Goal: Task Accomplishment & Management: Complete application form

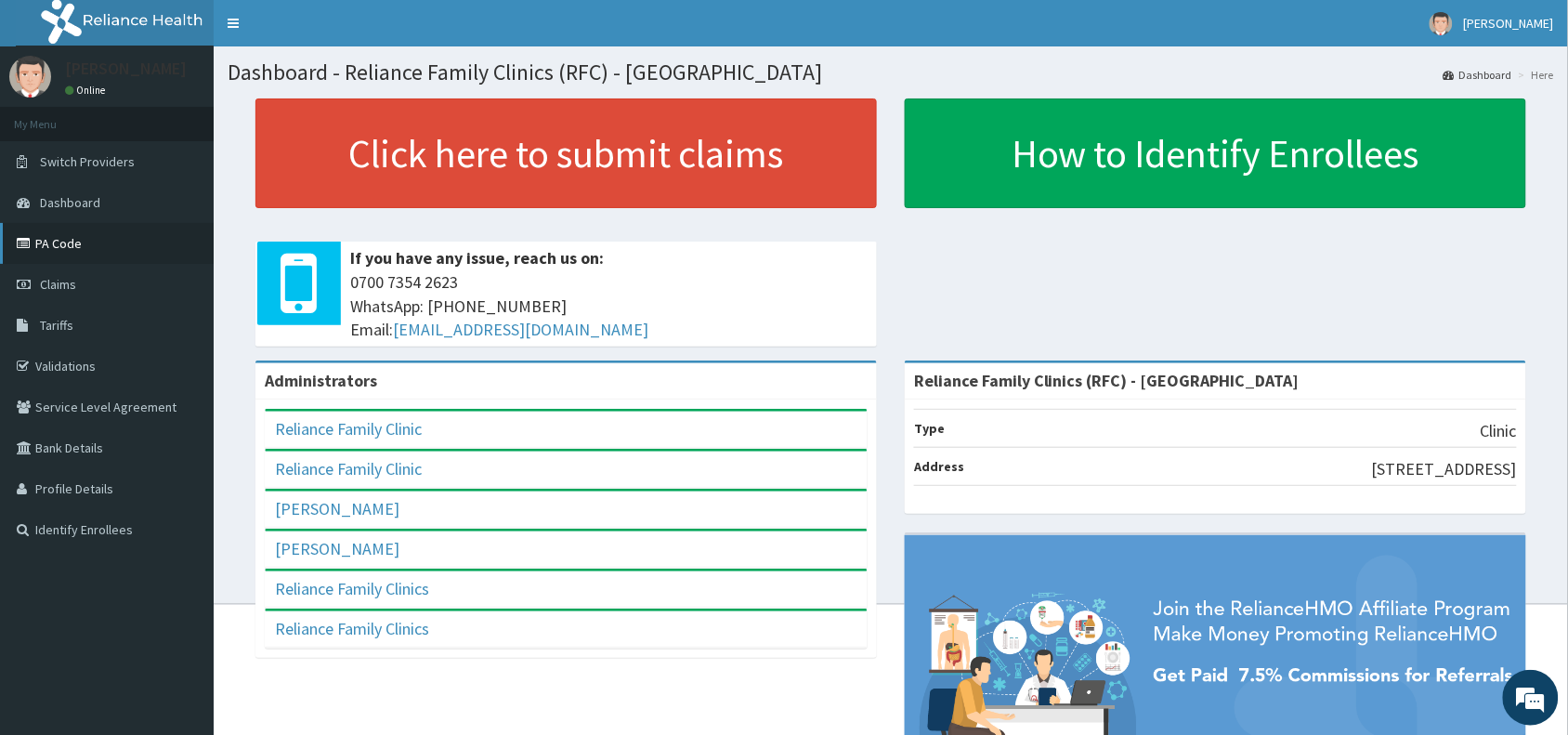
click at [70, 243] on link "PA Code" at bounding box center [106, 243] width 214 height 41
click at [66, 239] on link "PA Code" at bounding box center [106, 243] width 214 height 41
click at [45, 284] on span "Claims" at bounding box center [58, 283] width 36 height 17
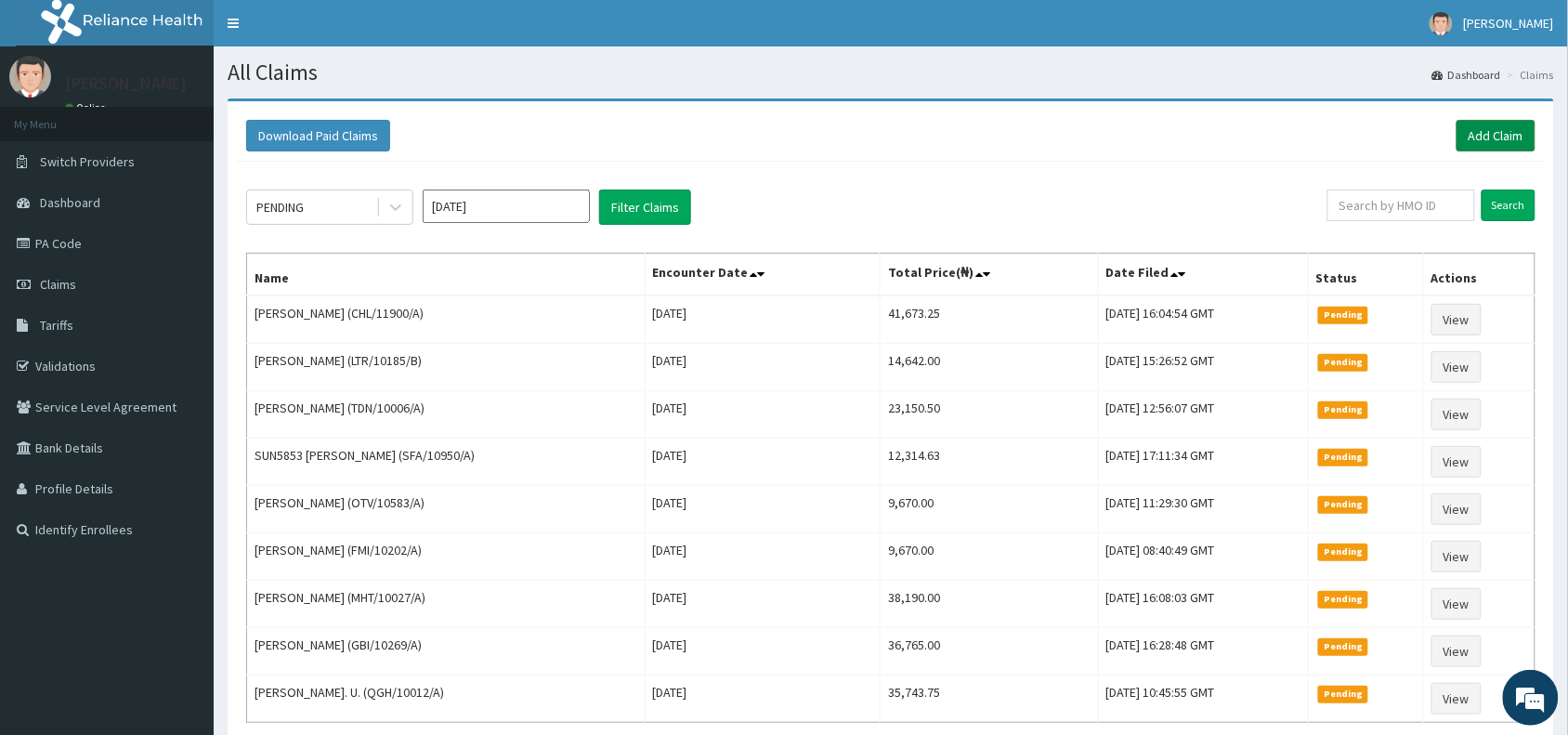
click at [1488, 137] on link "Add Claim" at bounding box center [1496, 136] width 79 height 31
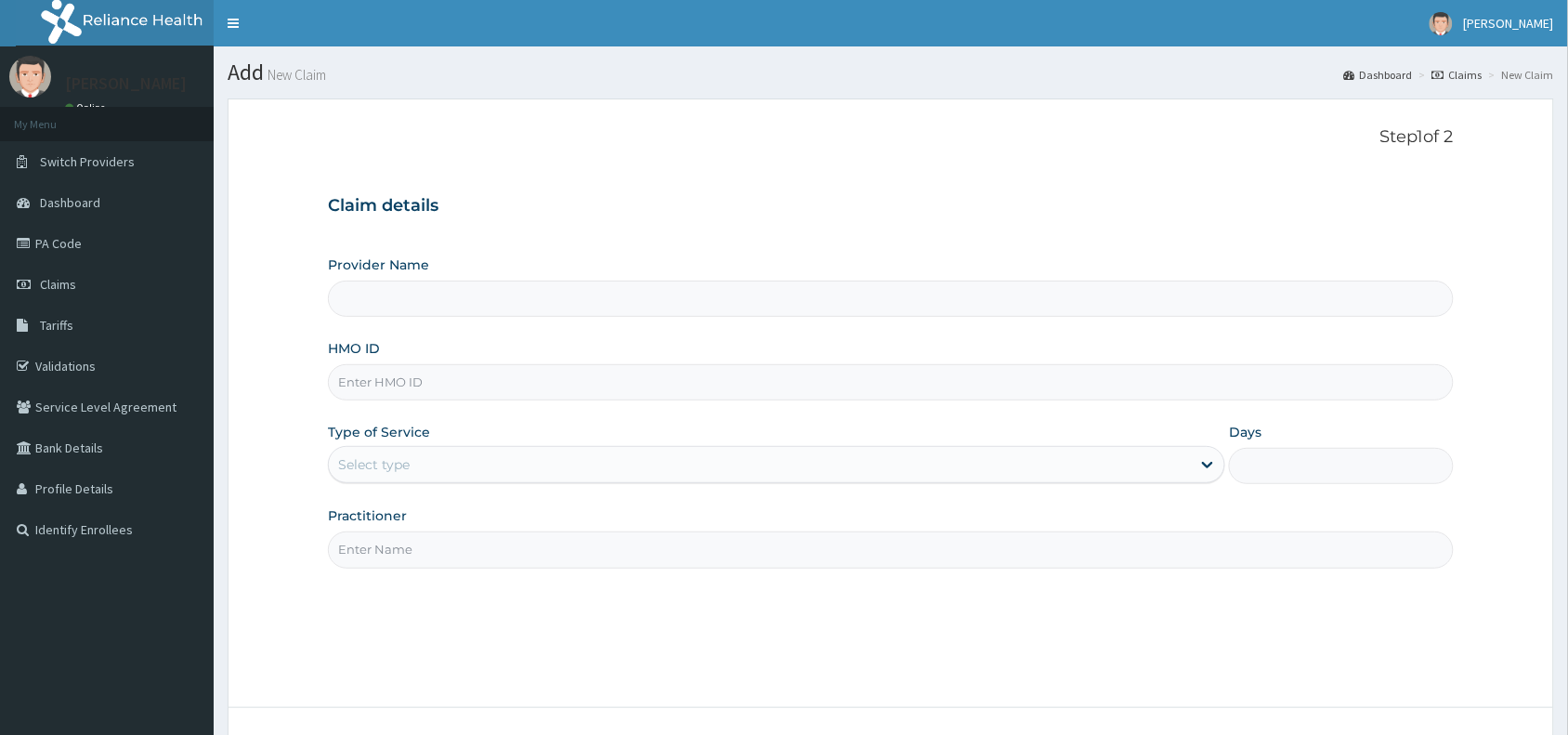
click at [364, 376] on input "HMO ID" at bounding box center [891, 382] width 1126 height 36
paste input "TKM/10037/A"
type input "TKM/10037/A"
type input "Reliance Family Clinics (RFC) - [GEOGRAPHIC_DATA]"
type input "TKM/10037/A"
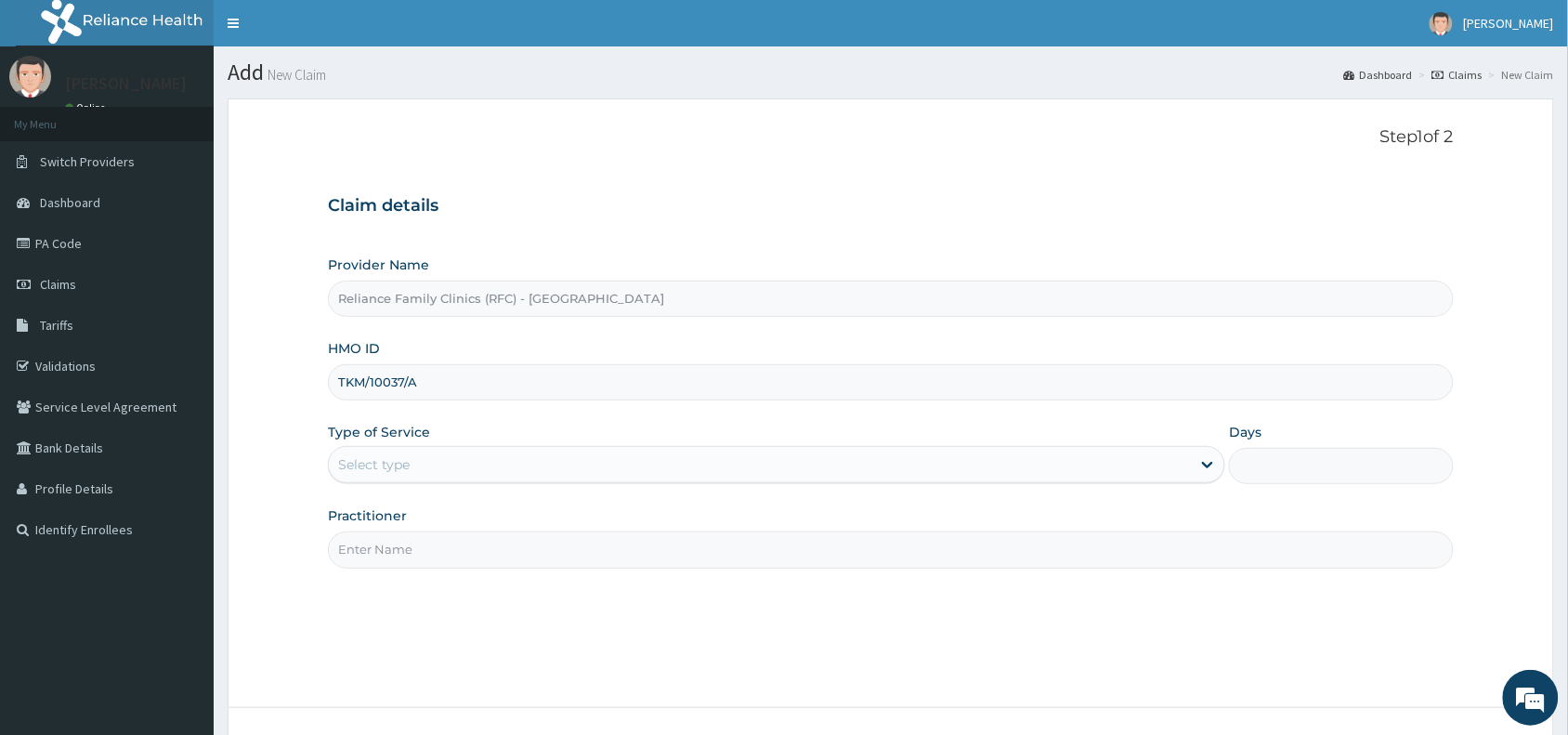
click at [398, 453] on div "Select type" at bounding box center [760, 464] width 863 height 29
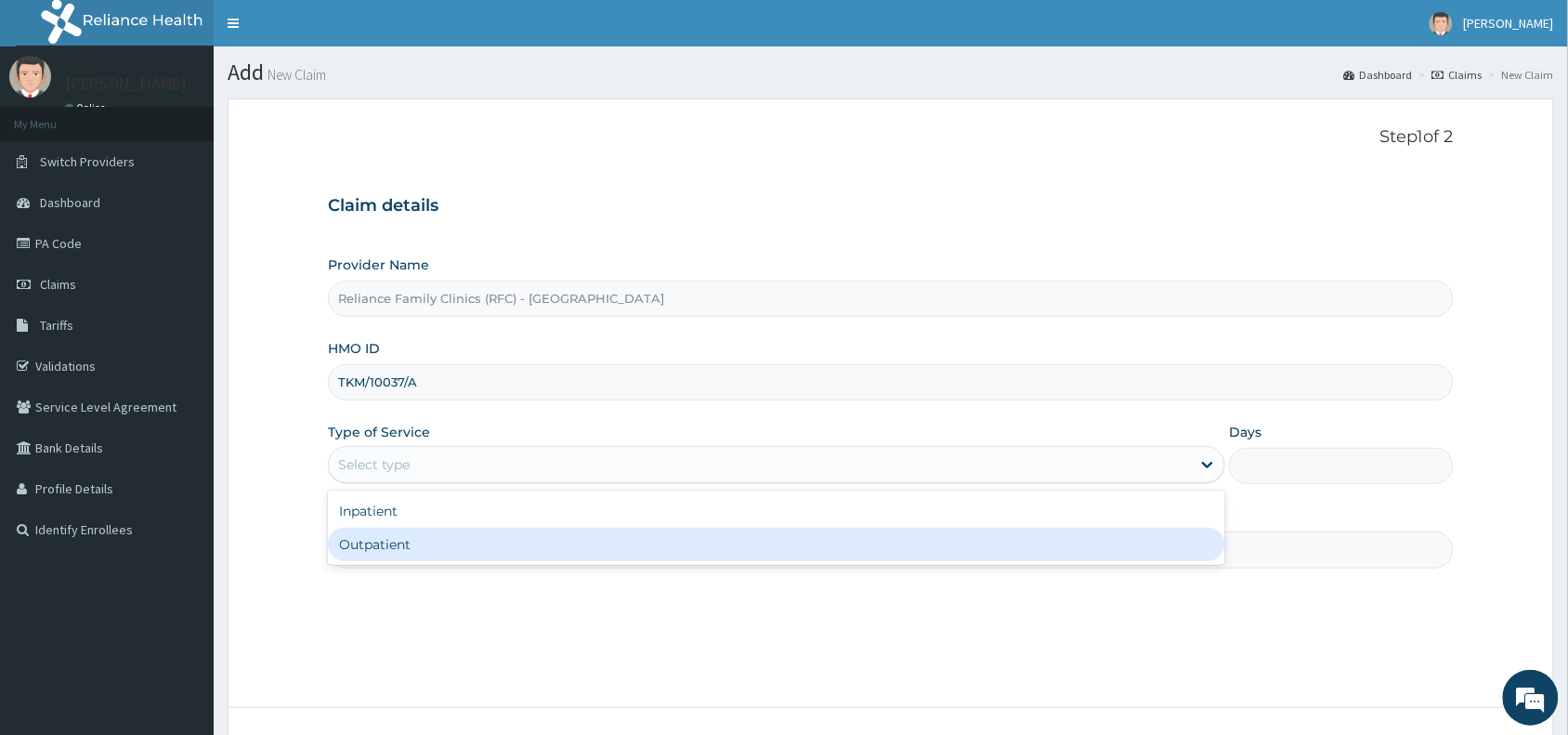
click at [403, 546] on div "Outpatient" at bounding box center [777, 544] width 898 height 33
type input "1"
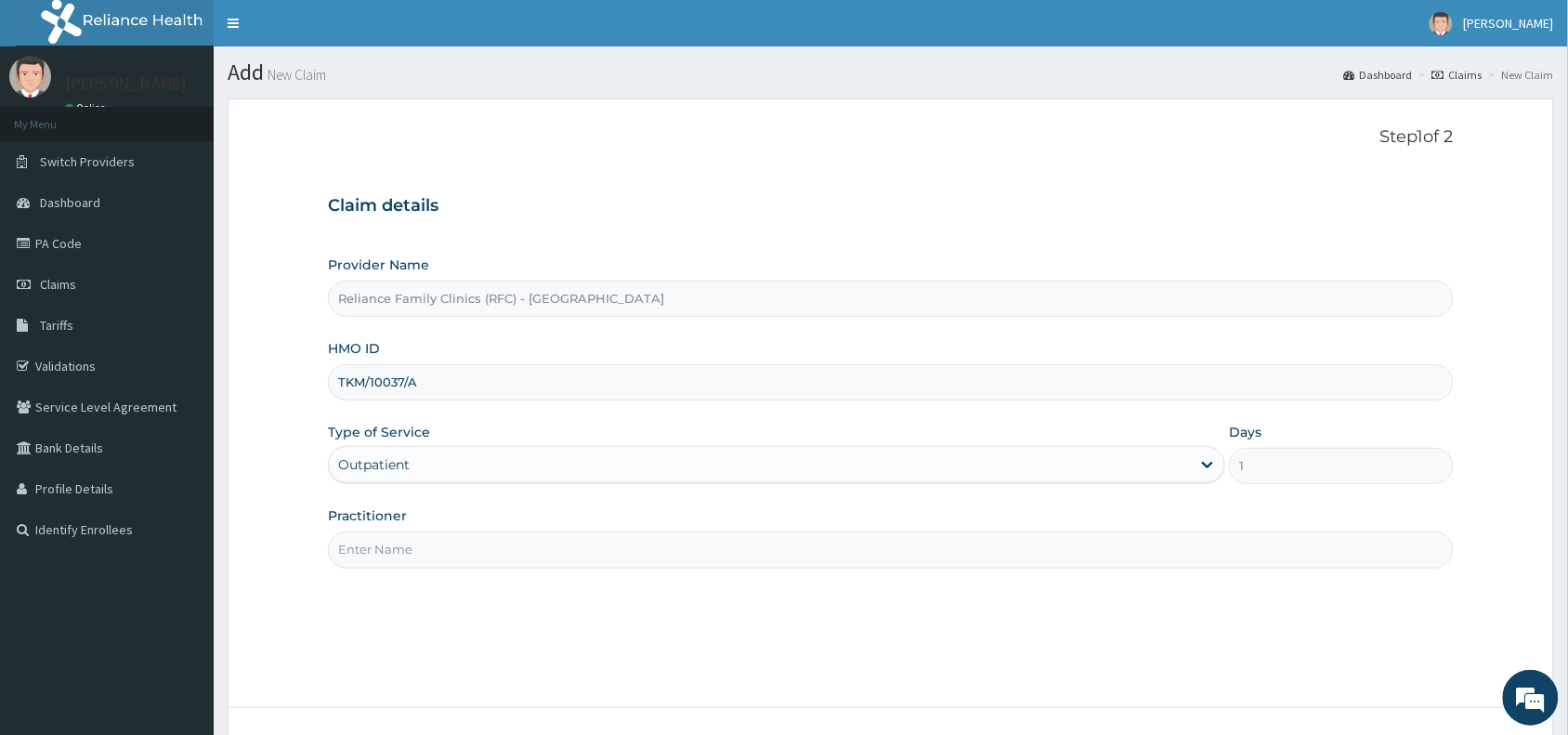
click at [404, 555] on input "Practitioner" at bounding box center [891, 549] width 1126 height 36
type input "Physio"
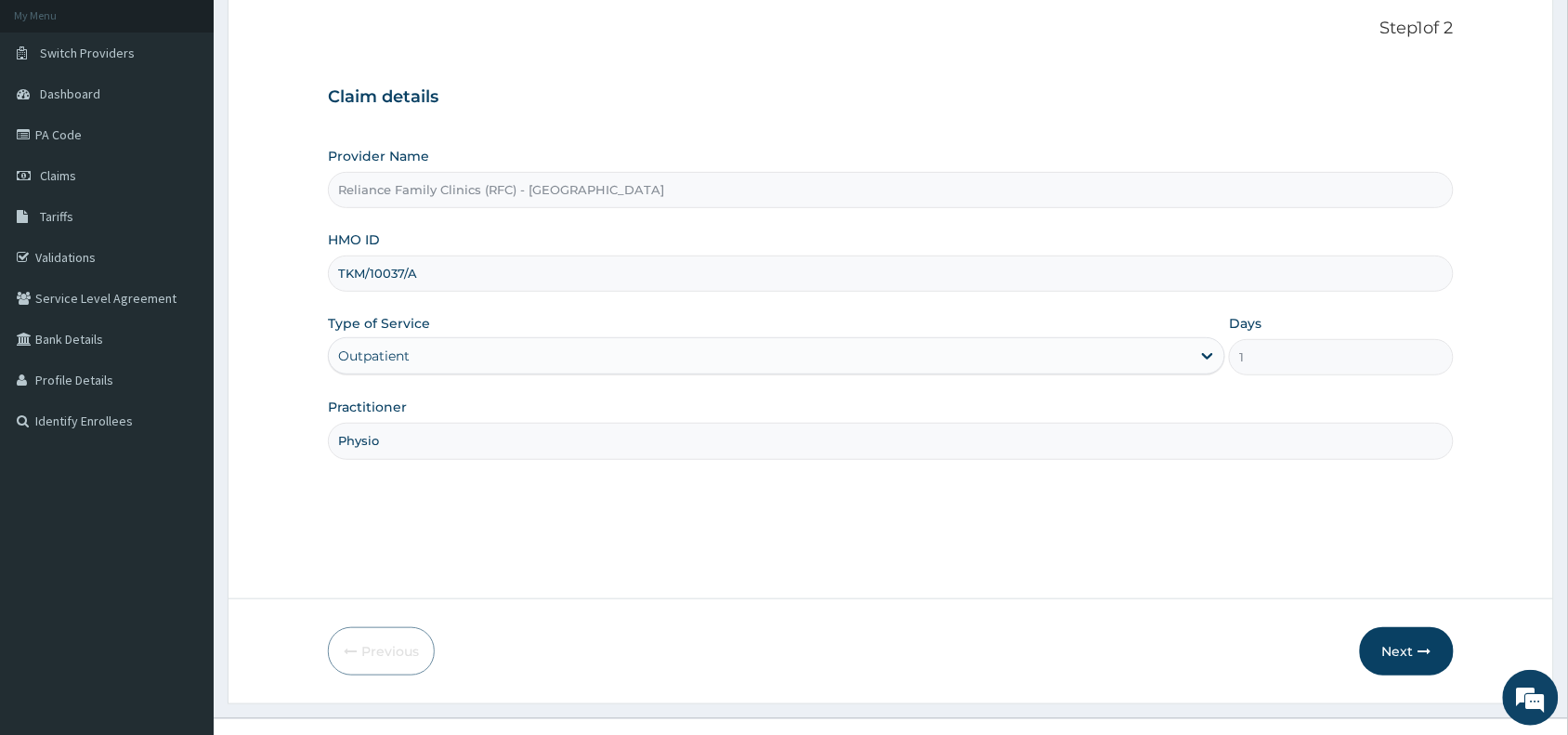
scroll to position [140, 0]
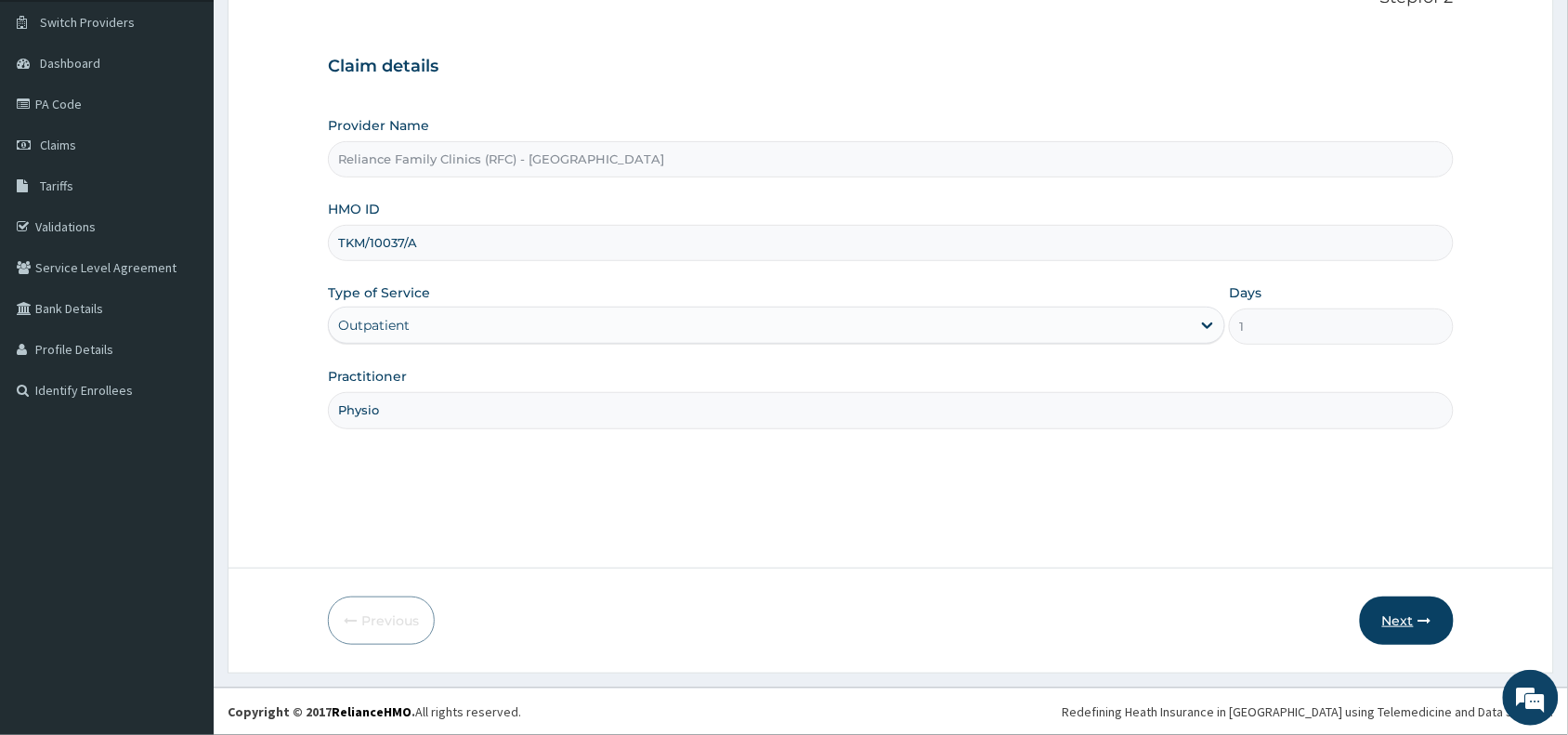
click at [1406, 617] on button "Next" at bounding box center [1407, 621] width 94 height 48
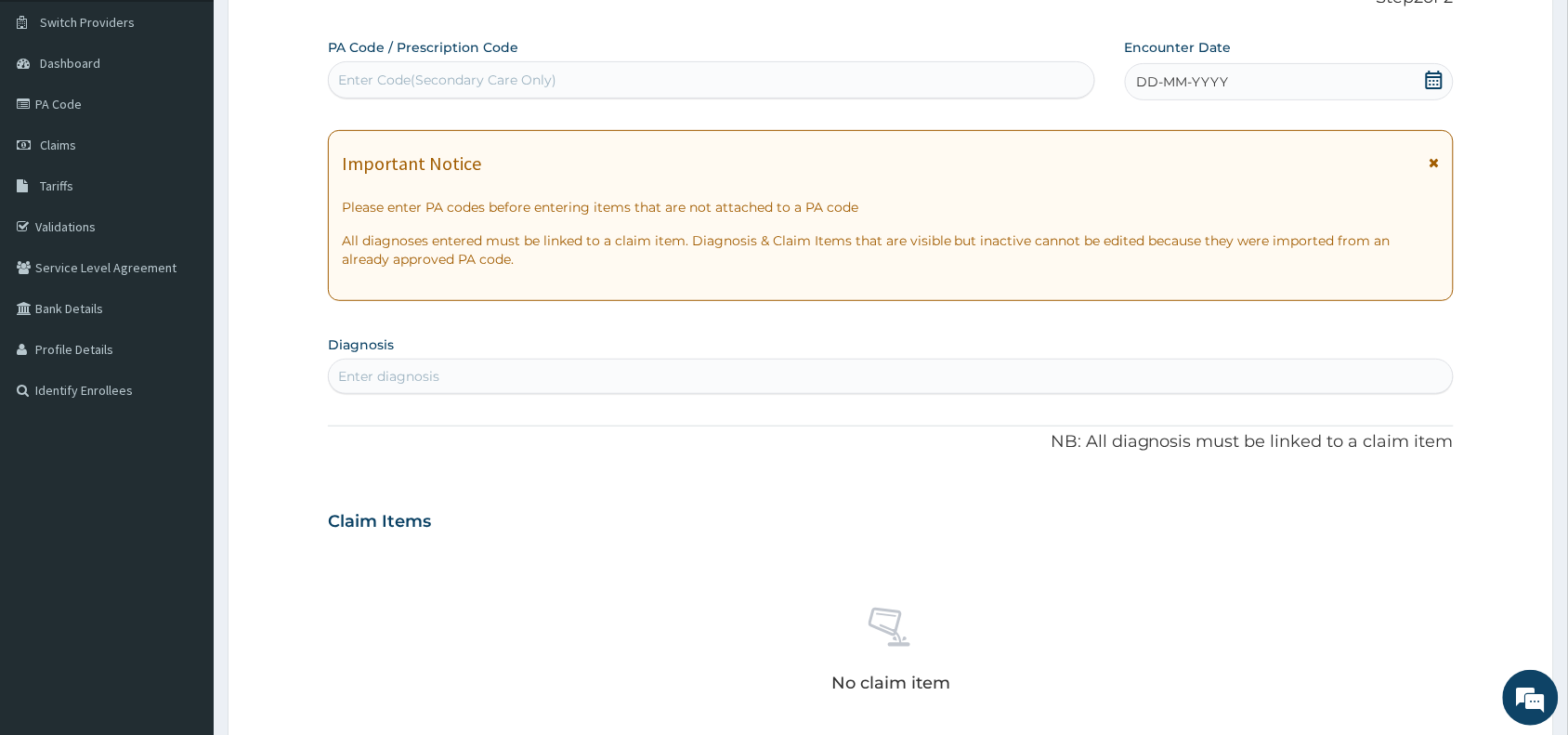
click at [413, 80] on div "Enter Code(Secondary Care Only)" at bounding box center [446, 79] width 218 height 19
paste input "PA/E08CE9"
type input "PA/E08CE9"
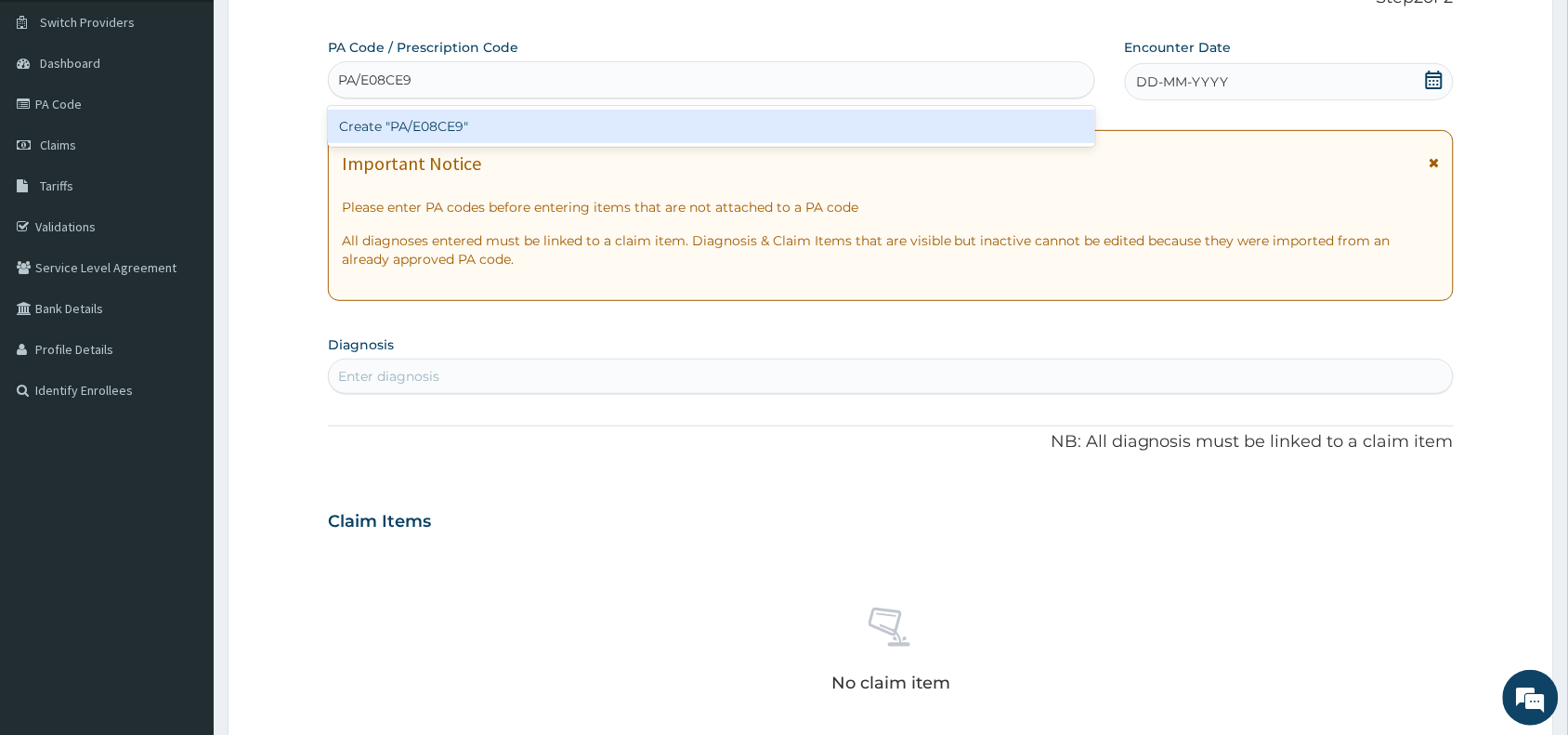
click at [421, 119] on div "Create "PA/E08CE9"" at bounding box center [712, 126] width 768 height 33
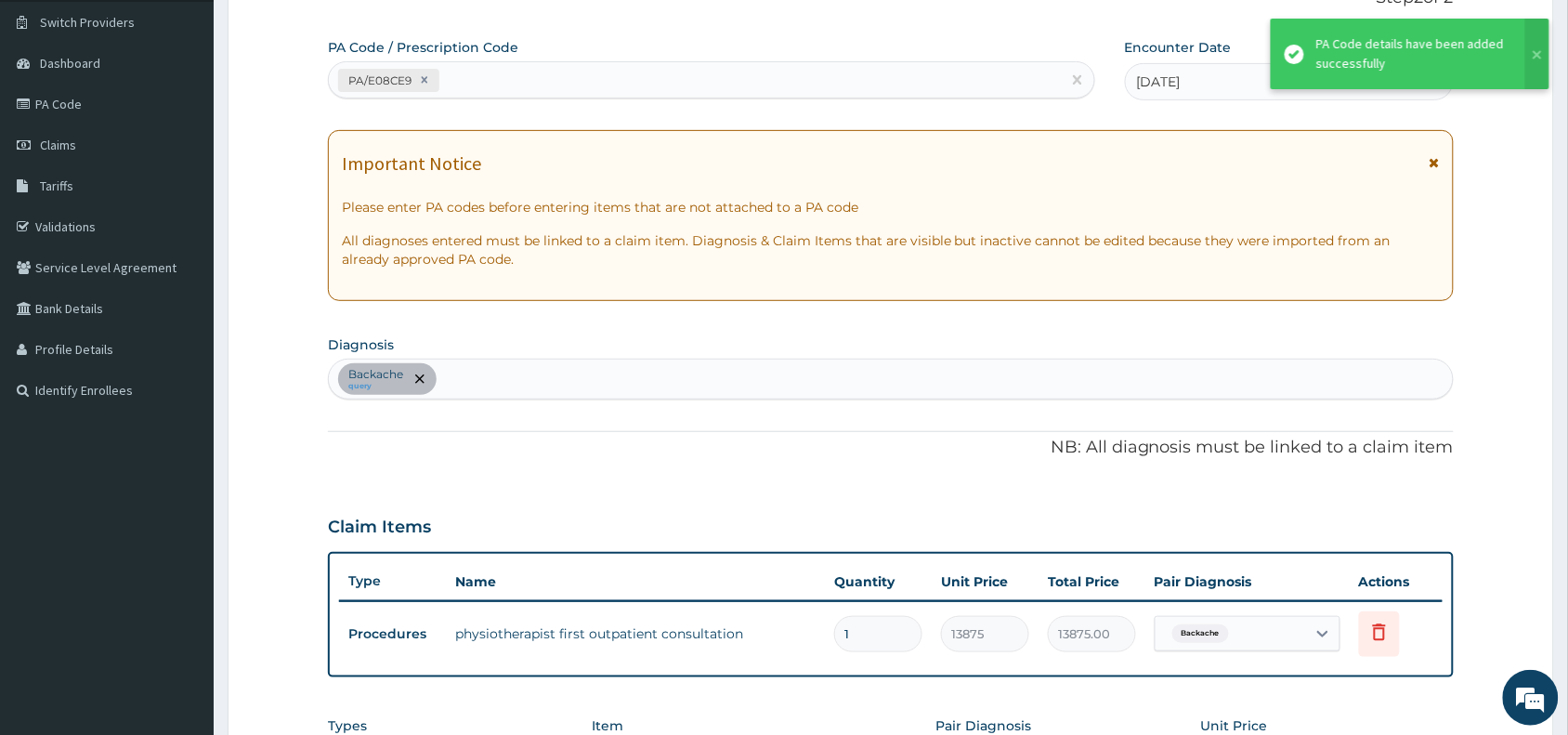
scroll to position [516, 0]
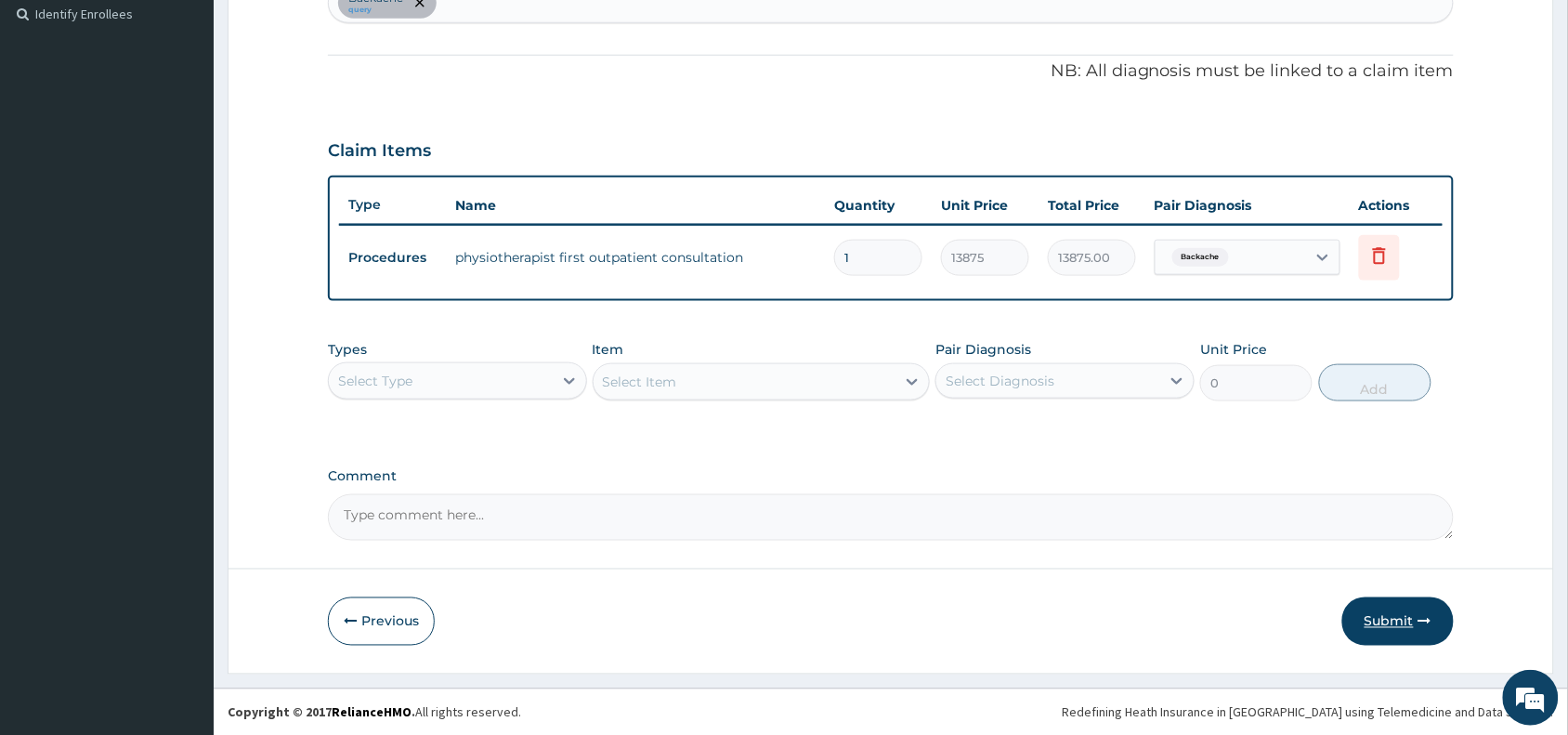
click at [1387, 617] on button "Submit" at bounding box center [1398, 622] width 111 height 48
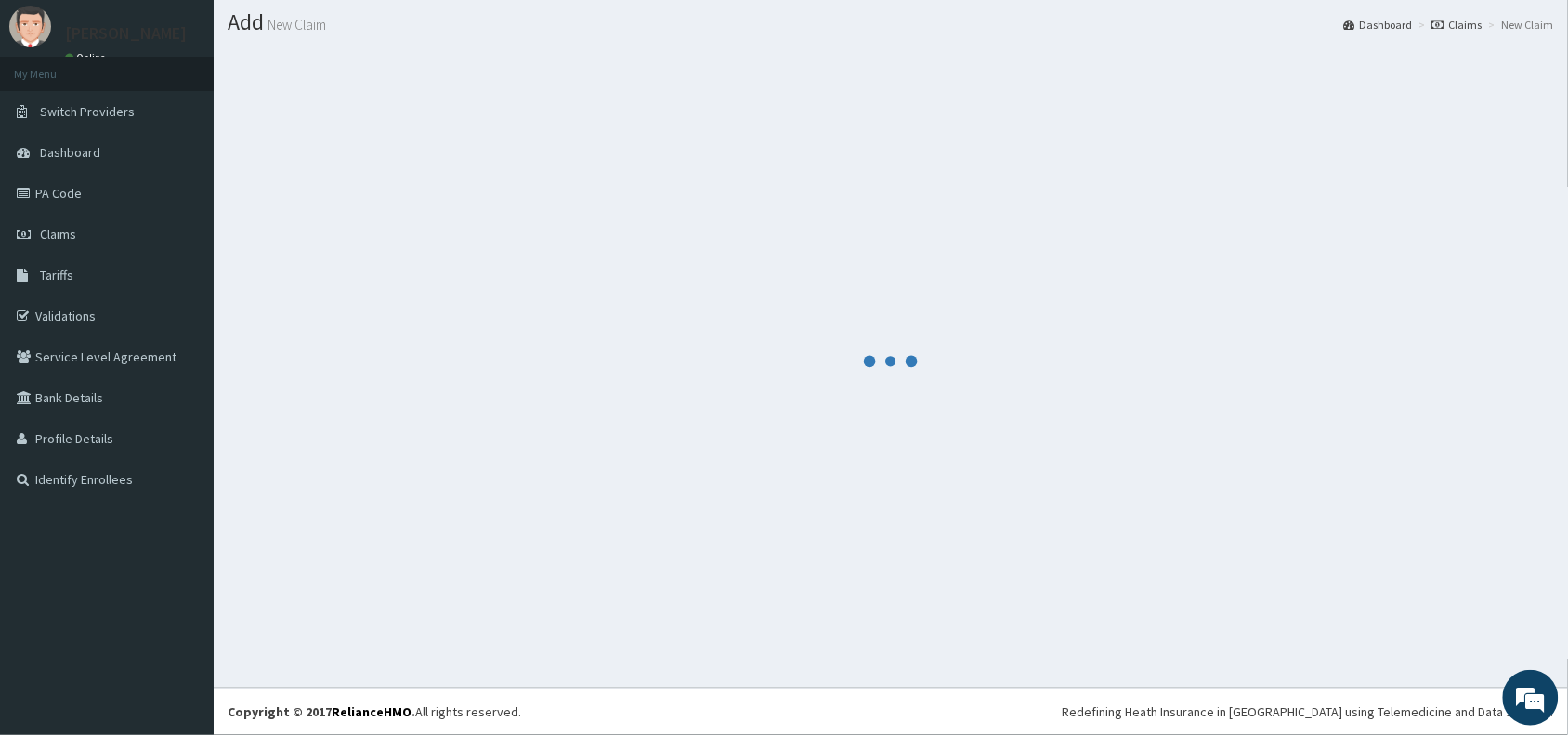
scroll to position [49, 0]
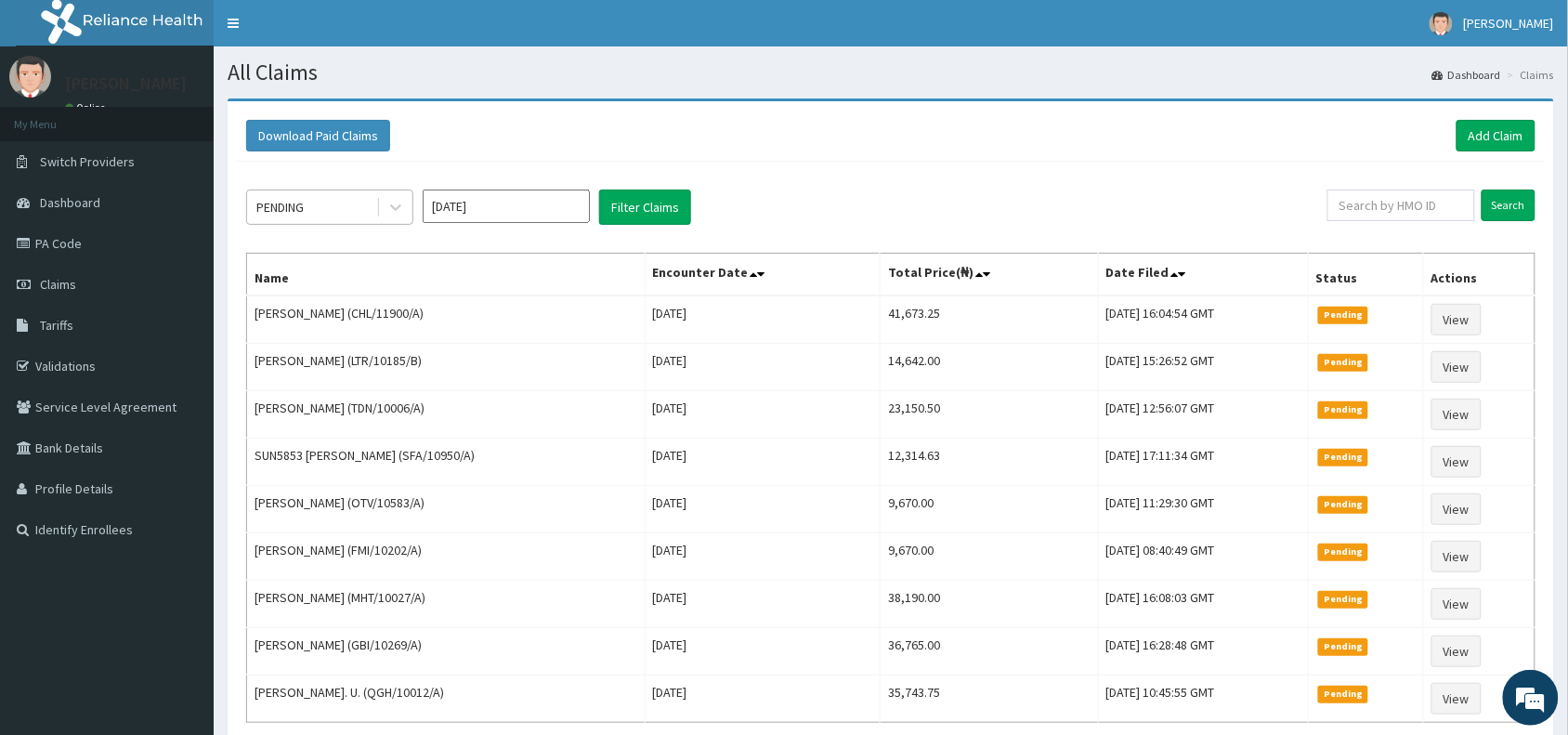
click at [314, 206] on div "PENDING" at bounding box center [312, 207] width 129 height 29
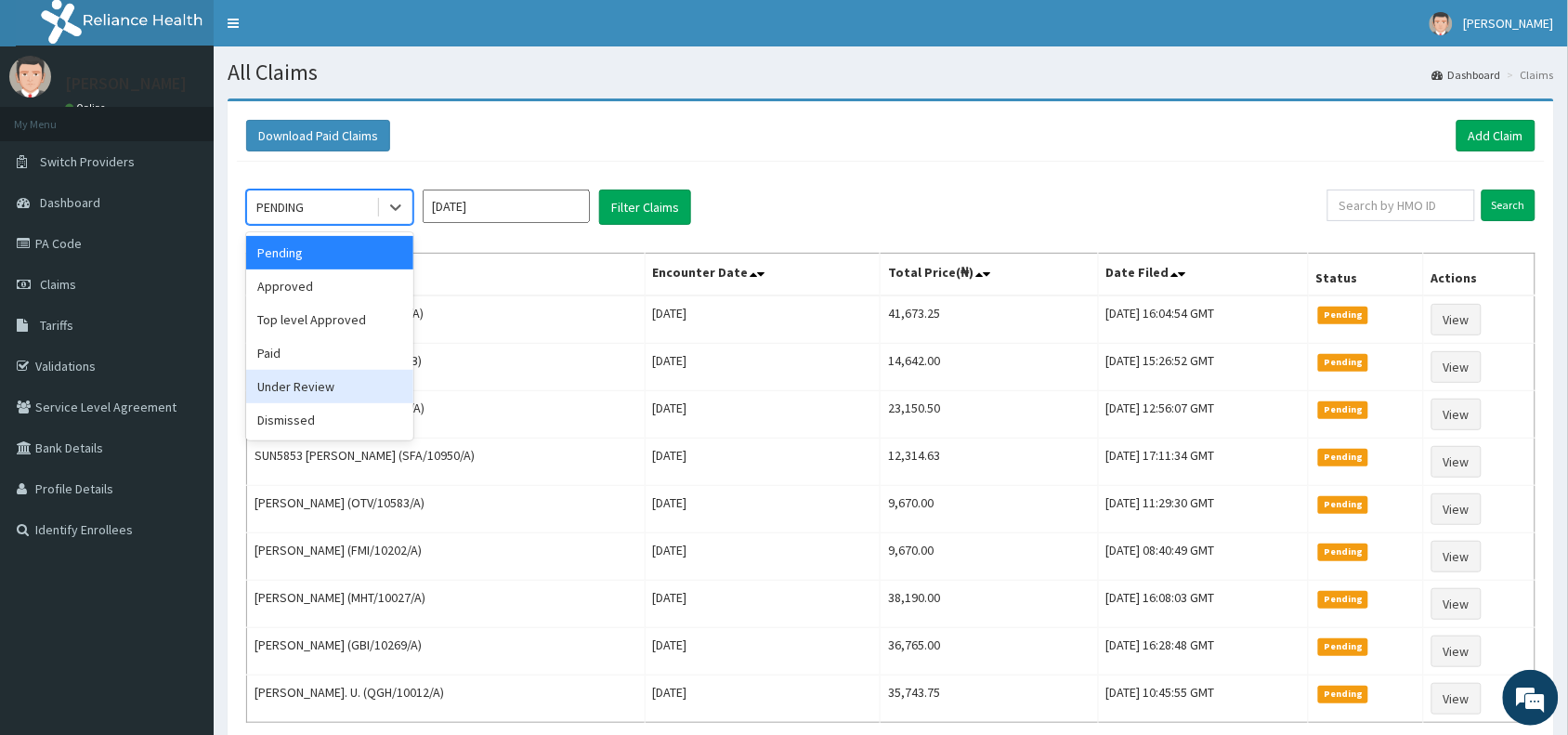
click at [313, 393] on div "Under Review" at bounding box center [329, 387] width 167 height 33
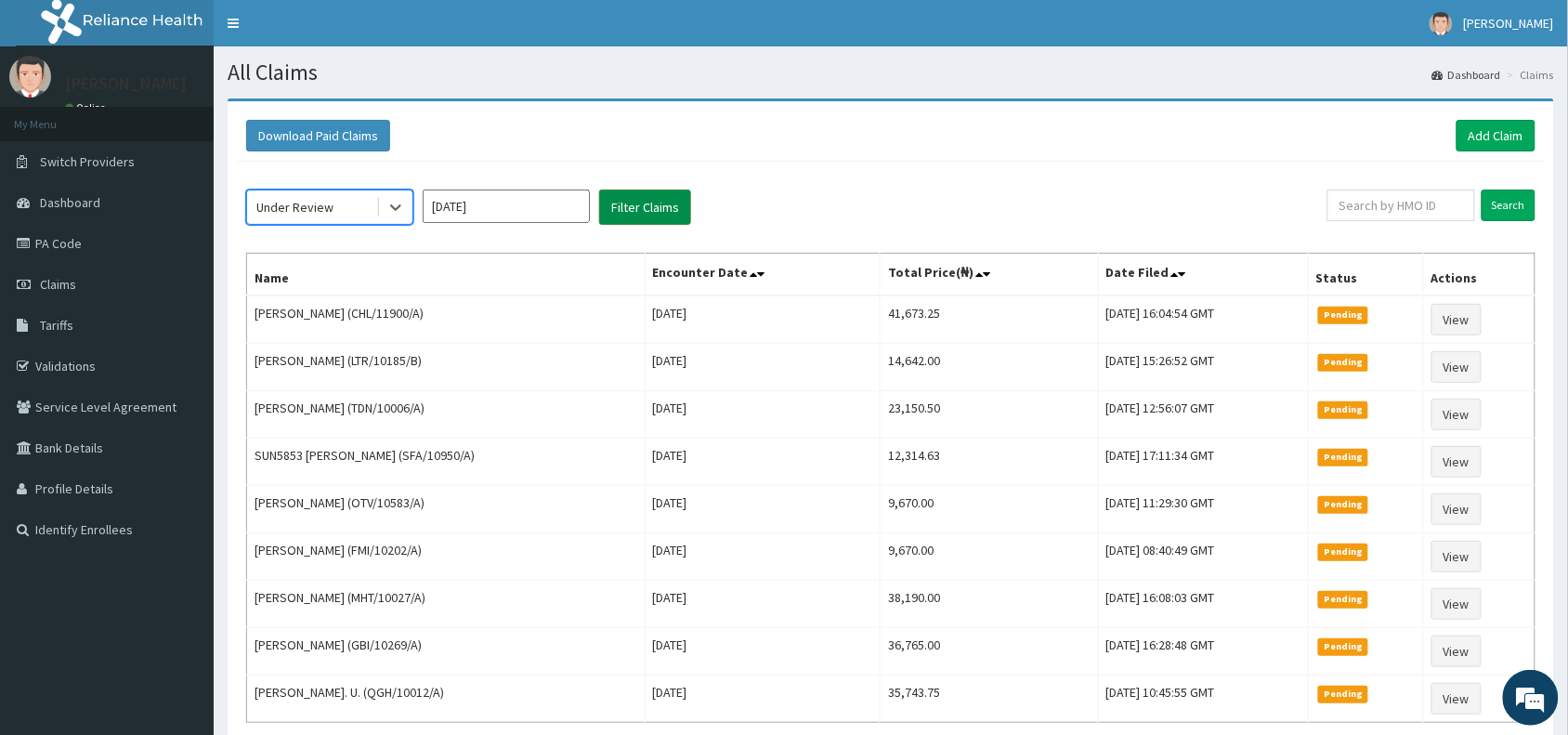
click at [644, 200] on button "Filter Claims" at bounding box center [645, 207] width 92 height 35
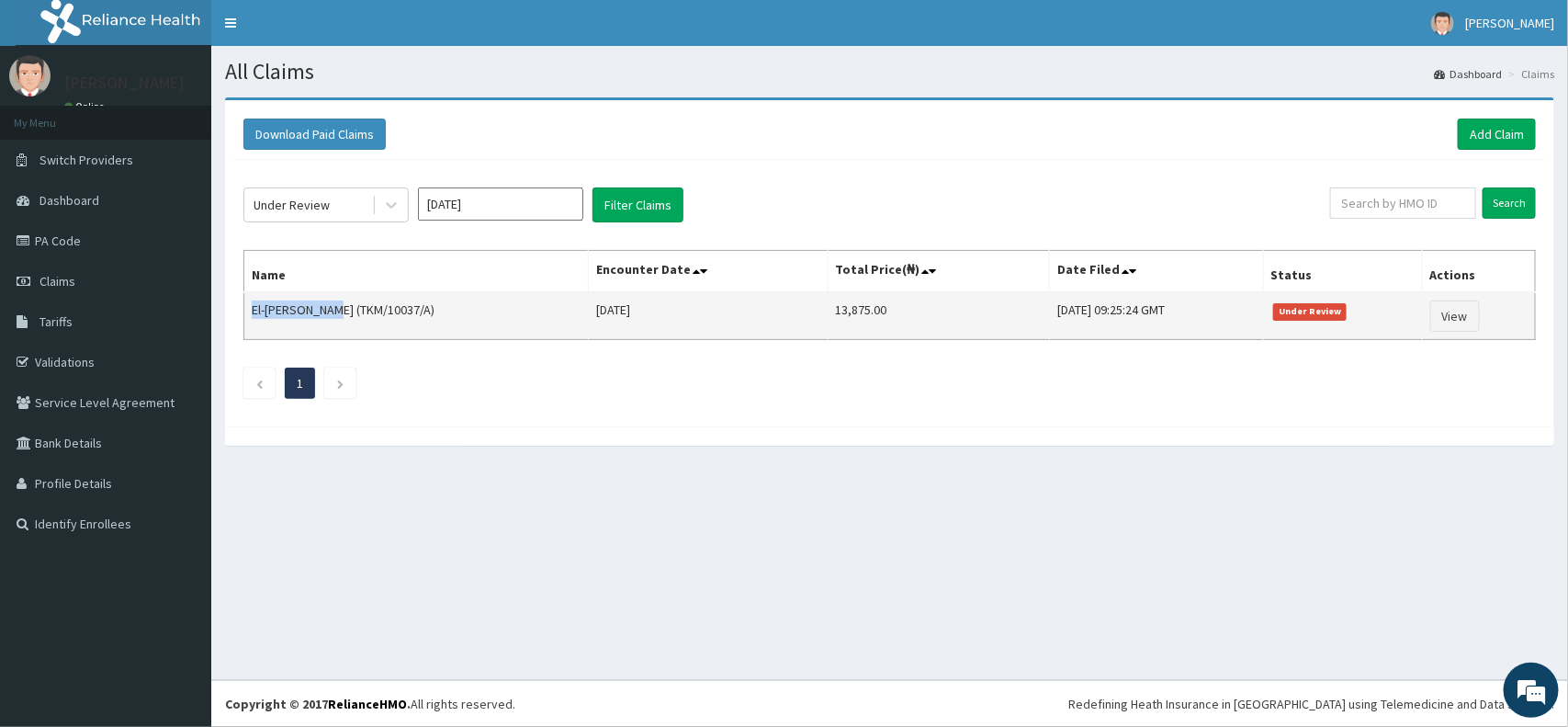
drag, startPoint x: 335, startPoint y: 314, endPoint x: 249, endPoint y: 308, distance: 86.2
click at [249, 308] on td "El-Roy Wisdom (TKM/10037/A)" at bounding box center [416, 315] width 345 height 47
copy td "El-Roy Wisdom"
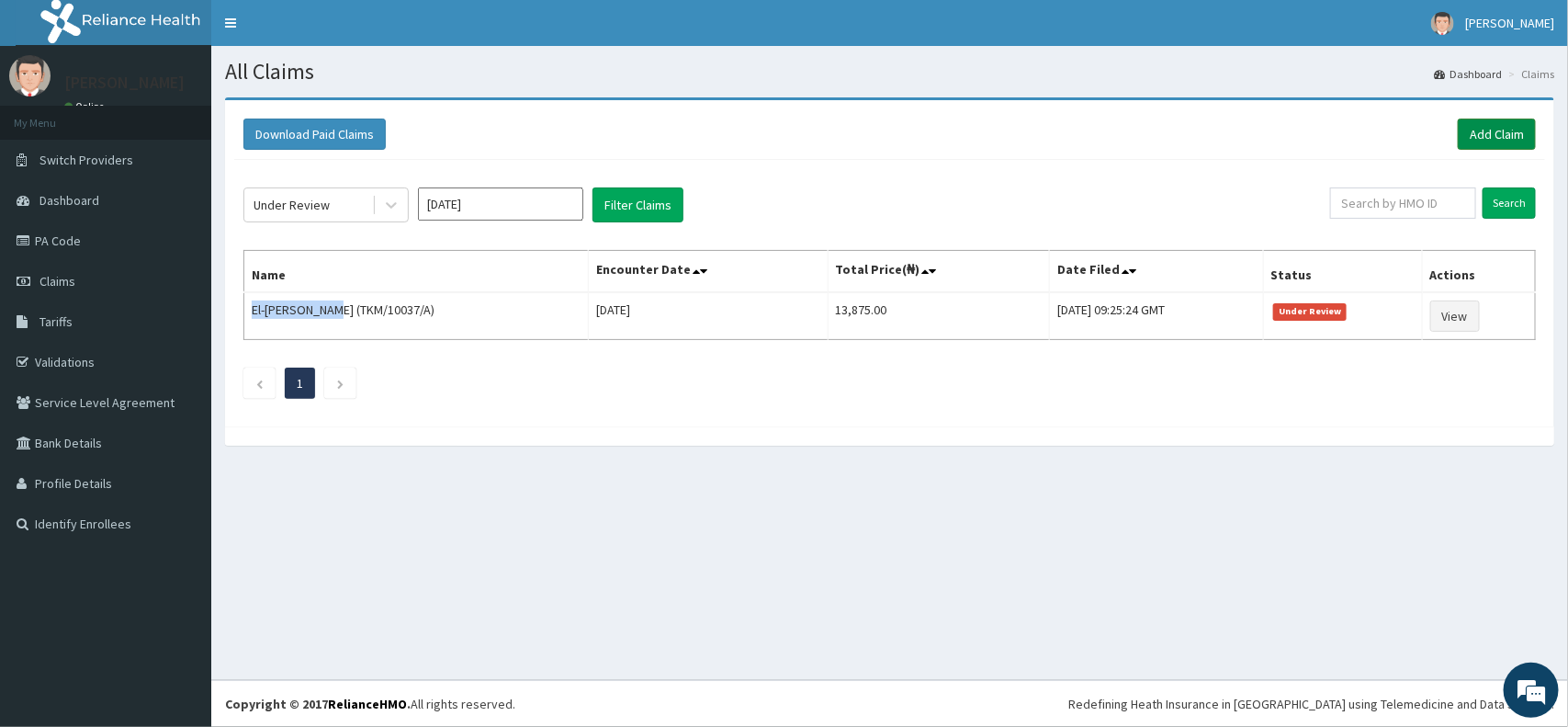
click at [1495, 131] on link "Add Claim" at bounding box center [1497, 134] width 78 height 31
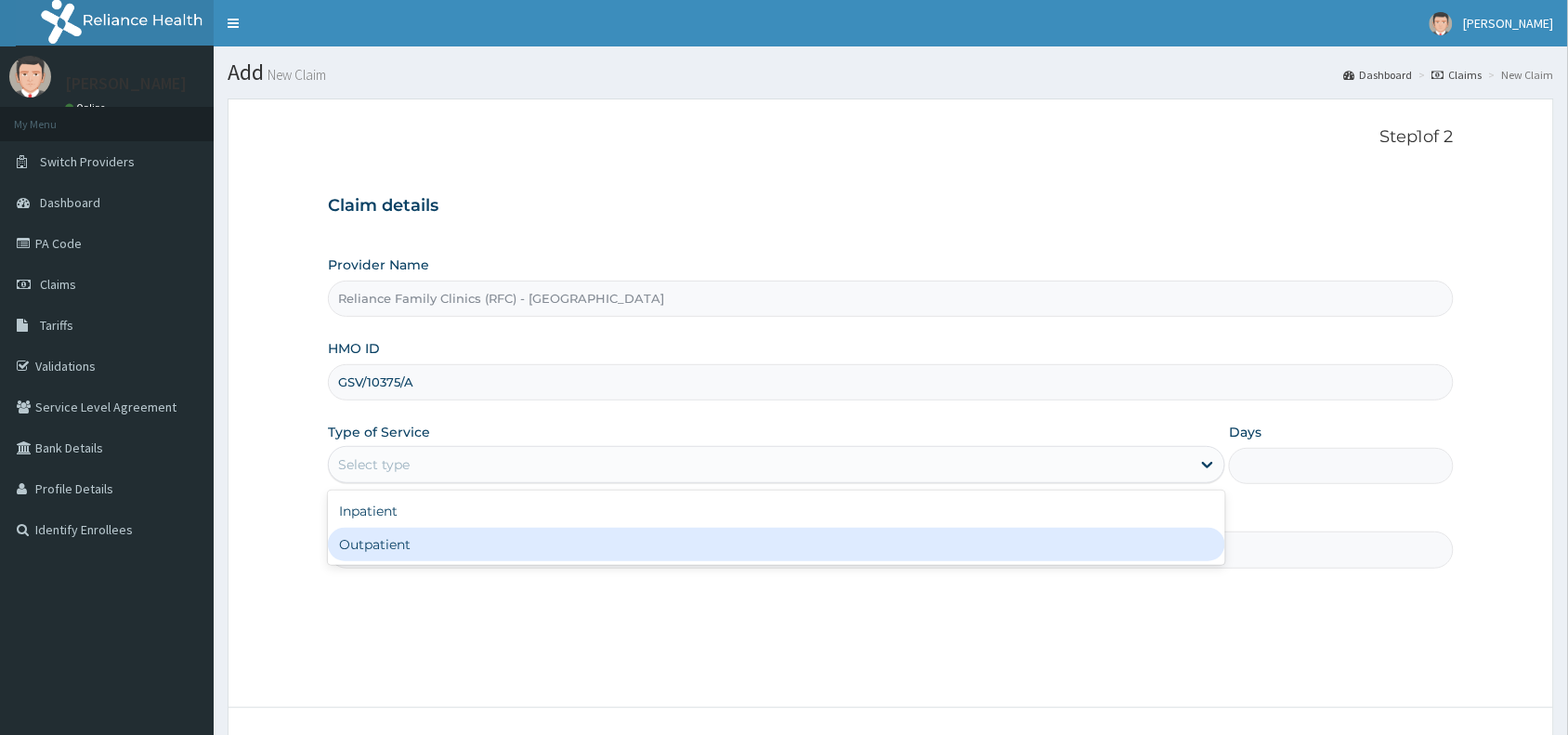
click at [383, 543] on div "Outpatient" at bounding box center [777, 544] width 898 height 33
type input "1"
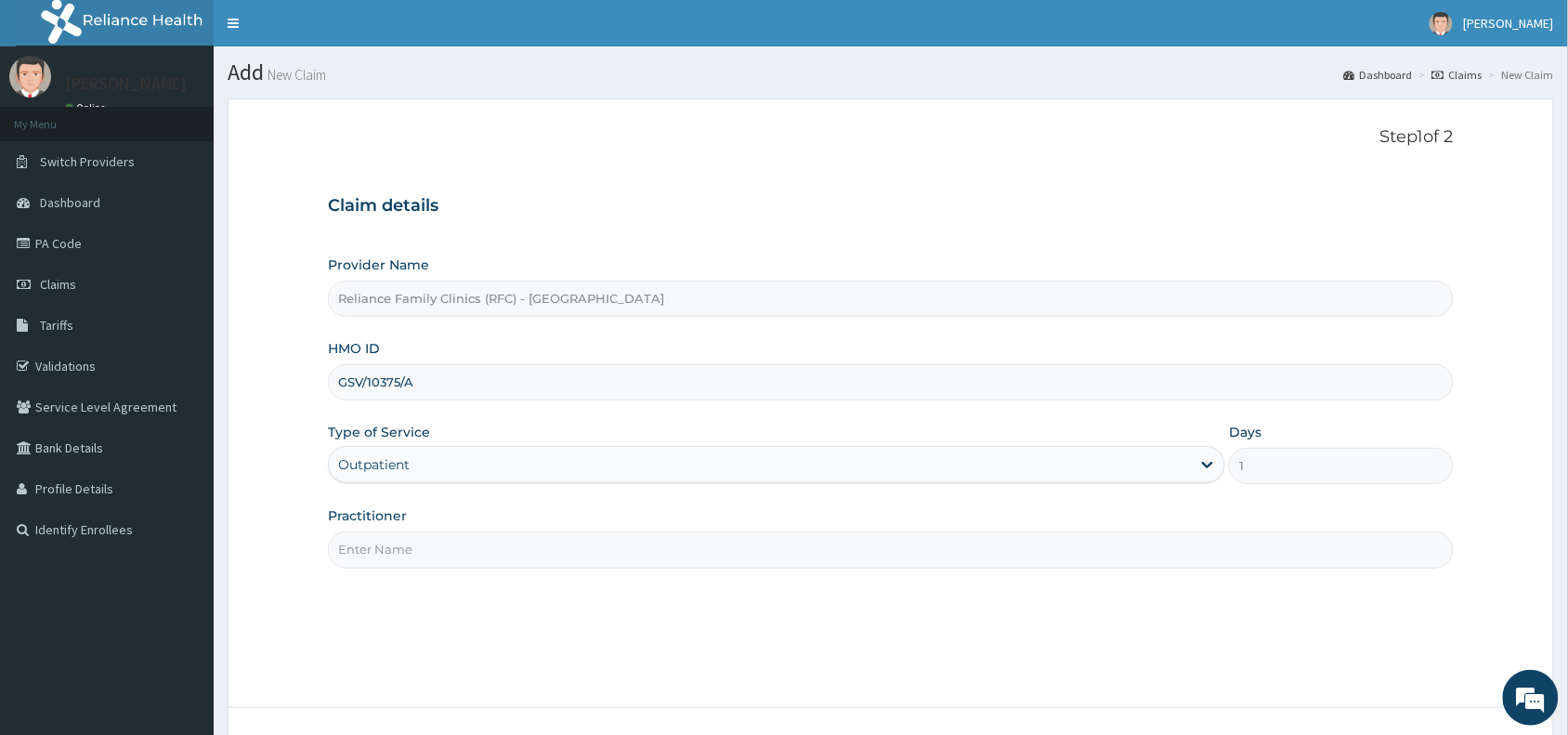
click at [382, 550] on input "Practitioner" at bounding box center [891, 549] width 1126 height 36
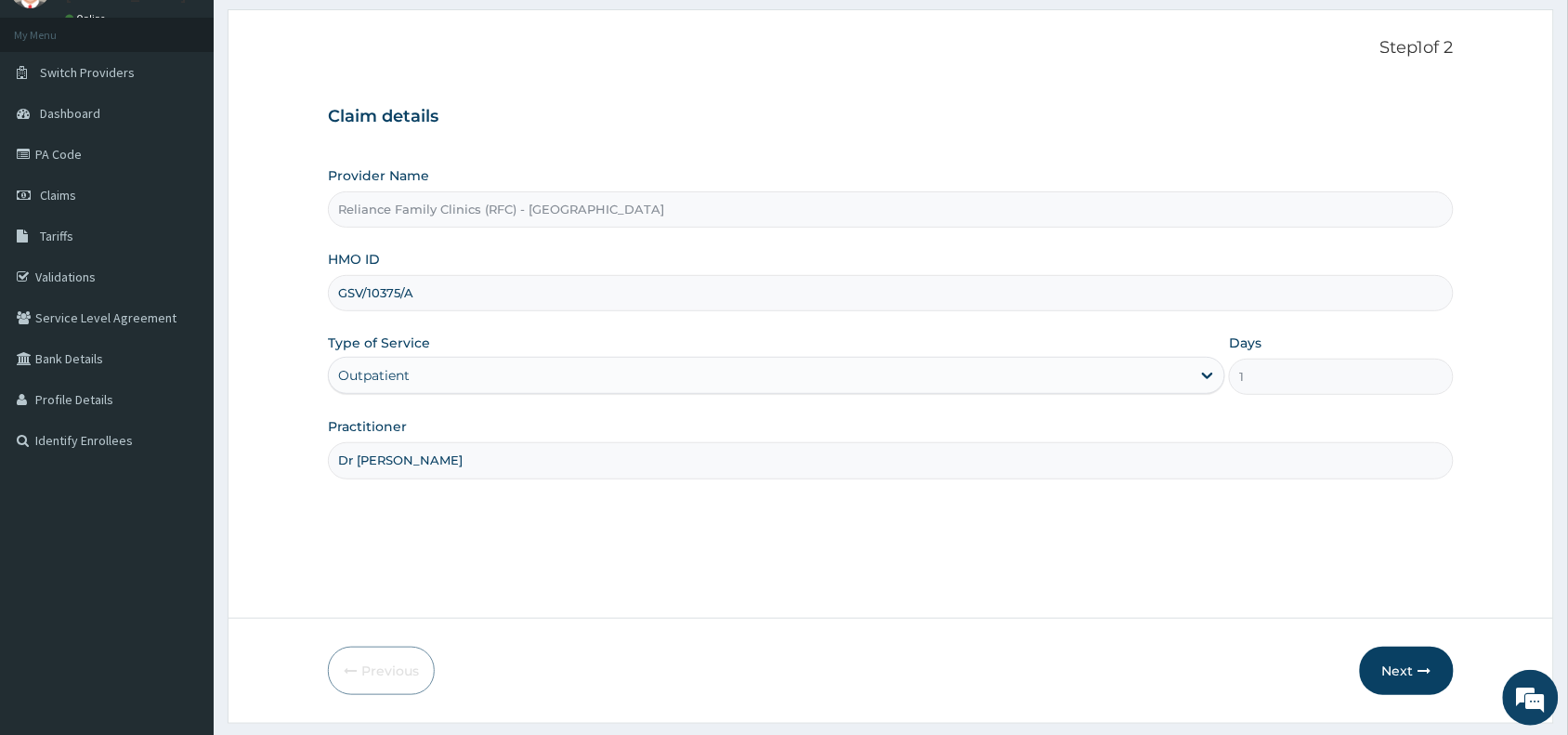
scroll to position [140, 0]
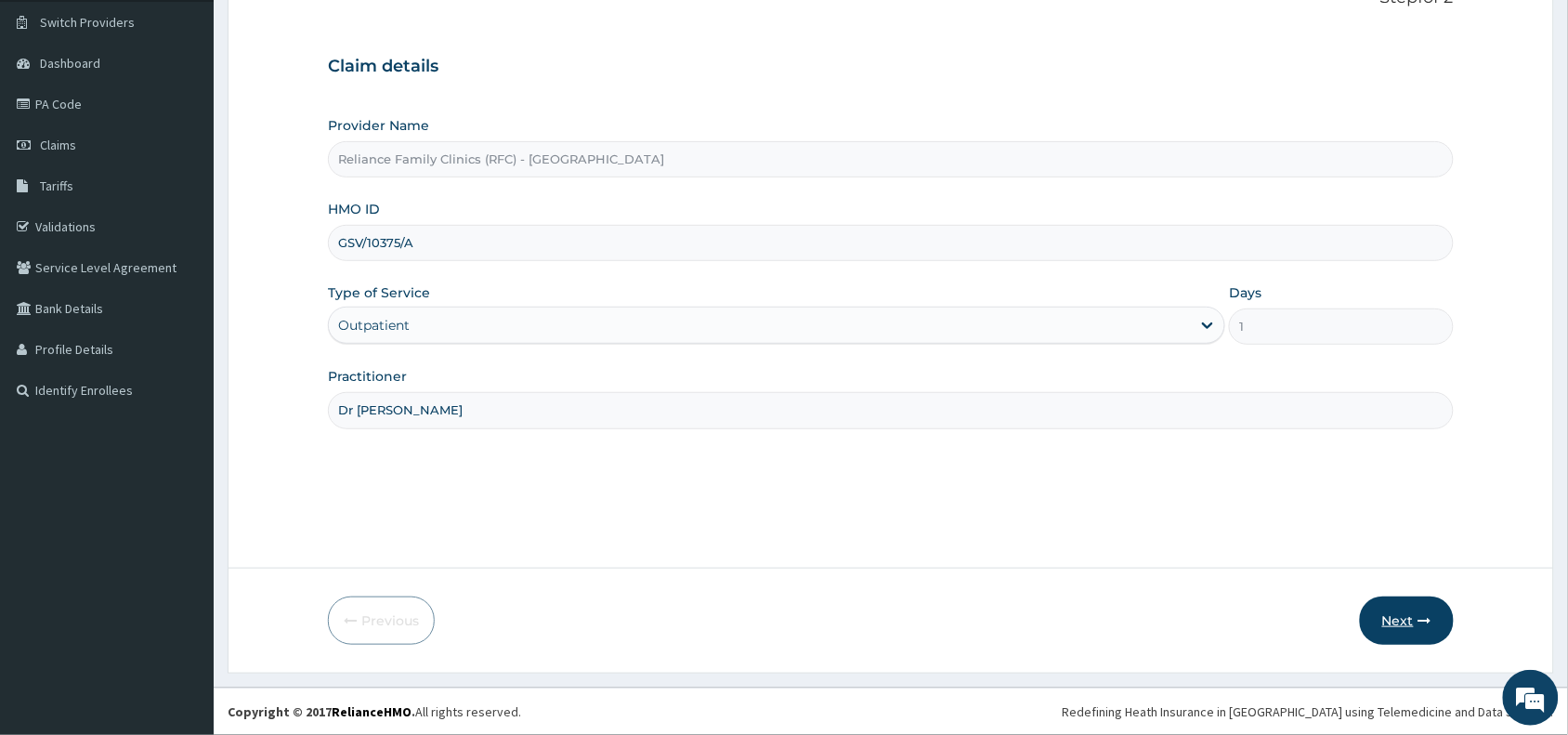
type input "Dr aisha"
click at [1415, 612] on button "Next" at bounding box center [1407, 621] width 94 height 48
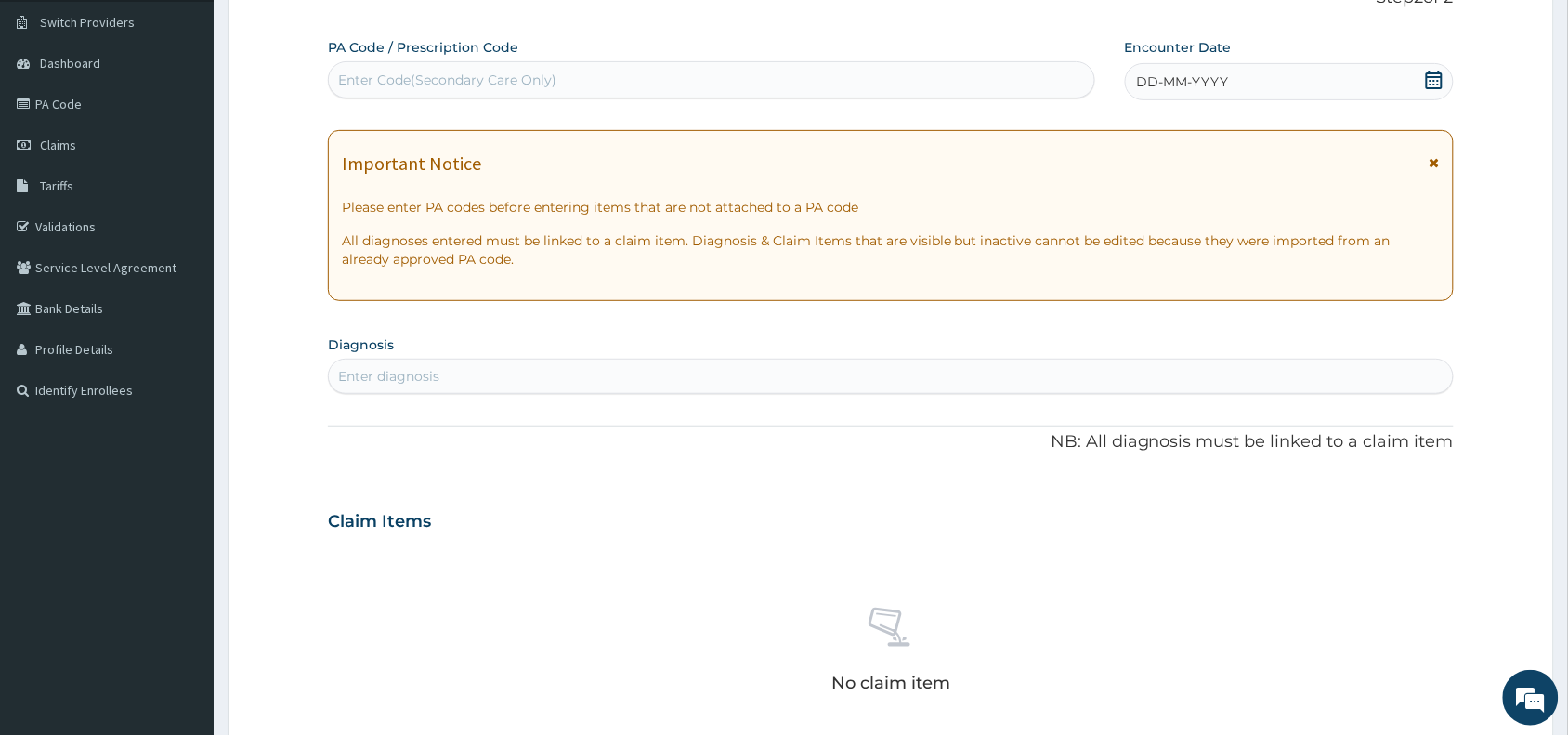
click at [1244, 74] on div "DD-MM-YYYY" at bounding box center [1290, 82] width 329 height 37
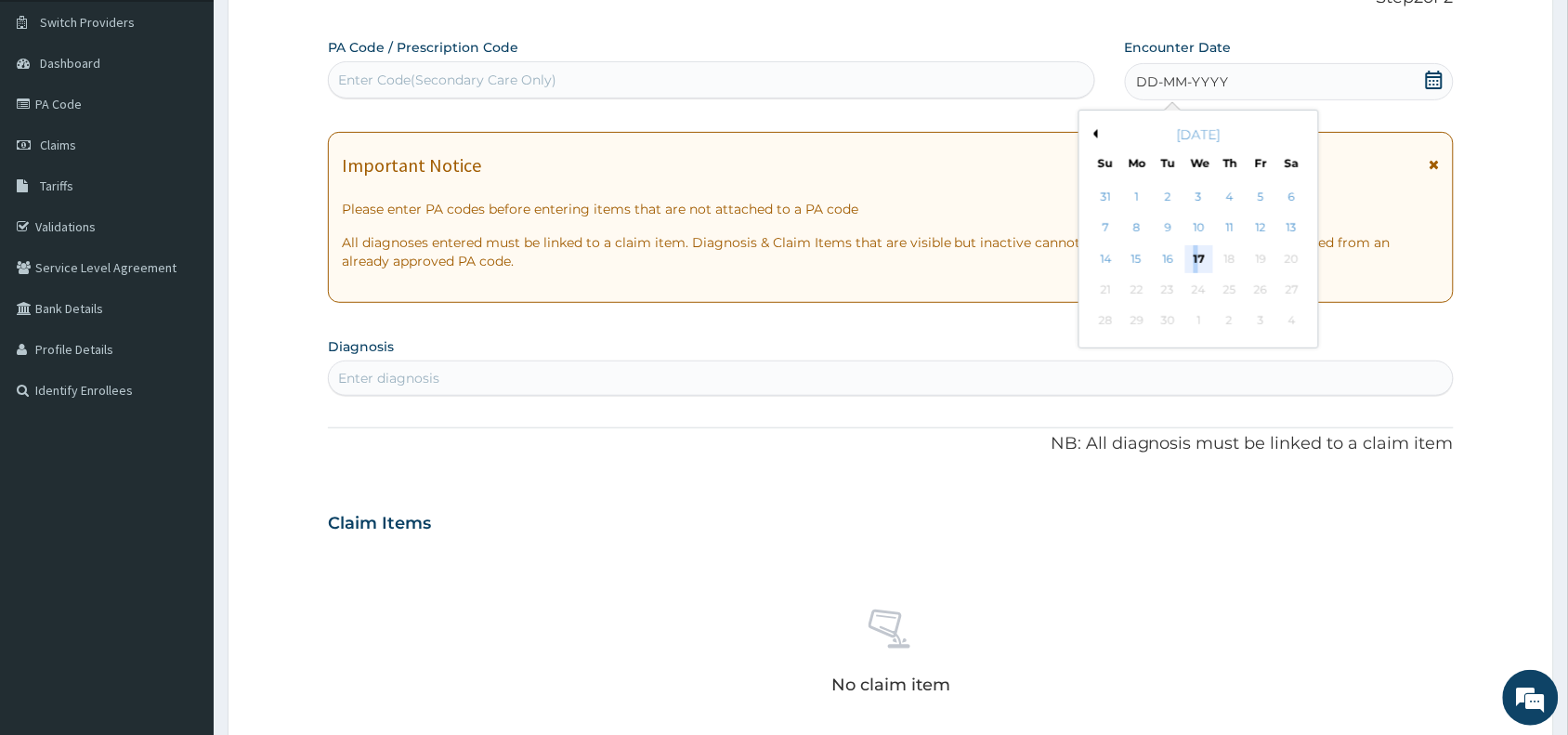
click at [1195, 258] on div "17" at bounding box center [1200, 259] width 28 height 28
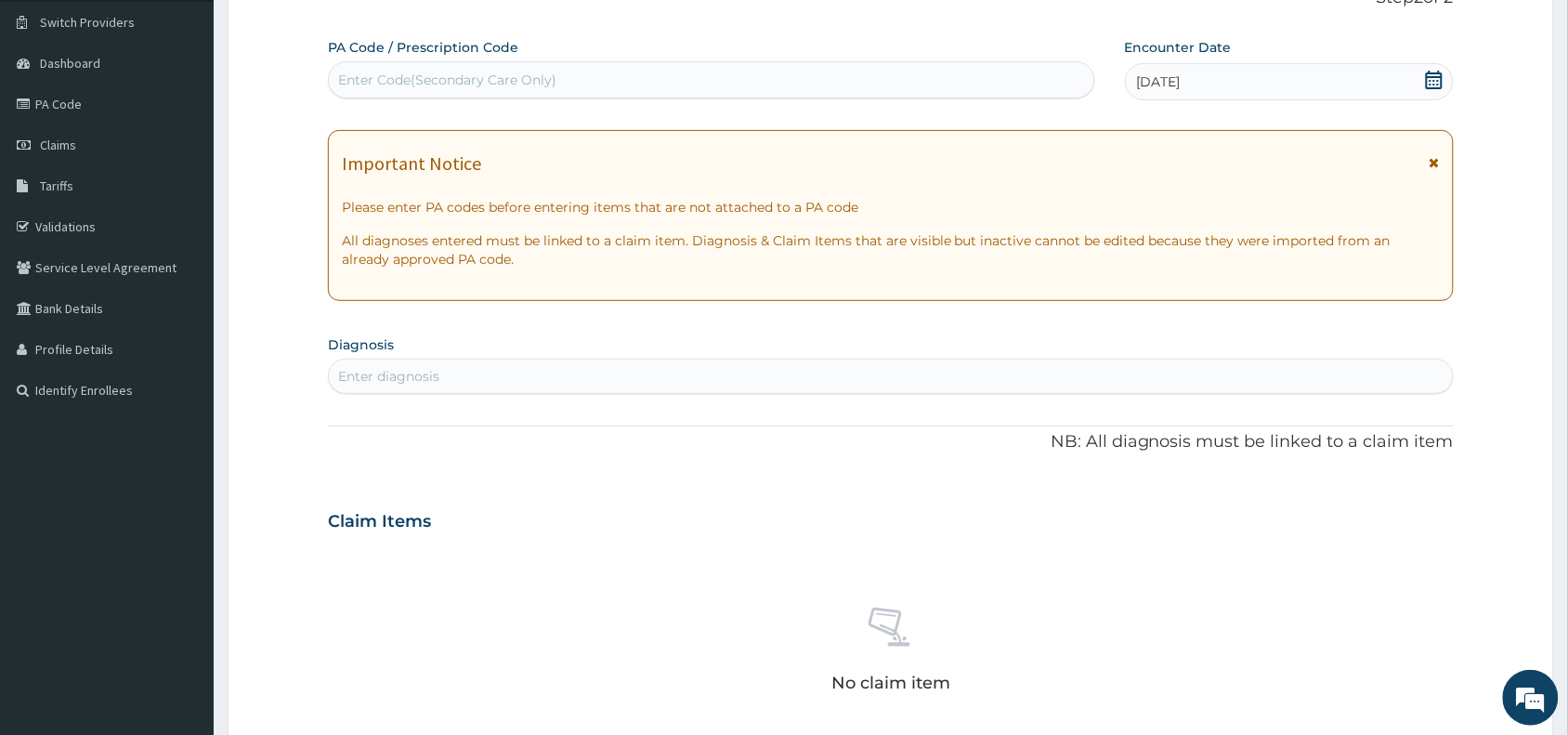
scroll to position [0, 0]
click at [374, 370] on div "Enter diagnosis" at bounding box center [389, 376] width 102 height 19
type input "neck pain"
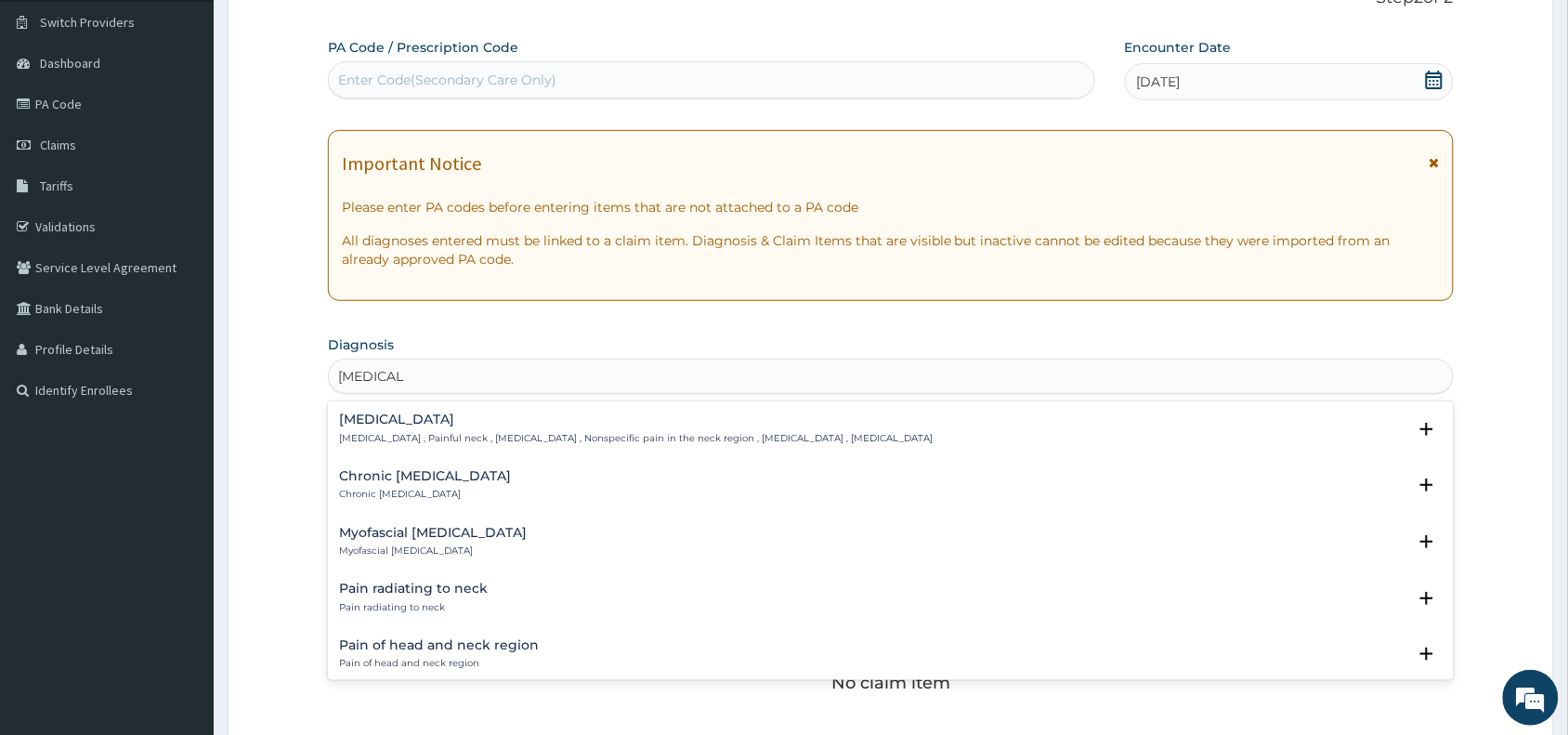
click at [369, 423] on h4 "Neck pain" at bounding box center [636, 419] width 594 height 14
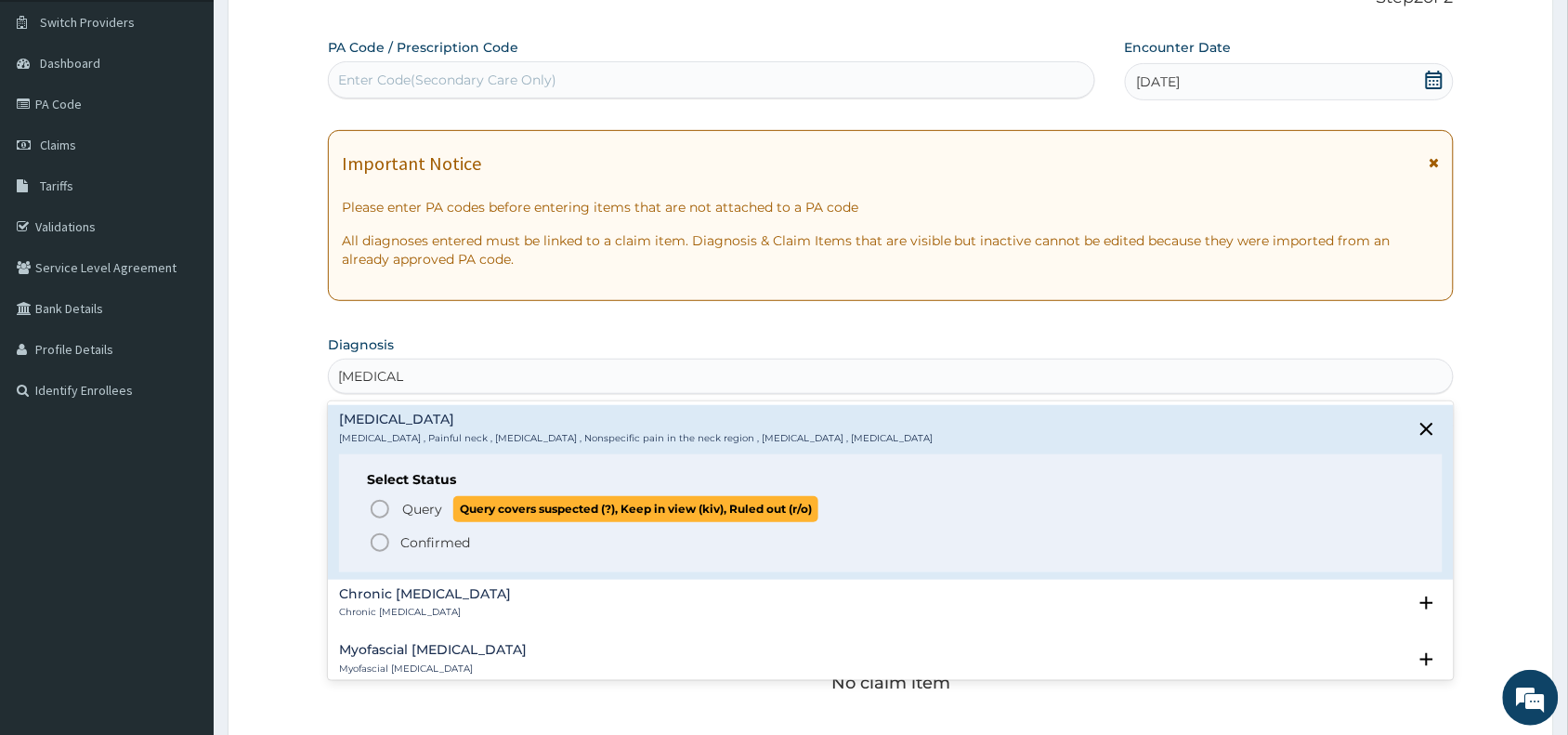
click at [381, 509] on icon "status option query" at bounding box center [380, 509] width 22 height 22
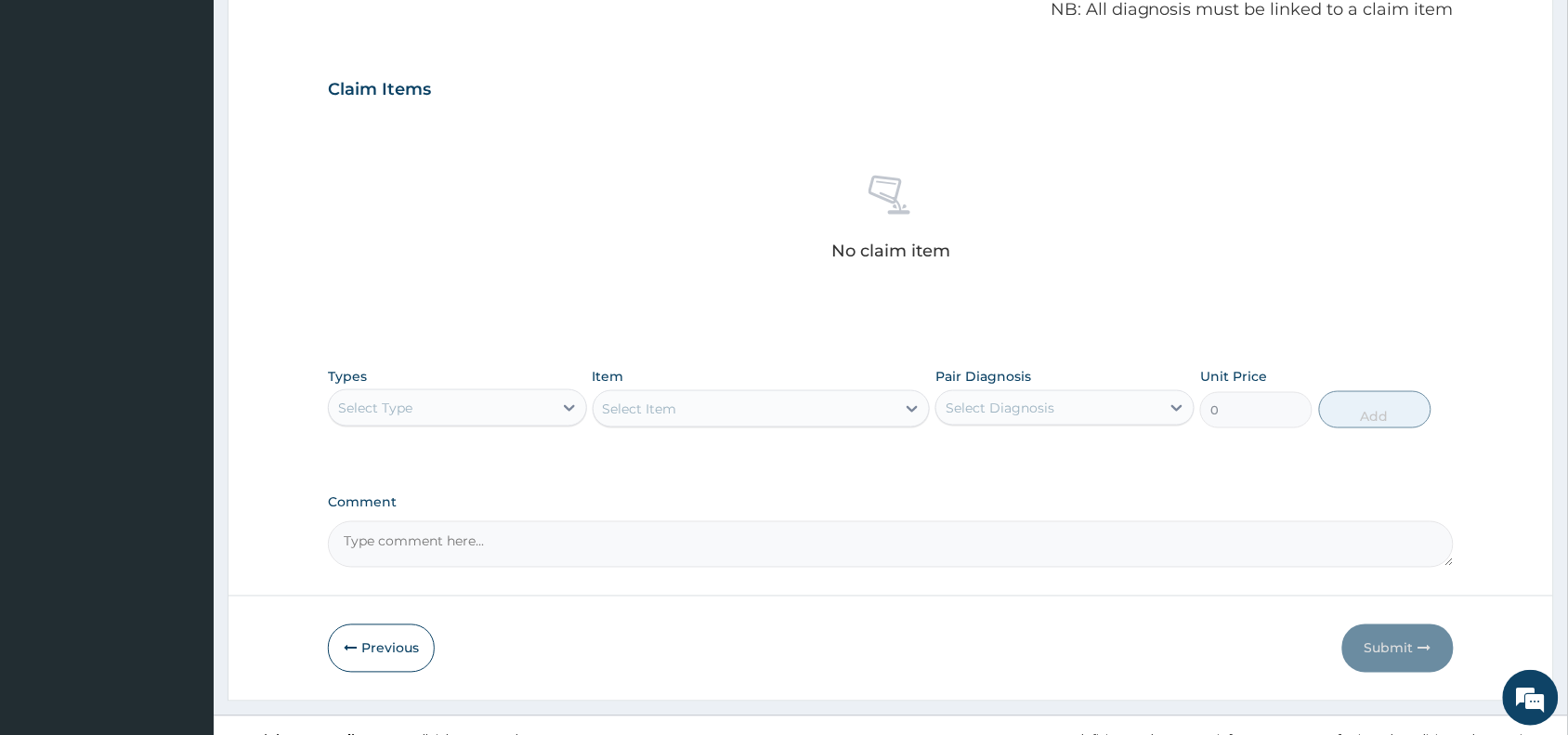
scroll to position [606, 0]
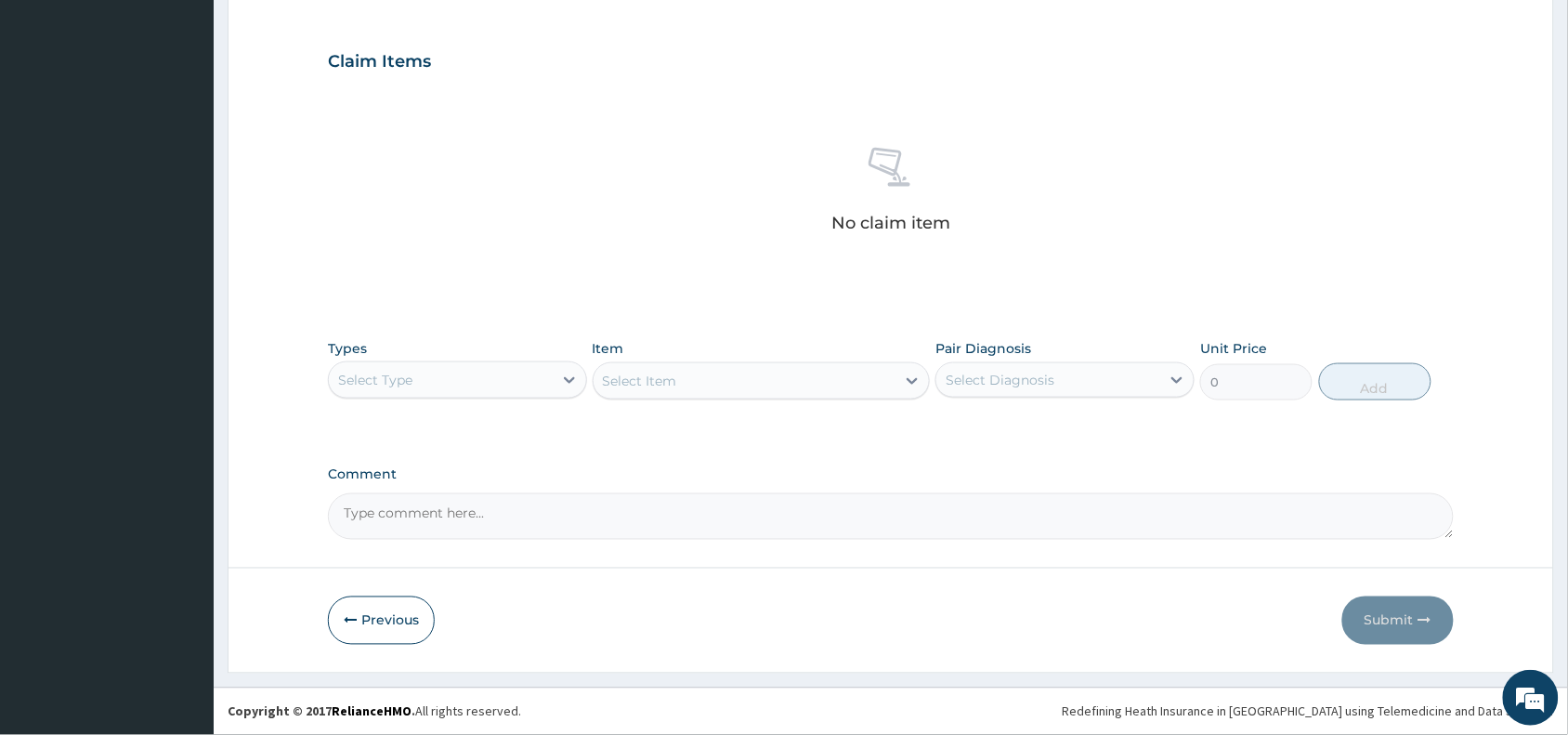
click at [410, 381] on div "Select Type" at bounding box center [375, 379] width 74 height 19
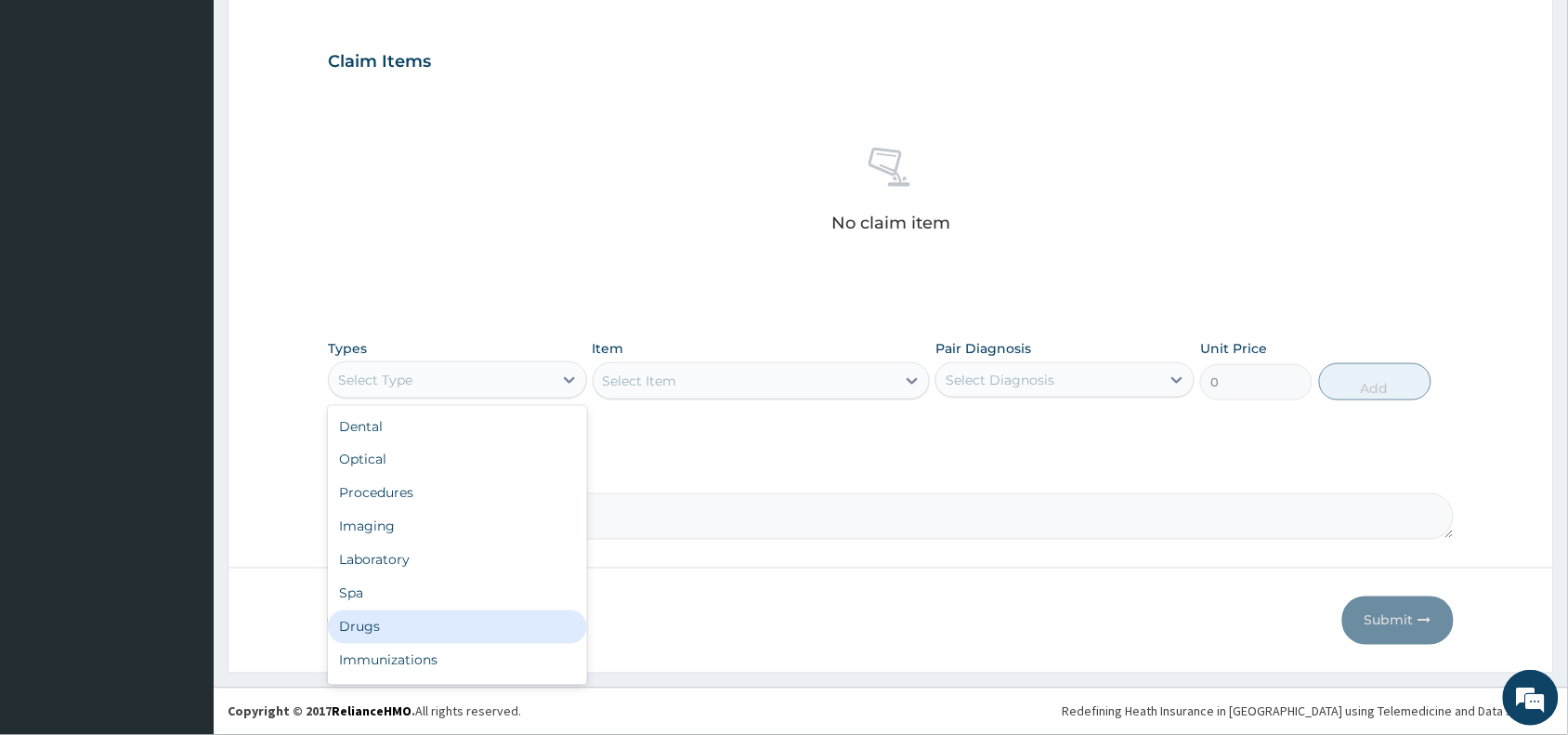
drag, startPoint x: 369, startPoint y: 626, endPoint x: 466, endPoint y: 574, distance: 110.1
click at [369, 625] on div "Drugs" at bounding box center [457, 627] width 259 height 33
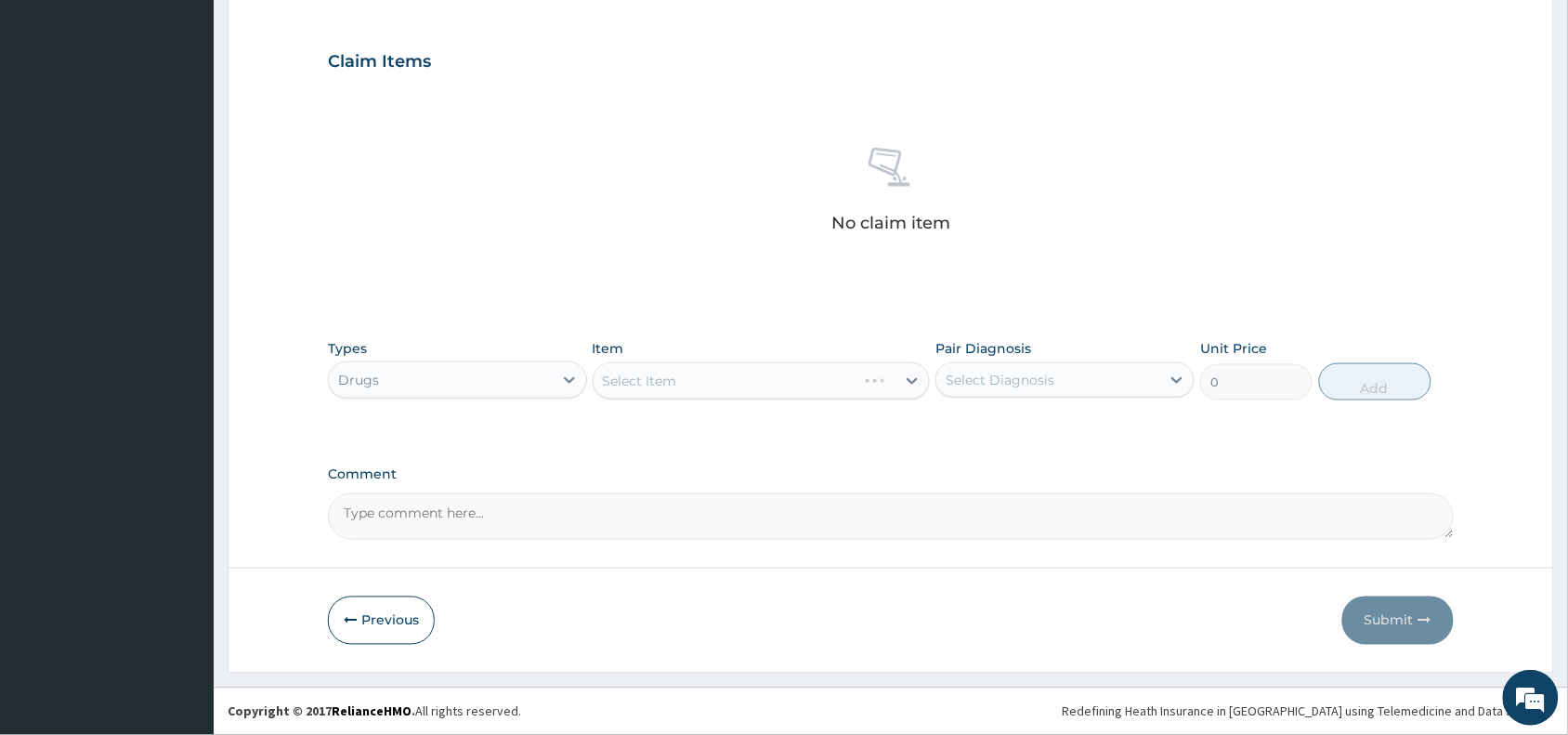
click at [661, 374] on div "Select Item" at bounding box center [762, 381] width 338 height 37
click at [689, 381] on div "Select Item" at bounding box center [762, 381] width 338 height 37
click at [686, 378] on div "Select Item" at bounding box center [762, 381] width 338 height 37
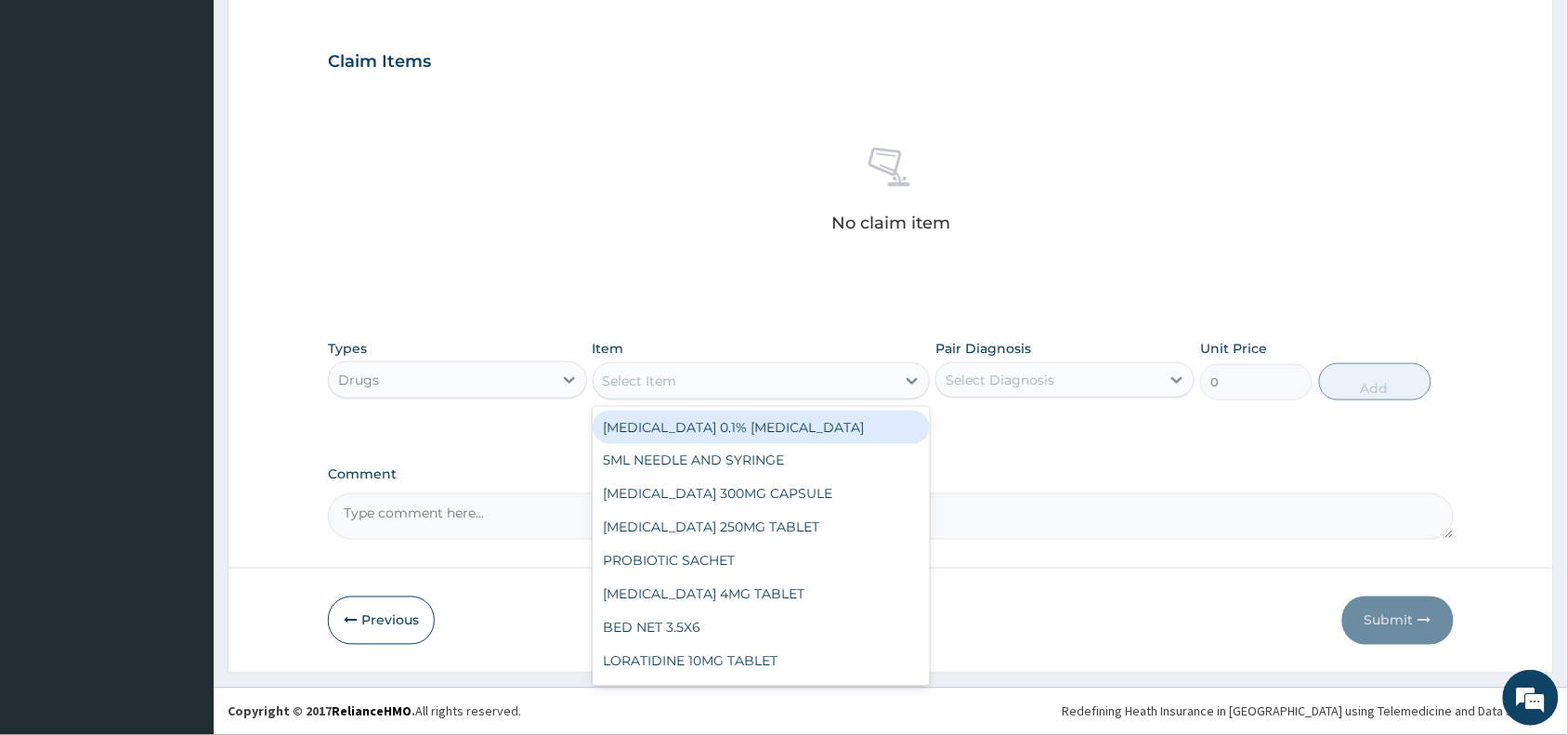
click at [686, 378] on div "Select Item" at bounding box center [745, 381] width 303 height 29
paste input "Neurogesic"
type input "Neurogesic"
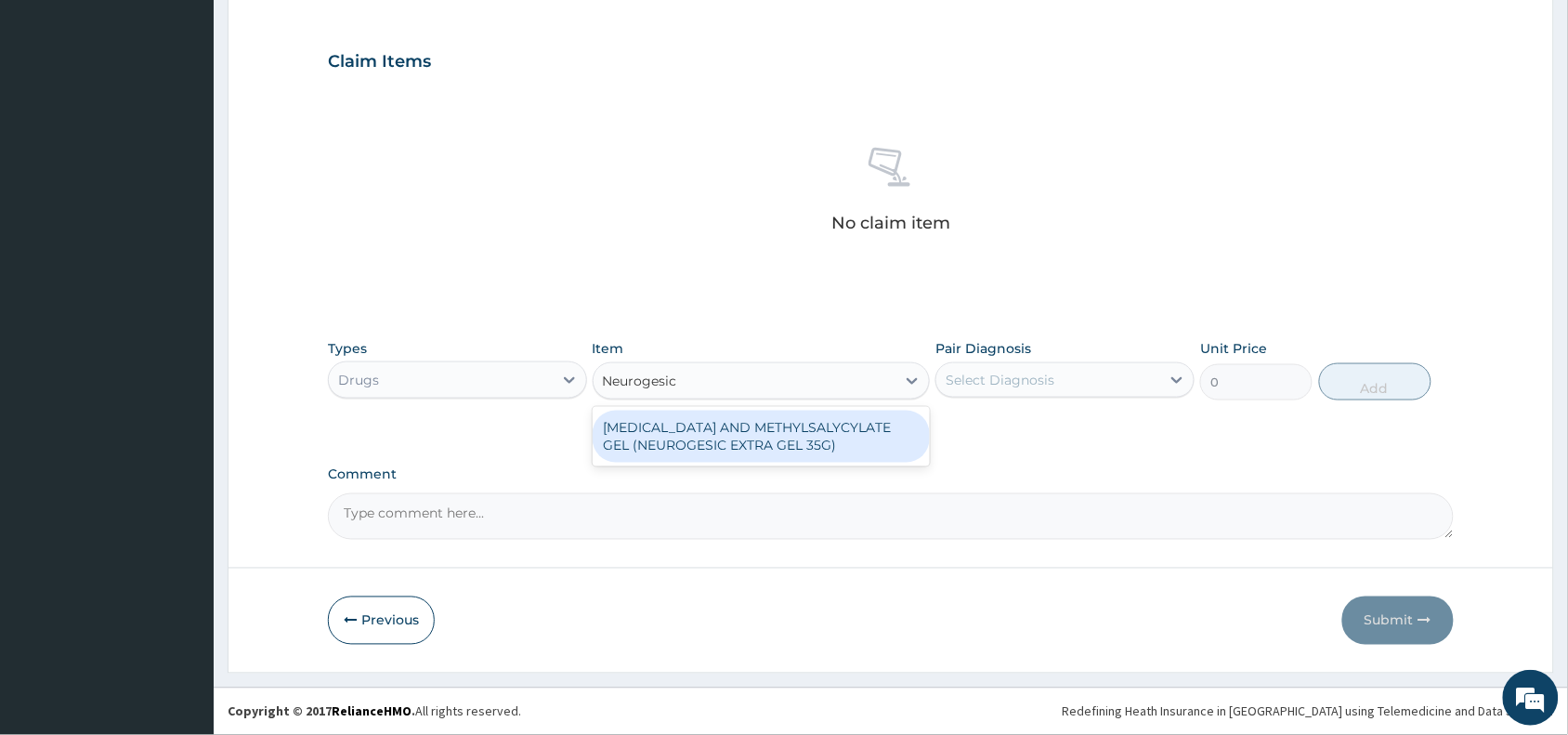
click at [745, 443] on div "DICLOFENAC AND METHYLSALYCYLATE GEL (NEUROGESIC EXTRA GEL 35G)" at bounding box center [762, 436] width 338 height 52
type input "1956"
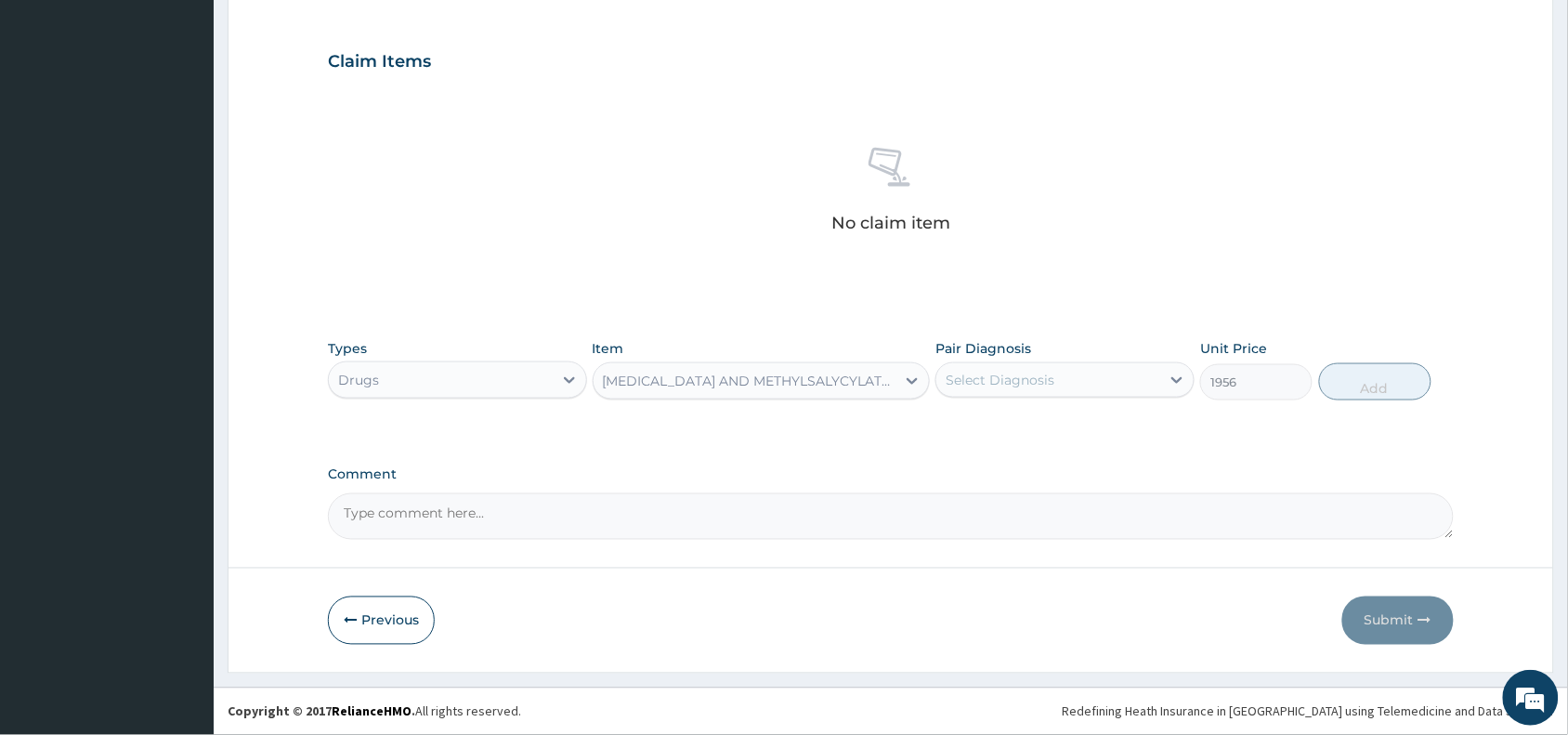
click at [1091, 371] on div "Select Diagnosis" at bounding box center [1048, 380] width 224 height 29
drag, startPoint x: 1054, startPoint y: 439, endPoint x: 1294, endPoint y: 390, distance: 245.0
click at [1054, 432] on div "Neck pain" at bounding box center [1065, 427] width 259 height 38
checkbox input "true"
click at [1395, 384] on button "Add" at bounding box center [1376, 382] width 112 height 37
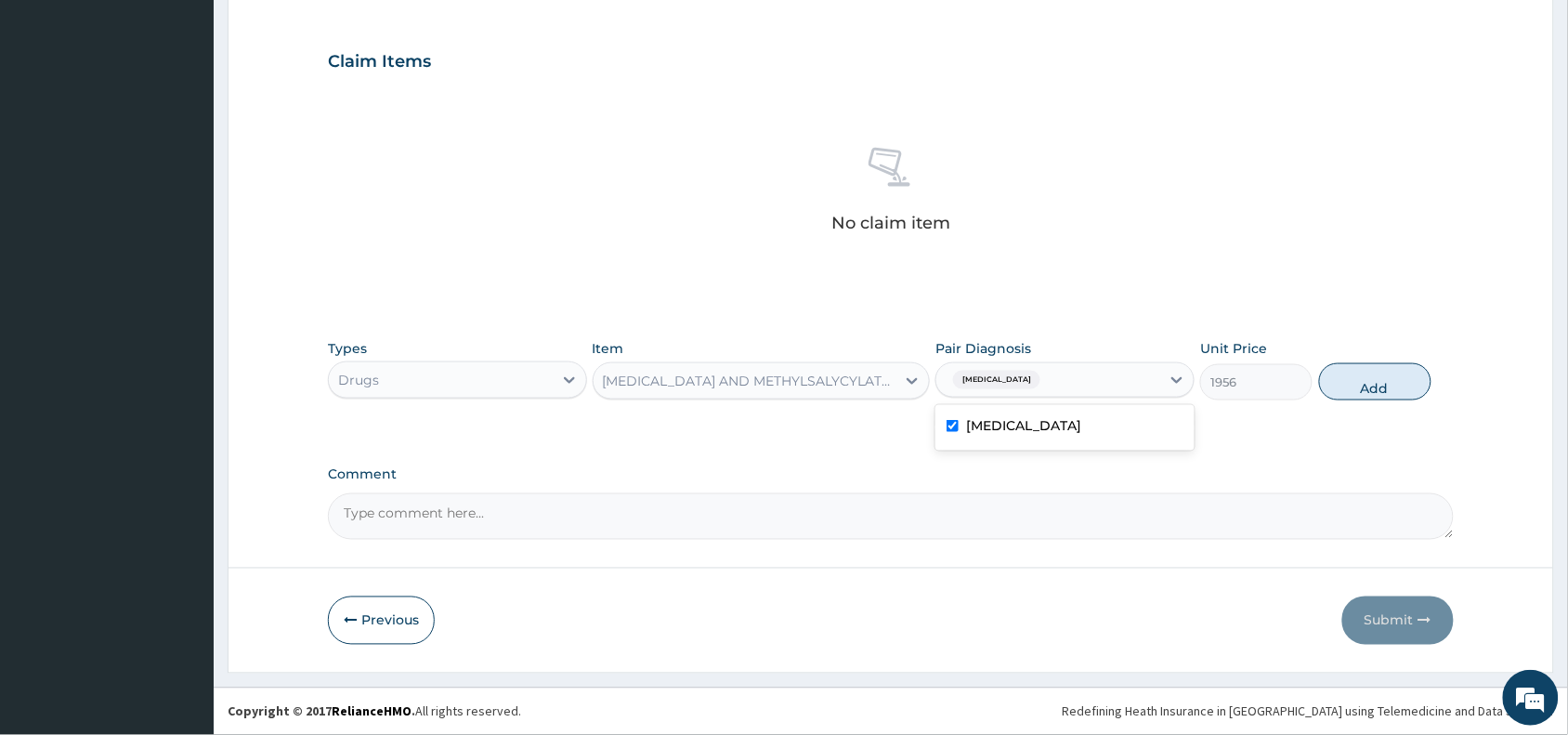
type input "0"
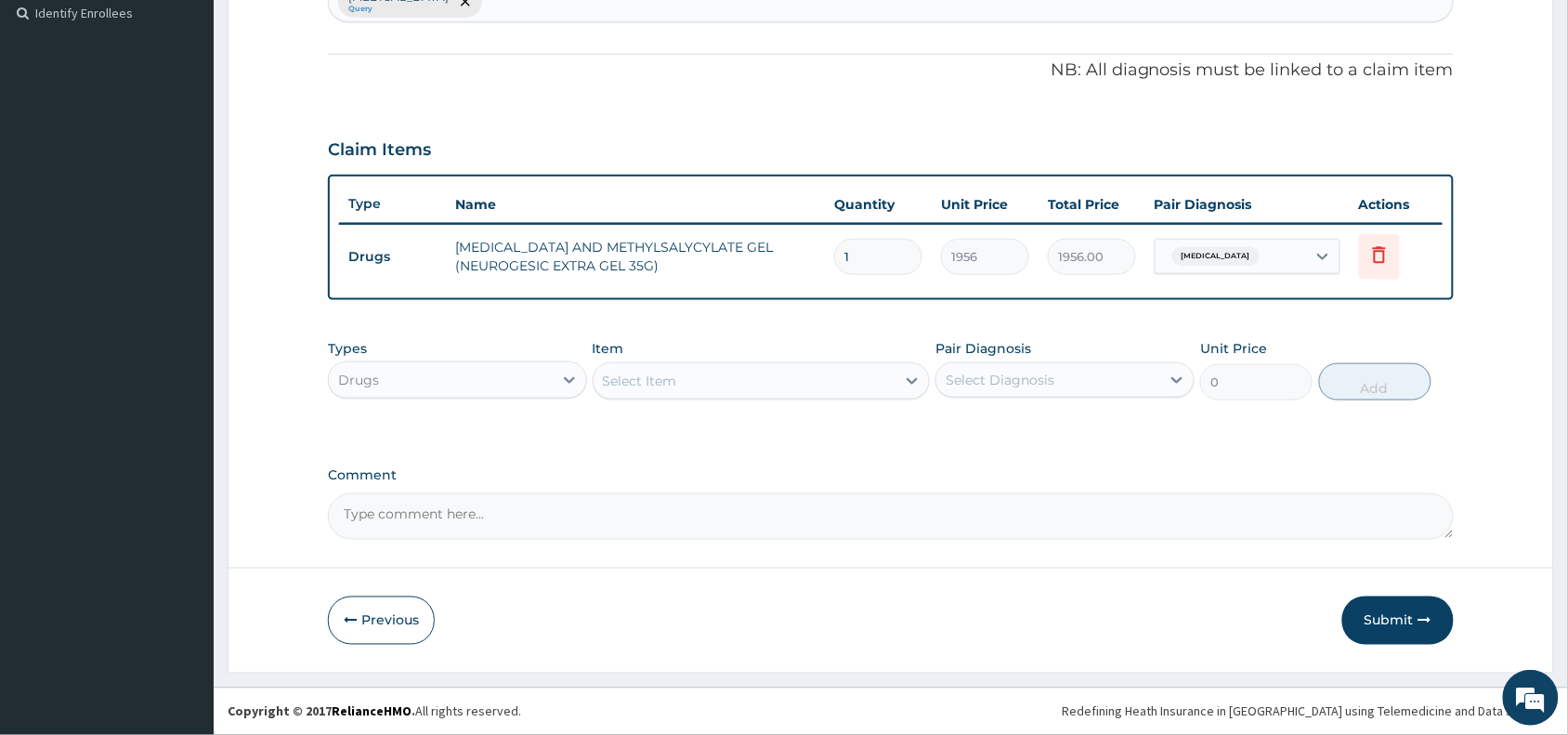
scroll to position [516, 0]
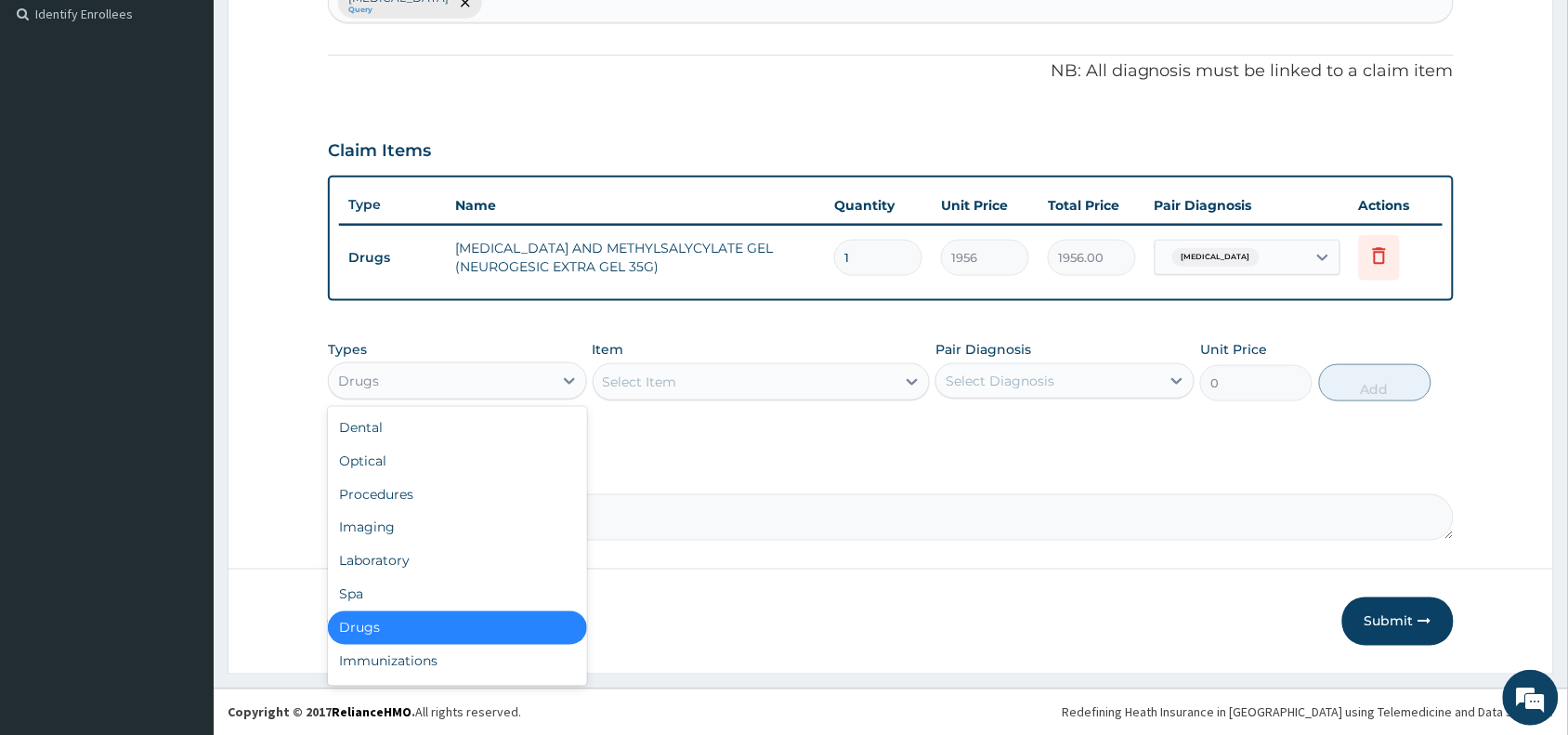
click at [465, 377] on div "Drugs" at bounding box center [441, 381] width 224 height 29
click at [428, 559] on div "Laboratory" at bounding box center [457, 561] width 259 height 33
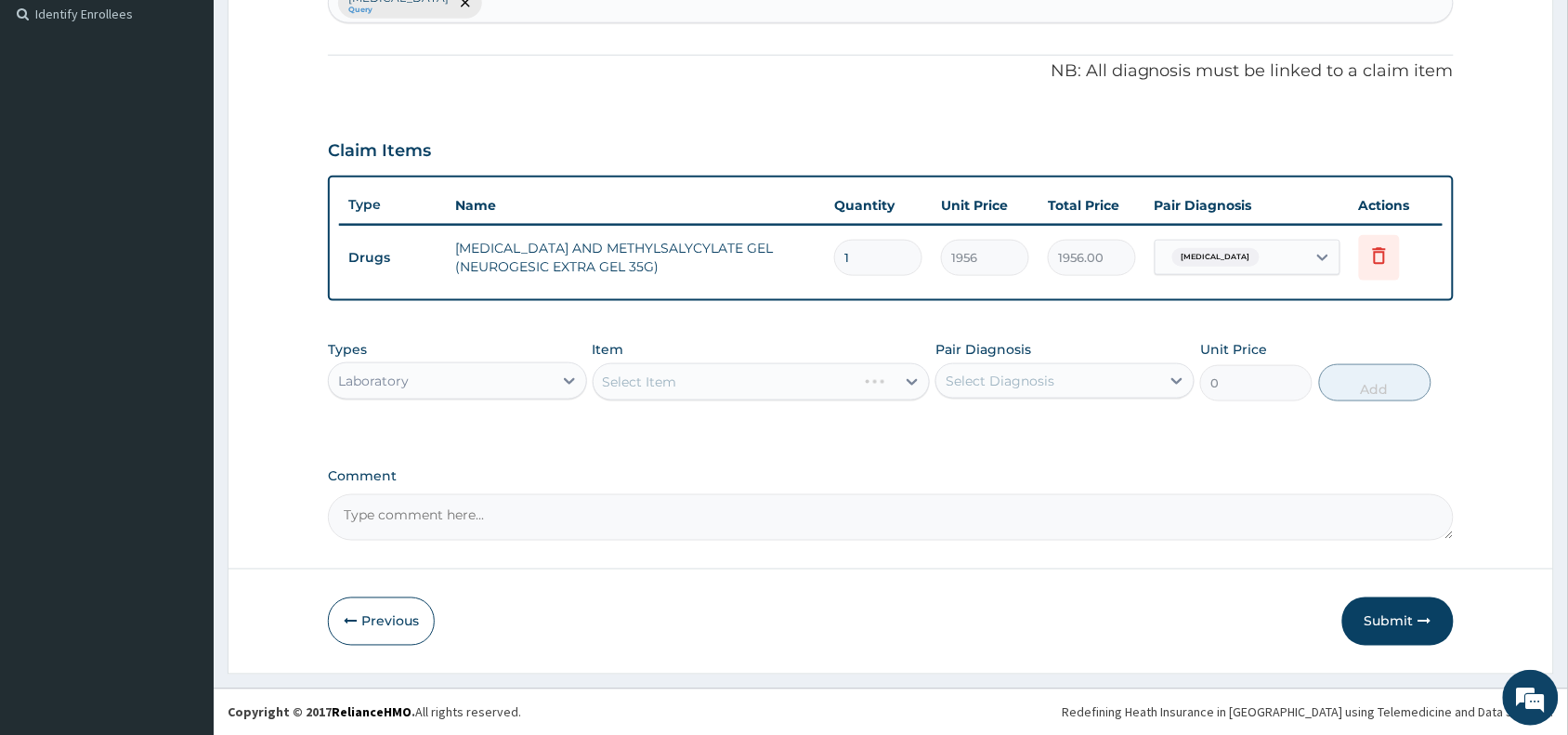
click at [657, 379] on div "Select Item" at bounding box center [762, 382] width 338 height 37
click at [684, 368] on div "Select Item" at bounding box center [726, 382] width 264 height 29
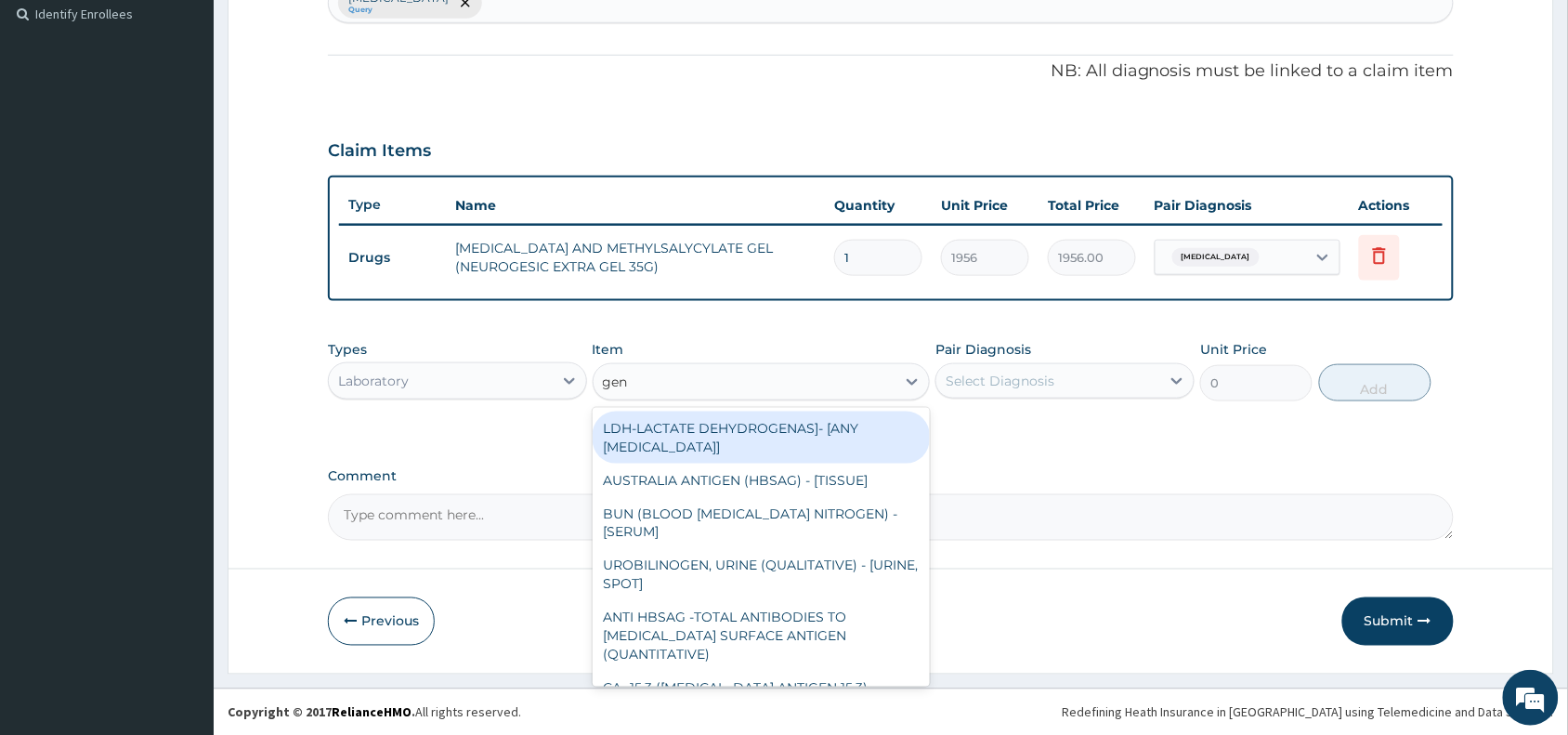
type input "gen"
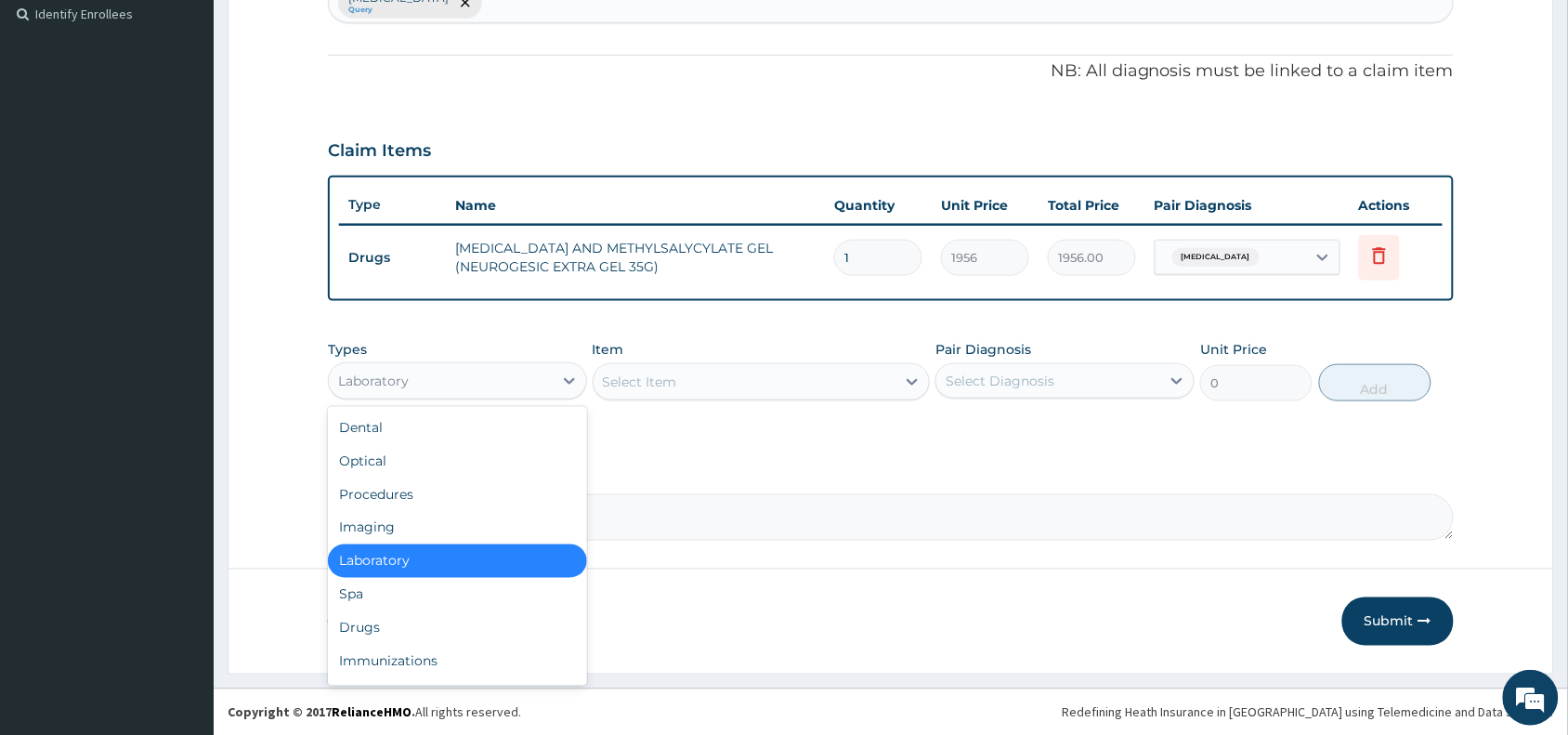
click at [497, 382] on div "Laboratory" at bounding box center [441, 381] width 224 height 29
click at [407, 496] on div "Procedures" at bounding box center [457, 495] width 259 height 33
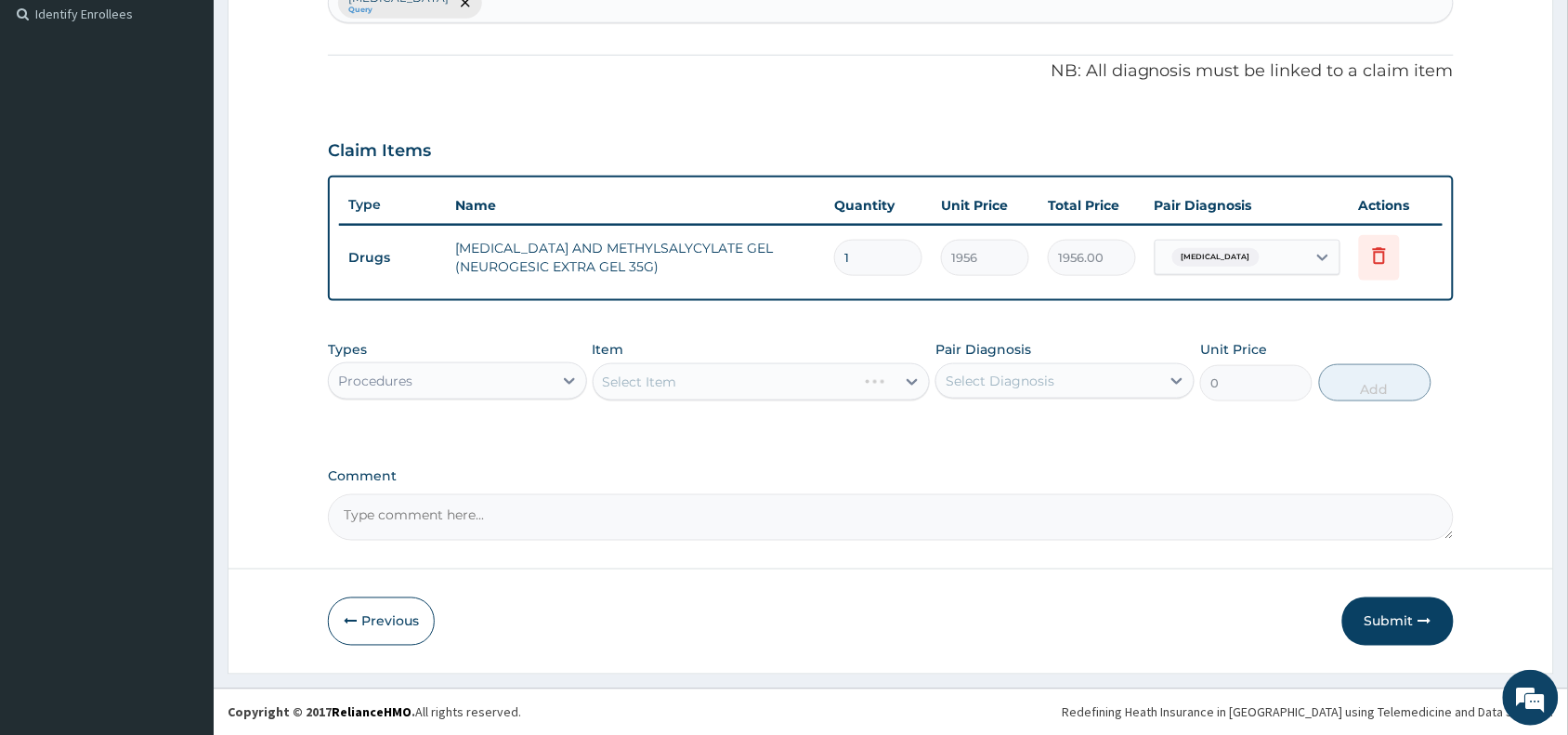
click at [657, 377] on div "Select Item" at bounding box center [762, 382] width 338 height 37
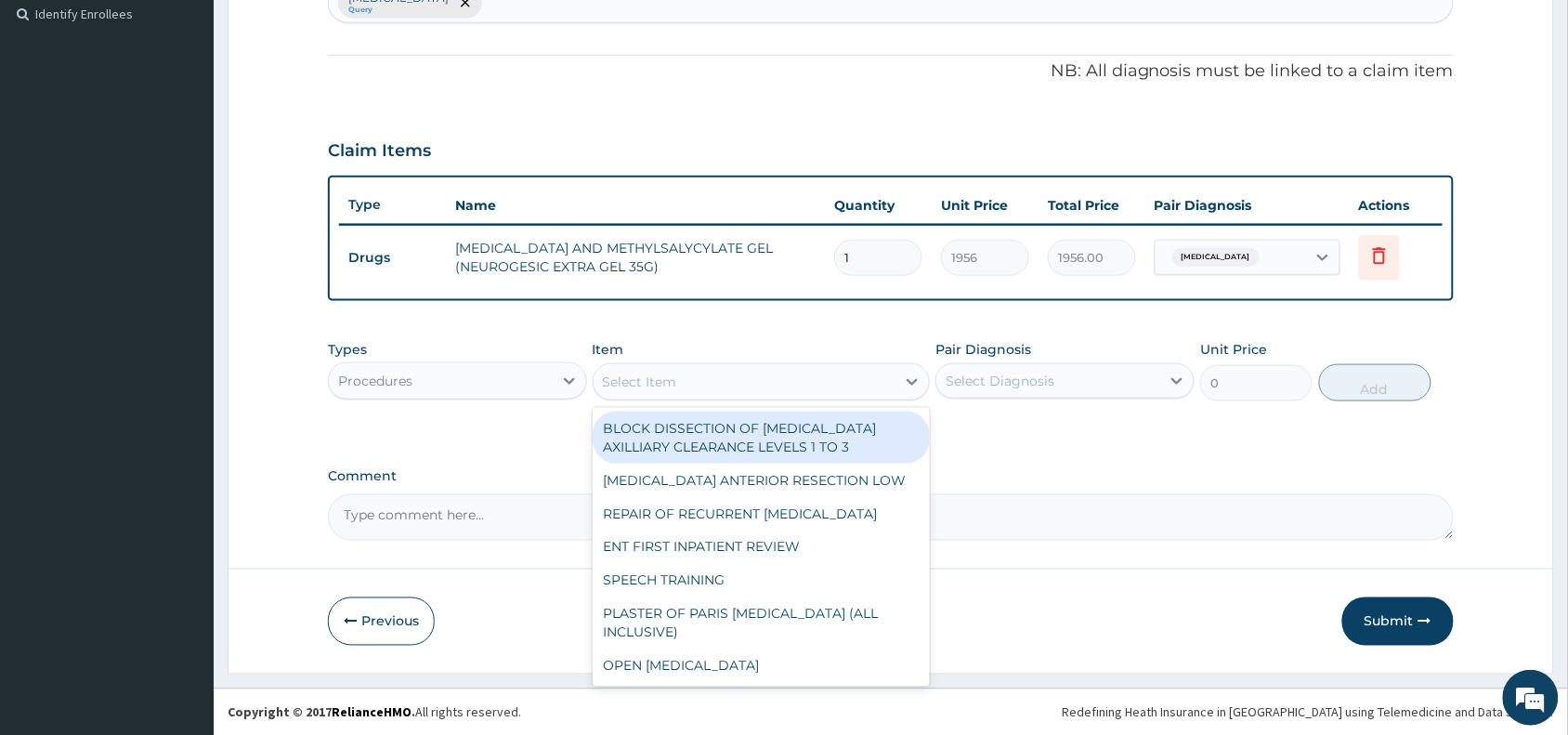
click at [657, 374] on div "Select Item" at bounding box center [640, 381] width 74 height 19
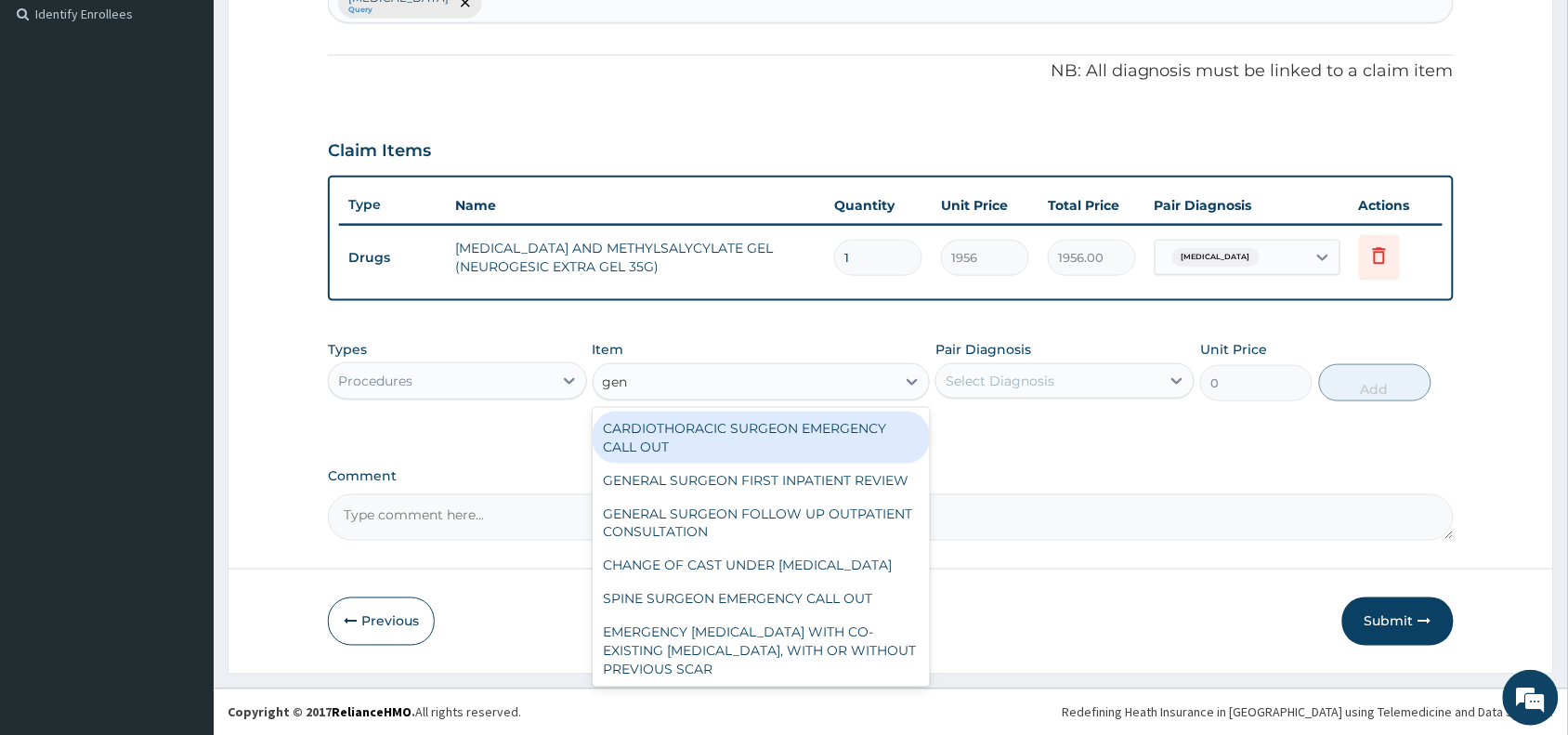
type input "gene"
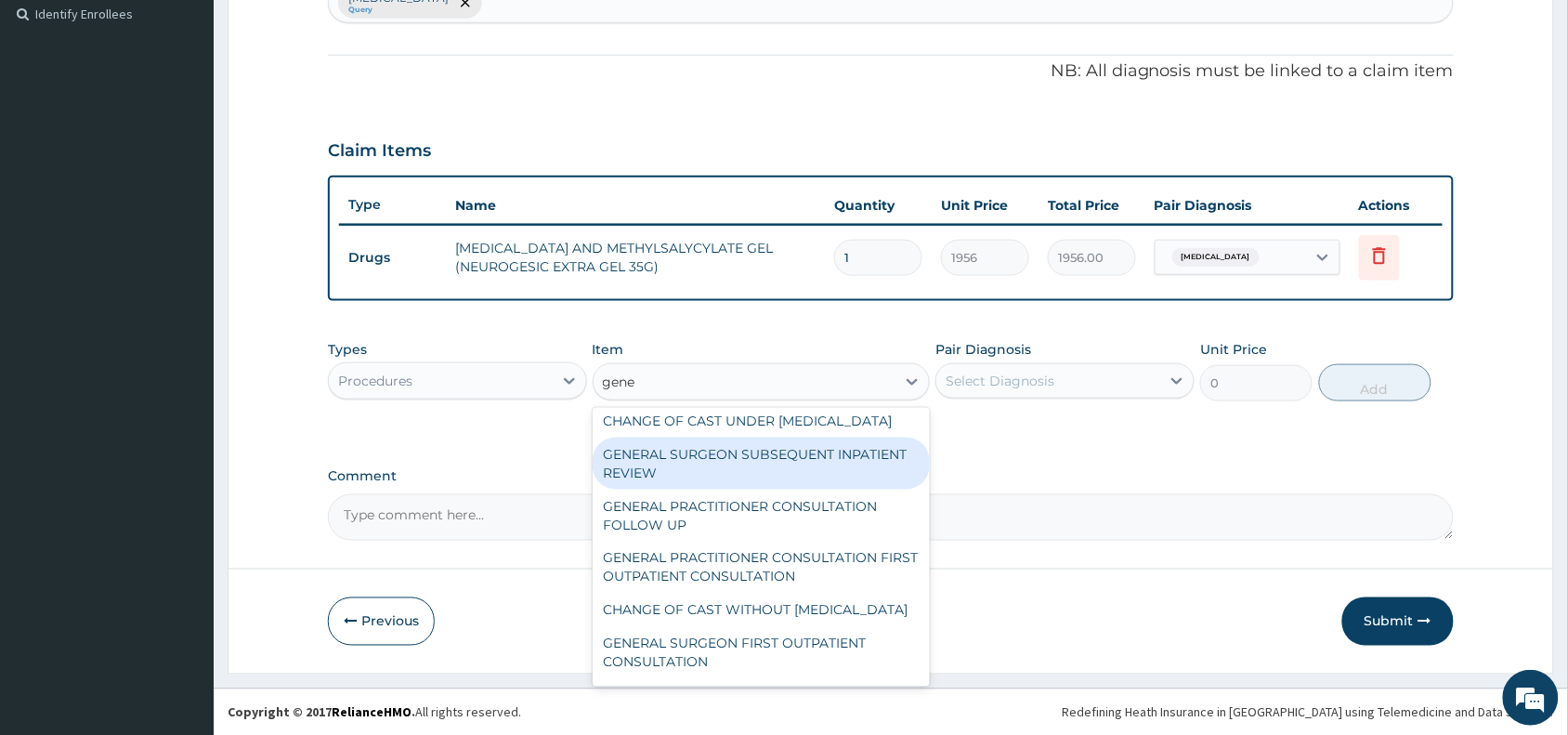
scroll to position [140, 0]
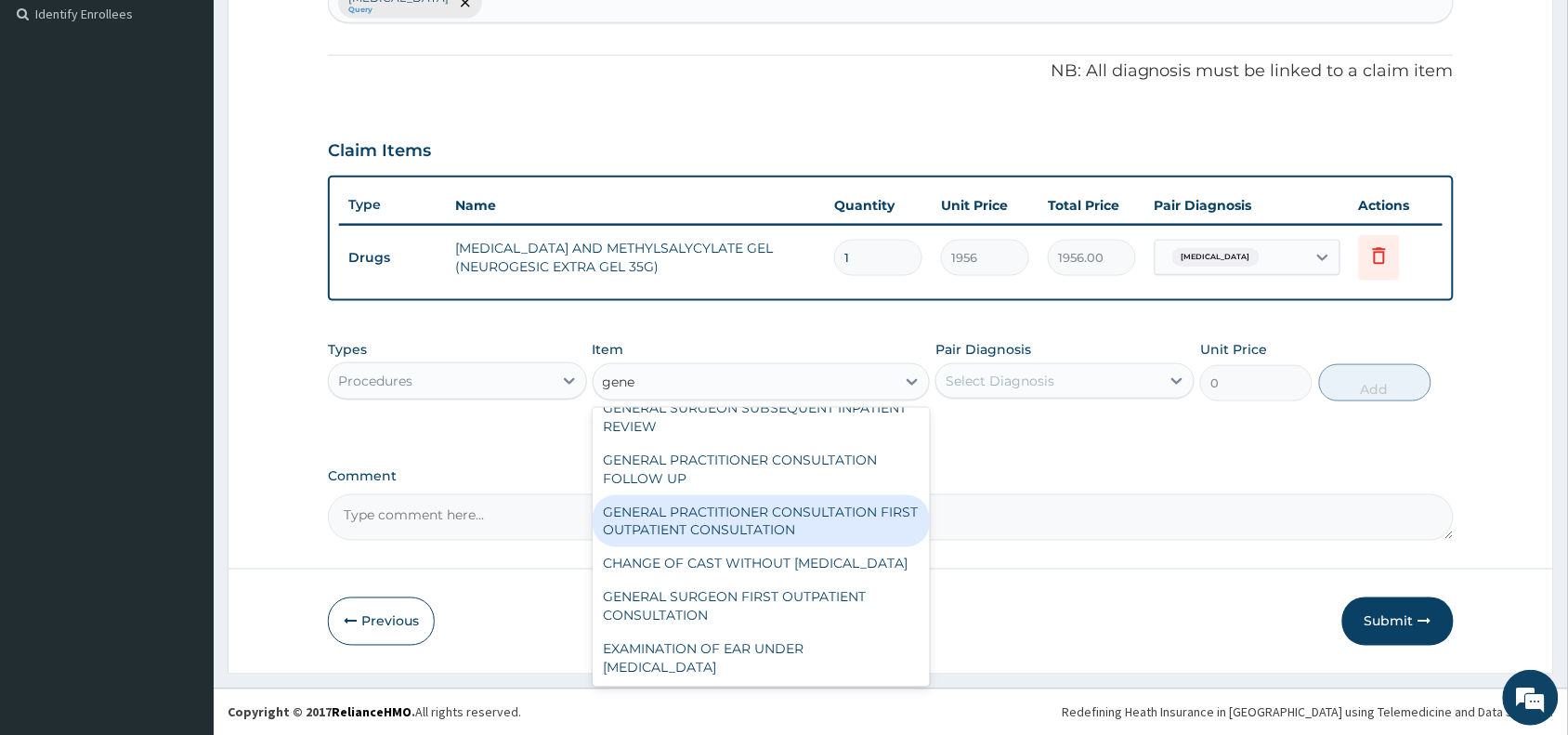
click at [723, 547] on div "GENERAL PRACTITIONER CONSULTATION FIRST OUTPATIENT CONSULTATION" at bounding box center [762, 521] width 338 height 52
type input "3370.125"
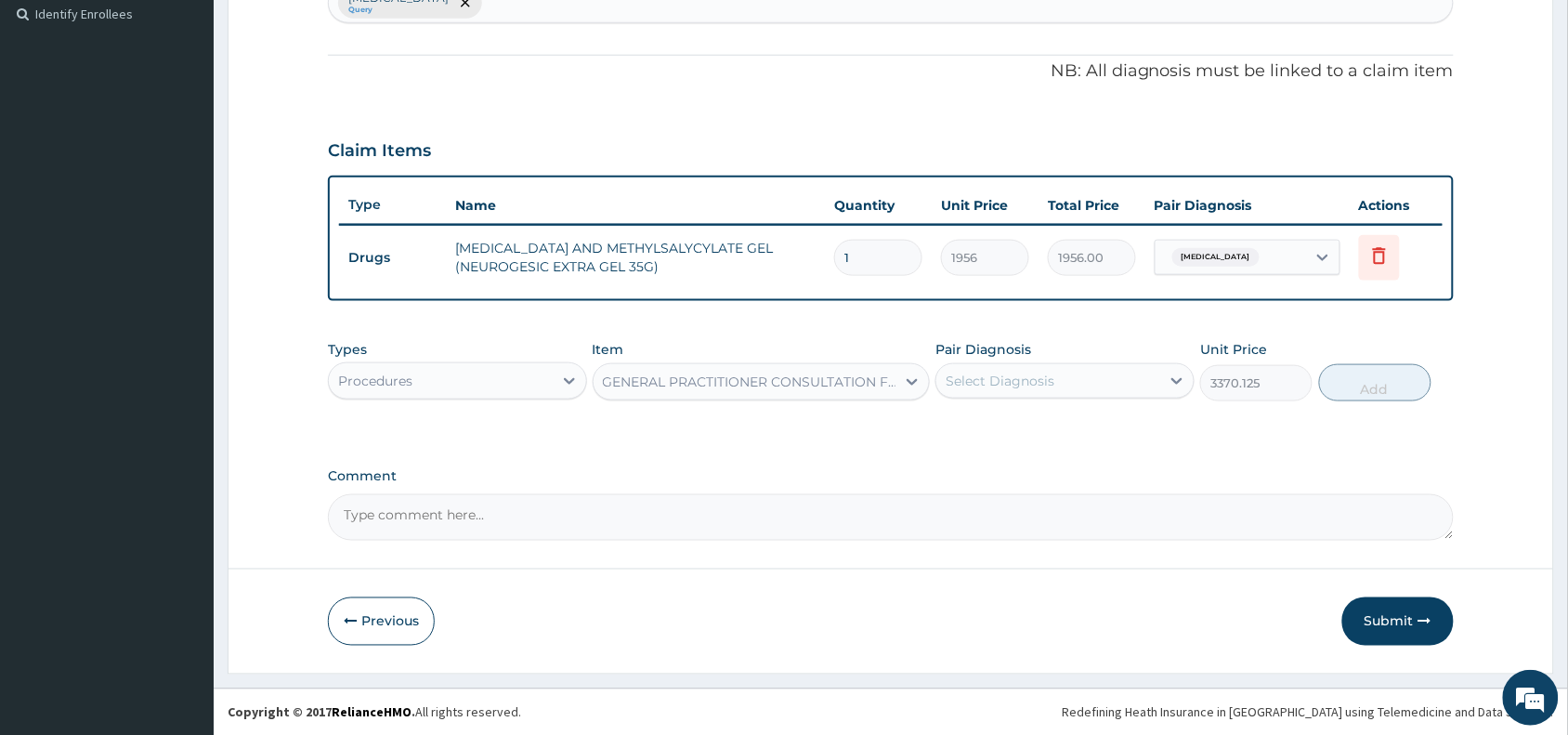
click at [1041, 376] on div "Select Diagnosis" at bounding box center [999, 380] width 108 height 19
drag, startPoint x: 1024, startPoint y: 434, endPoint x: 1190, endPoint y: 435, distance: 166.0
click at [1024, 434] on label "Neck pain" at bounding box center [1024, 426] width 115 height 19
checkbox input "true"
click at [1364, 384] on button "Add" at bounding box center [1376, 383] width 112 height 37
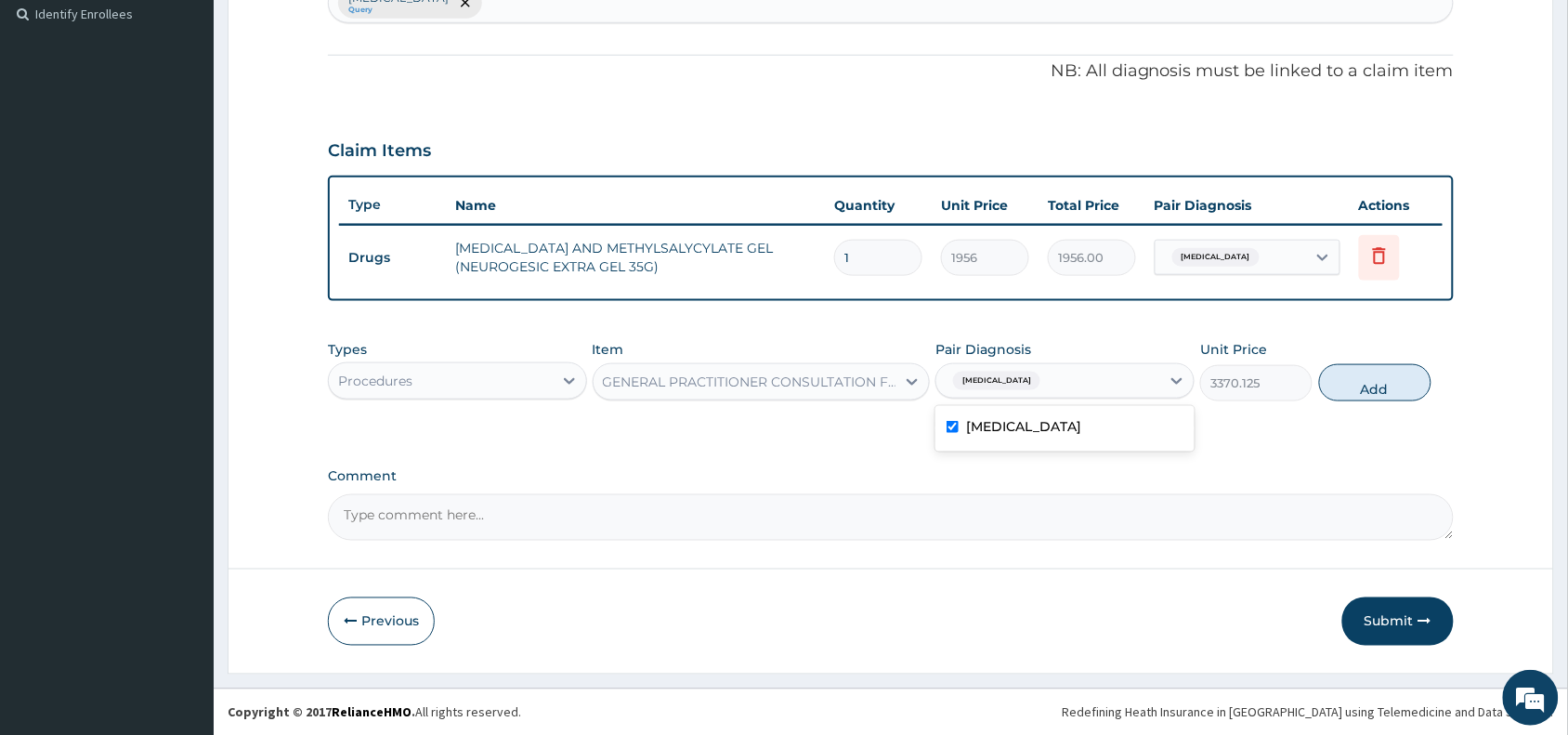
type input "0"
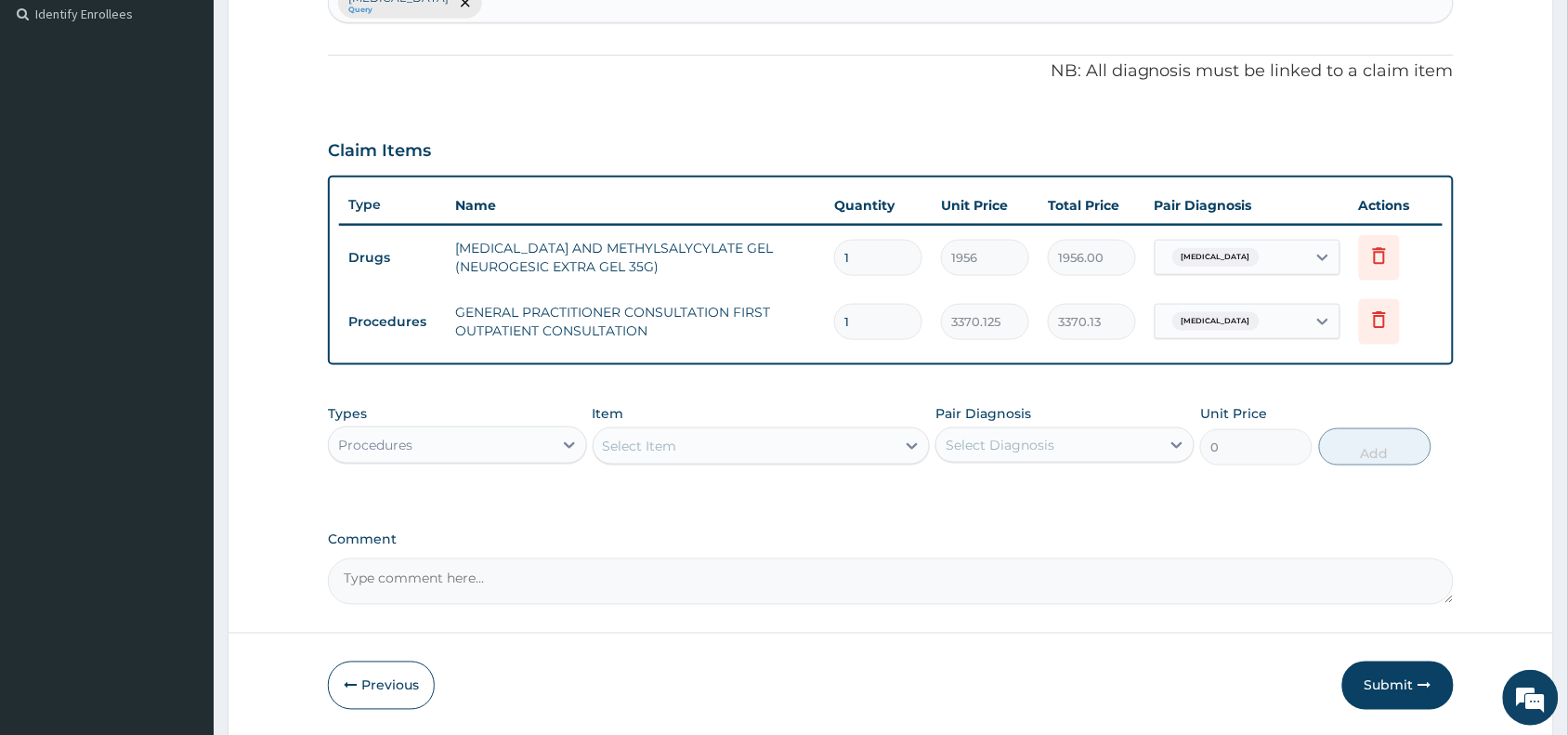
click at [1465, 723] on form "Step 2 of 2 PA Code / Prescription Code Enter Code(Secondary Care Only) Encount…" at bounding box center [891, 160] width 1327 height 1155
click at [1367, 683] on button "Submit" at bounding box center [1398, 685] width 111 height 48
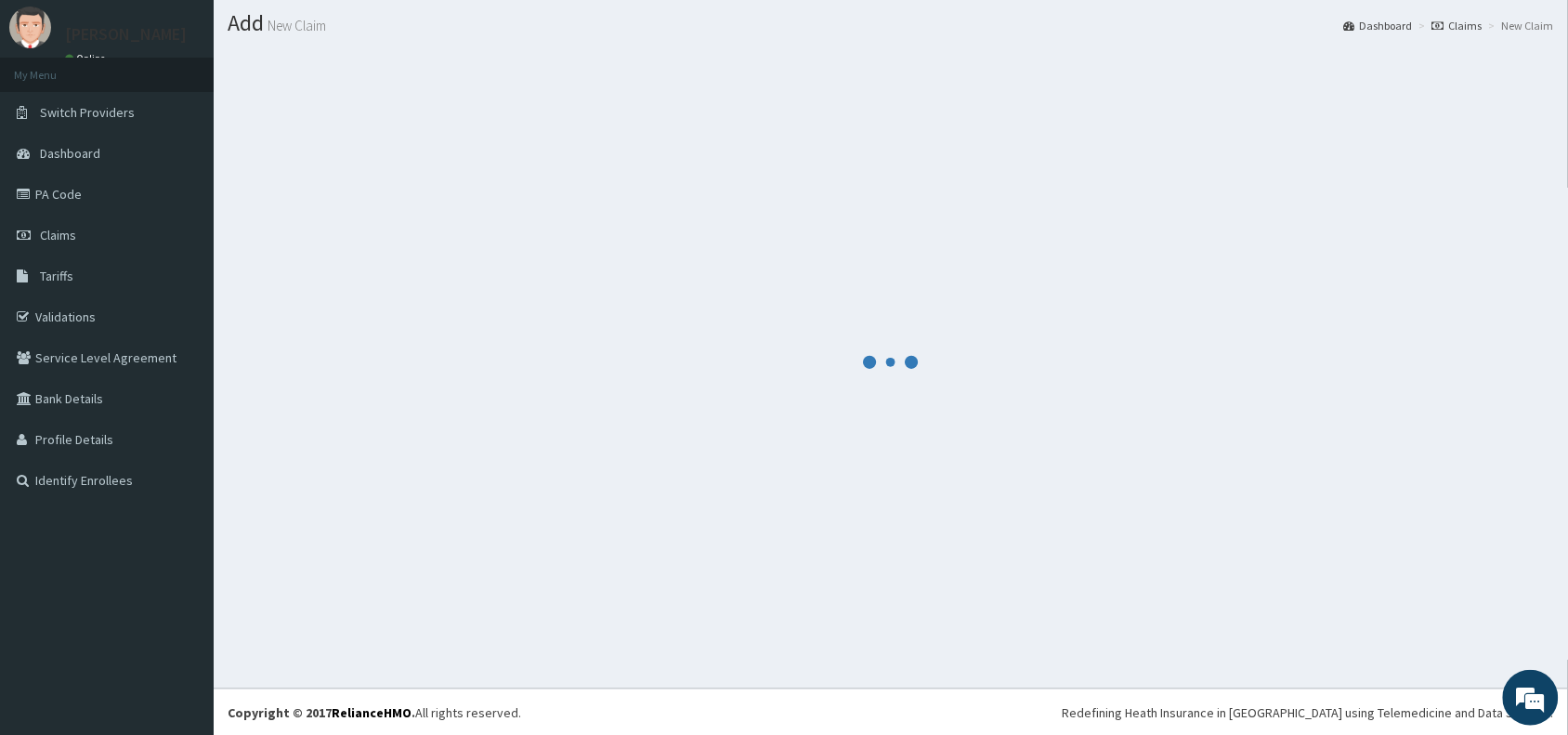
scroll to position [516, 0]
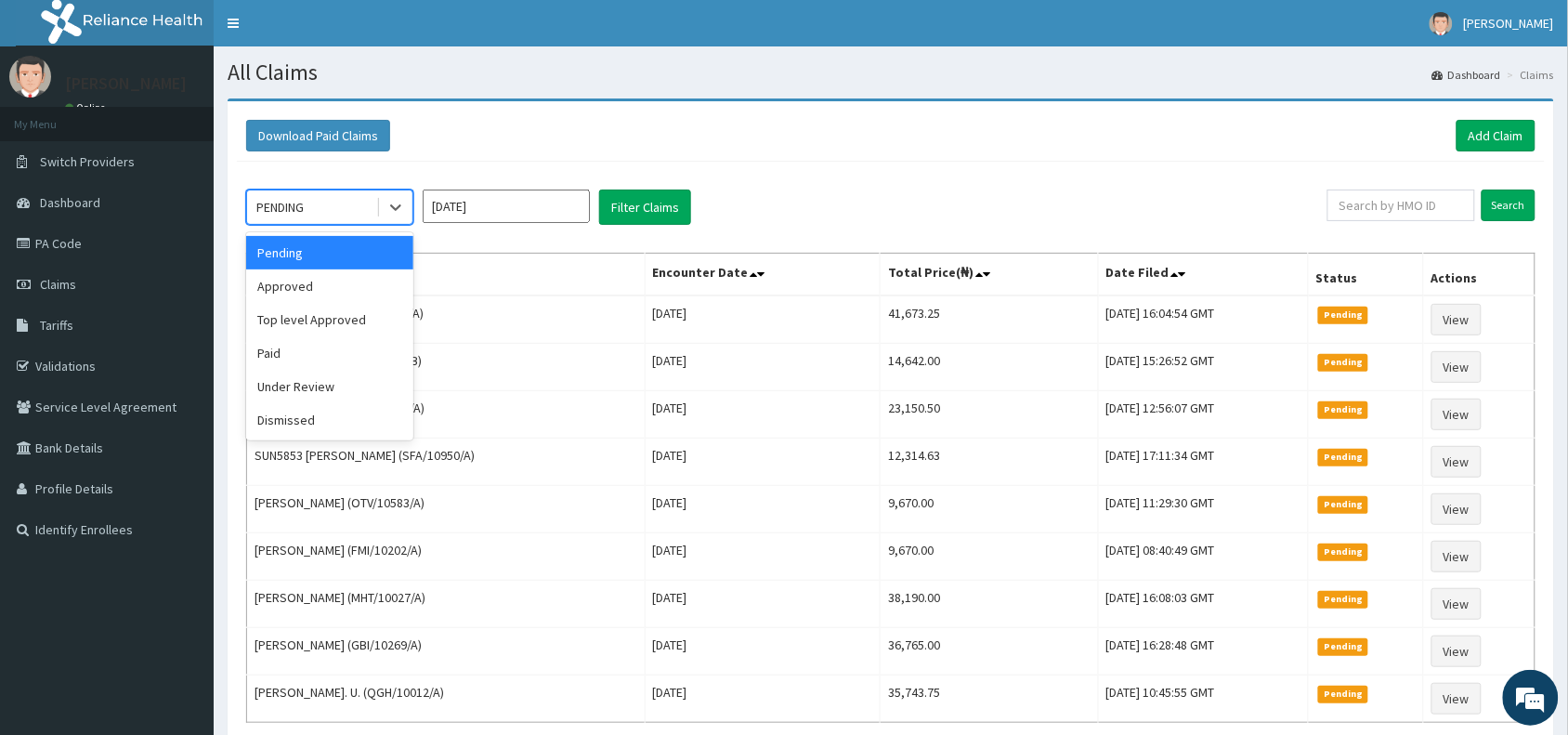
click at [328, 211] on div "PENDING" at bounding box center [312, 207] width 129 height 29
click at [318, 286] on div "Approved" at bounding box center [329, 286] width 167 height 33
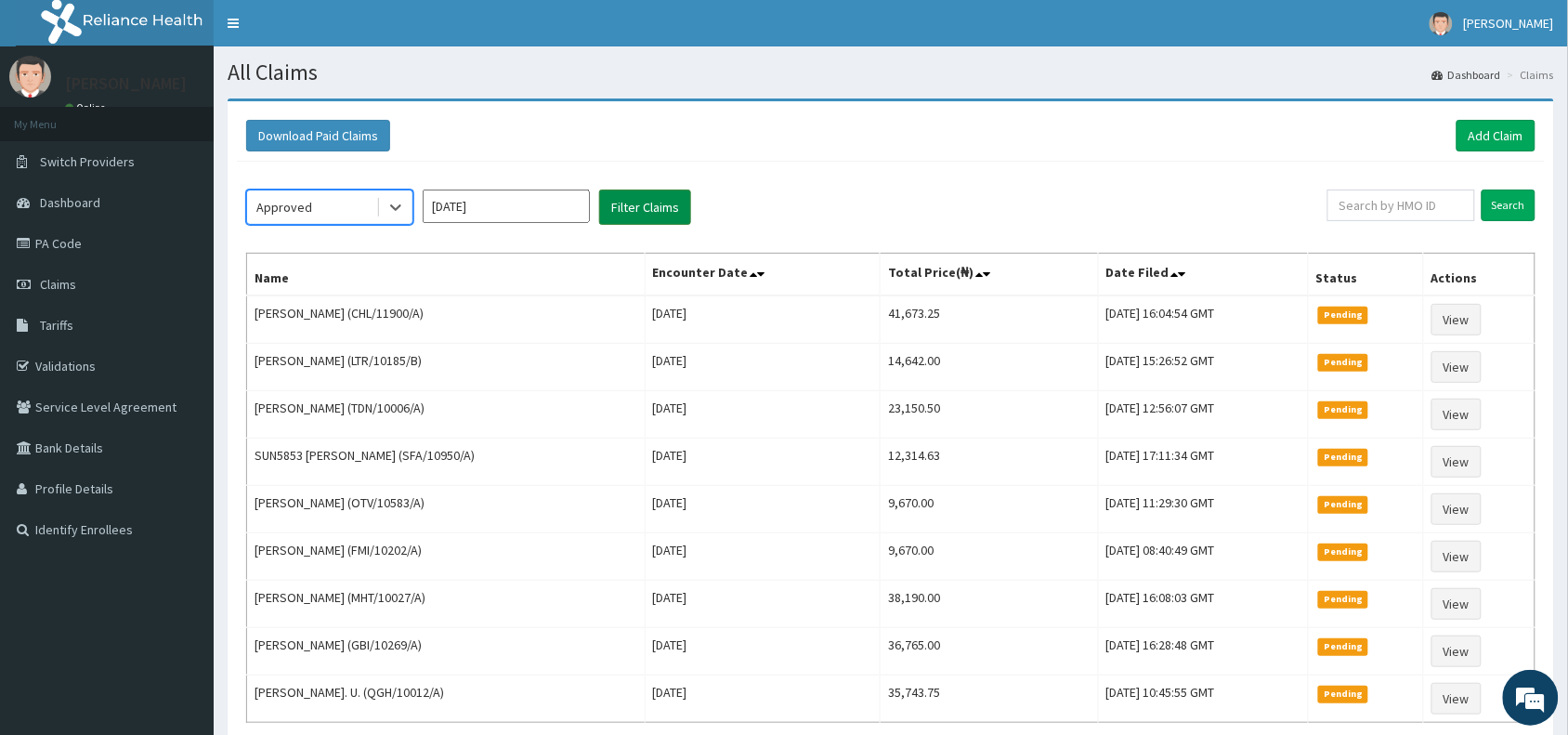
click at [641, 198] on button "Filter Claims" at bounding box center [645, 207] width 92 height 35
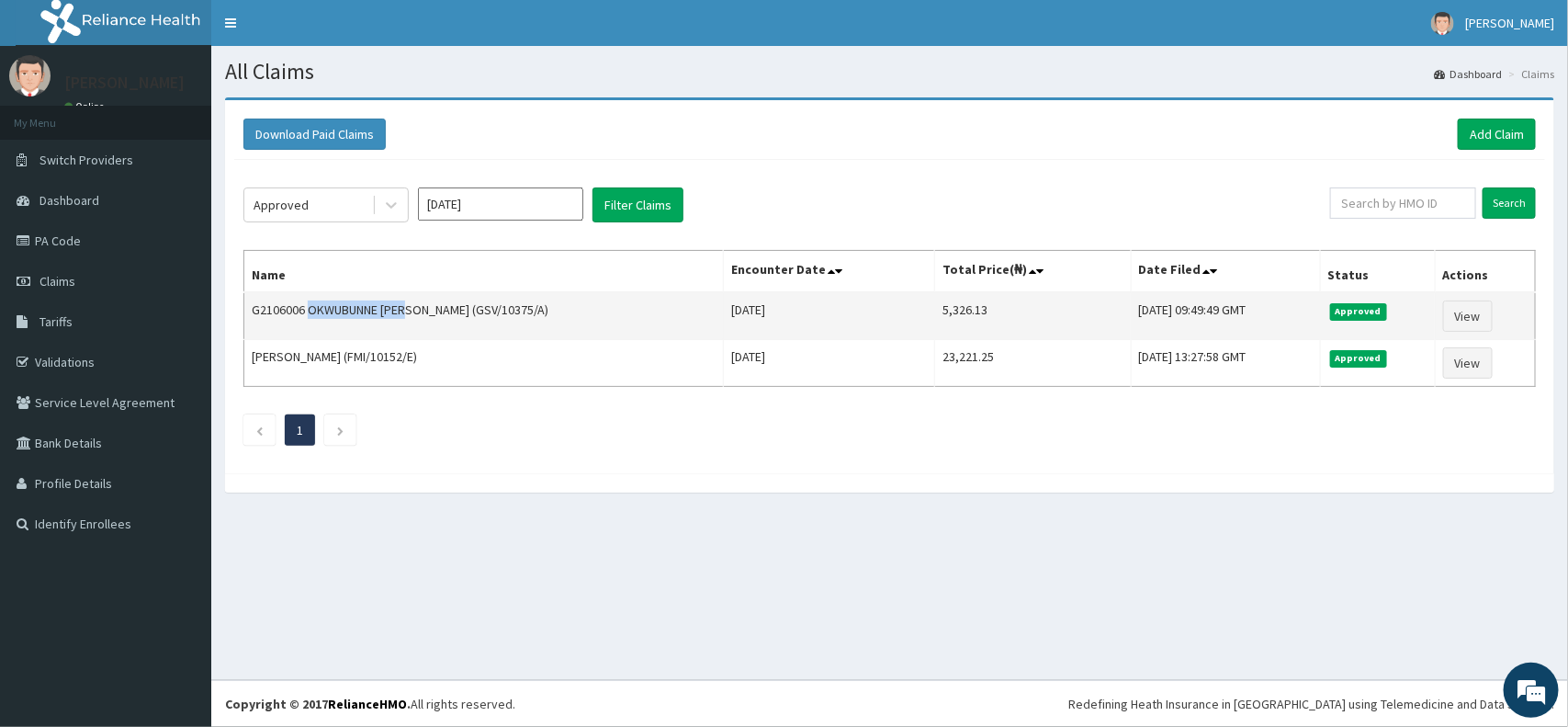
drag, startPoint x: 412, startPoint y: 310, endPoint x: 305, endPoint y: 322, distance: 107.7
click at [305, 322] on td "G2106006 OKWUBUNNE PAUL (GSV/10375/A)" at bounding box center [484, 315] width 479 height 47
copy td "OKWUBUNNE PAUL"
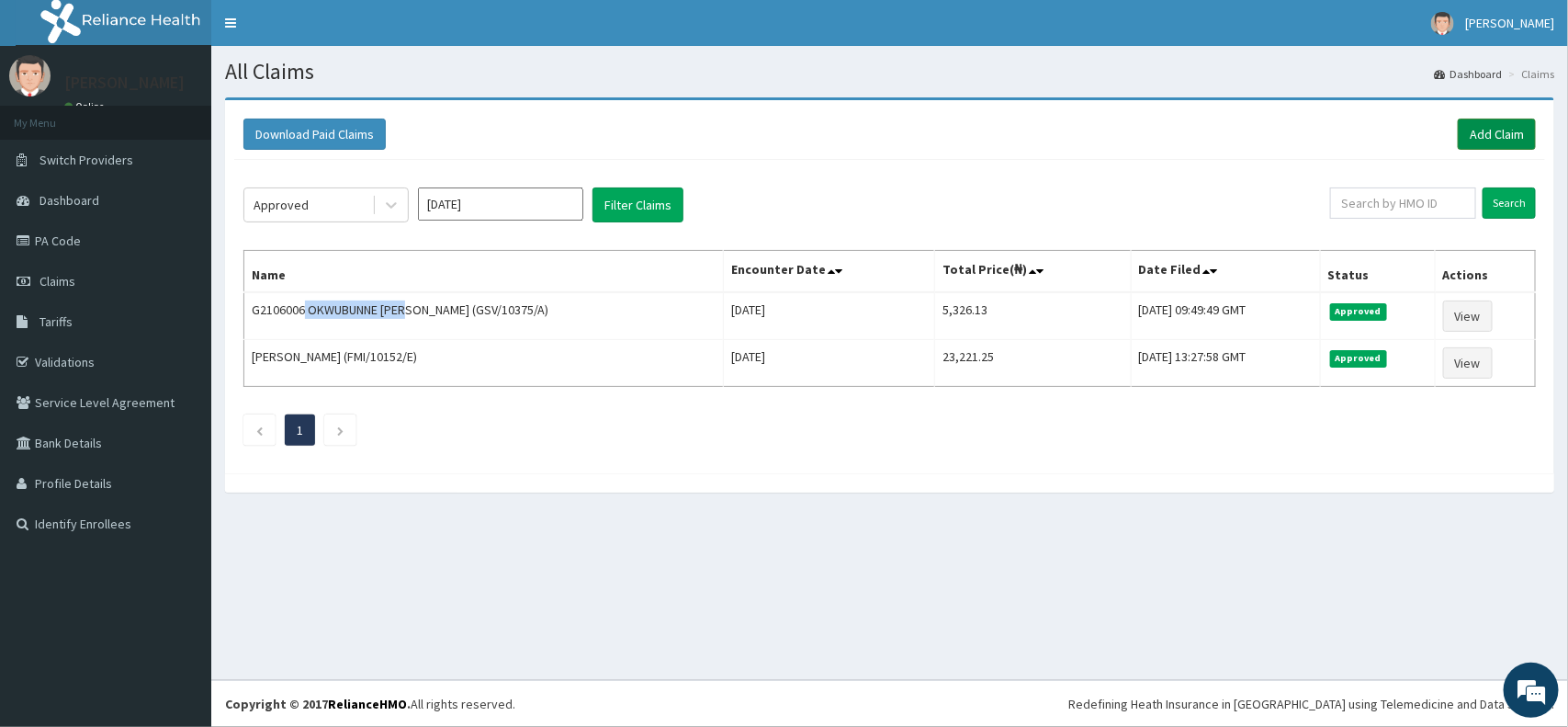
click at [1502, 125] on link "Add Claim" at bounding box center [1497, 134] width 78 height 31
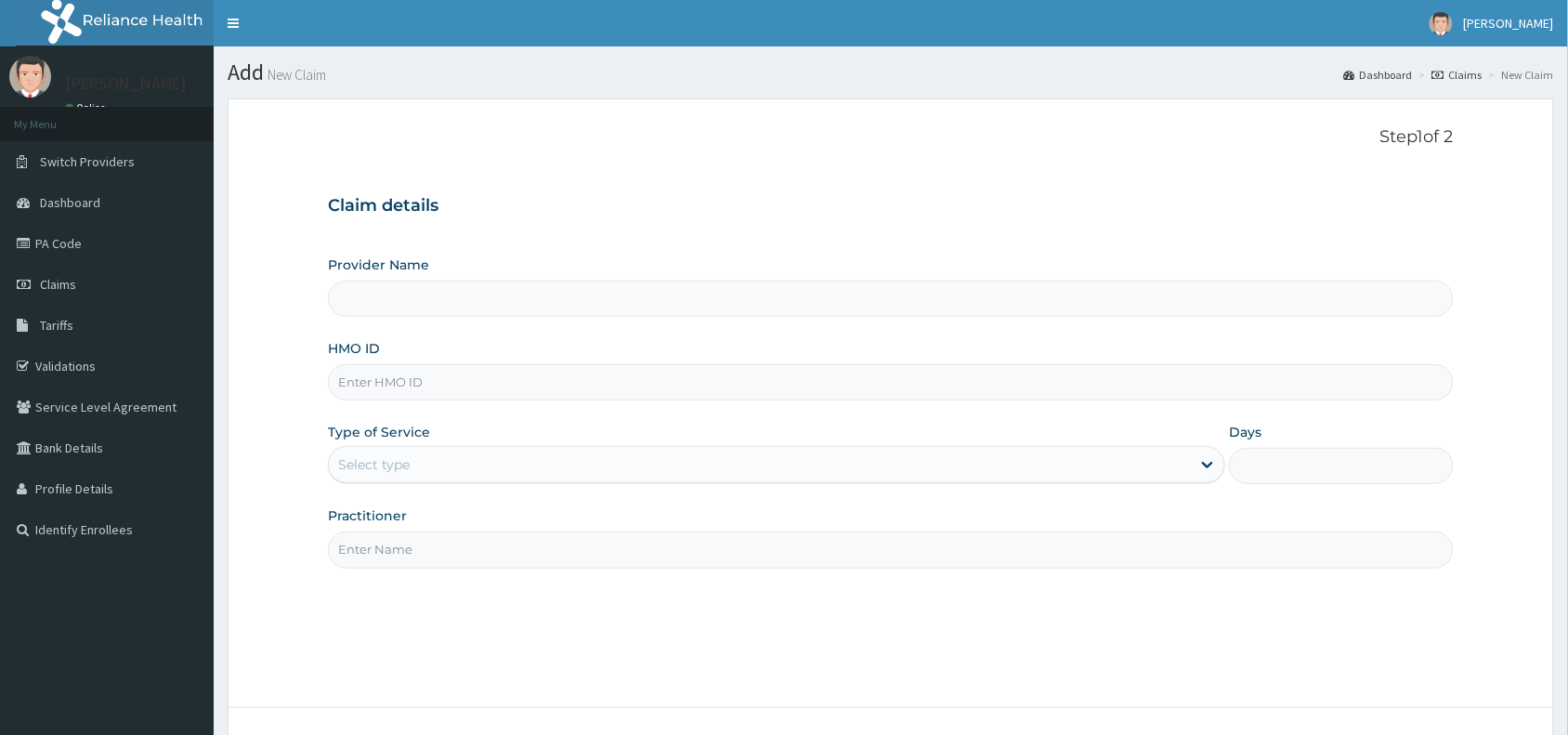
click at [347, 372] on input "HMO ID" at bounding box center [891, 382] width 1126 height 36
paste input "OML/10002/A"
type input "OML/10002/A"
type input "Reliance Family Clinics (RFC) - [GEOGRAPHIC_DATA]"
type input "OML/10002/A"
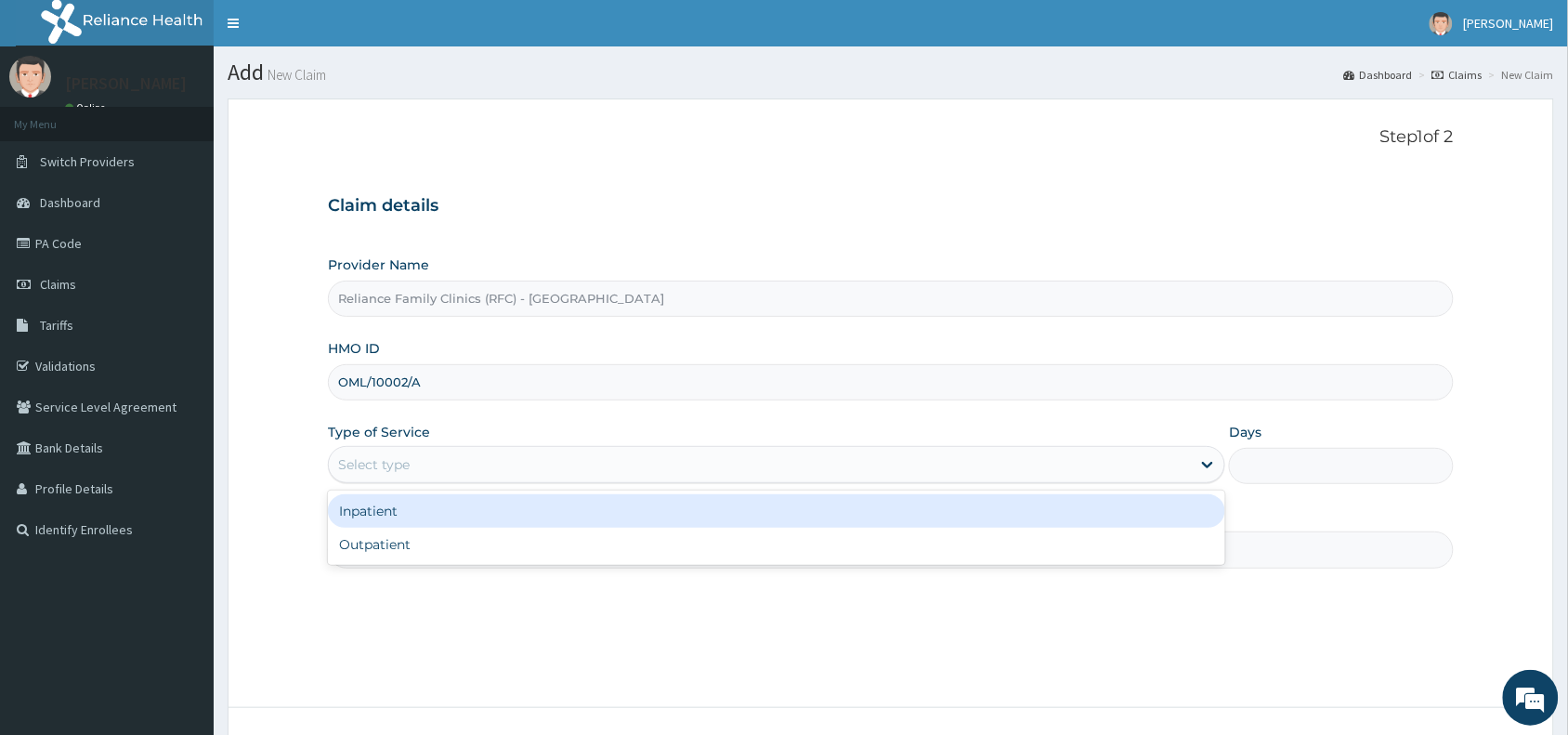
click at [390, 469] on div "Select type" at bounding box center [373, 464] width 71 height 19
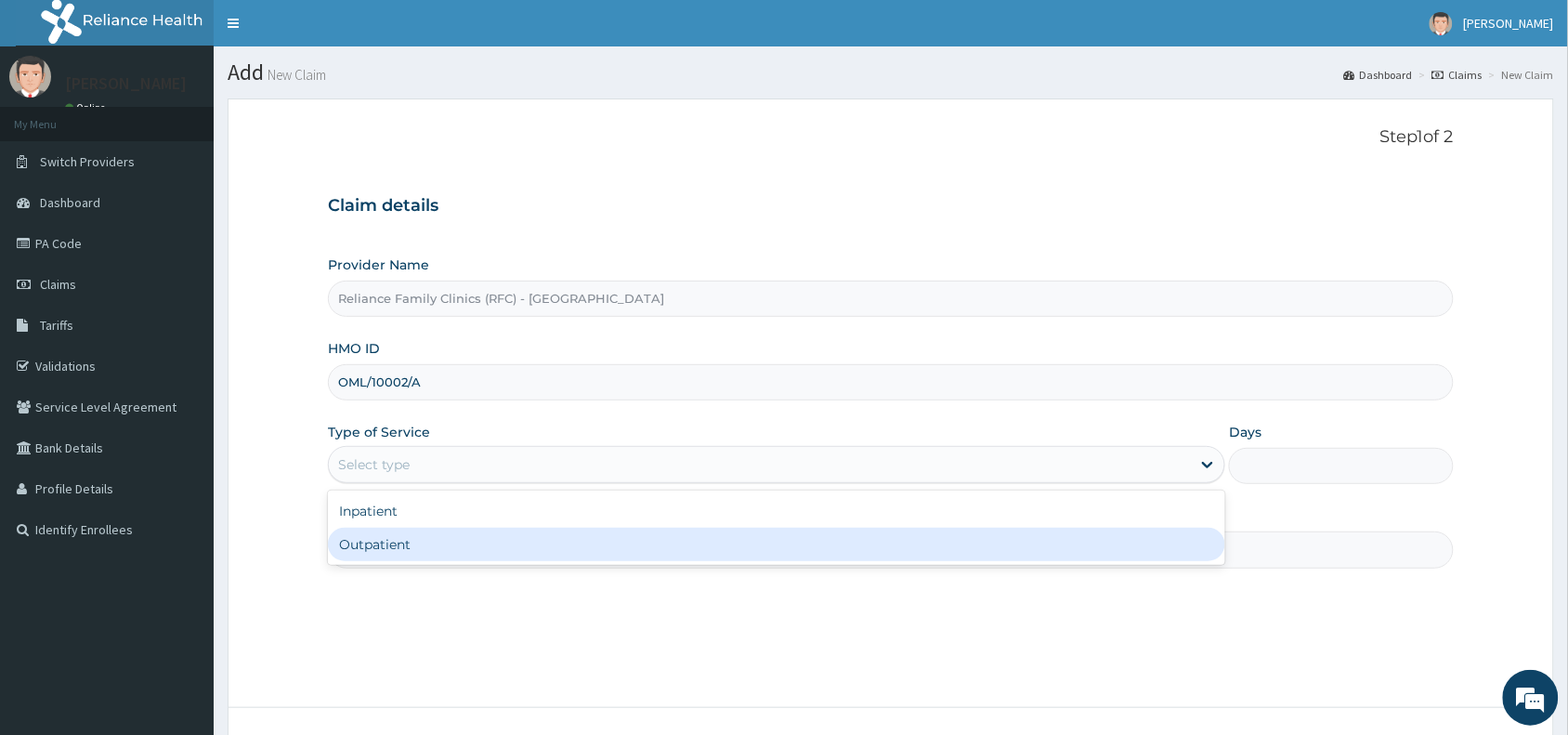
click at [392, 549] on div "Outpatient" at bounding box center [777, 544] width 898 height 33
type input "1"
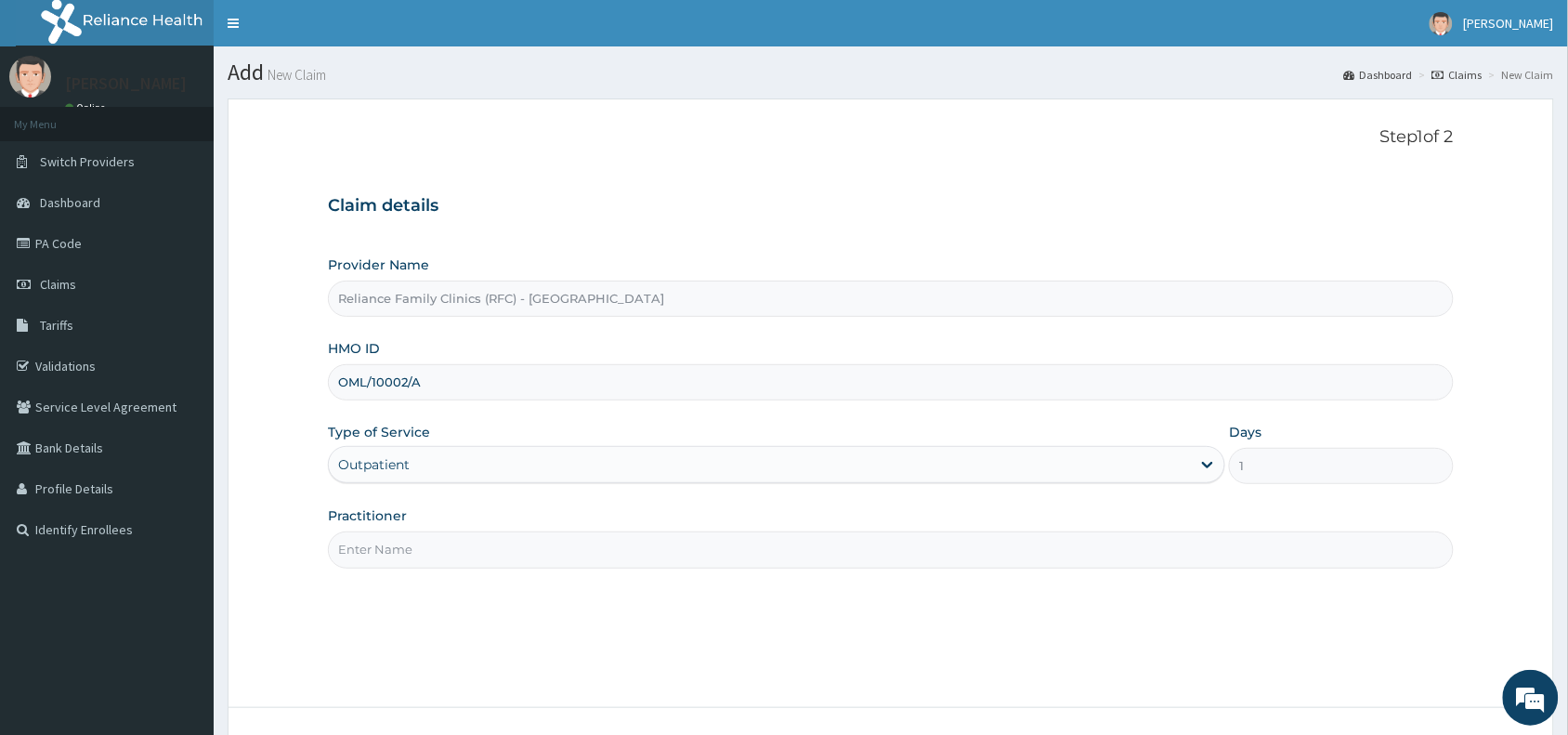
click at [392, 549] on input "Practitioner" at bounding box center [891, 549] width 1126 height 36
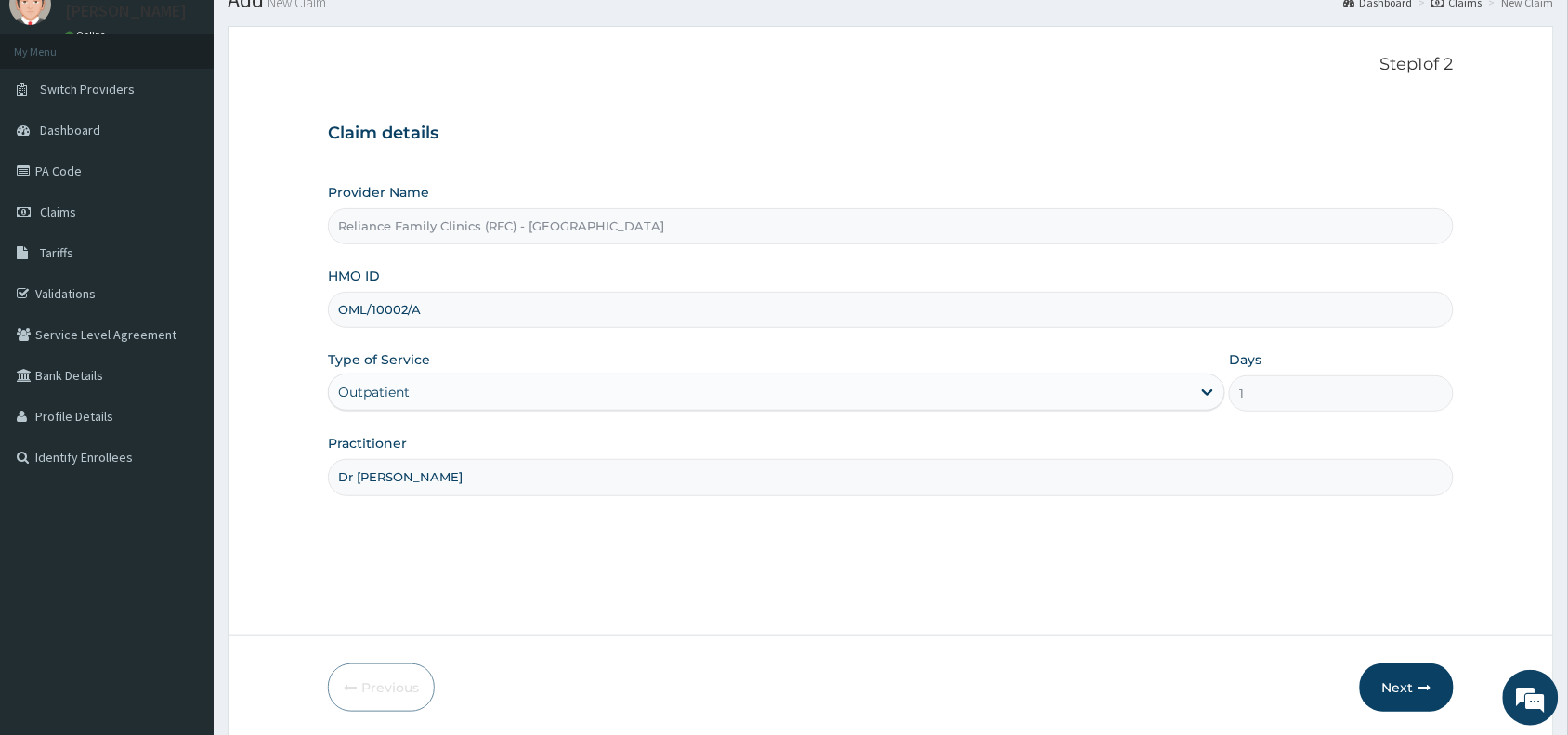
scroll to position [140, 0]
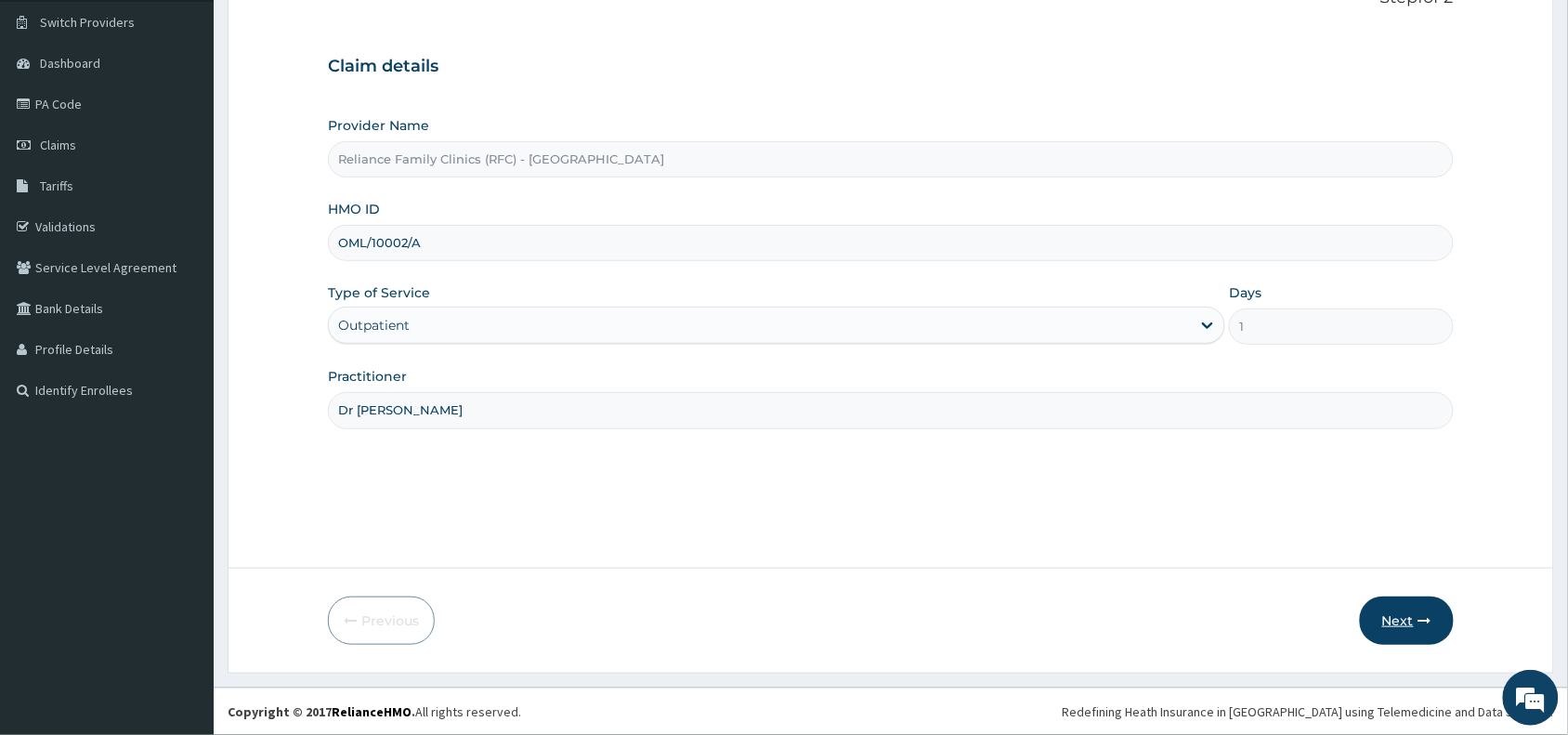
type input "Dr Aisha"
click at [1408, 616] on button "Next" at bounding box center [1407, 621] width 94 height 48
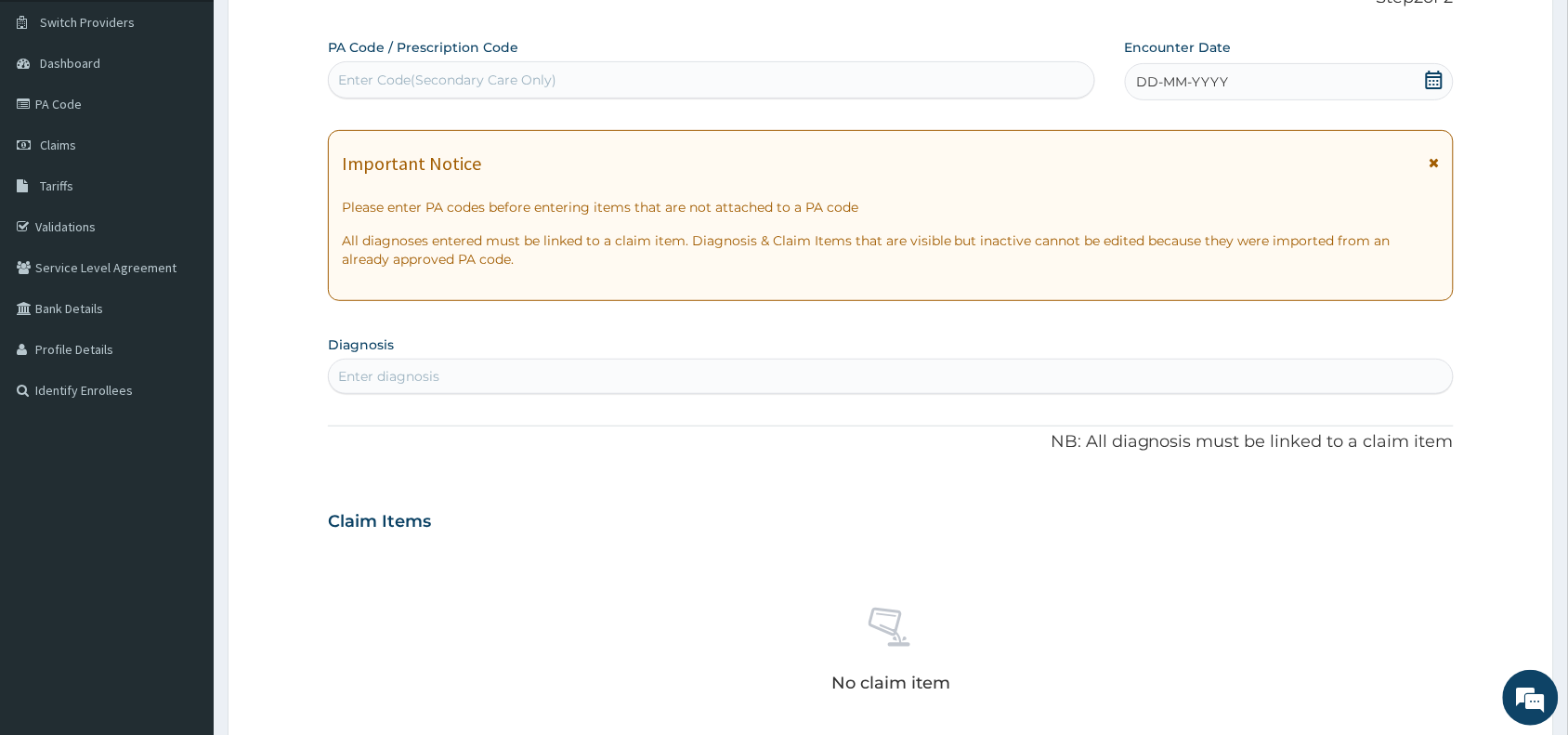
click at [408, 77] on div "Enter Code(Secondary Care Only)" at bounding box center [446, 79] width 218 height 19
paste input "PA/D5A9C3"
type input "PA/D5A9C3"
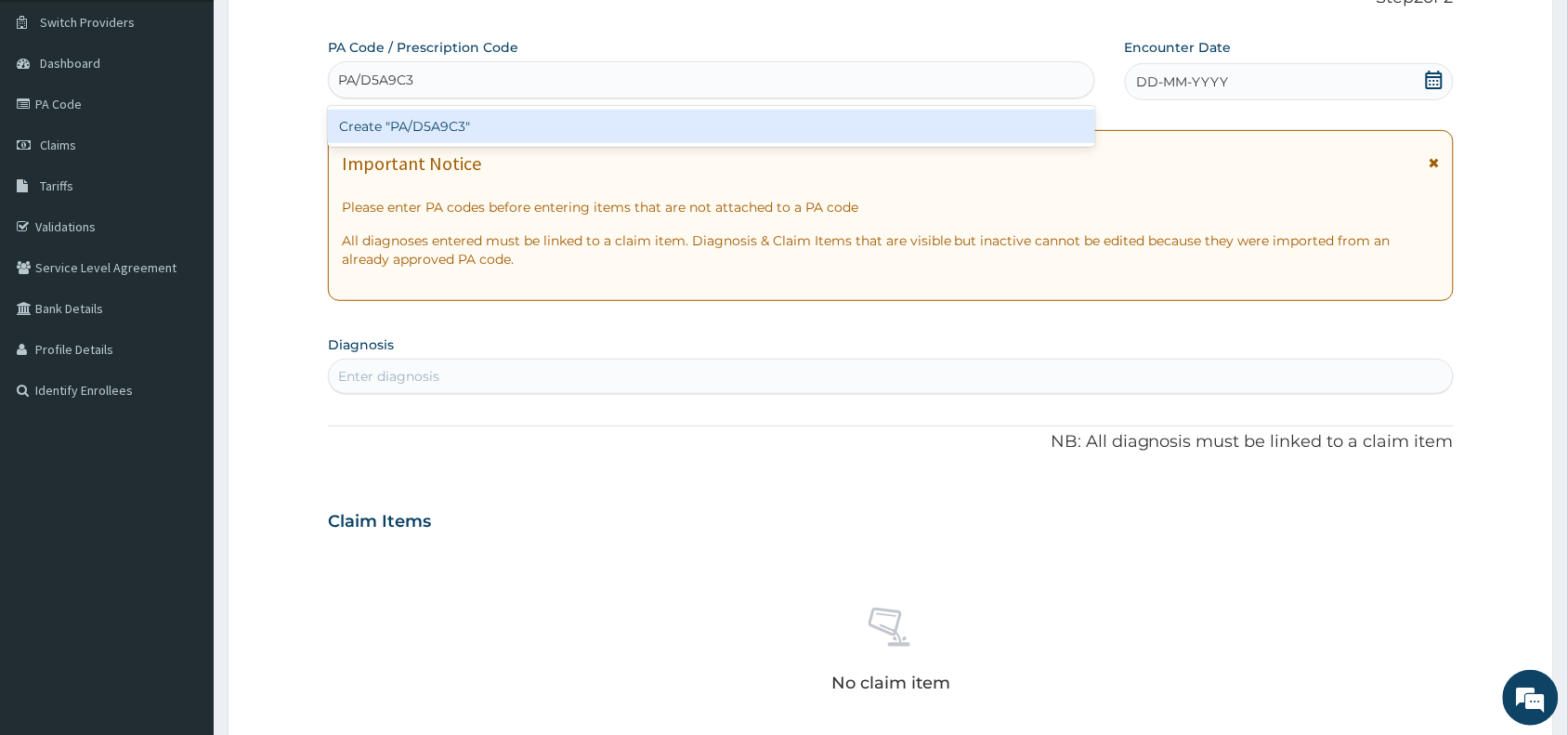
click at [427, 135] on div "Create "PA/D5A9C3"" at bounding box center [712, 126] width 768 height 33
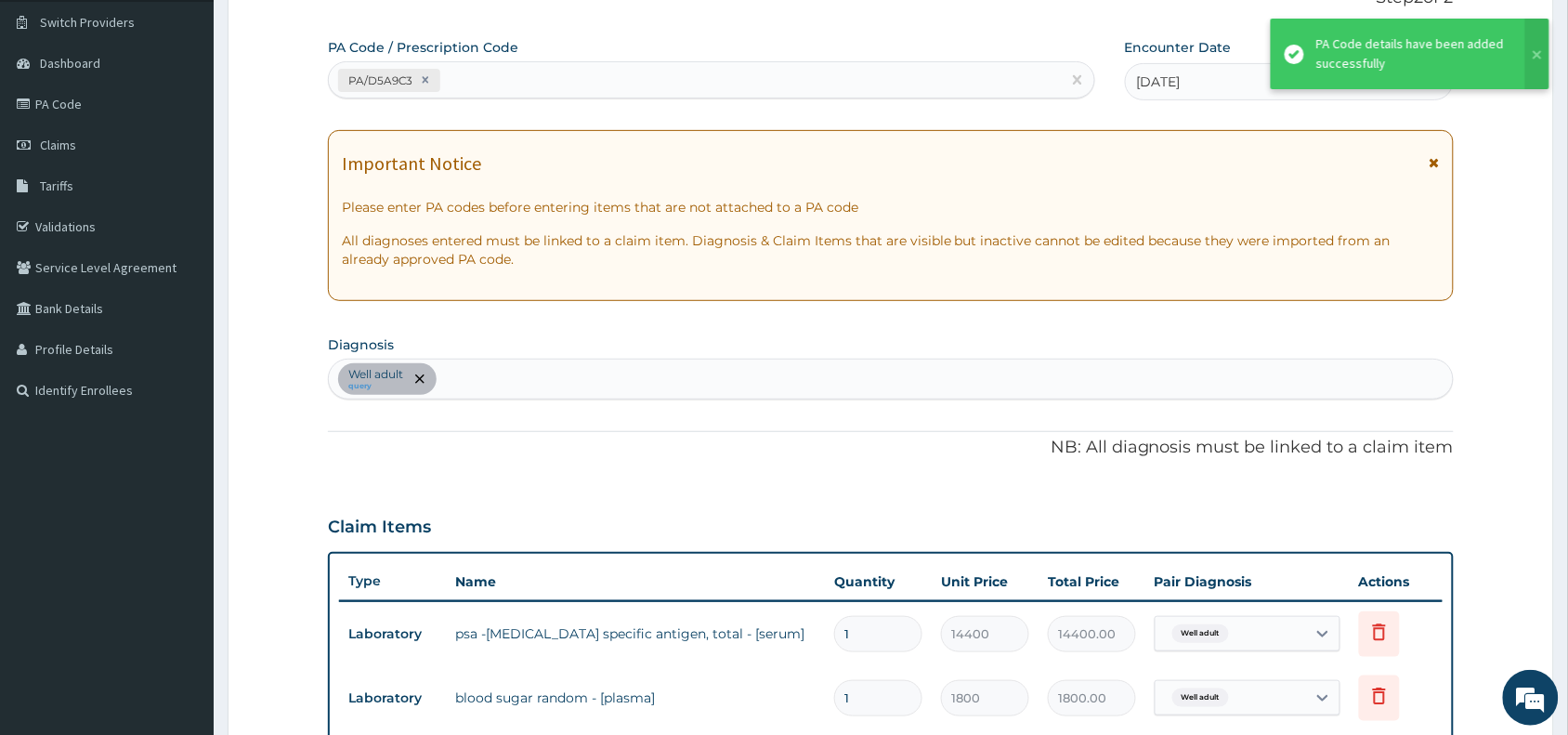
scroll to position [662, 0]
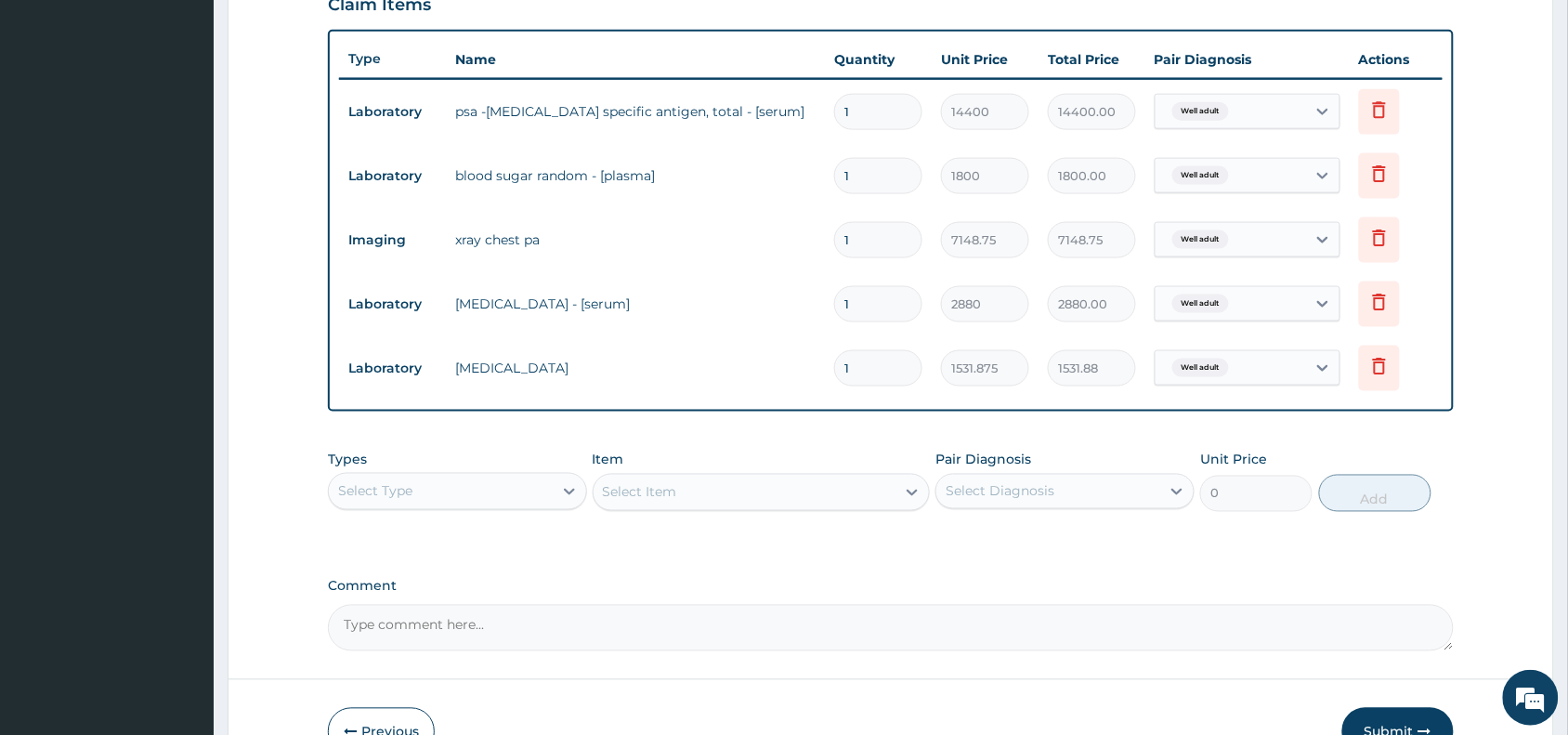
click at [1519, 327] on form "Step 2 of 2 PA Code / Prescription Code PA/D5A9C3 Encounter Date 17-09-2025 Imp…" at bounding box center [891, 110] width 1327 height 1348
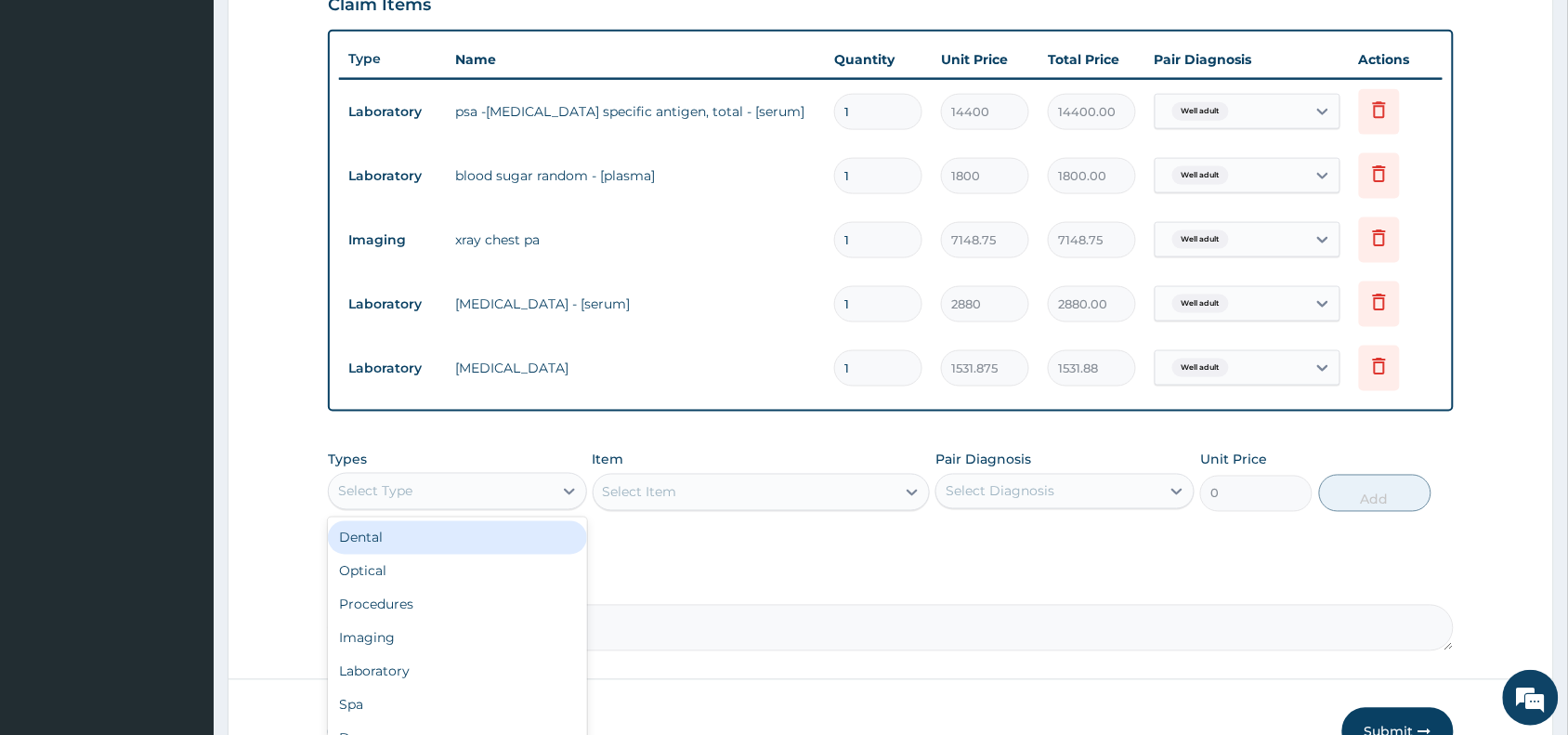
click at [481, 490] on div "Select Type" at bounding box center [441, 492] width 224 height 29
click at [420, 599] on div "Procedures" at bounding box center [457, 605] width 259 height 33
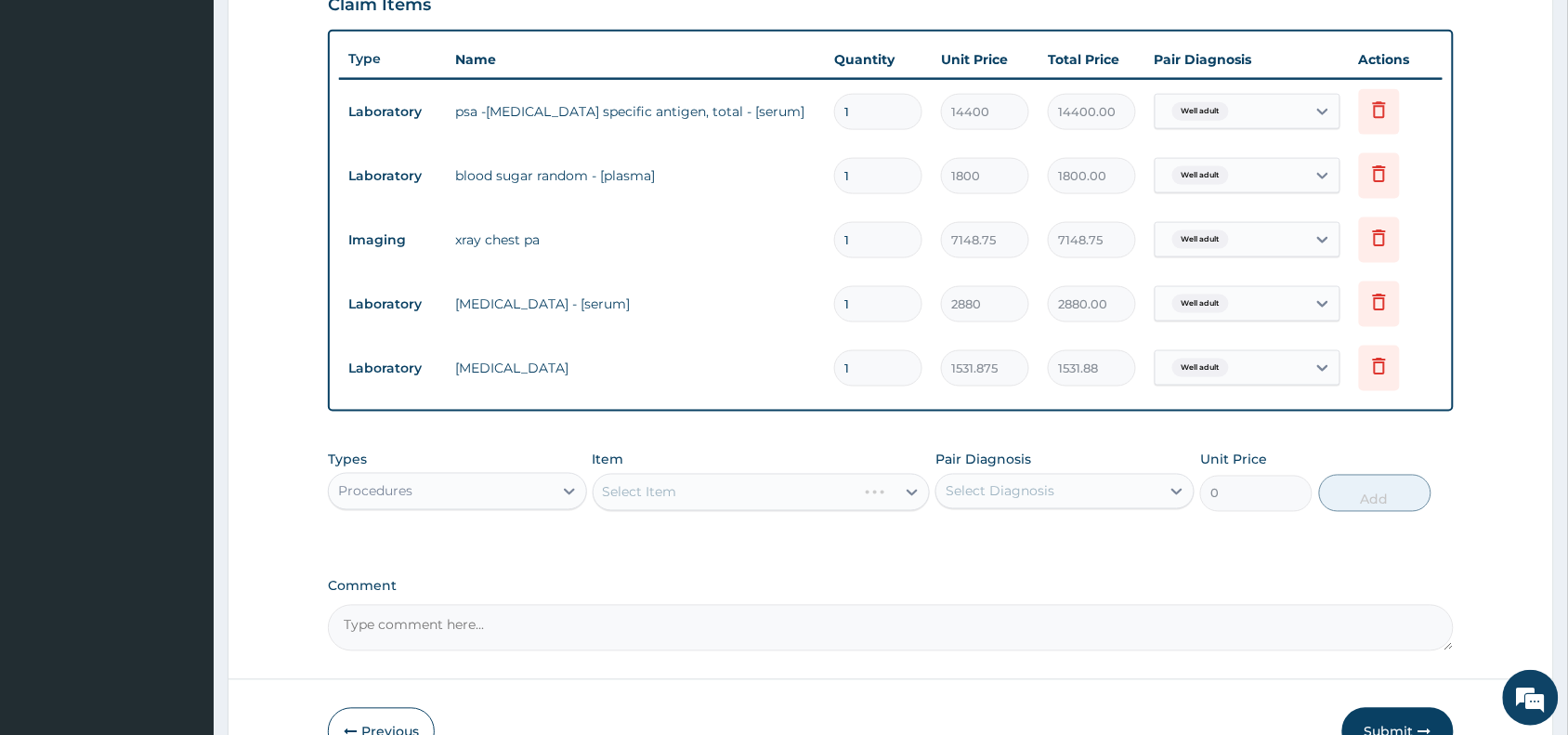
click at [657, 481] on div "Select Item" at bounding box center [762, 493] width 338 height 37
click at [657, 484] on div "Select Item" at bounding box center [640, 493] width 74 height 19
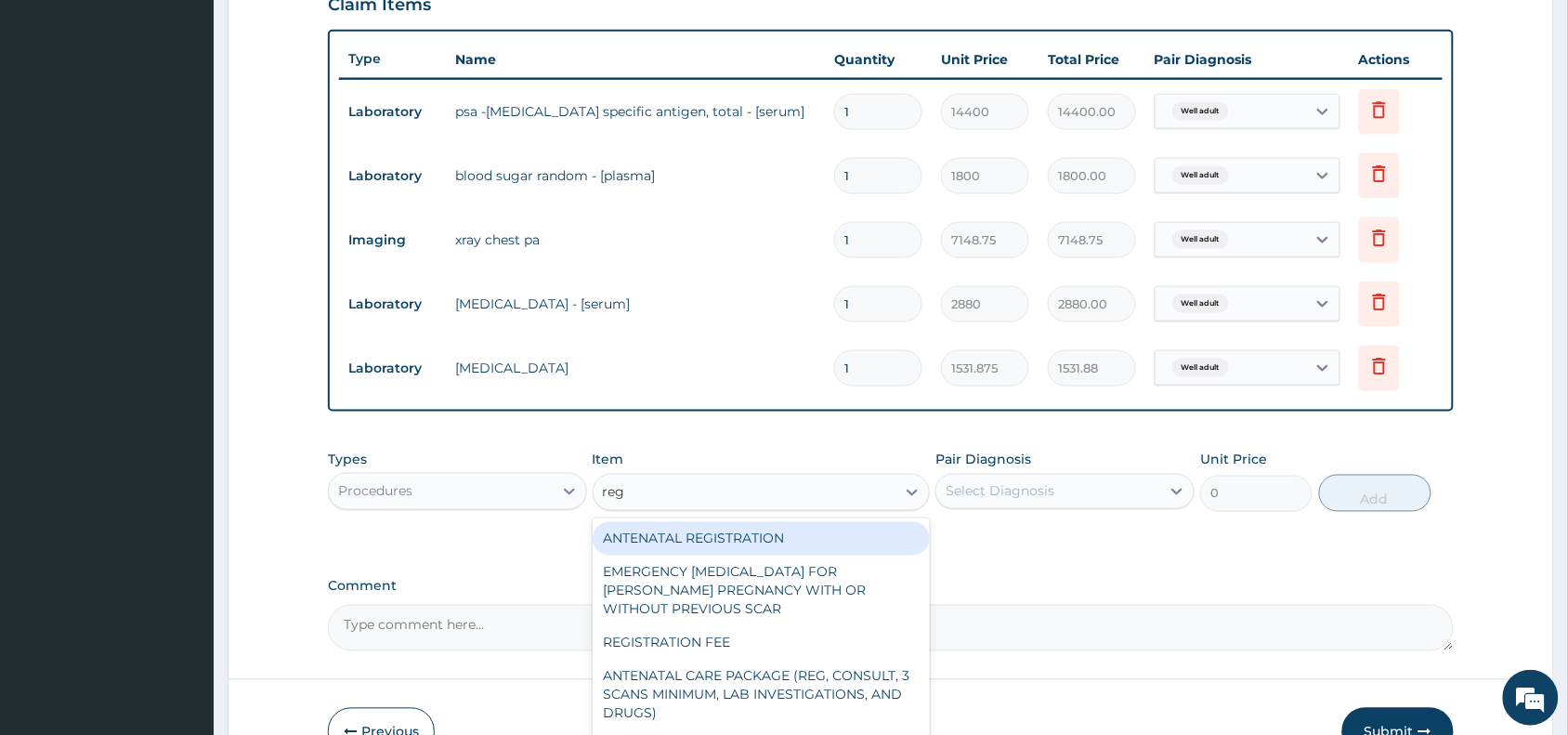
type input "regi"
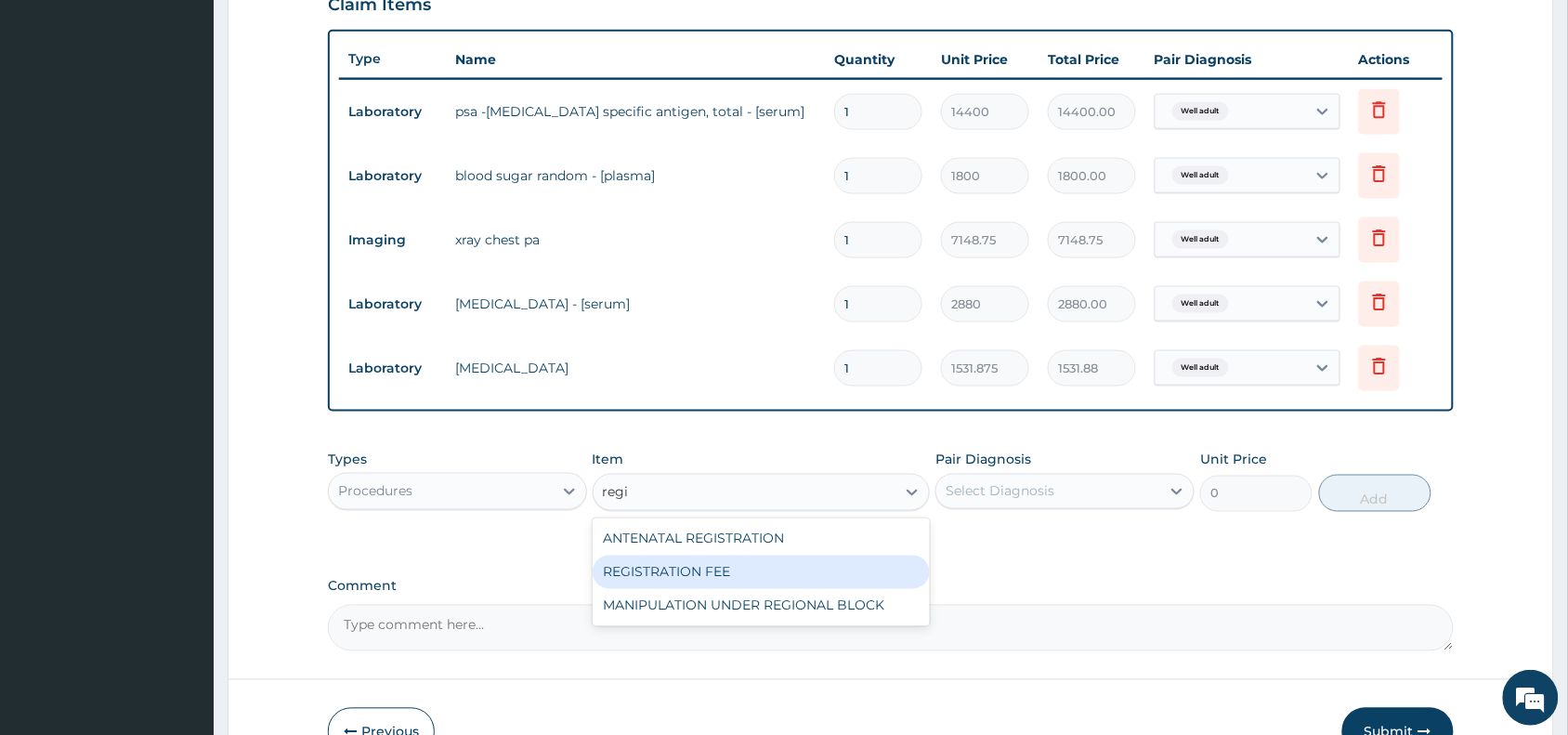
click at [698, 560] on div "REGISTRATION FEE" at bounding box center [762, 573] width 338 height 33
type input "2042.5"
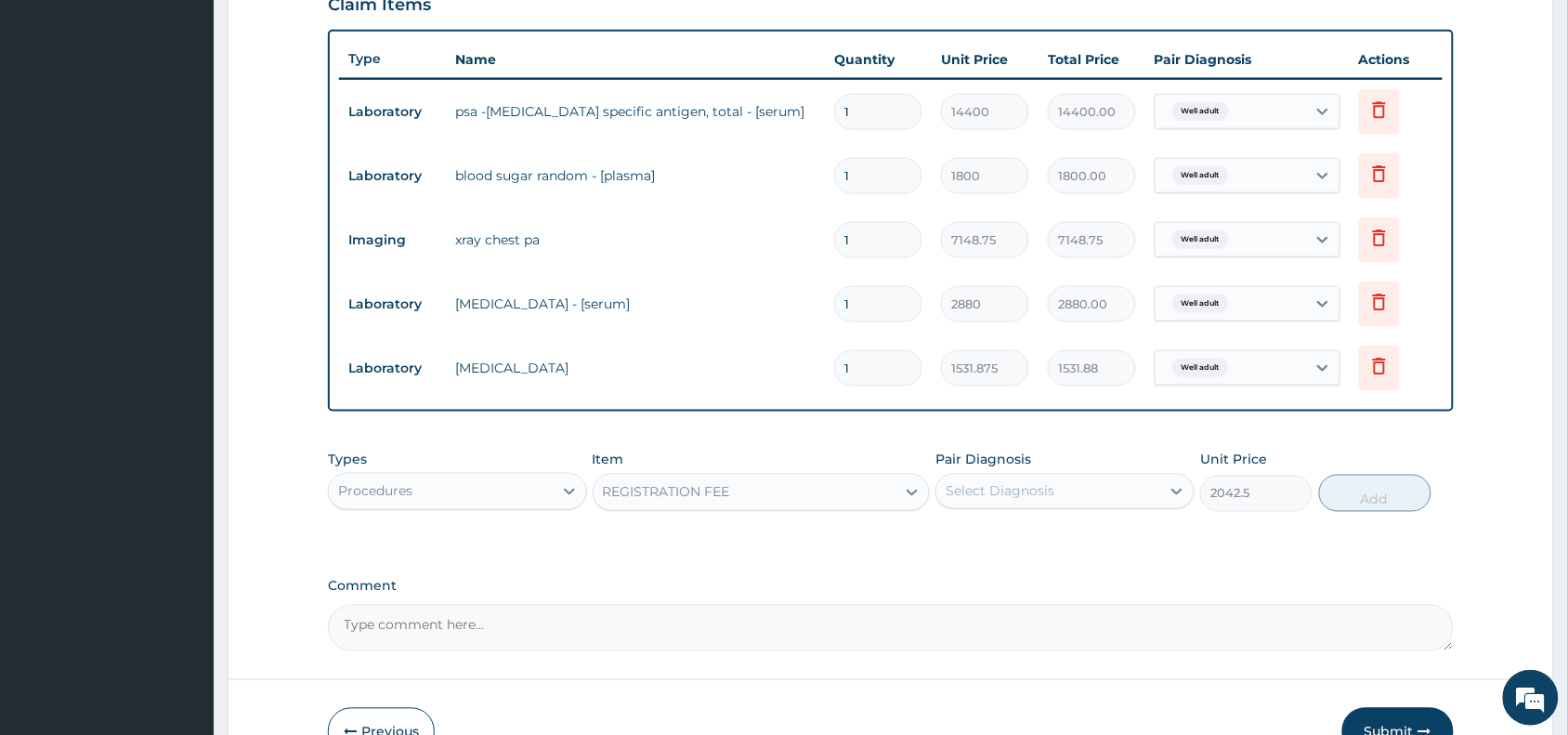
click at [988, 486] on div "Select Diagnosis" at bounding box center [999, 492] width 108 height 19
click at [988, 531] on label "Well adult" at bounding box center [999, 537] width 67 height 19
checkbox input "true"
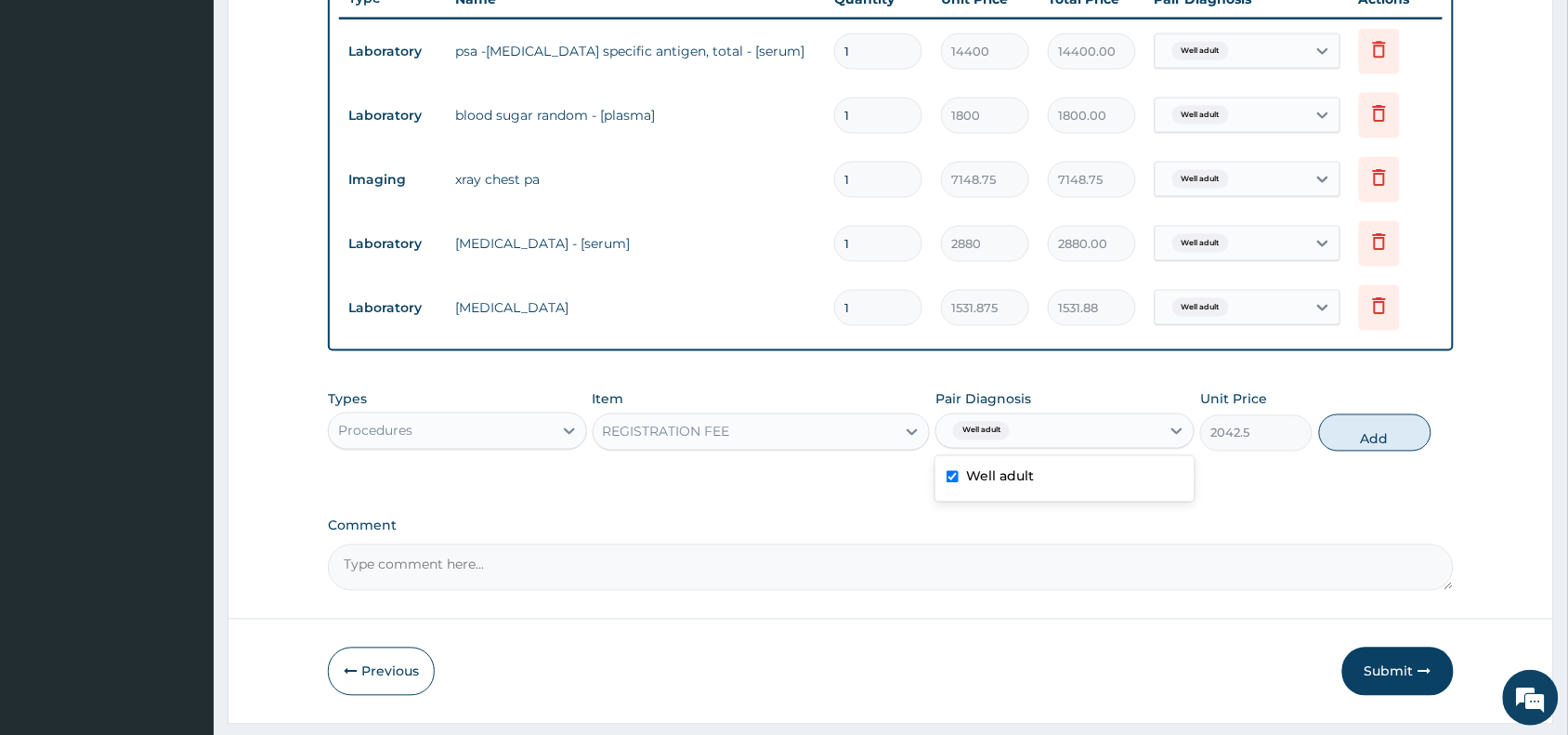
scroll to position [772, 0]
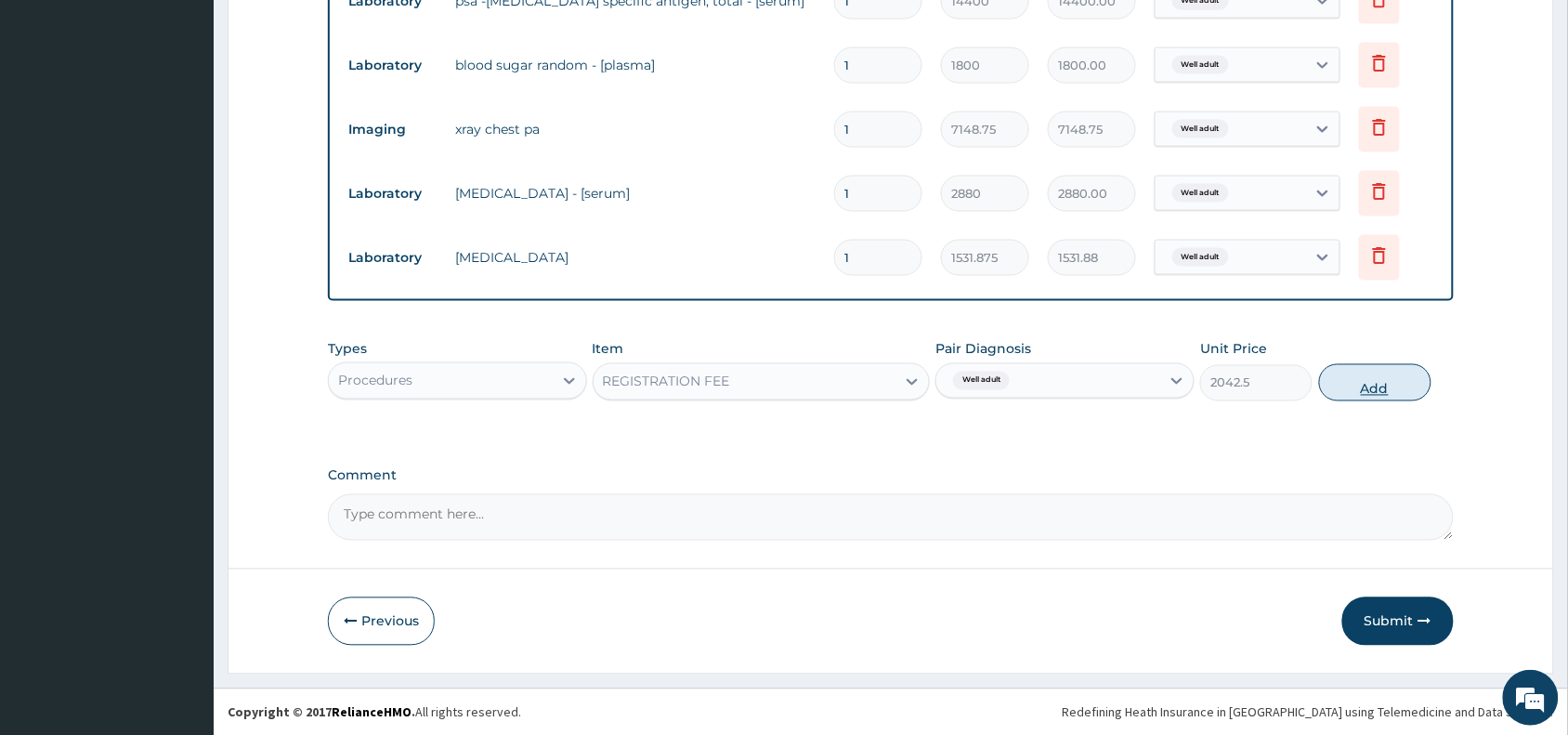
click at [1344, 379] on button "Add" at bounding box center [1376, 383] width 112 height 37
type input "0"
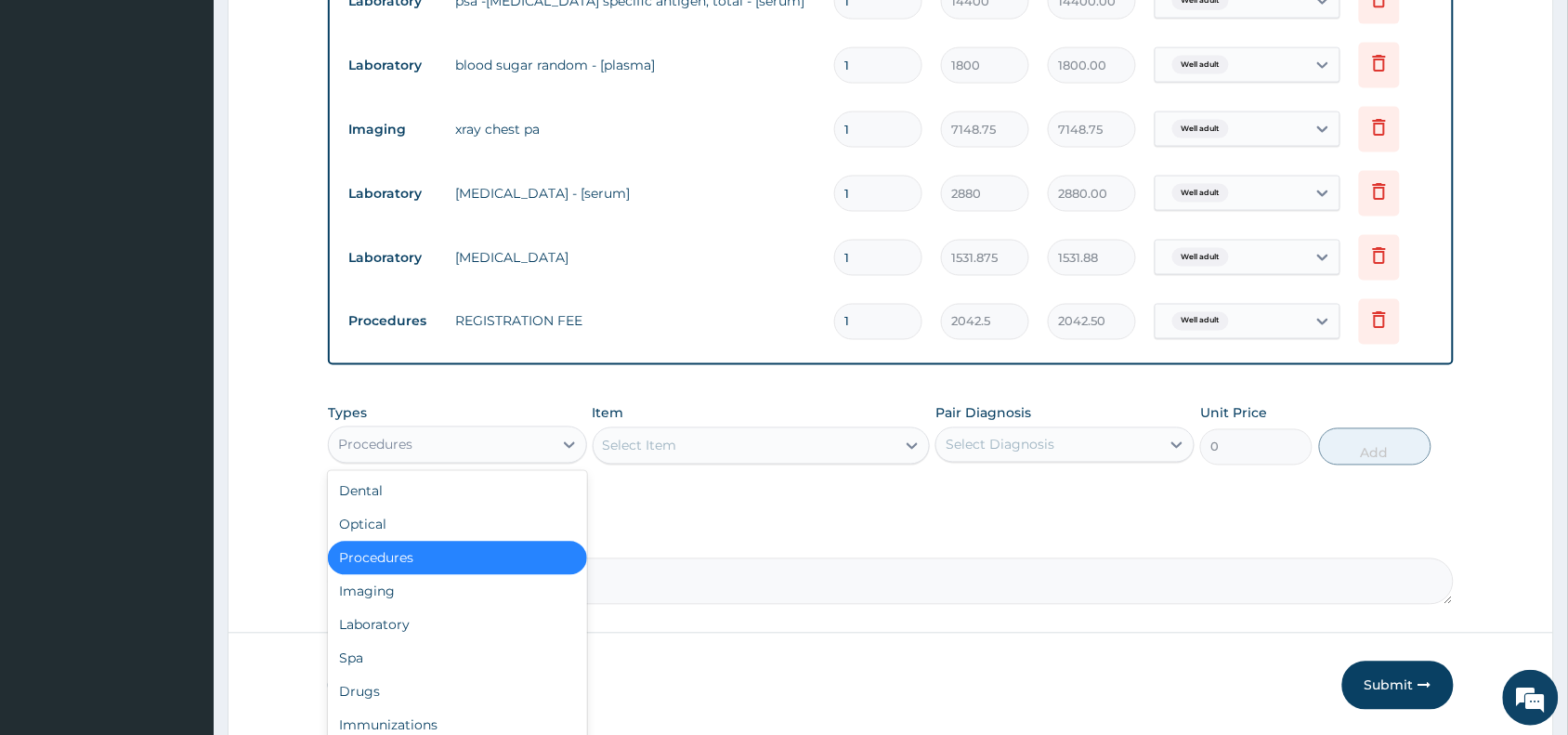
click at [461, 443] on div "Procedures" at bounding box center [441, 445] width 224 height 29
click at [432, 625] on div "Laboratory" at bounding box center [457, 626] width 259 height 33
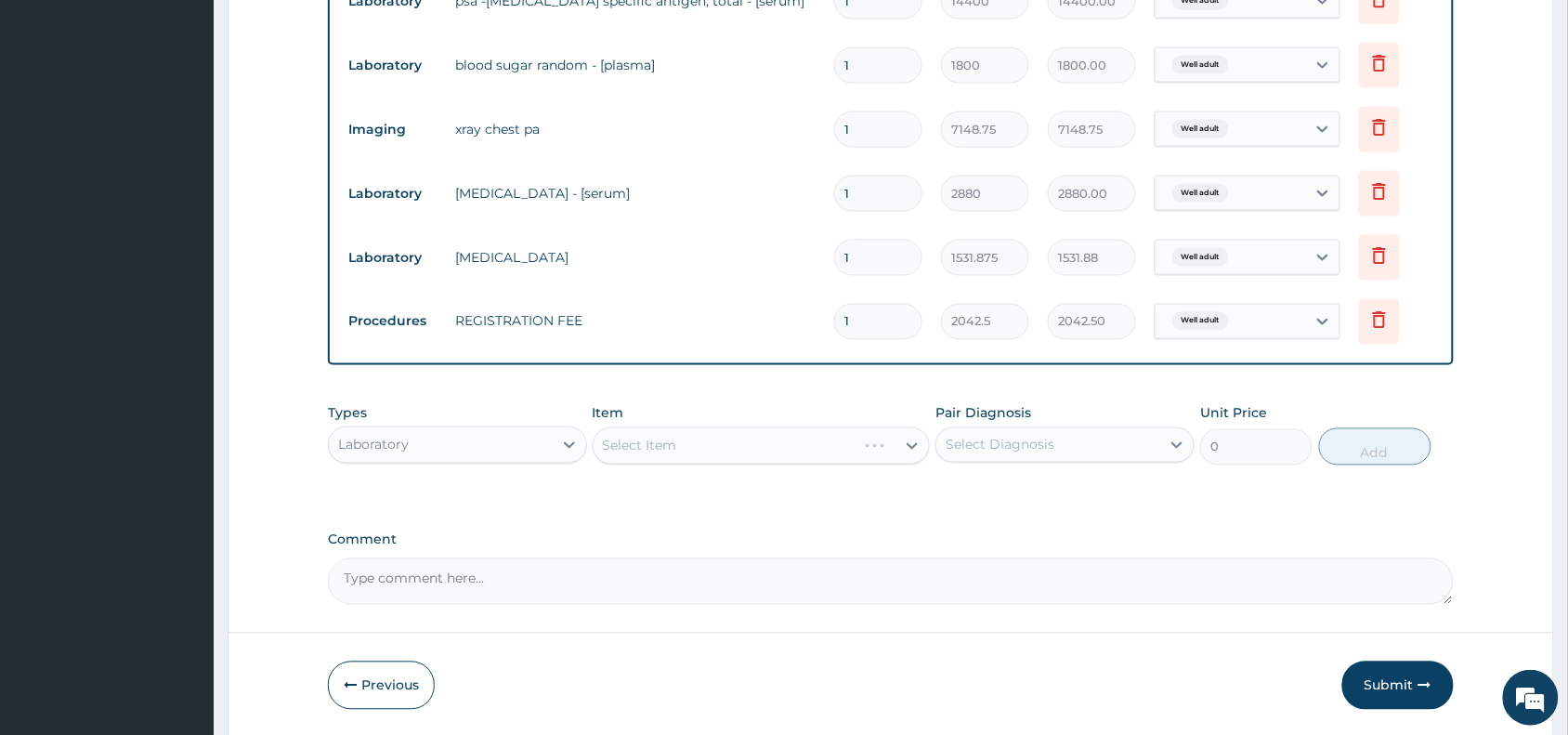
click at [689, 447] on div "Select Item" at bounding box center [762, 446] width 338 height 37
click at [702, 435] on div "Select Item" at bounding box center [762, 446] width 338 height 37
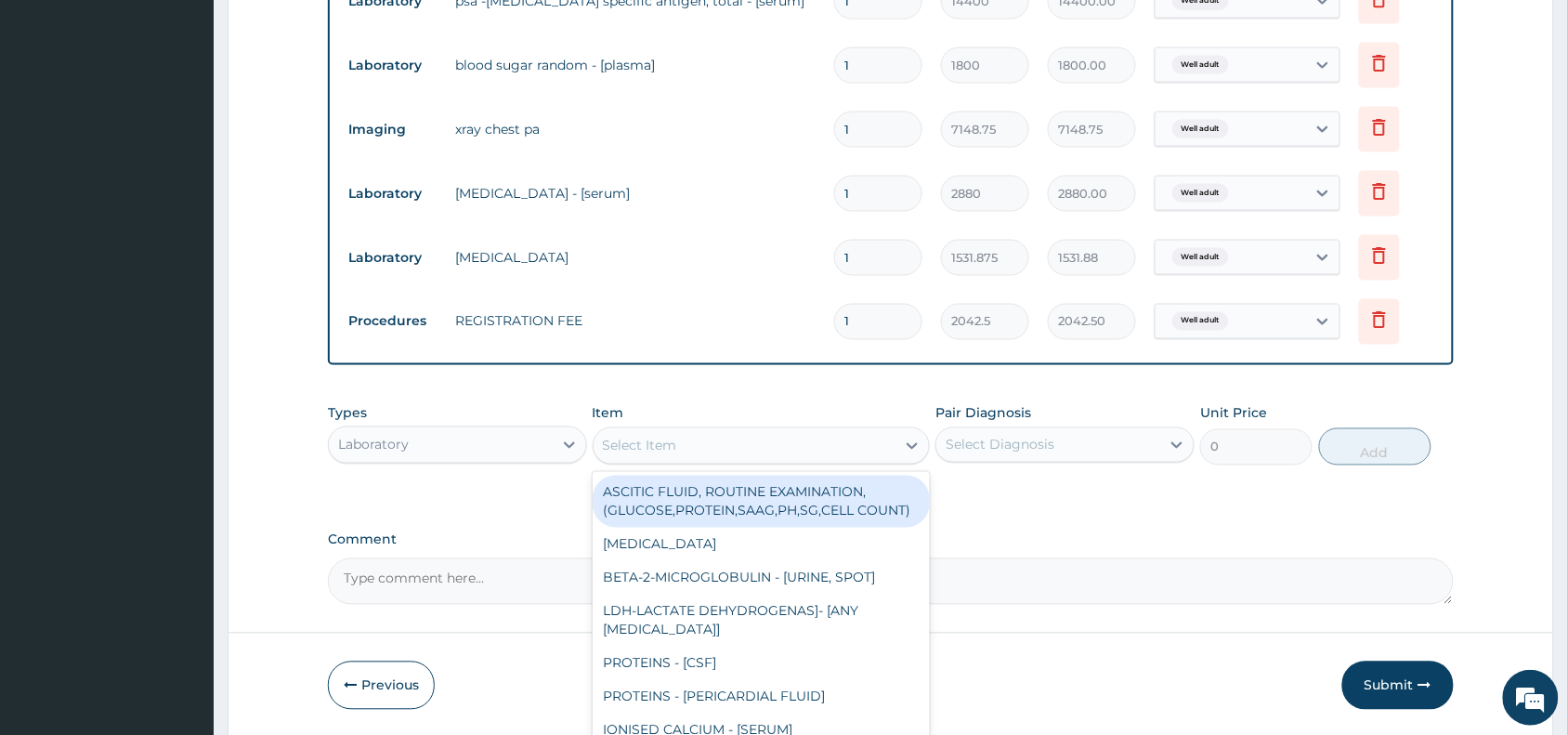
click at [678, 440] on div "Select Item" at bounding box center [745, 446] width 303 height 29
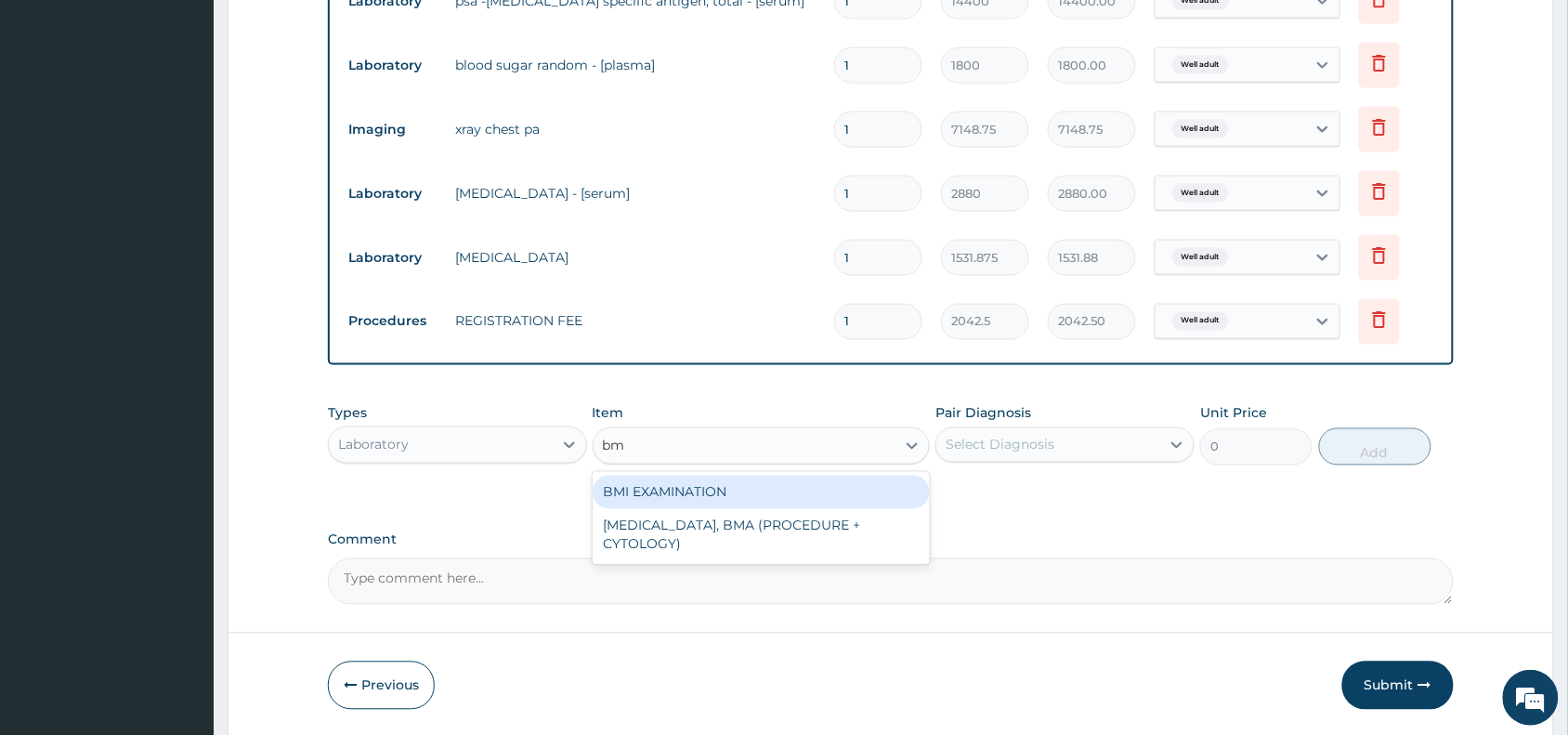
type input "bmi"
click at [732, 489] on div "BMI EXAMINATION" at bounding box center [762, 493] width 338 height 33
type input "1225.5"
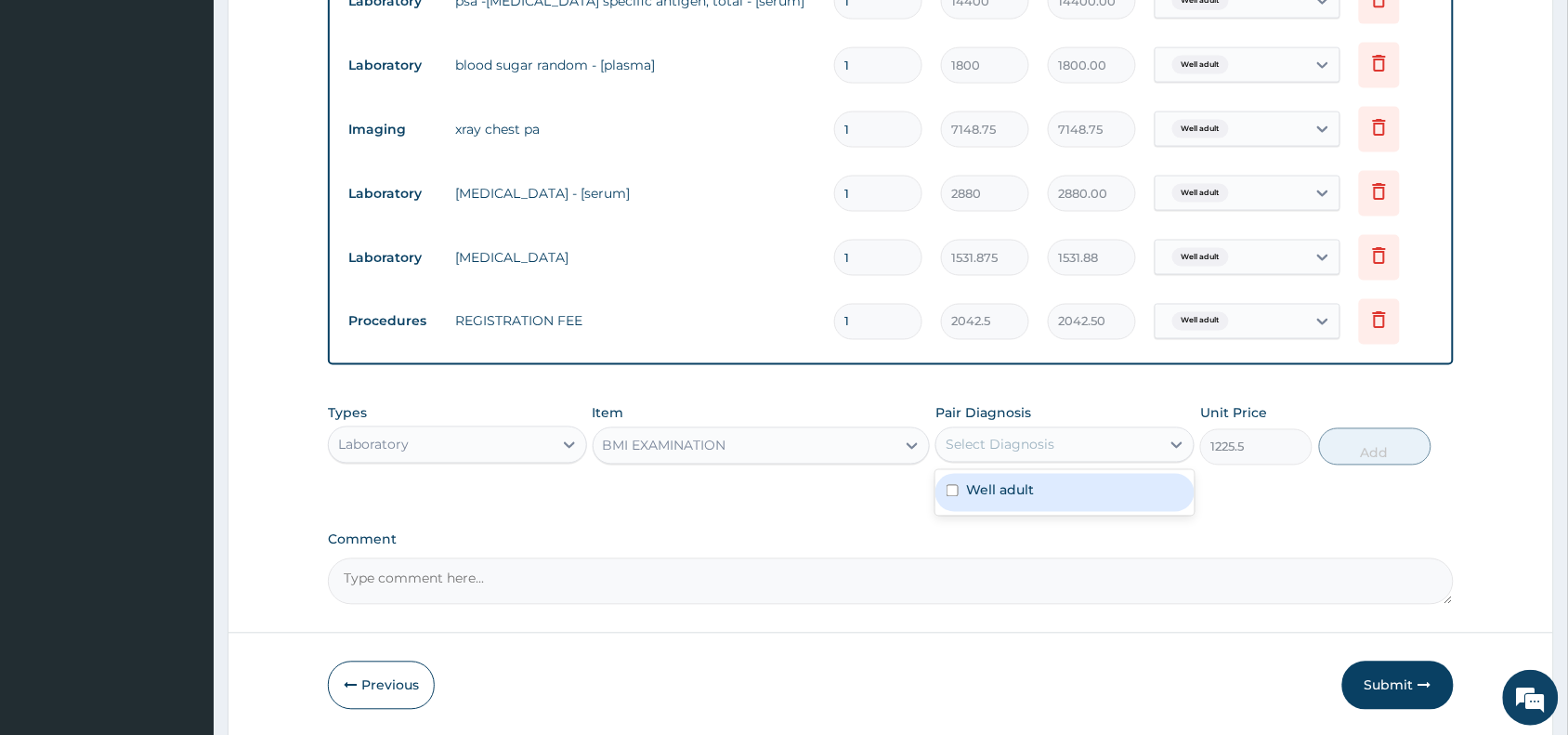
click at [993, 438] on div "Select Diagnosis" at bounding box center [999, 445] width 108 height 19
drag, startPoint x: 999, startPoint y: 489, endPoint x: 1178, endPoint y: 481, distance: 179.2
click at [1004, 489] on label "Well adult" at bounding box center [999, 491] width 67 height 19
checkbox input "true"
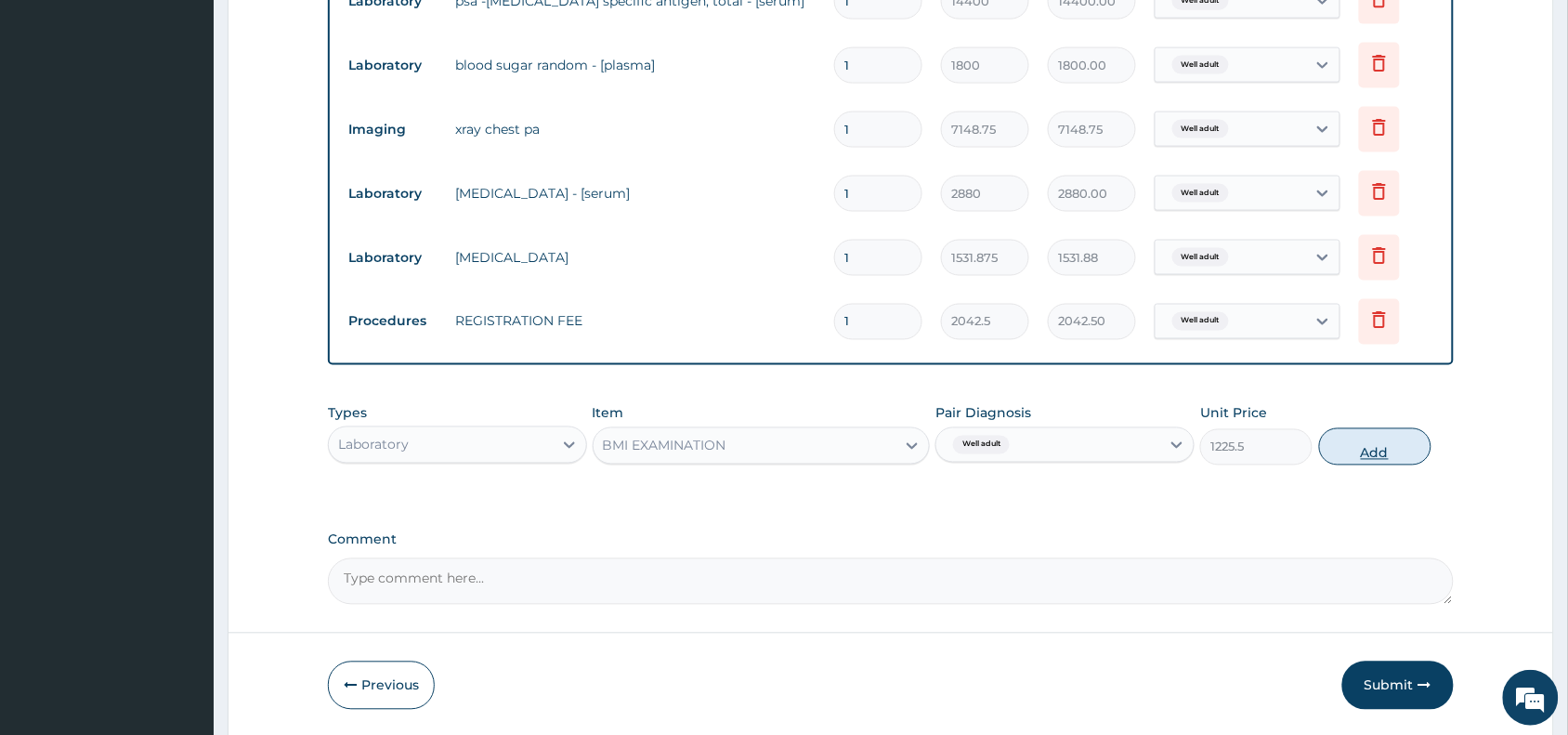
click at [1367, 437] on button "Add" at bounding box center [1376, 447] width 112 height 37
type input "0"
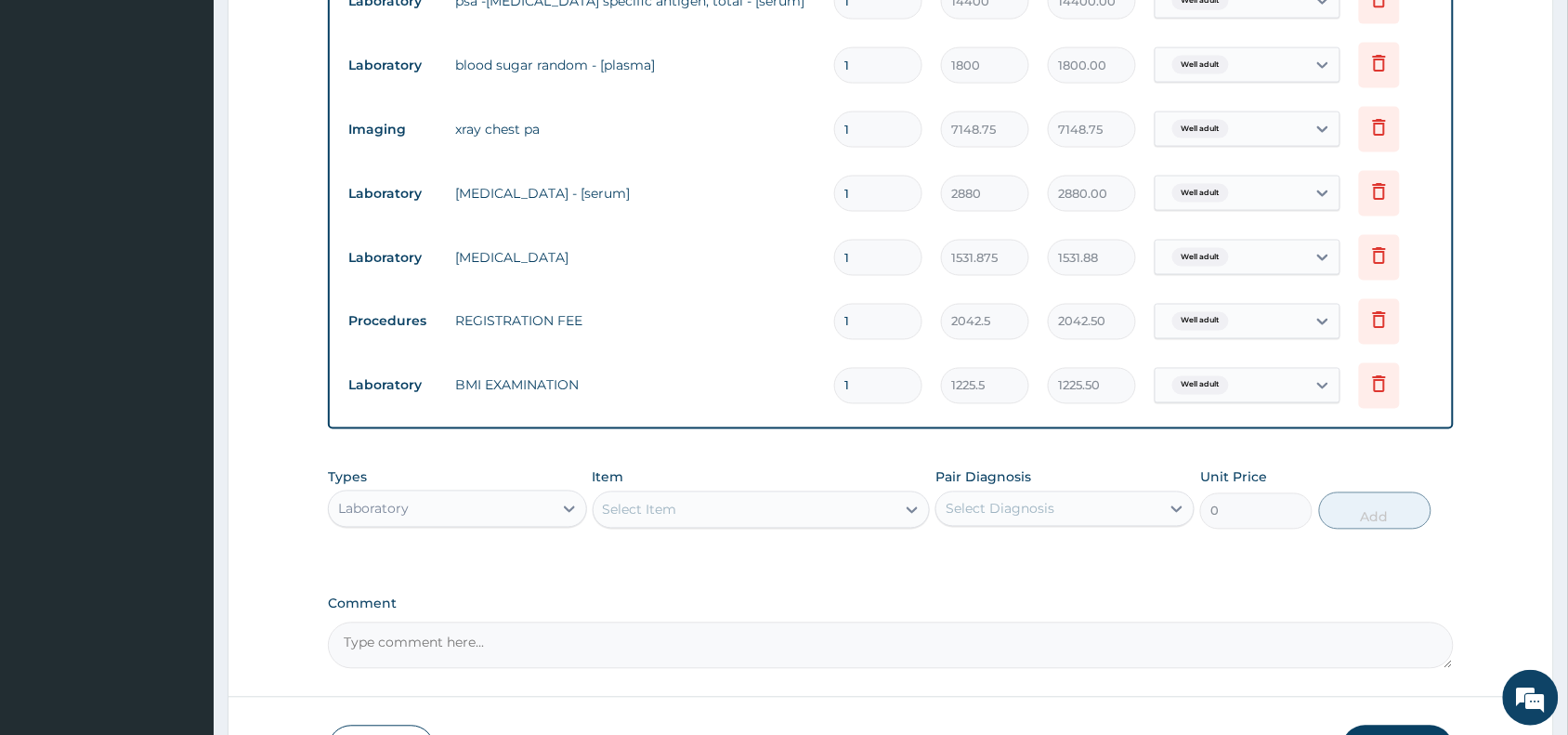
click at [620, 502] on div "Select Item" at bounding box center [640, 510] width 74 height 19
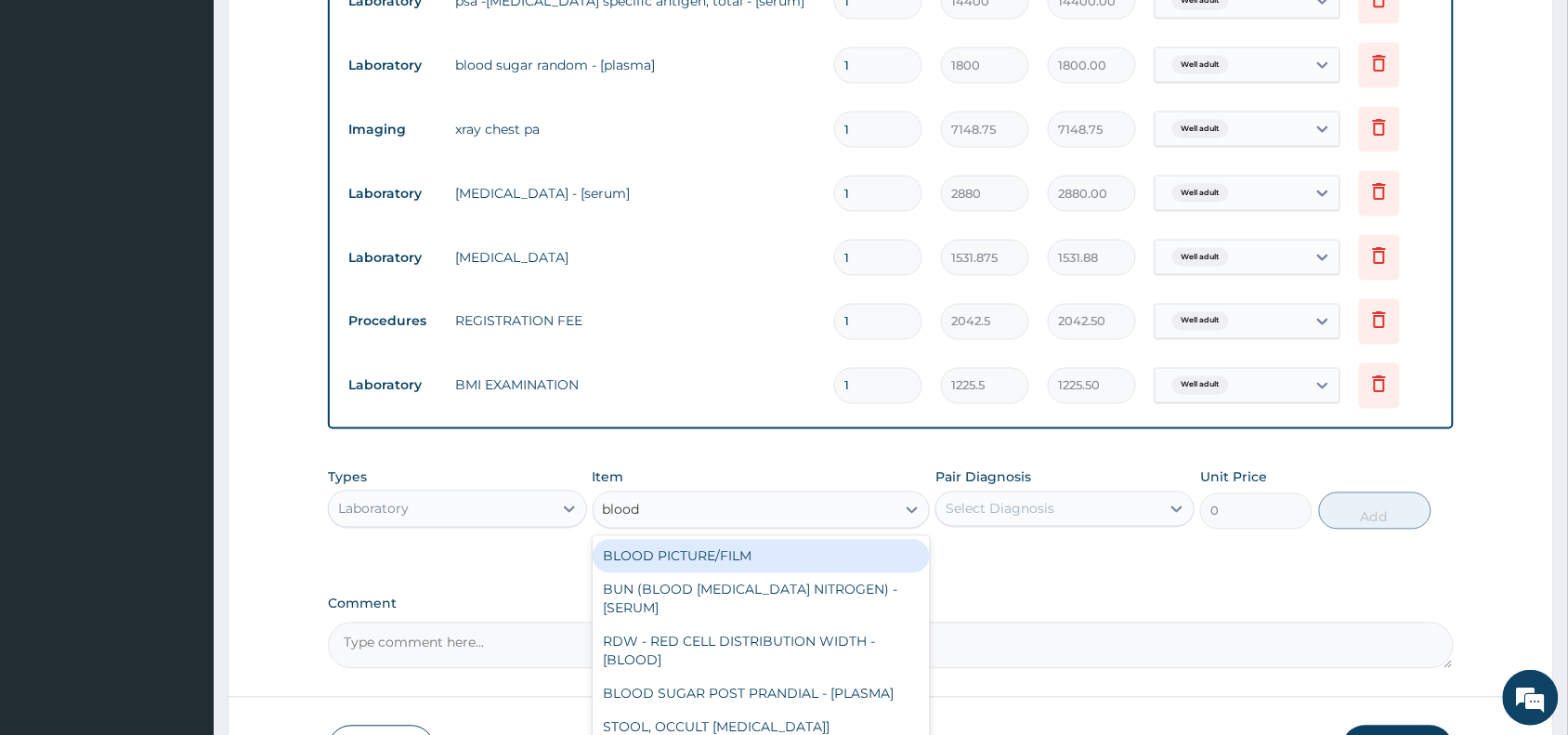
type input "blood p"
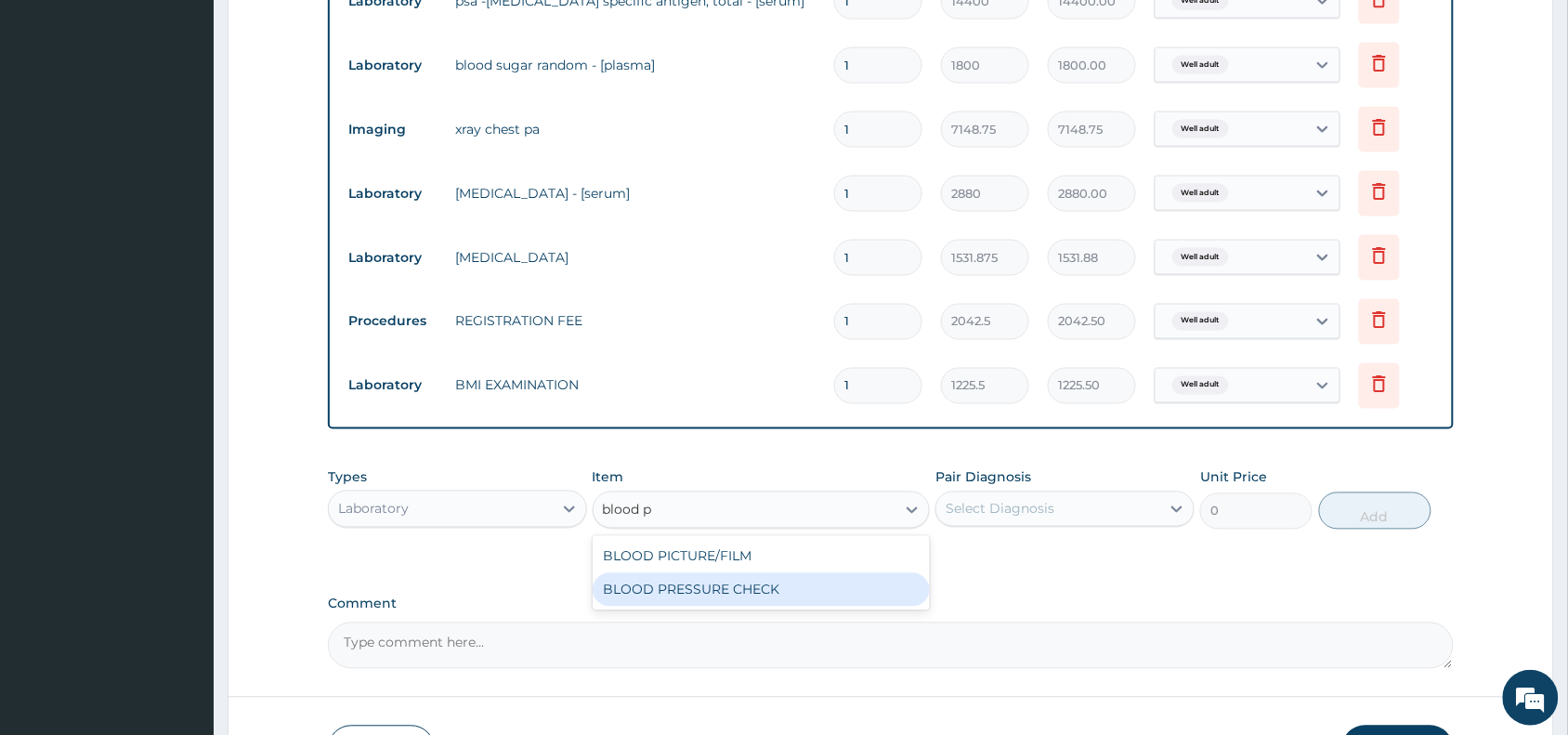
click at [794, 590] on div "BLOOD PRESSURE CHECK" at bounding box center [762, 590] width 338 height 33
type input "1225.5"
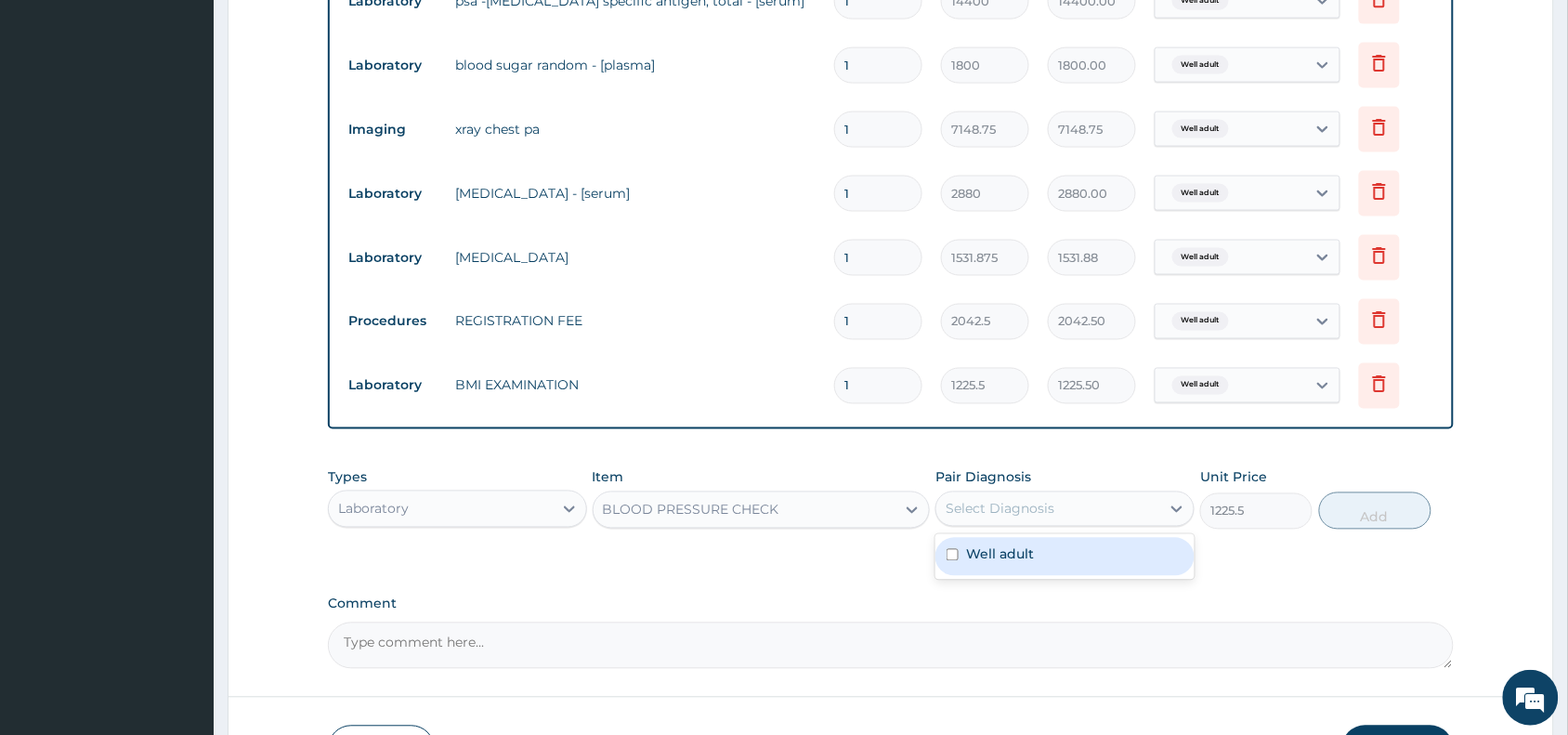
click at [1009, 513] on div "Select Diagnosis" at bounding box center [999, 509] width 108 height 19
drag, startPoint x: 1029, startPoint y: 559, endPoint x: 1206, endPoint y: 538, distance: 178.2
click at [1030, 559] on label "Well adult" at bounding box center [999, 554] width 67 height 19
checkbox input "true"
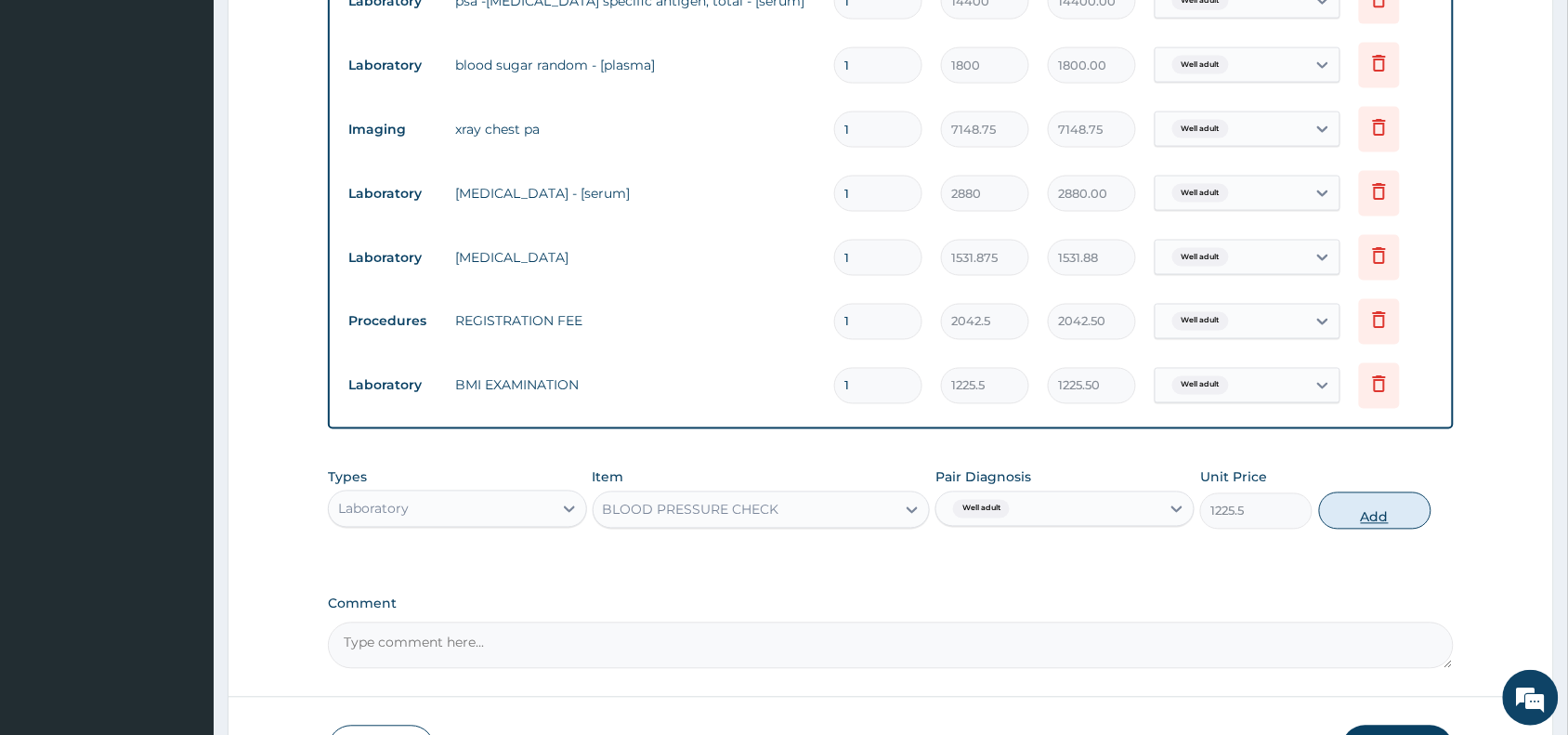
drag, startPoint x: 1373, startPoint y: 507, endPoint x: 1438, endPoint y: 541, distance: 73.4
click at [1376, 507] on button "Add" at bounding box center [1376, 511] width 112 height 37
type input "0"
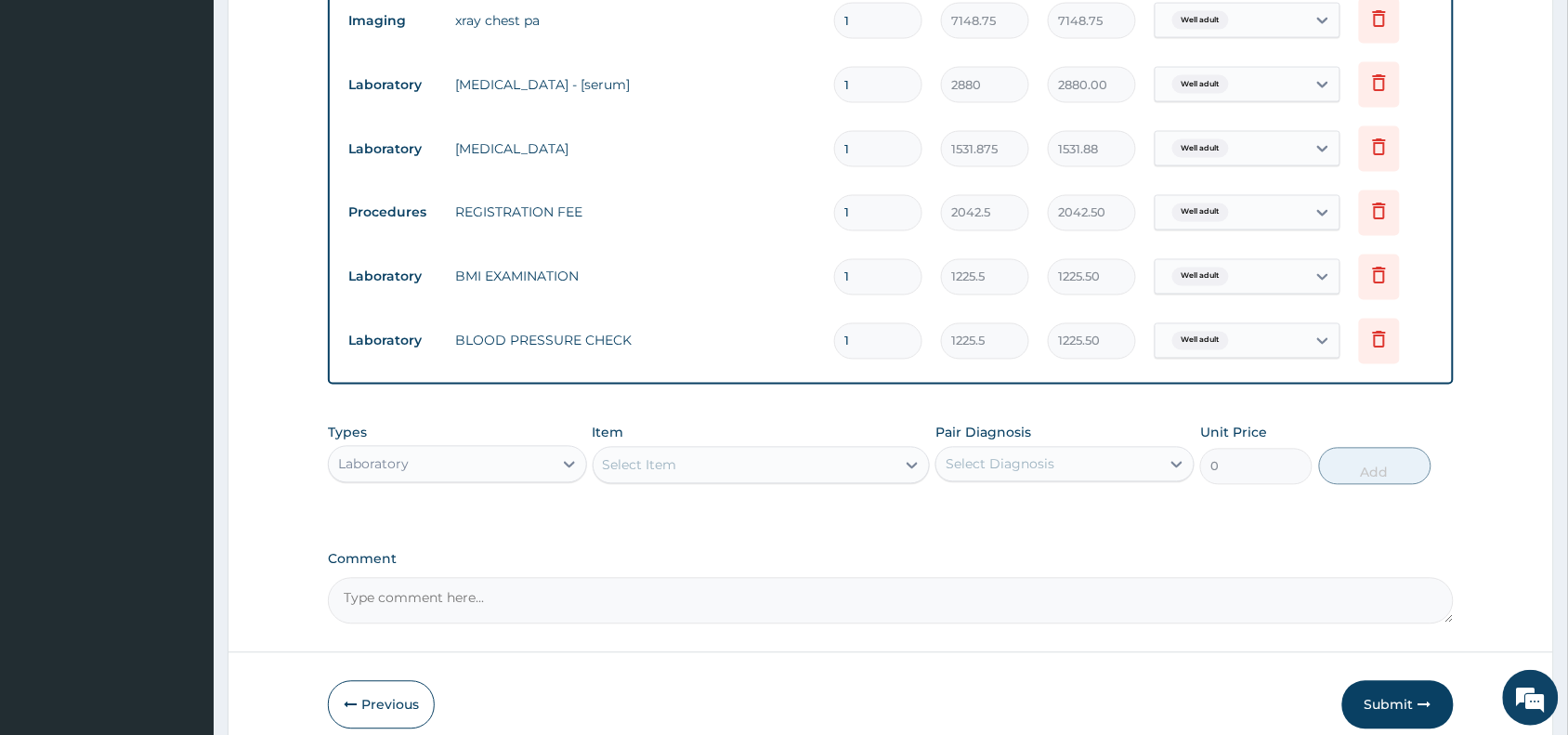
scroll to position [965, 0]
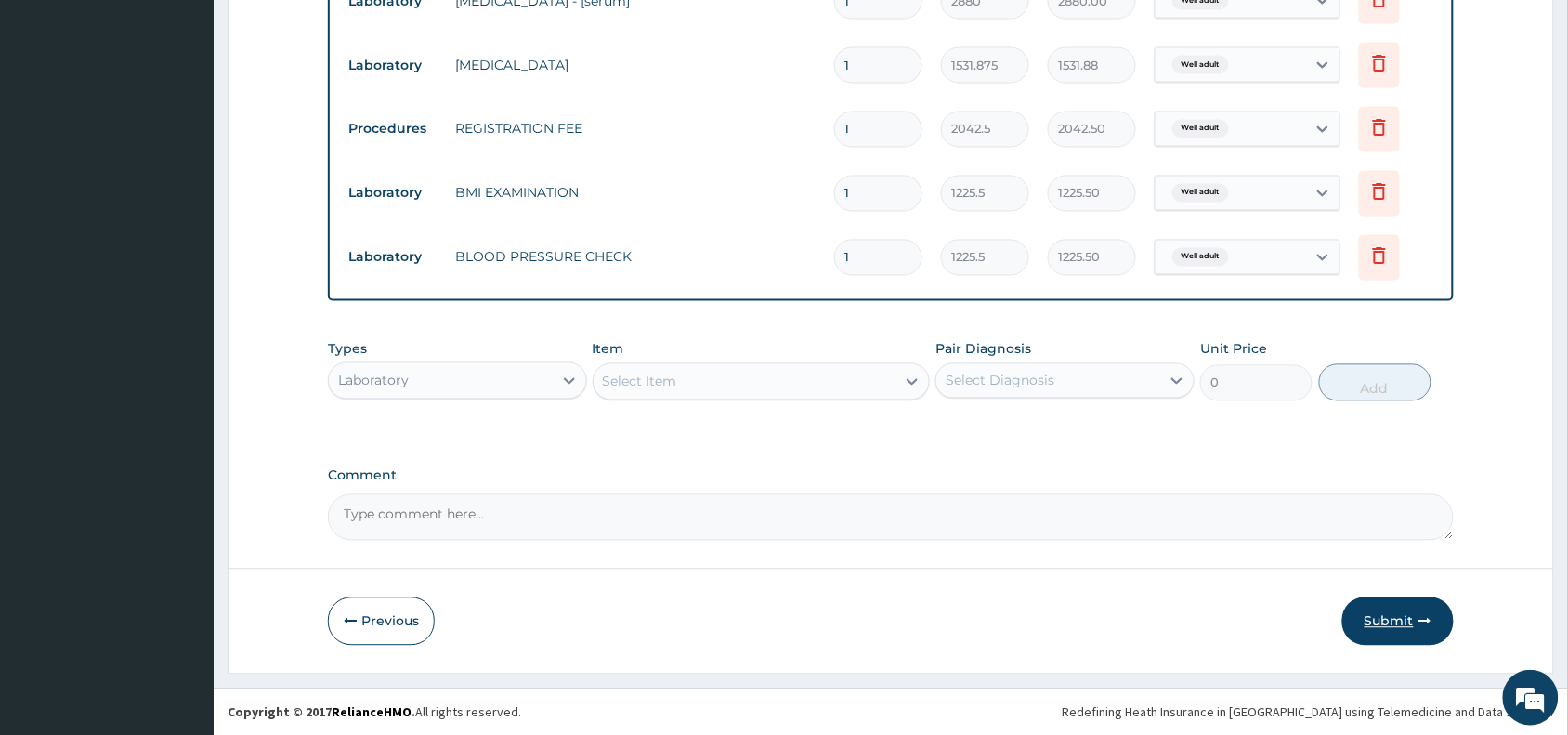
click at [1399, 624] on button "Submit" at bounding box center [1398, 622] width 111 height 48
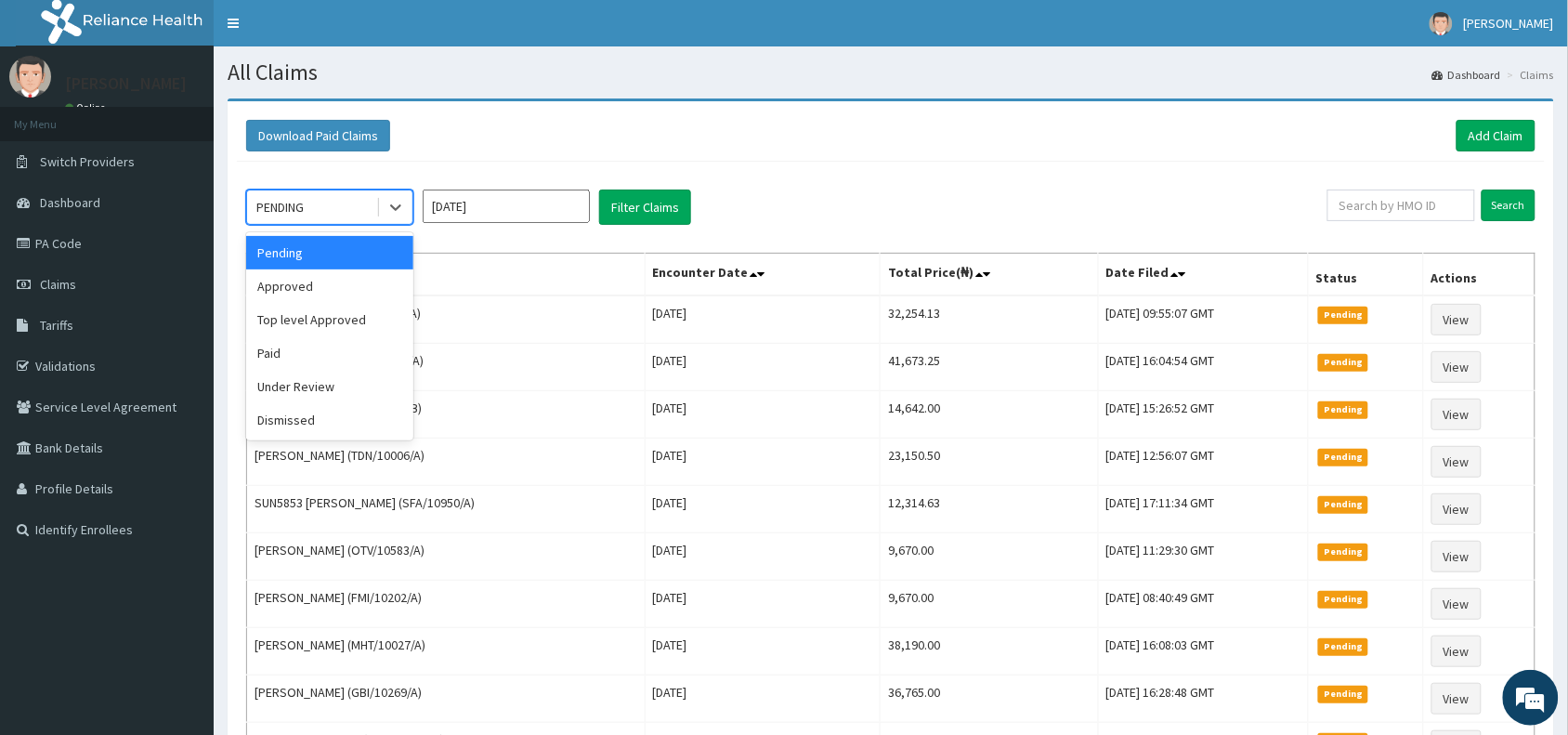
click at [278, 202] on div "PENDING" at bounding box center [279, 207] width 48 height 19
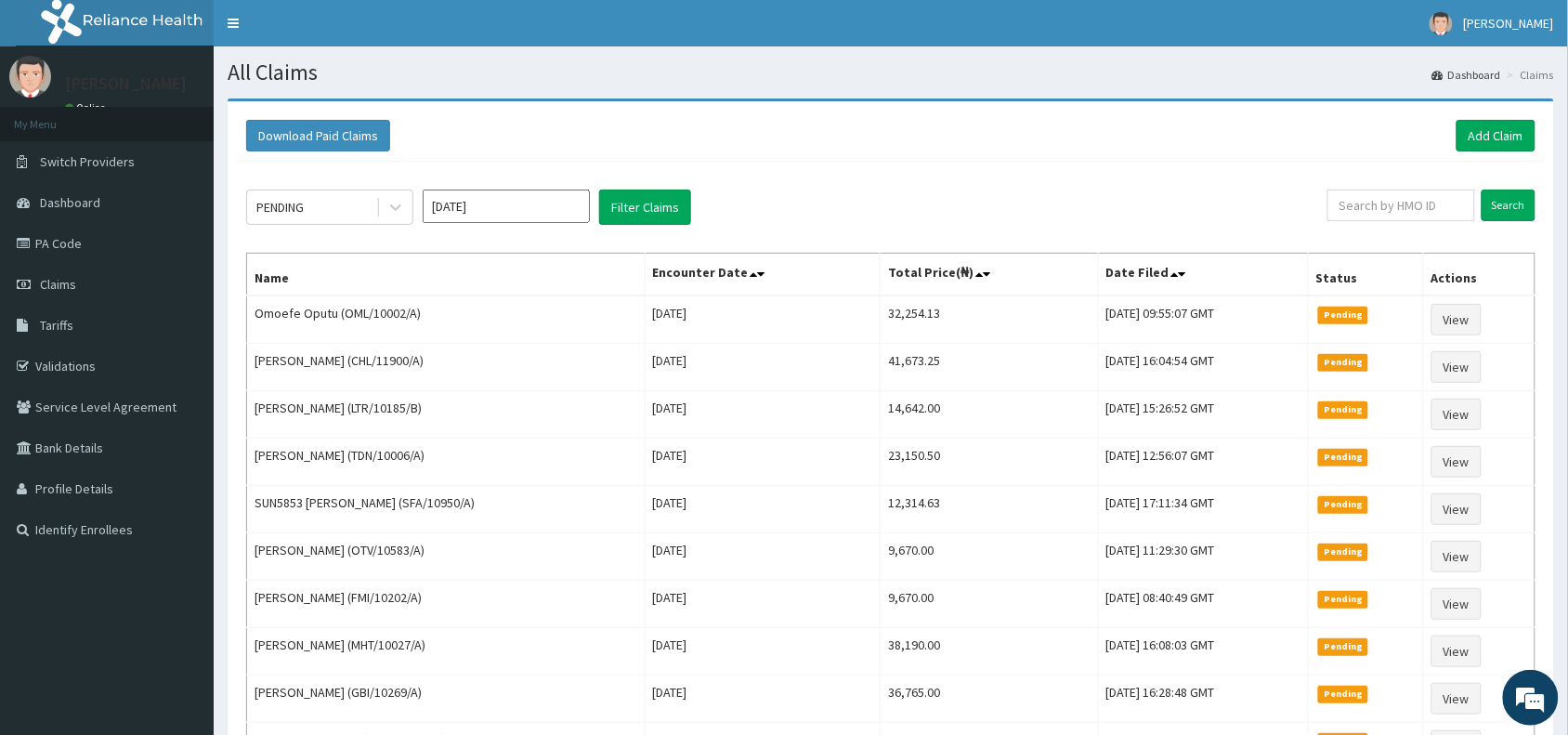
click at [783, 132] on div "Download Paid Claims Add Claim" at bounding box center [891, 136] width 1290 height 31
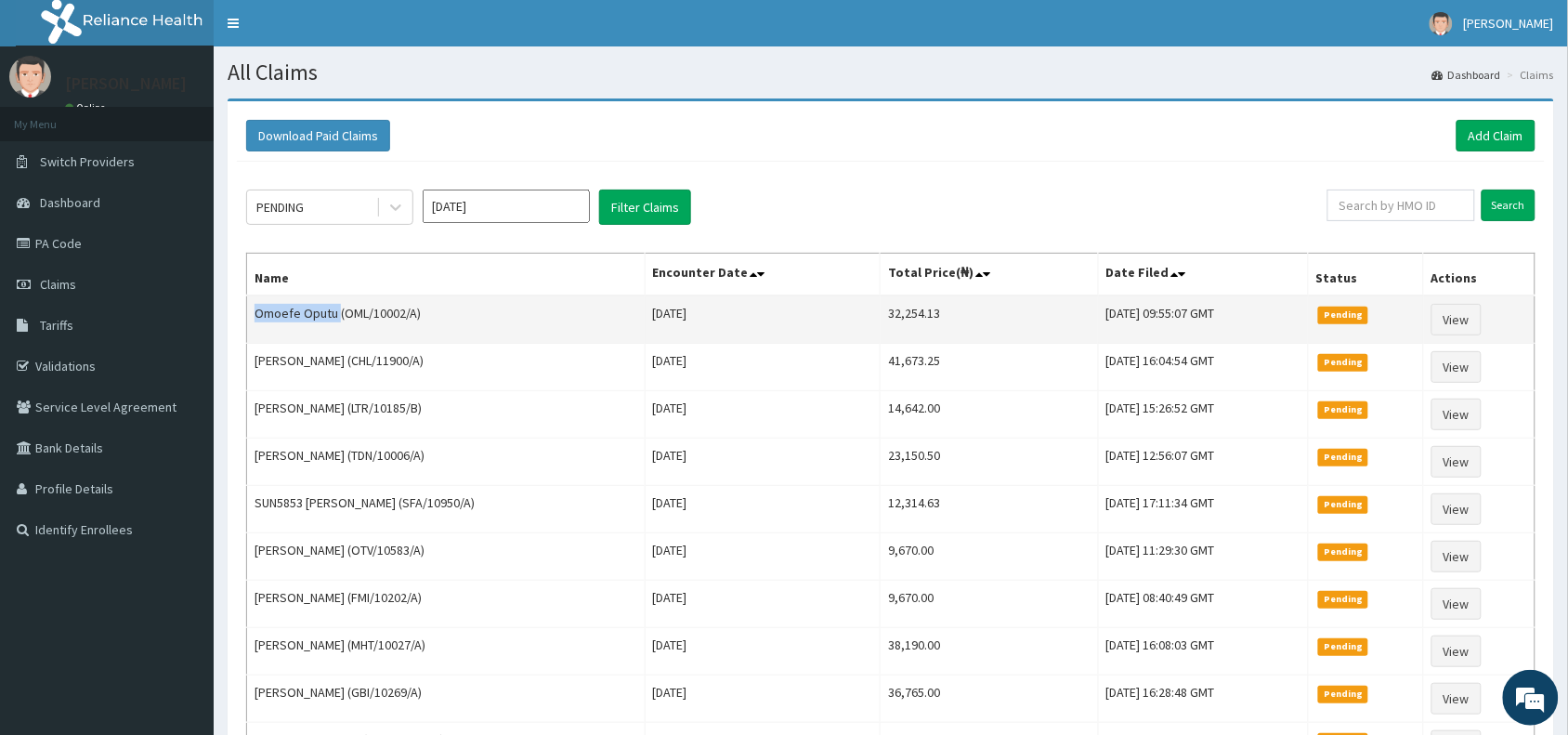
drag, startPoint x: 336, startPoint y: 317, endPoint x: 249, endPoint y: 321, distance: 87.1
click at [249, 321] on td "Omoefe Oputu (OML/10002/A)" at bounding box center [446, 319] width 399 height 48
copy td "Omoefe Oputu"
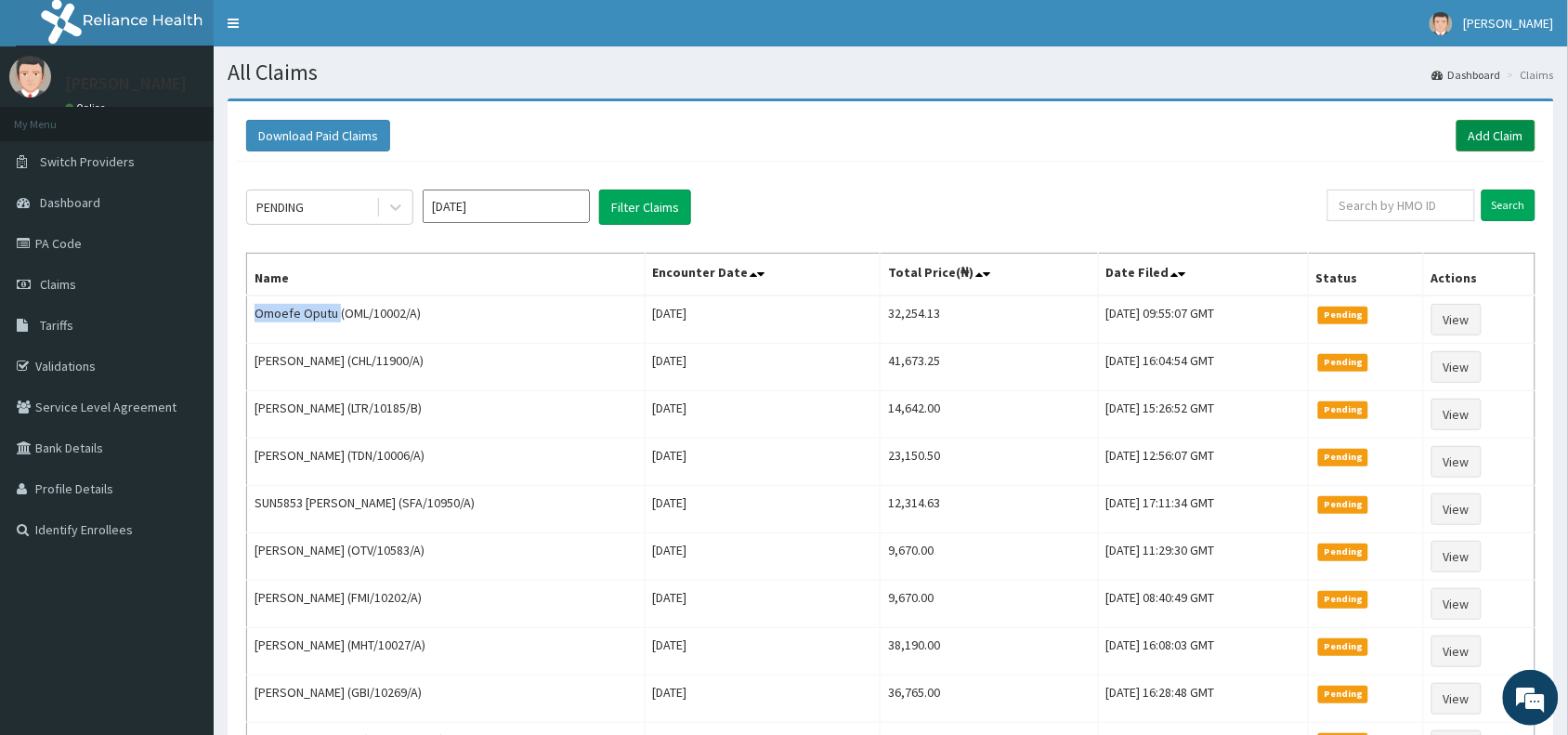
click at [1493, 132] on link "Add Claim" at bounding box center [1496, 136] width 79 height 31
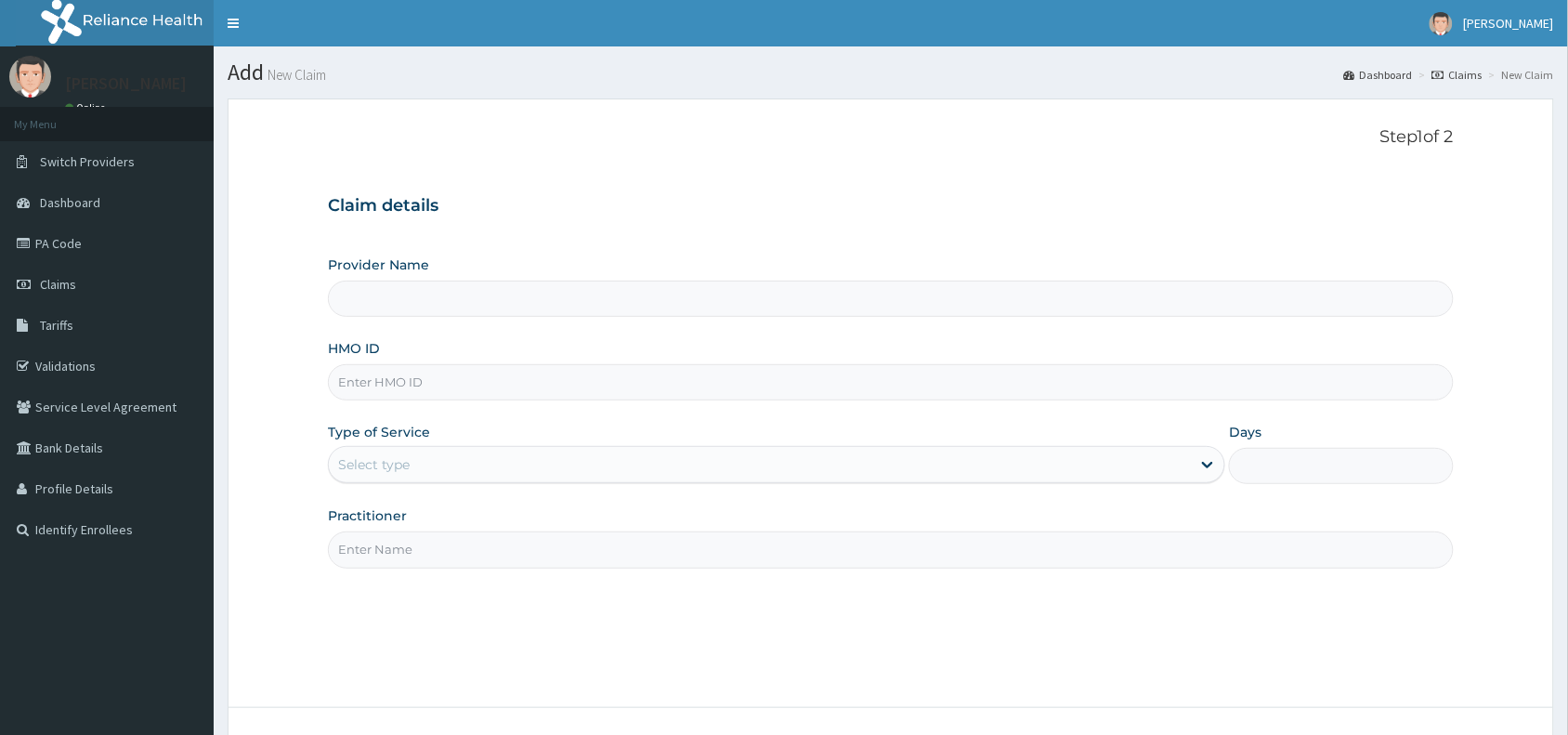
click at [368, 387] on input "HMO ID" at bounding box center [891, 382] width 1126 height 36
paste input "PDD/10012/A"
type input "PDD/10012/A"
type input "Reliance Family Clinics (RFC) - [GEOGRAPHIC_DATA]"
type input "PDD/10012/A"
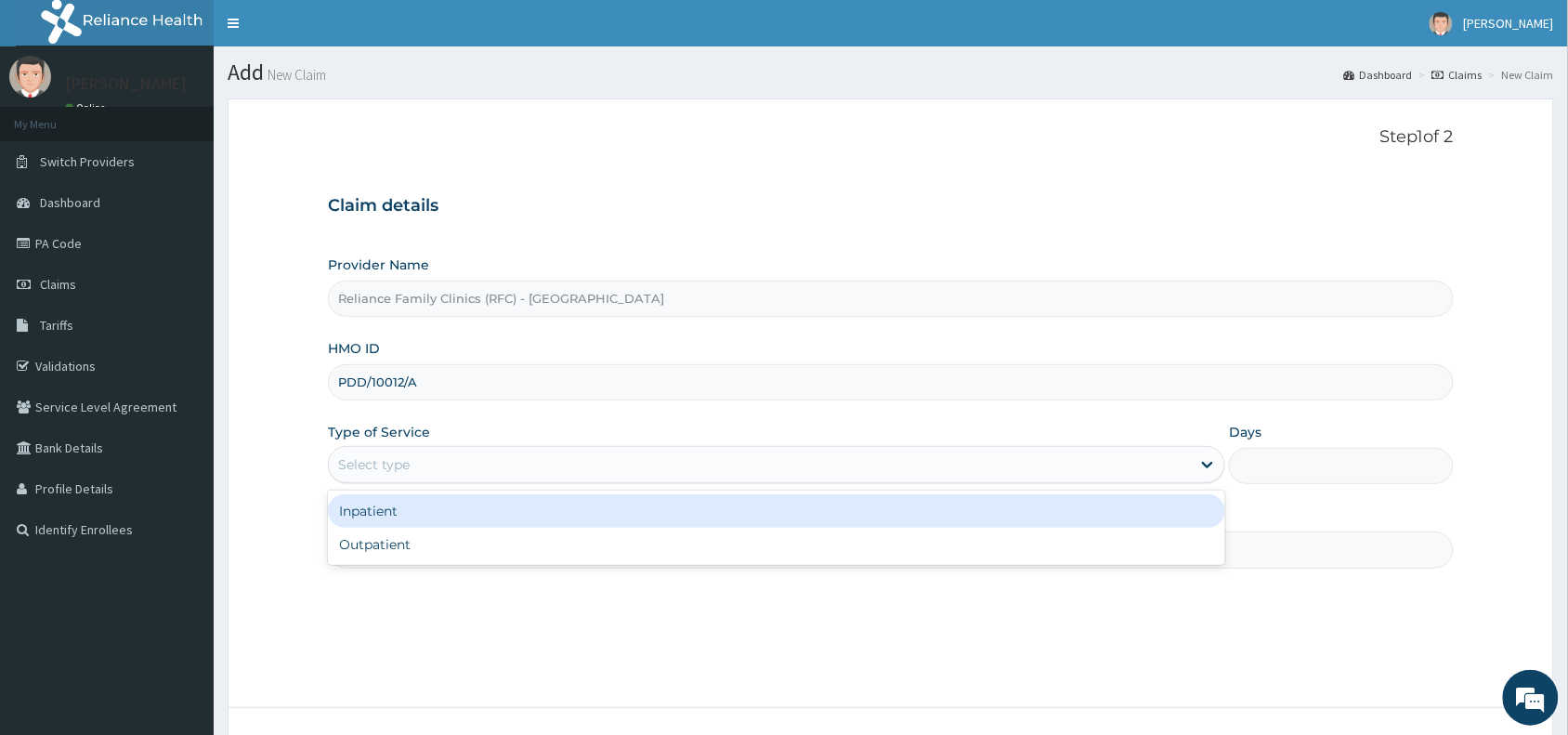
click at [390, 460] on div "Select type" at bounding box center [373, 464] width 71 height 19
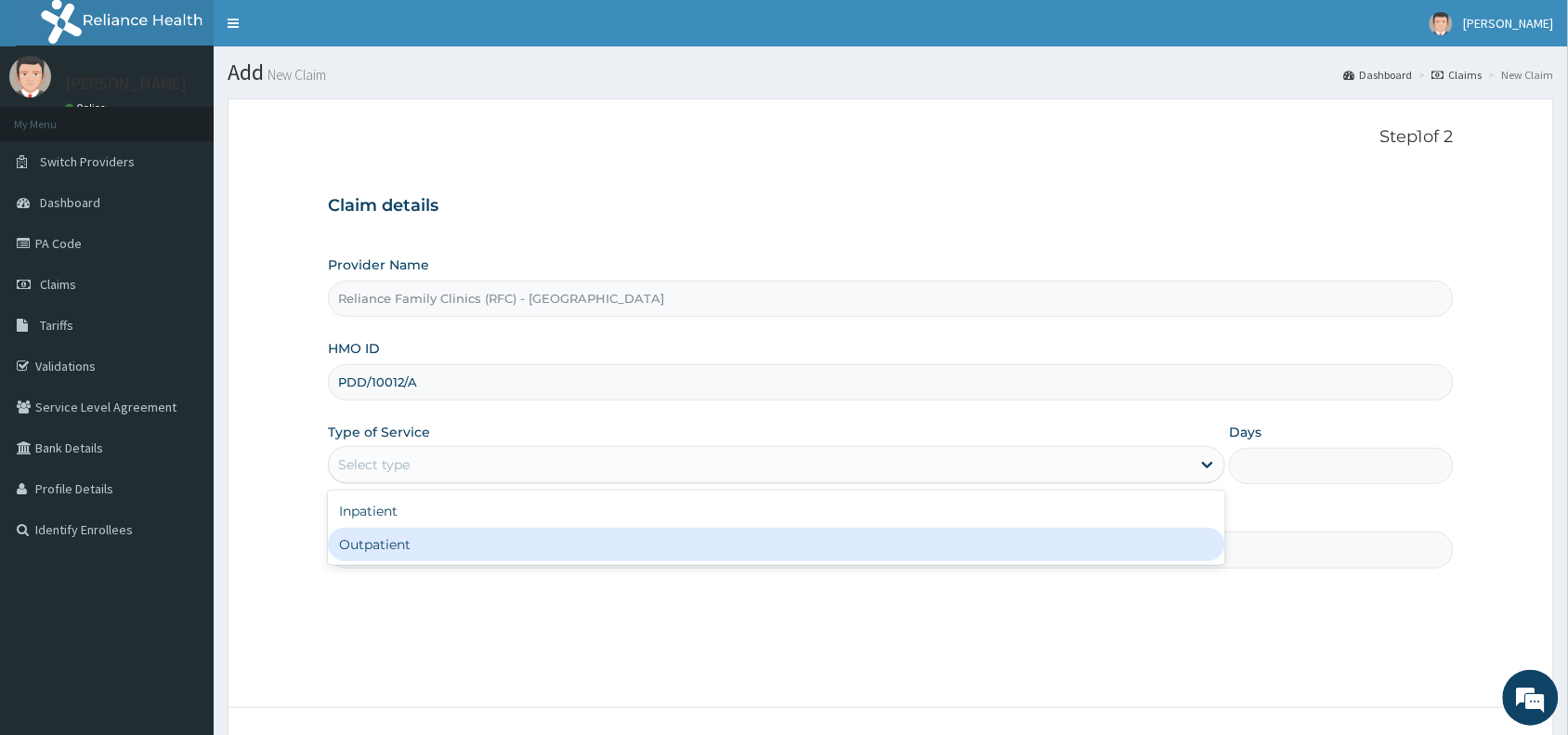
click at [379, 548] on div "Outpatient" at bounding box center [777, 544] width 898 height 33
type input "1"
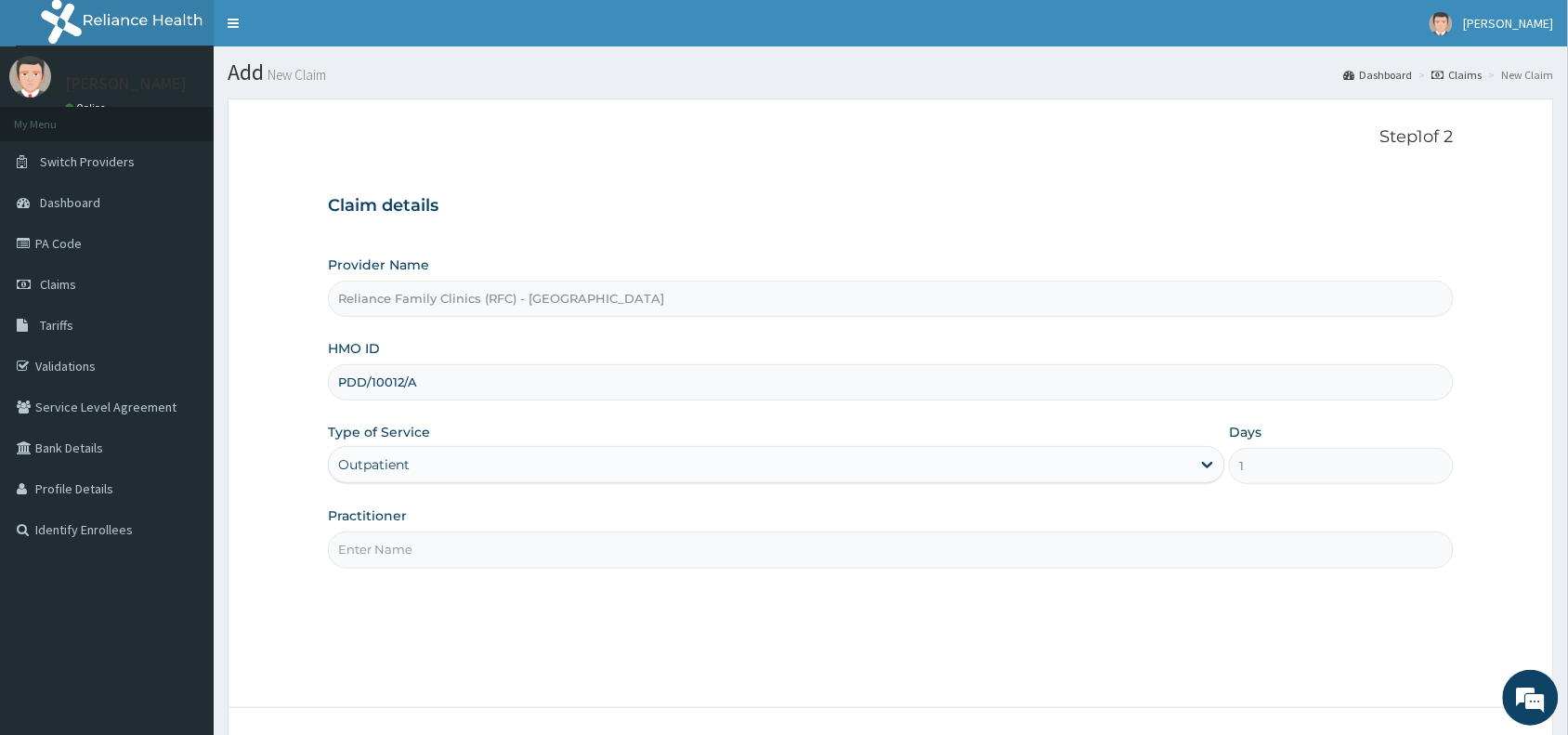
click at [379, 548] on input "Practitioner" at bounding box center [891, 549] width 1126 height 36
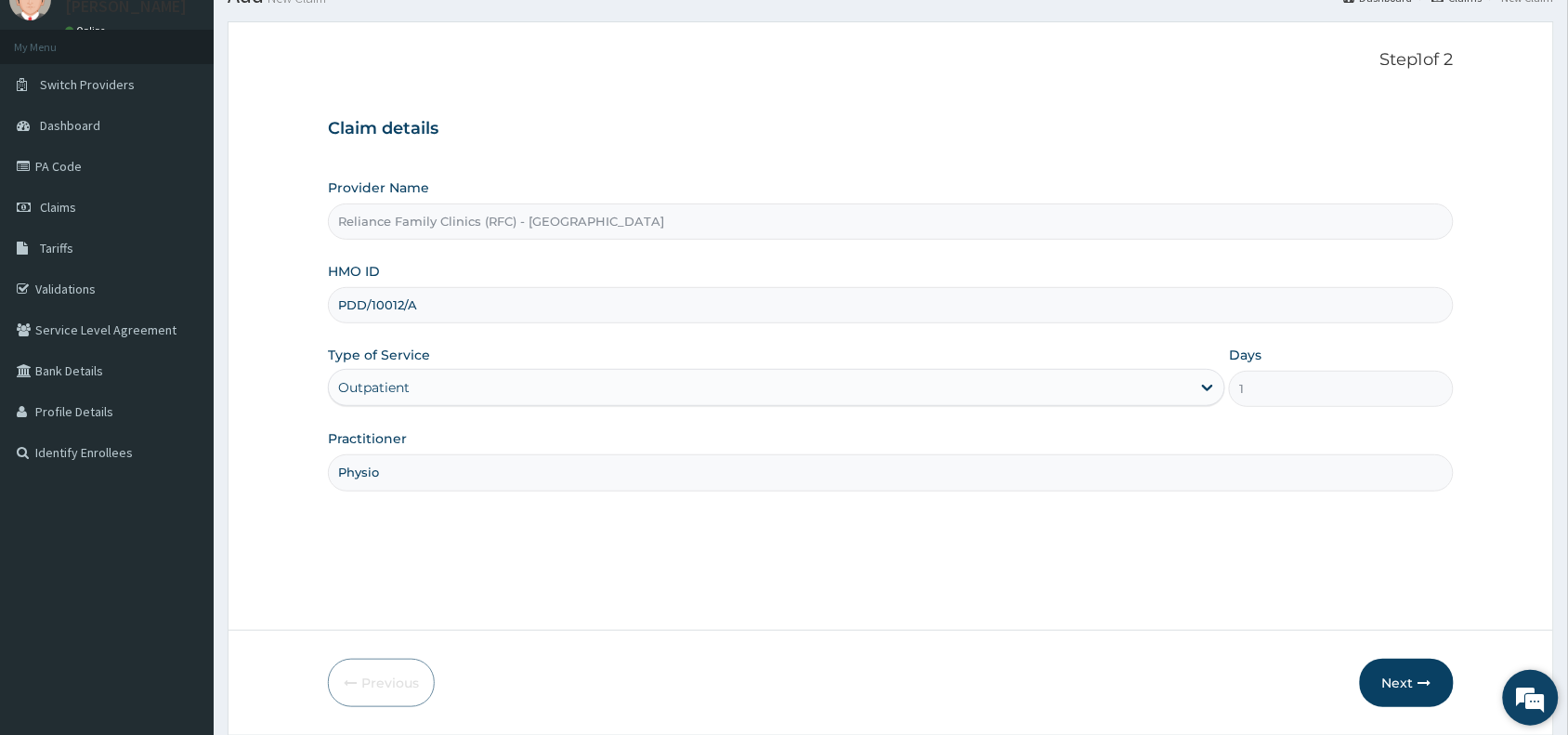
scroll to position [140, 0]
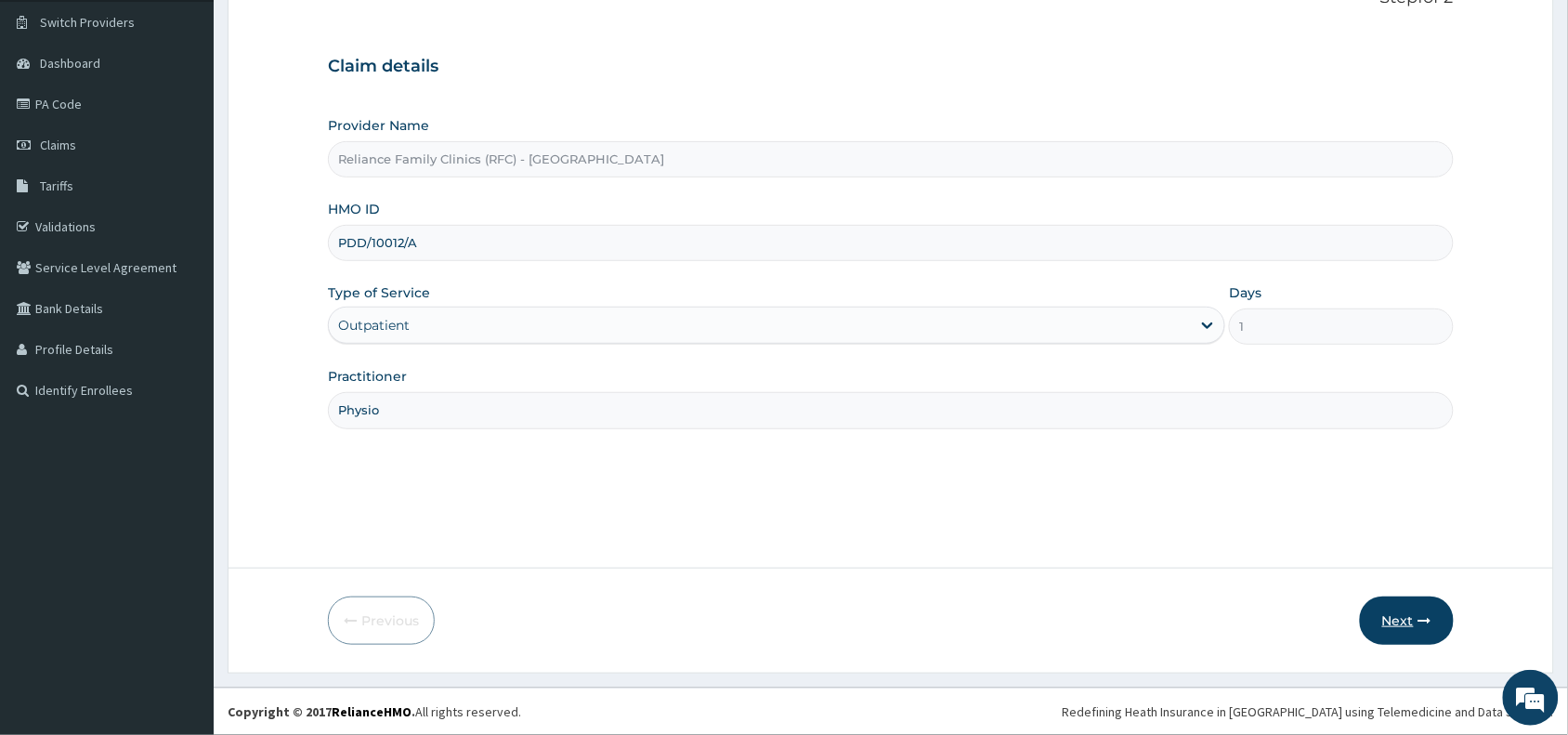
type input "Physio"
click at [1399, 611] on button "Next" at bounding box center [1407, 621] width 94 height 48
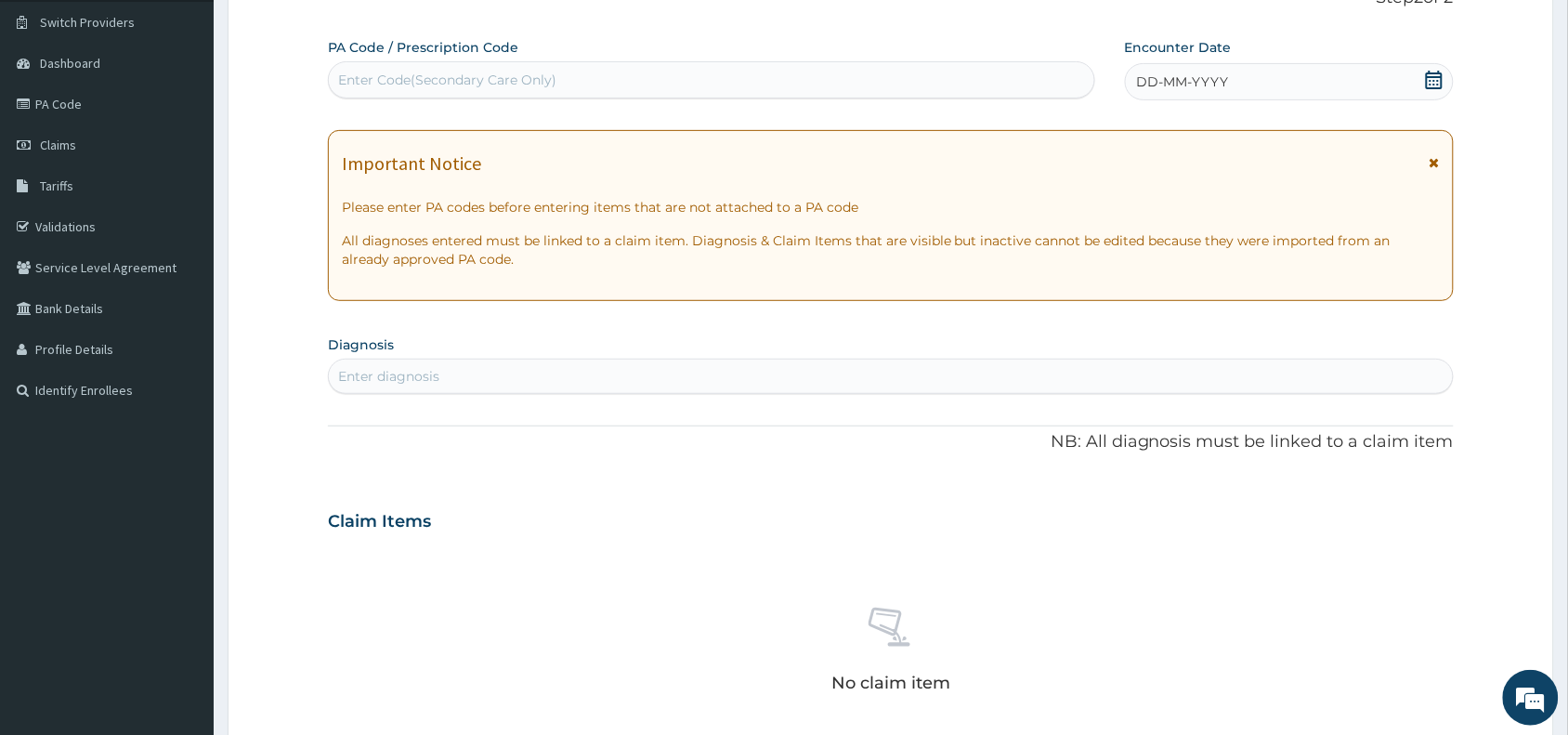
click at [421, 77] on div "Enter Code(Secondary Care Only)" at bounding box center [446, 79] width 218 height 19
paste input "PA/9282BB"
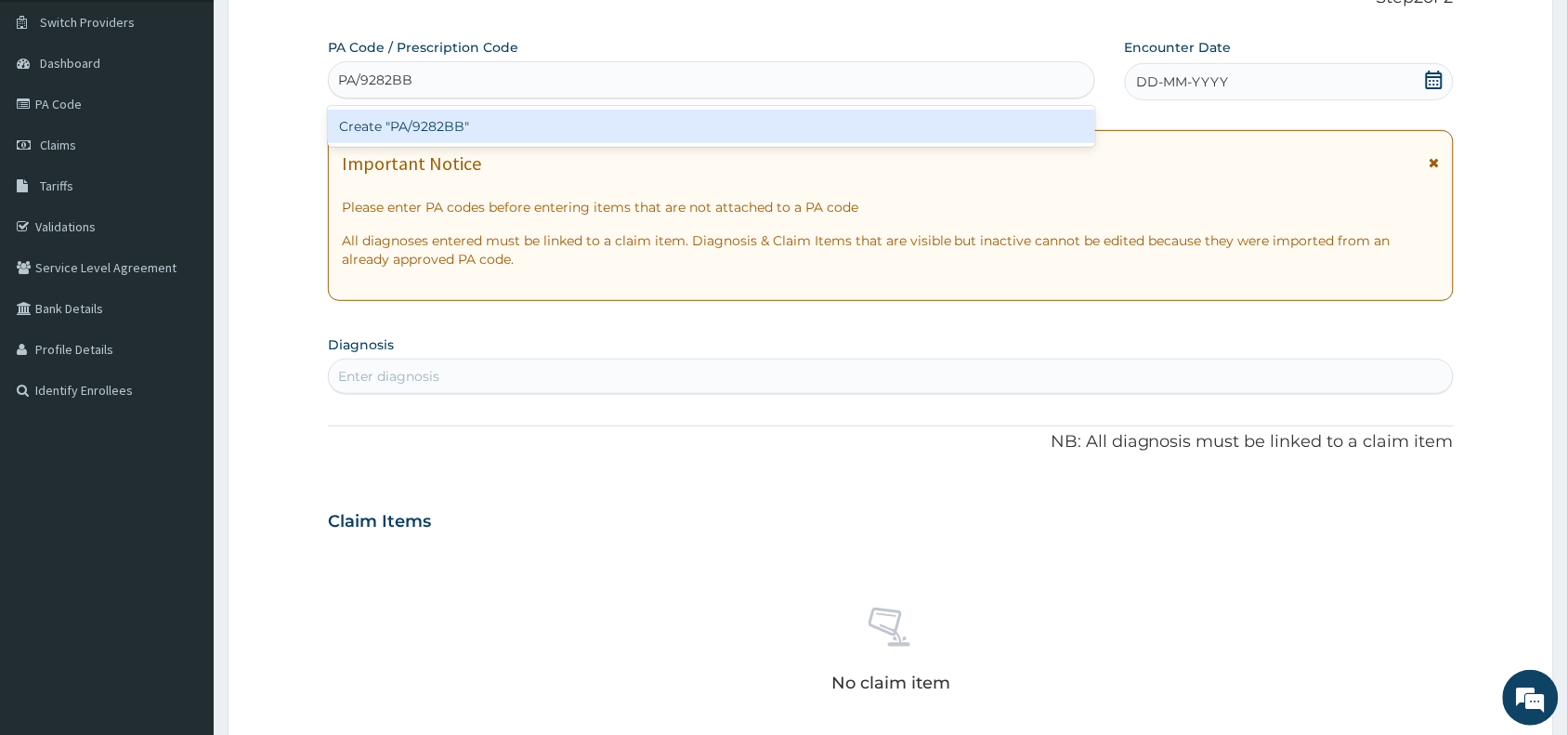
type input "PA/9282BB"
click at [445, 125] on div "Create "PA/9282BB"" at bounding box center [712, 126] width 768 height 33
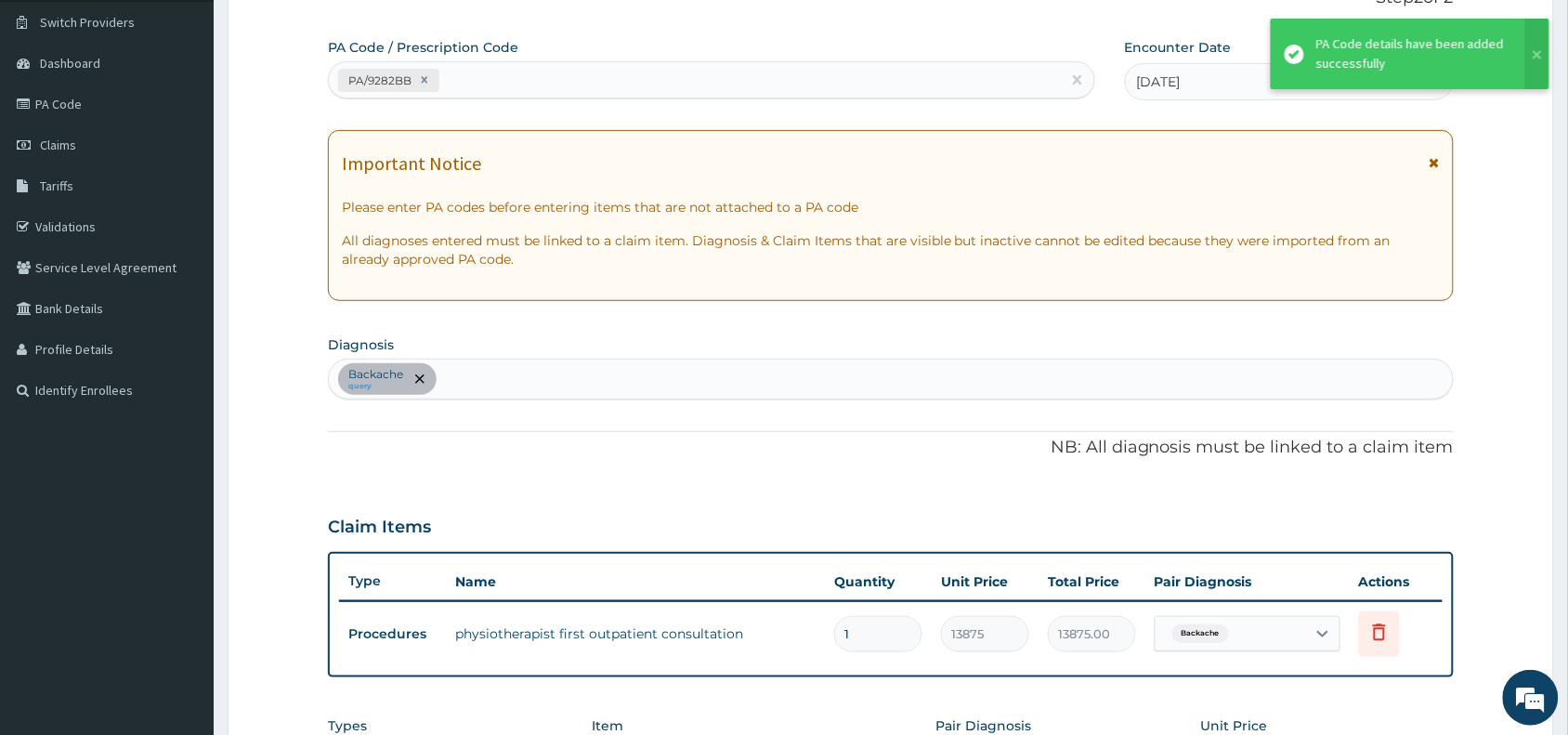
scroll to position [516, 0]
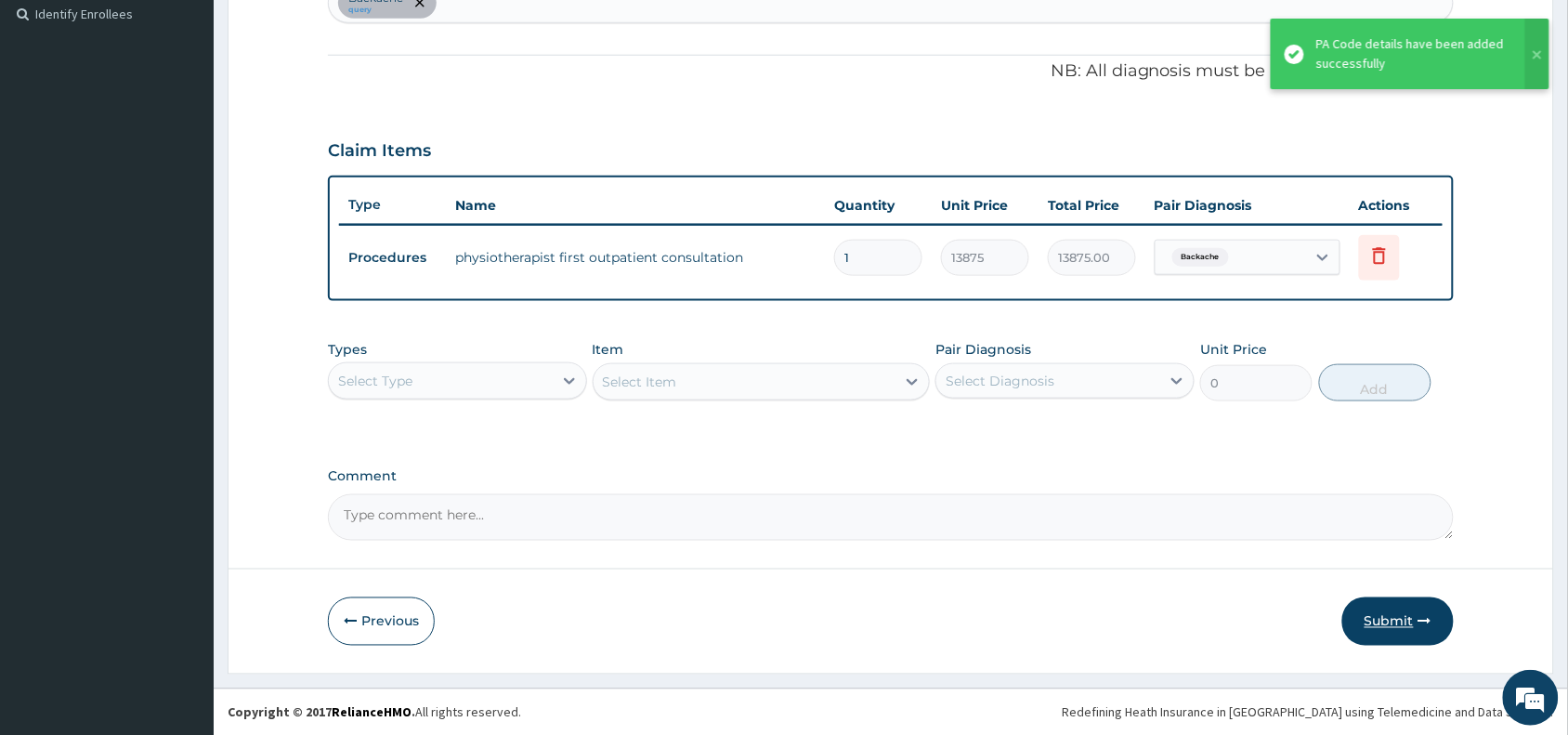
click at [1396, 620] on button "Submit" at bounding box center [1398, 622] width 111 height 48
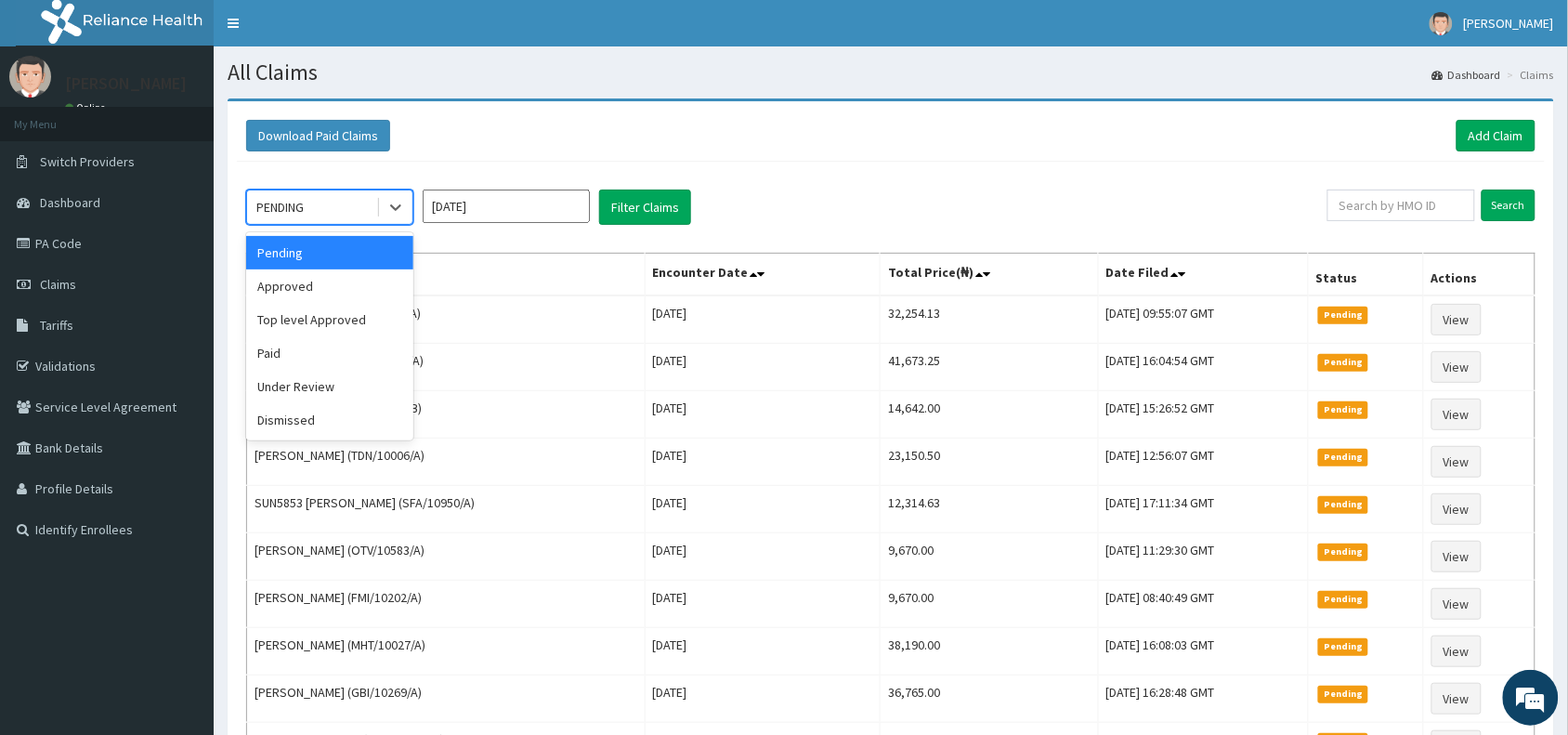
click at [313, 210] on div "PENDING" at bounding box center [312, 207] width 129 height 29
click at [300, 390] on div "Under Review" at bounding box center [329, 387] width 167 height 33
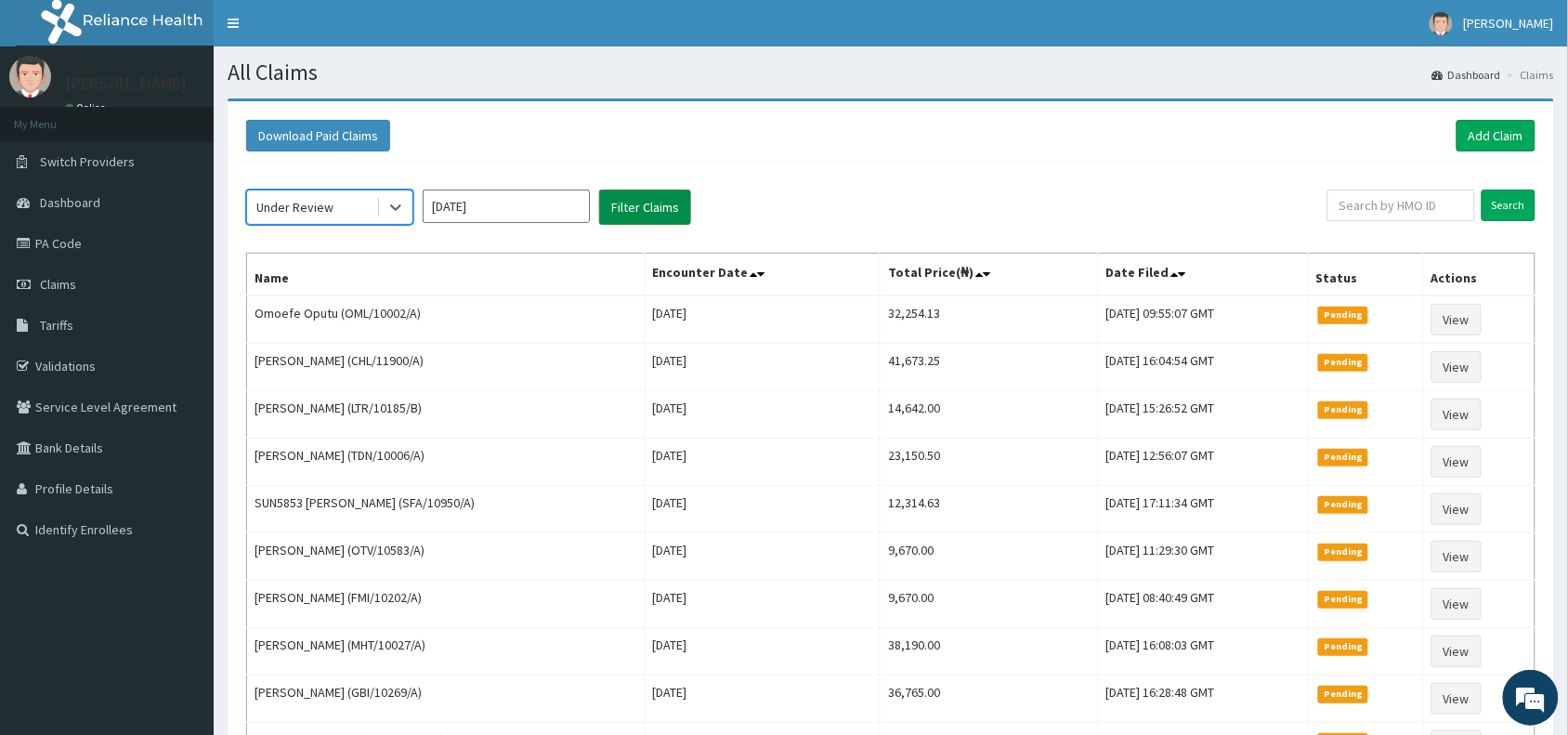
click at [647, 212] on button "Filter Claims" at bounding box center [645, 207] width 92 height 35
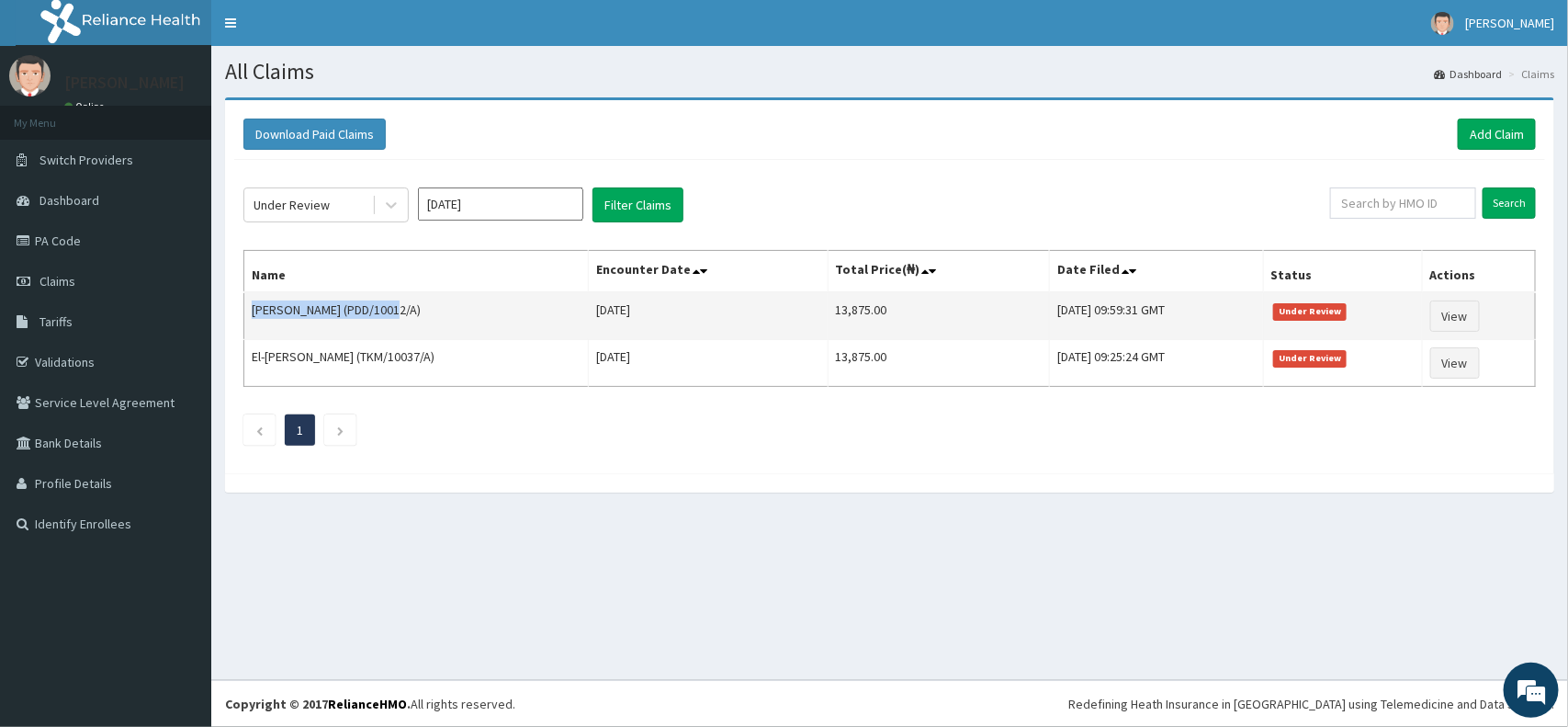
drag, startPoint x: 406, startPoint y: 308, endPoint x: 245, endPoint y: 317, distance: 161.3
click at [245, 317] on td "[PERSON_NAME] (PDD/10012/A)" at bounding box center [416, 315] width 345 height 47
copy td "[PERSON_NAME]"
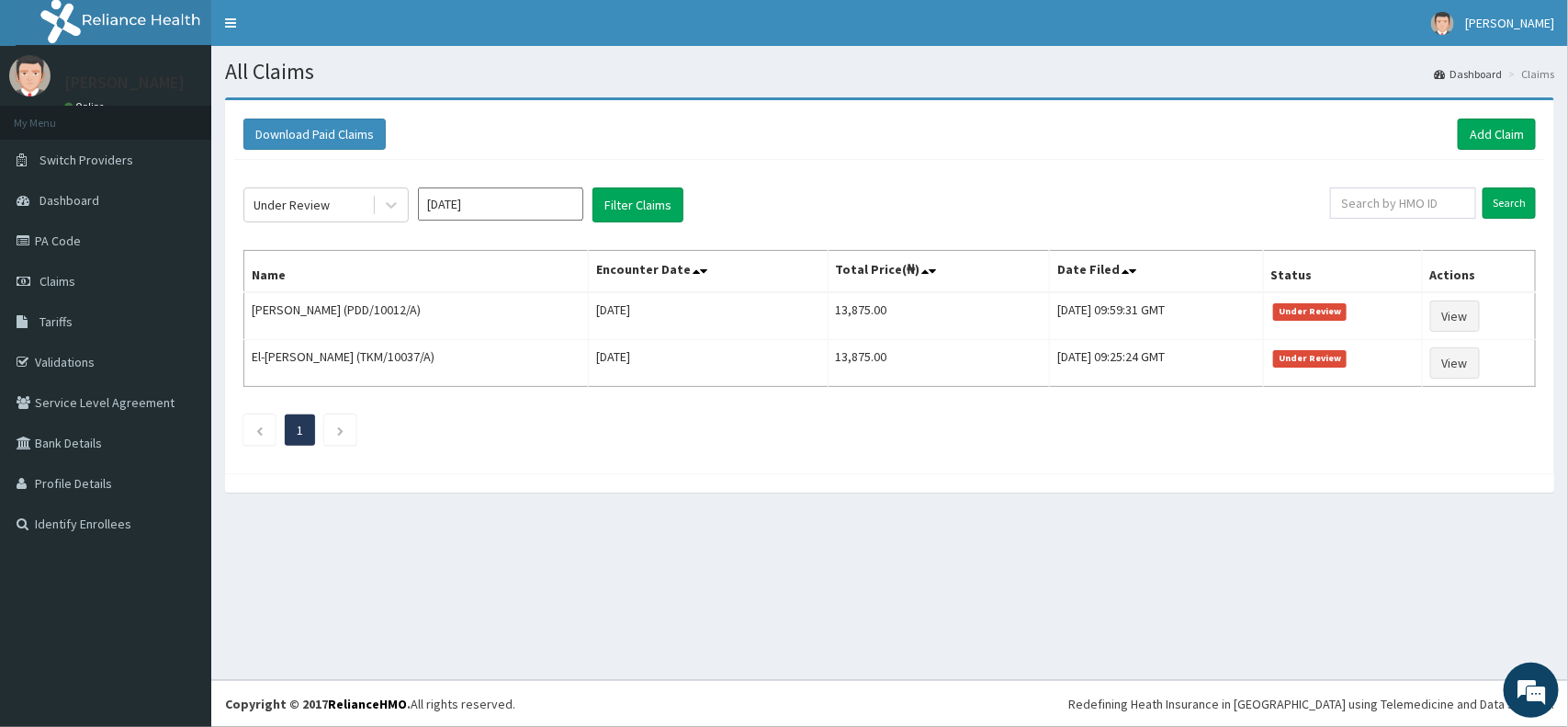
click at [722, 532] on div "All Claims Dashboard Claims Download Paid Claims Add Claim × Note you can only …" at bounding box center [890, 364] width 1357 height 634
click at [1516, 127] on link "Add Claim" at bounding box center [1497, 134] width 78 height 31
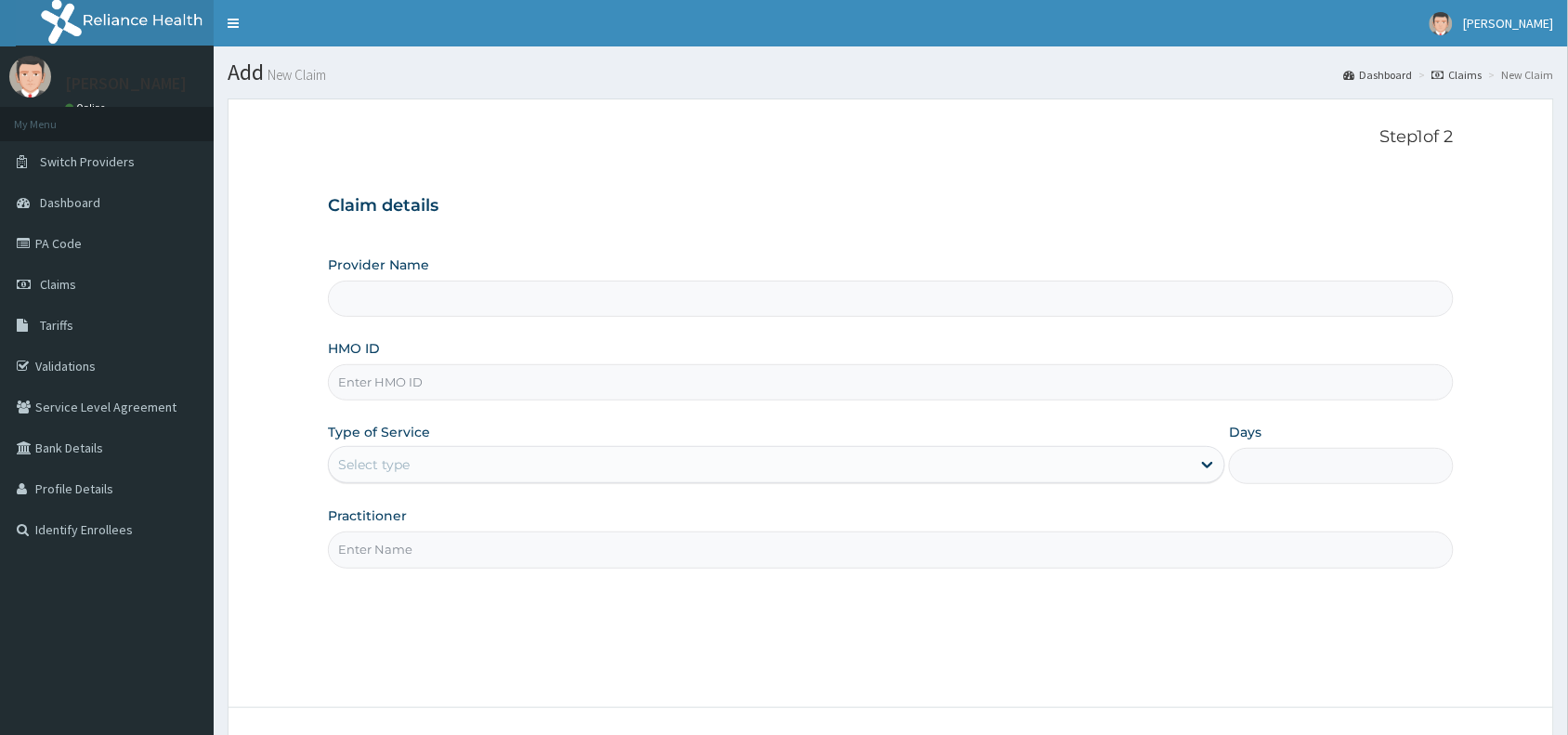
click at [384, 384] on input "HMO ID" at bounding box center [891, 382] width 1126 height 36
paste input "PDD/10012/D"
type input "PDD/10012/D"
type input "Reliance Family Clinics (RFC) - Abuja"
type input "PDD/10012/D"
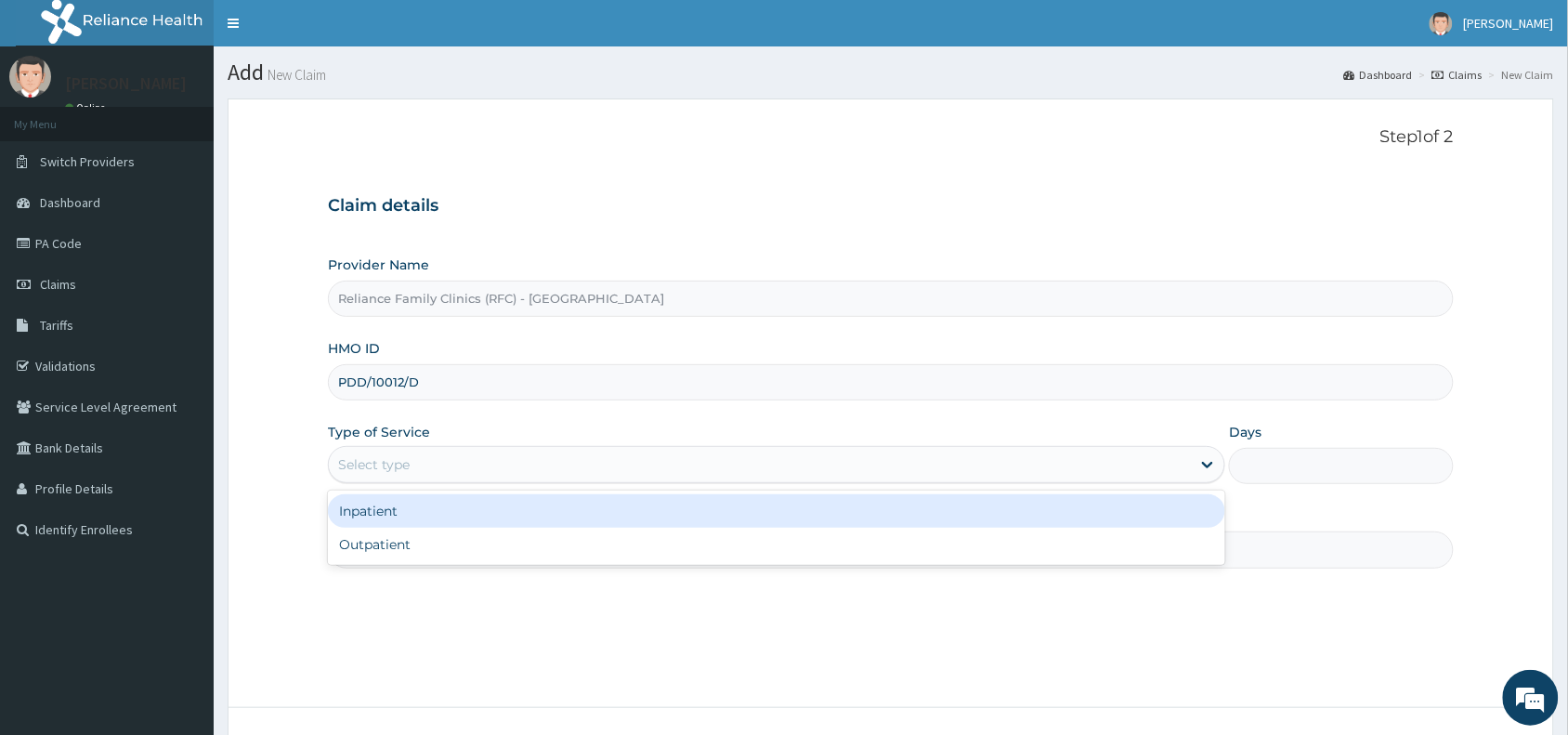
drag, startPoint x: 374, startPoint y: 456, endPoint x: 370, endPoint y: 469, distance: 13.6
click at [373, 456] on div "Select type" at bounding box center [373, 464] width 71 height 19
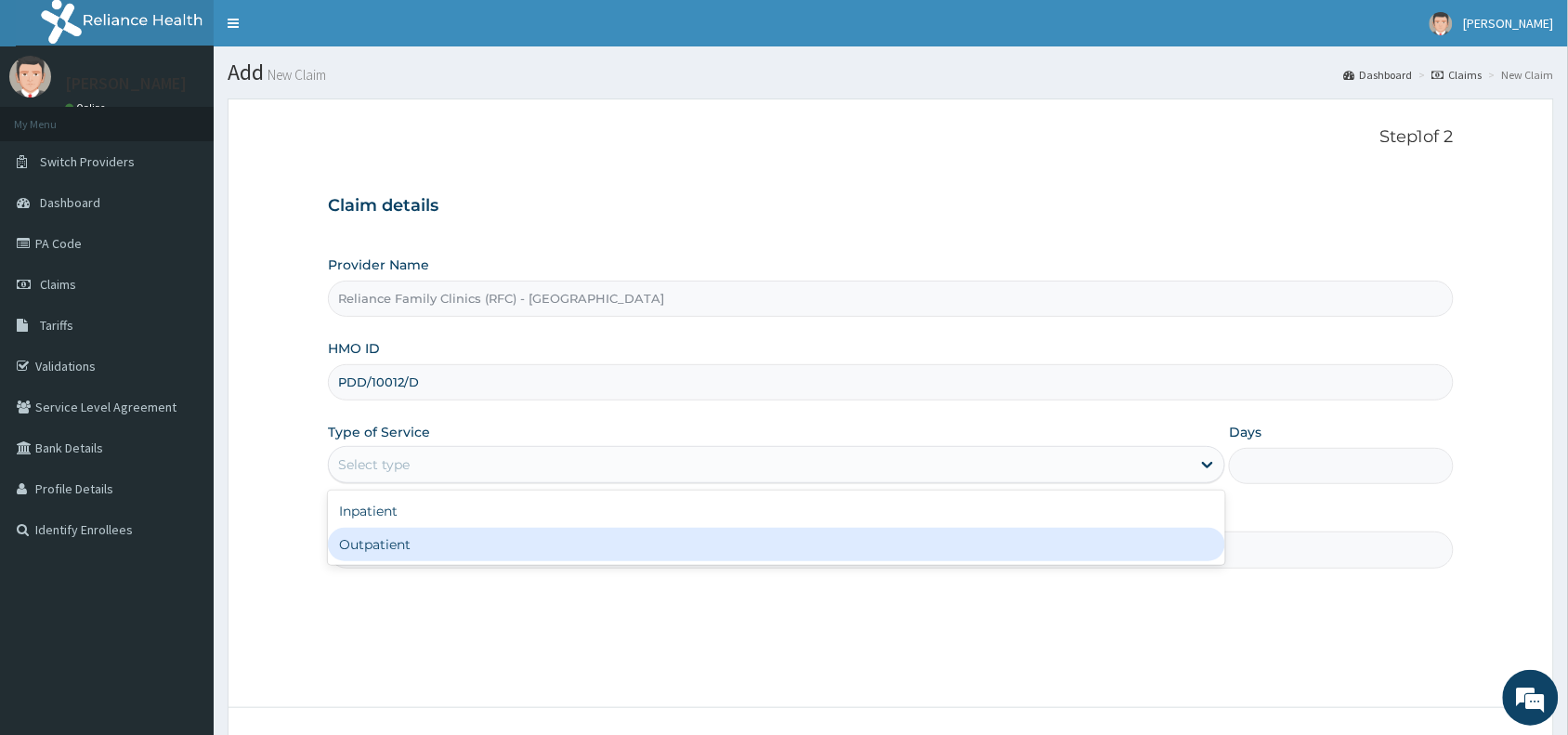
click at [355, 554] on div "Outpatient" at bounding box center [777, 544] width 898 height 33
type input "1"
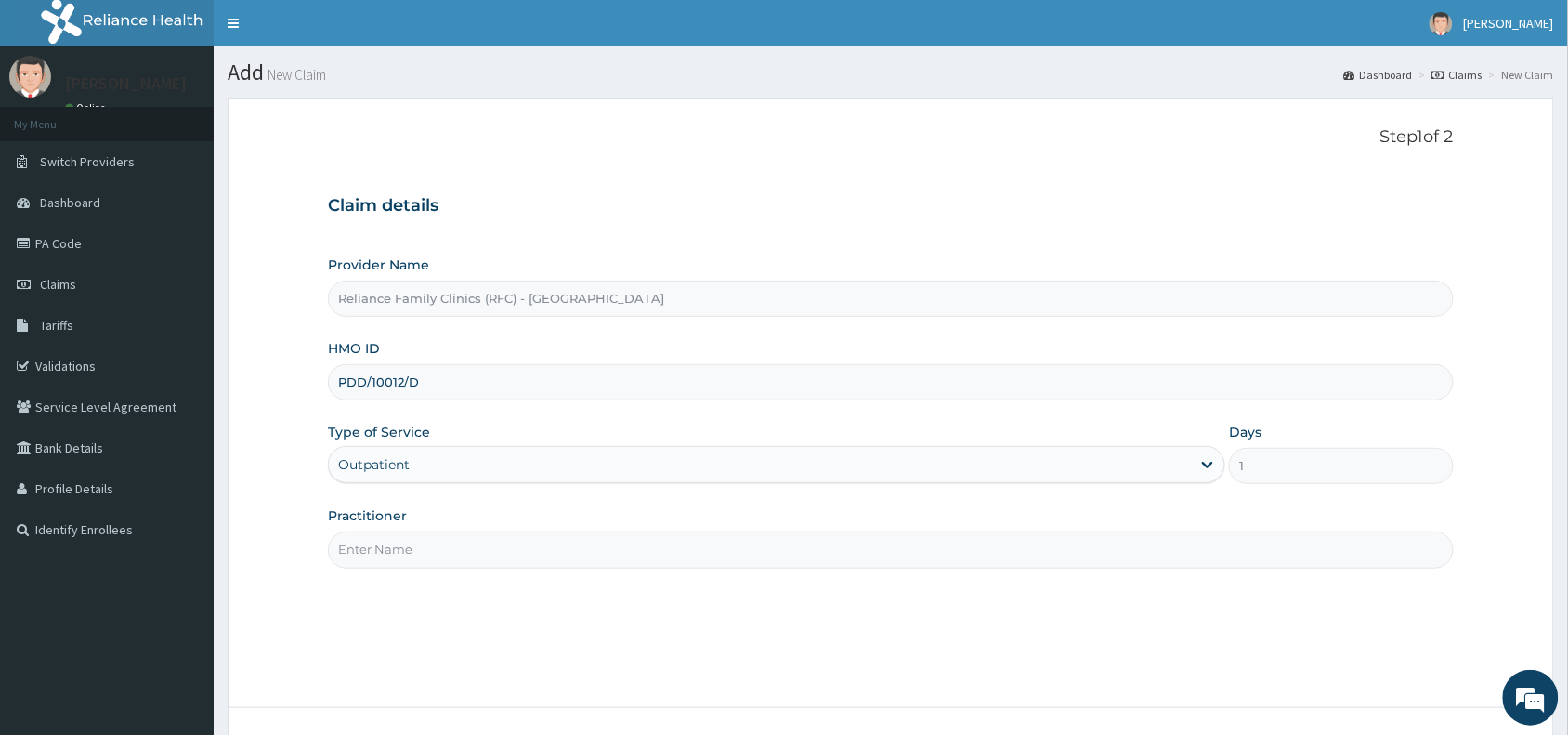
click at [355, 554] on input "Practitioner" at bounding box center [891, 549] width 1126 height 36
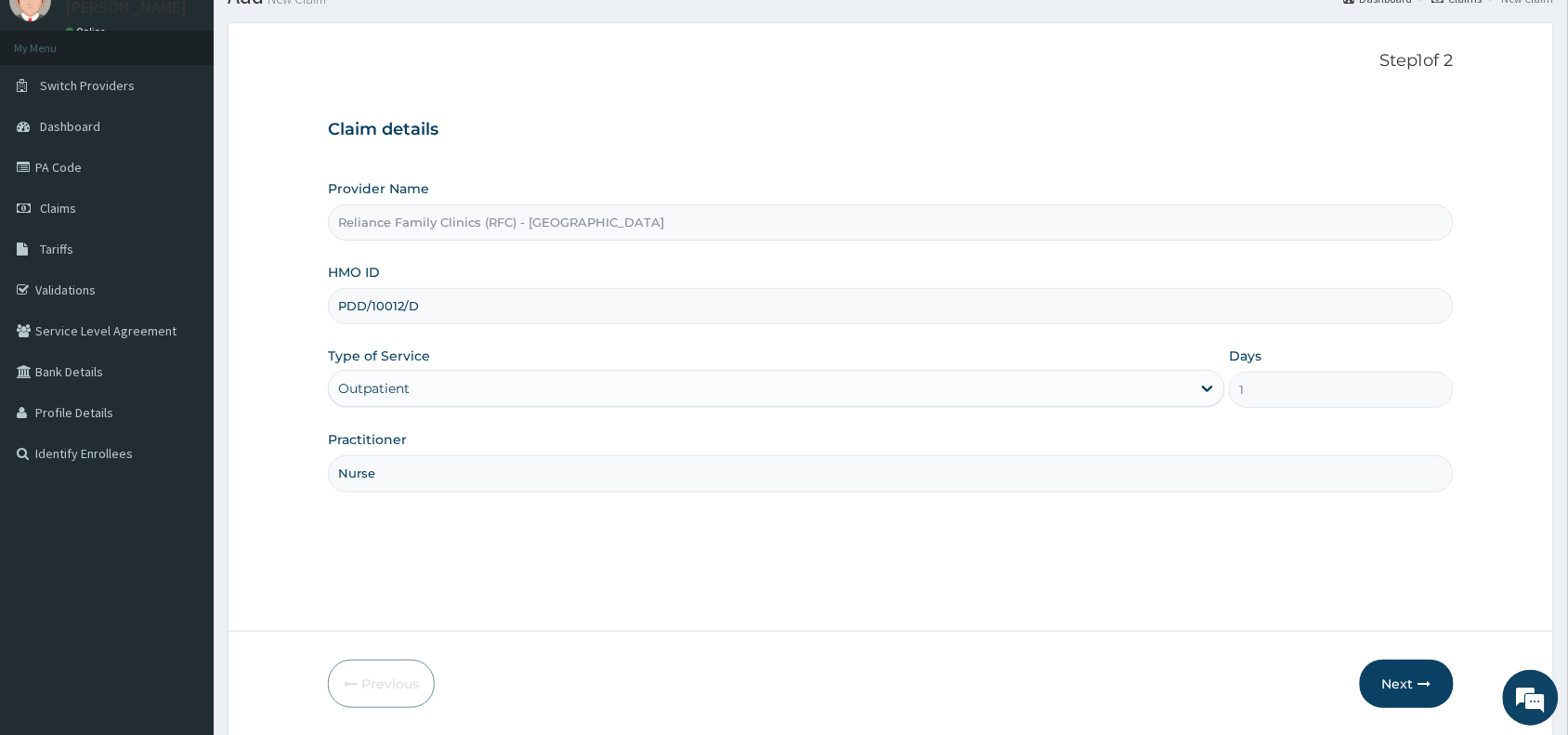
scroll to position [140, 0]
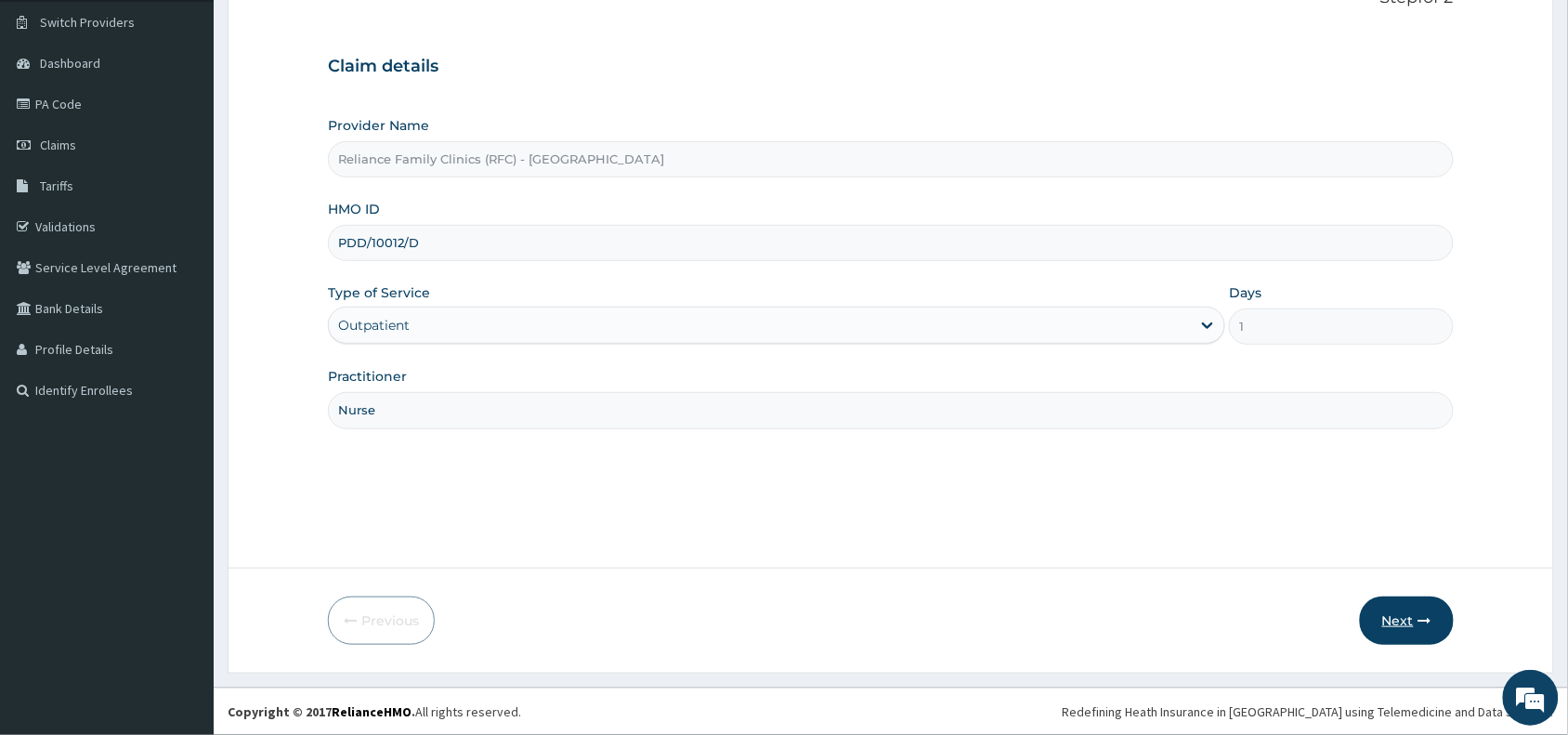
type input "Nurse"
click at [1409, 625] on button "Next" at bounding box center [1407, 621] width 94 height 48
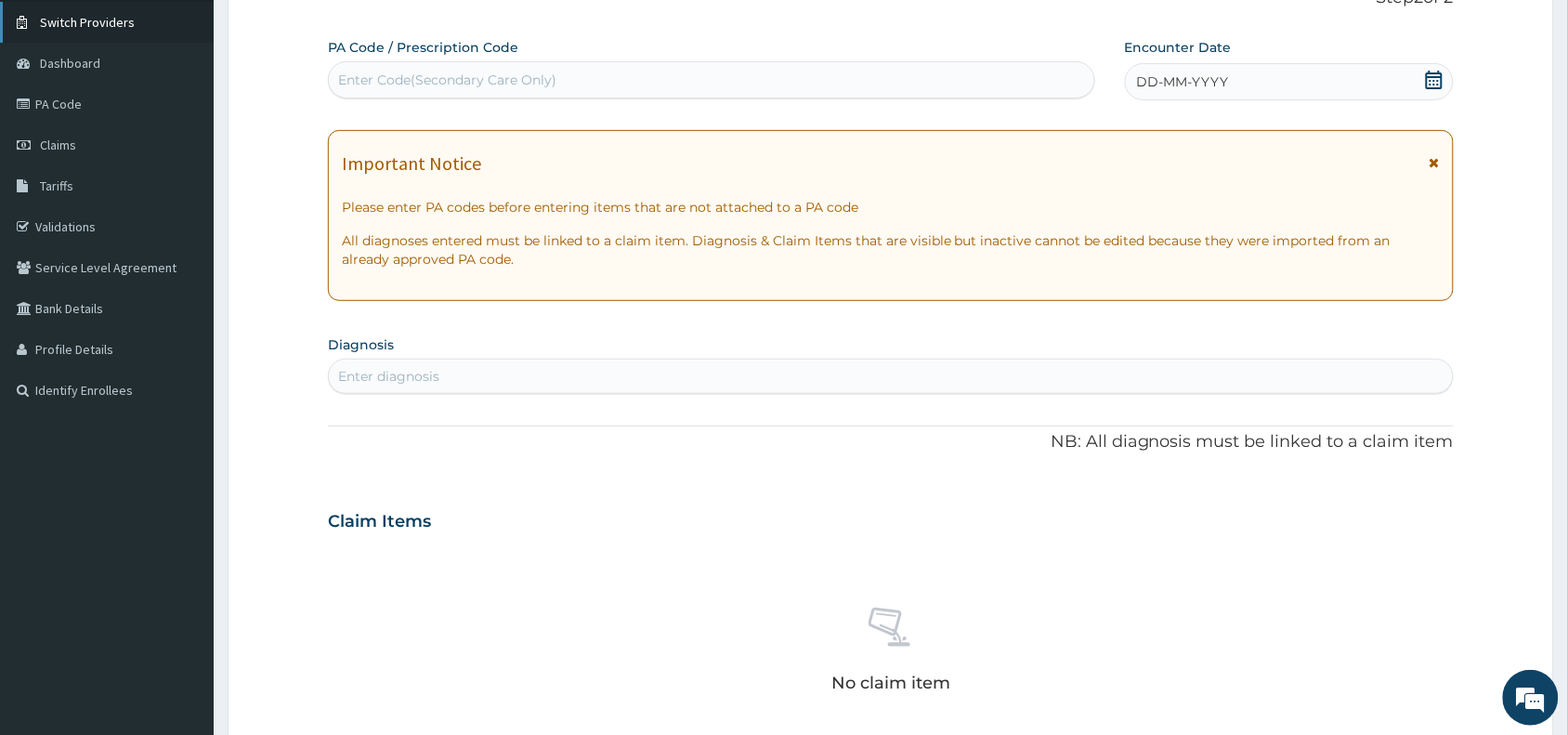
scroll to position [0, 0]
click at [443, 66] on div "Enter Code(Secondary Care Only)" at bounding box center [712, 80] width 766 height 29
paste input "PA/145471"
type input "PA/145471"
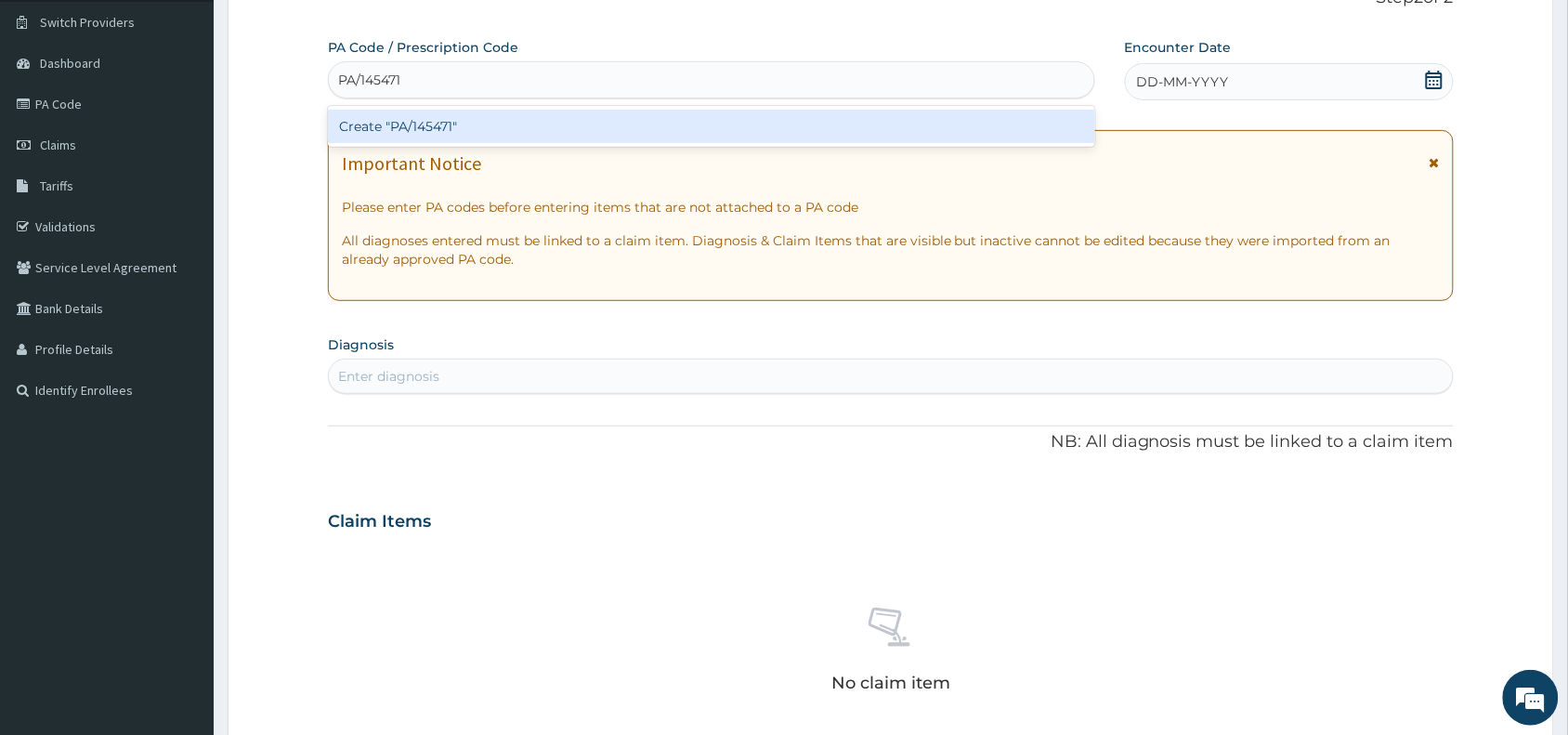
click at [407, 130] on div "Create "PA/145471"" at bounding box center [712, 126] width 768 height 33
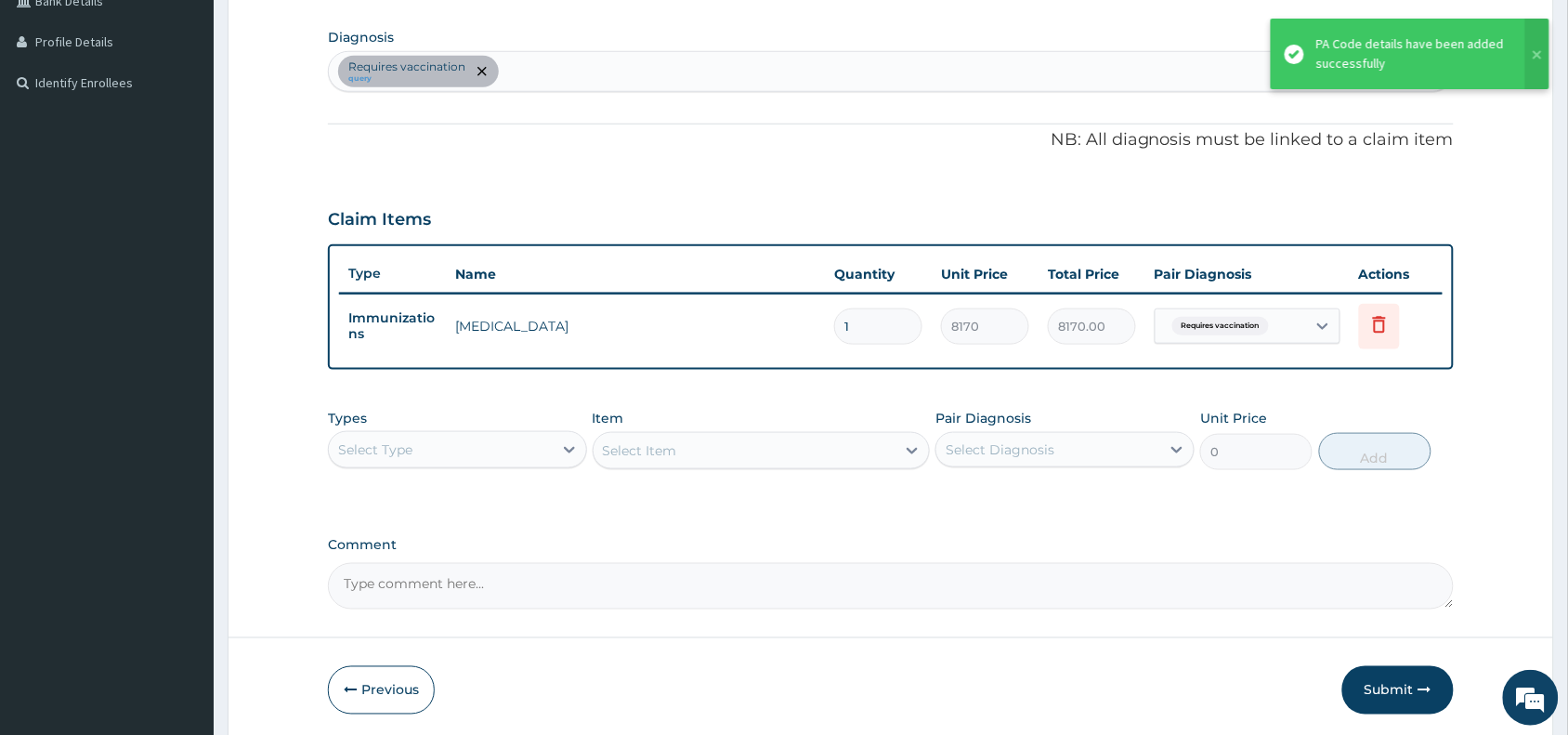
scroll to position [516, 0]
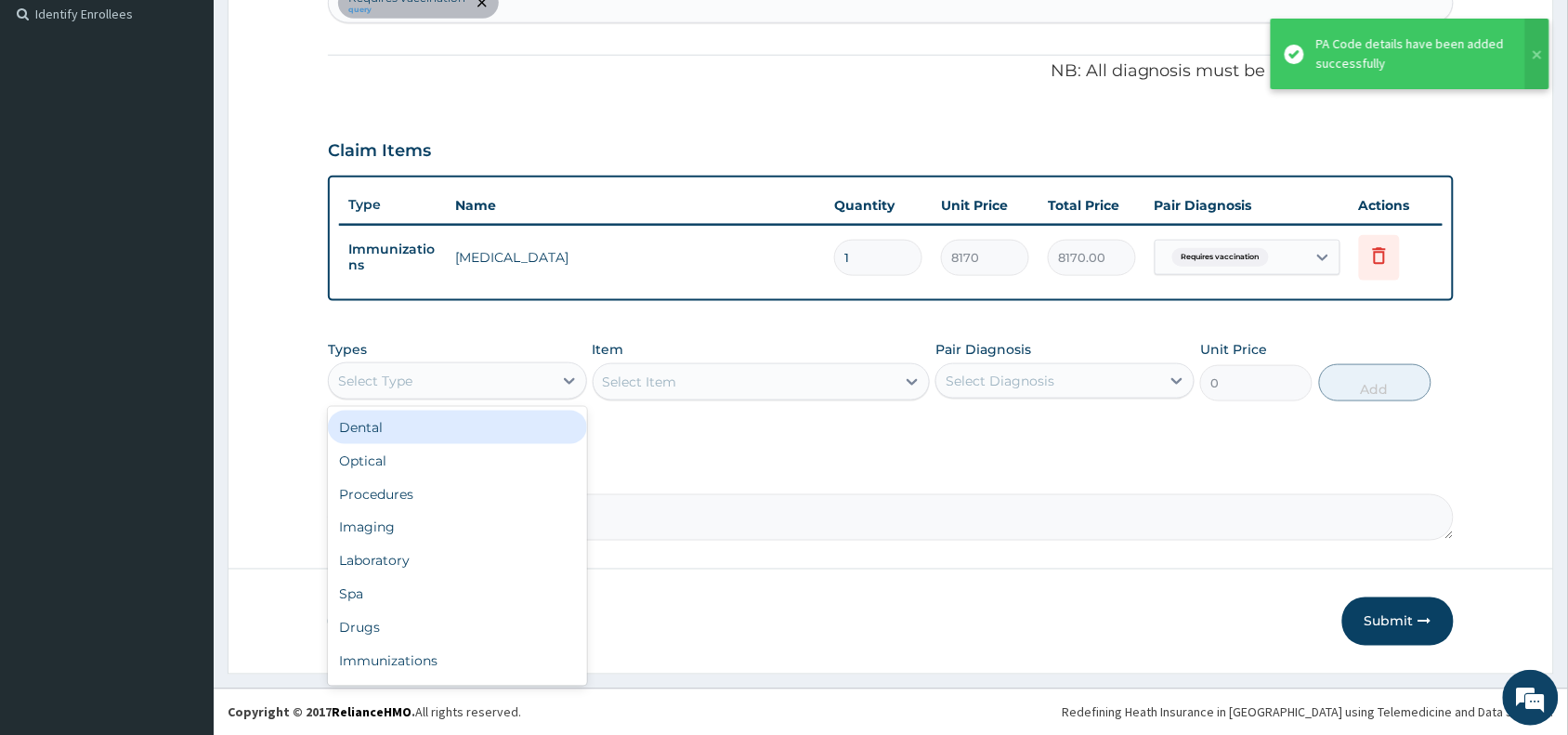
click at [463, 368] on div "Select Type" at bounding box center [441, 381] width 224 height 29
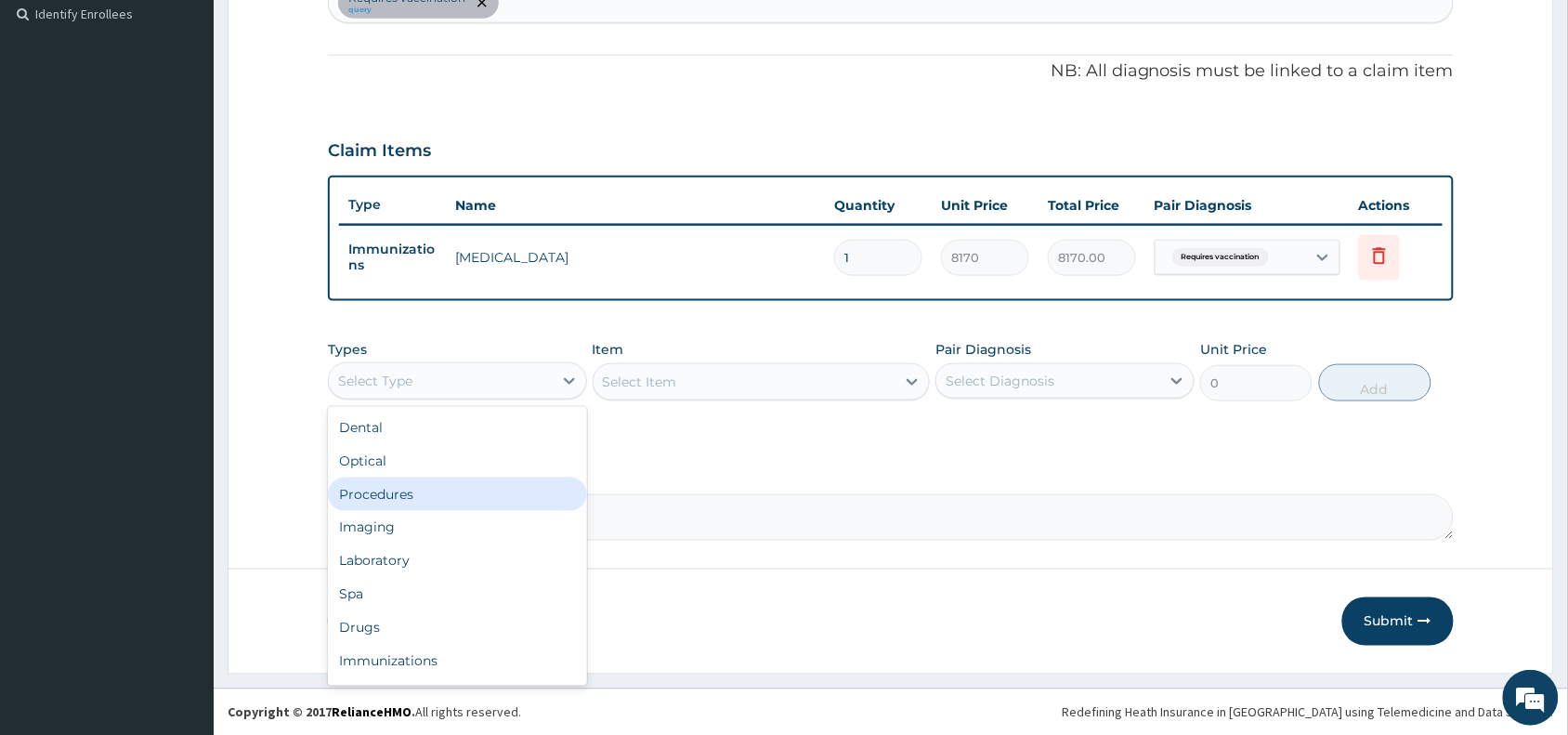
drag, startPoint x: 390, startPoint y: 494, endPoint x: 623, endPoint y: 443, distance: 238.5
click at [393, 494] on div "Procedures" at bounding box center [457, 495] width 259 height 33
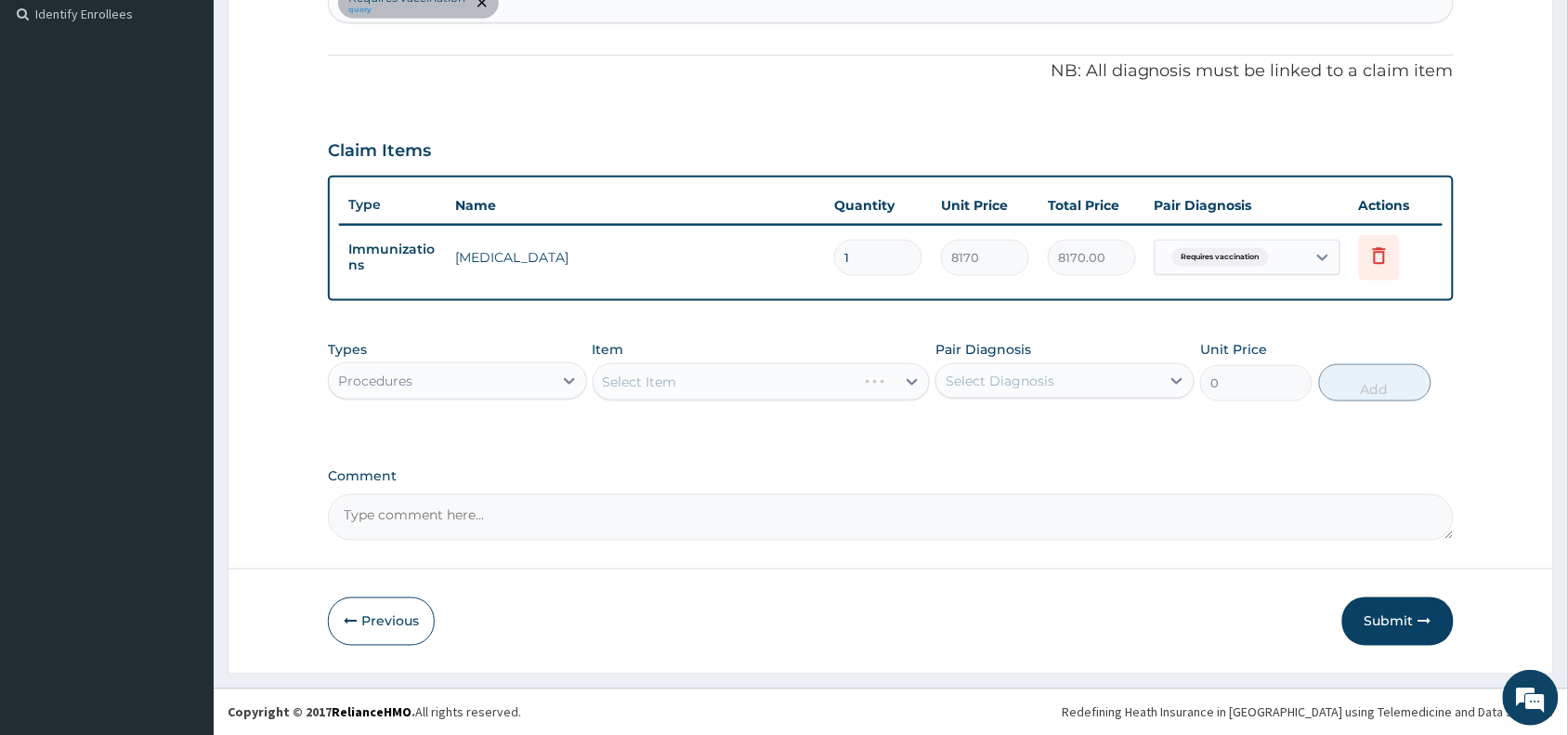
click at [664, 373] on div "Select Item" at bounding box center [762, 382] width 338 height 37
click at [664, 381] on div "Select Item" at bounding box center [762, 382] width 338 height 37
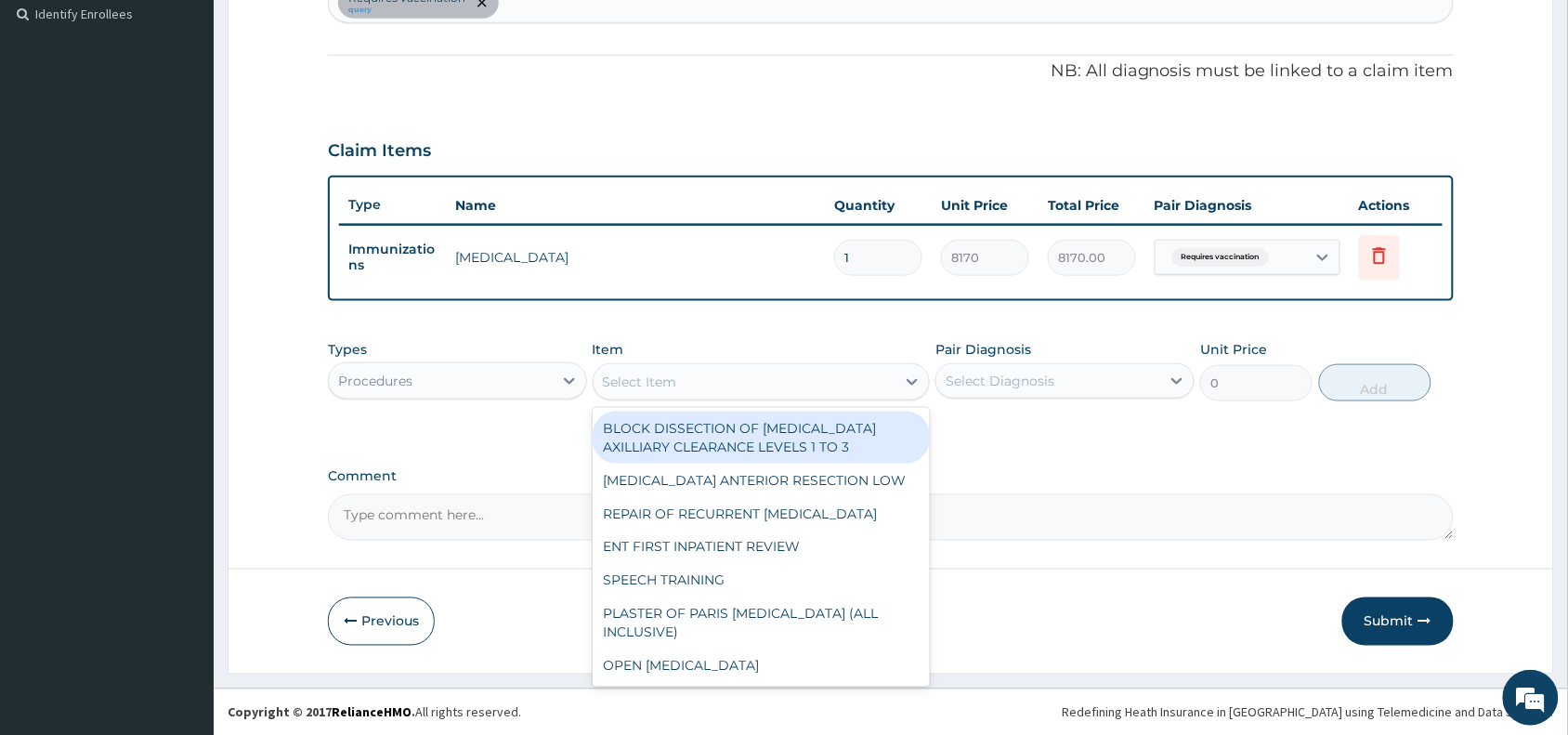
click at [657, 382] on div "Select Item" at bounding box center [640, 381] width 74 height 19
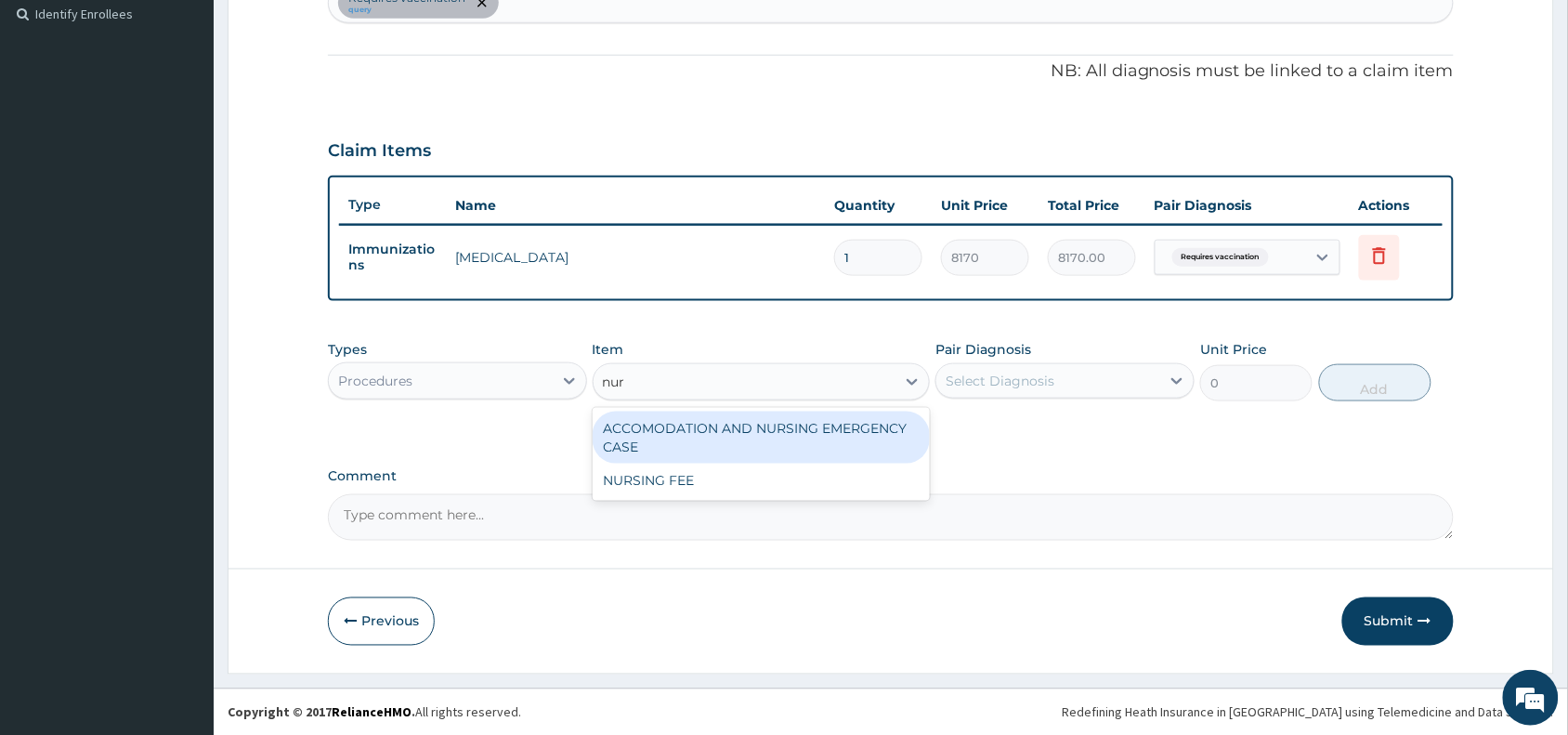
type input "nurs"
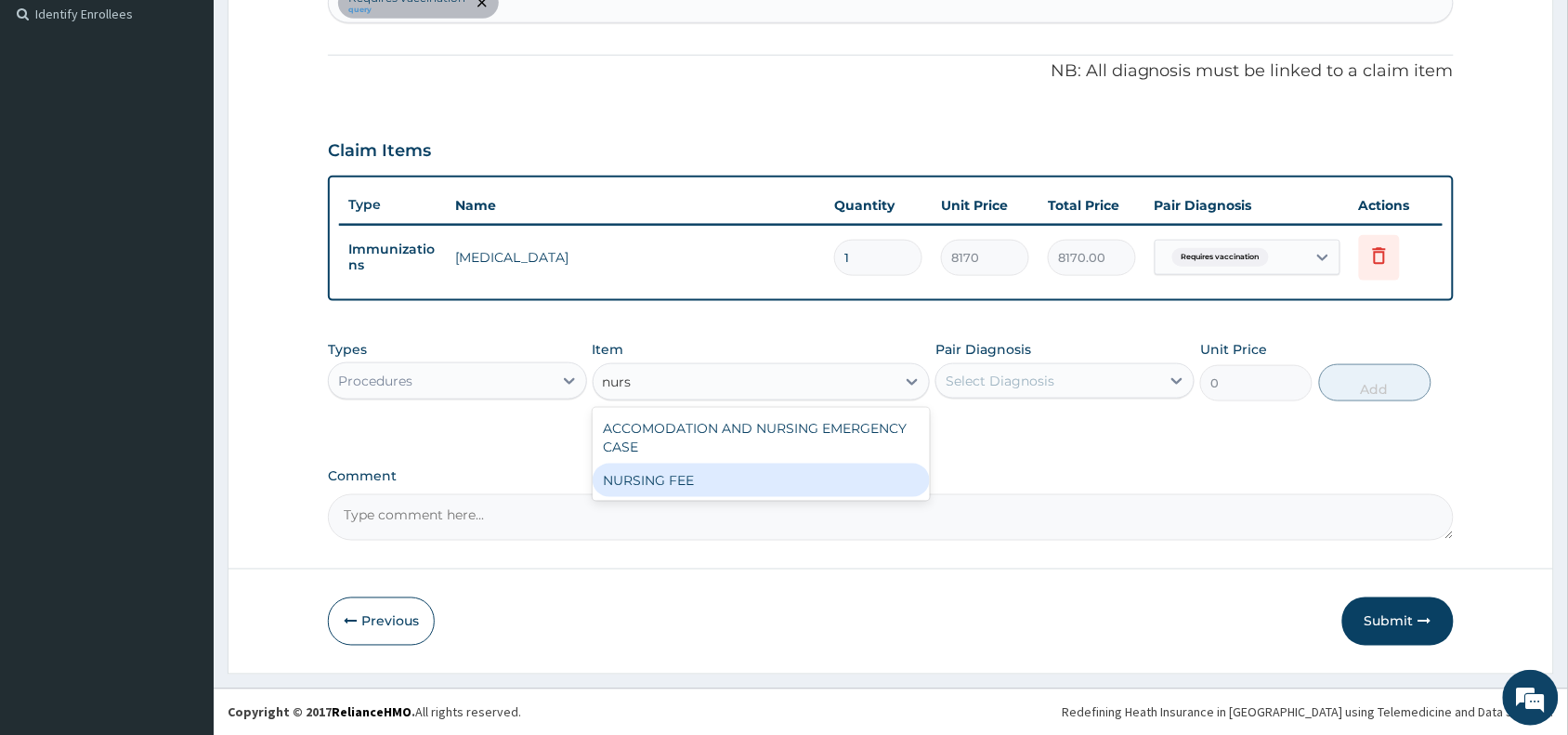
click at [688, 488] on div "NURSING FEE" at bounding box center [762, 481] width 338 height 33
type input "1500"
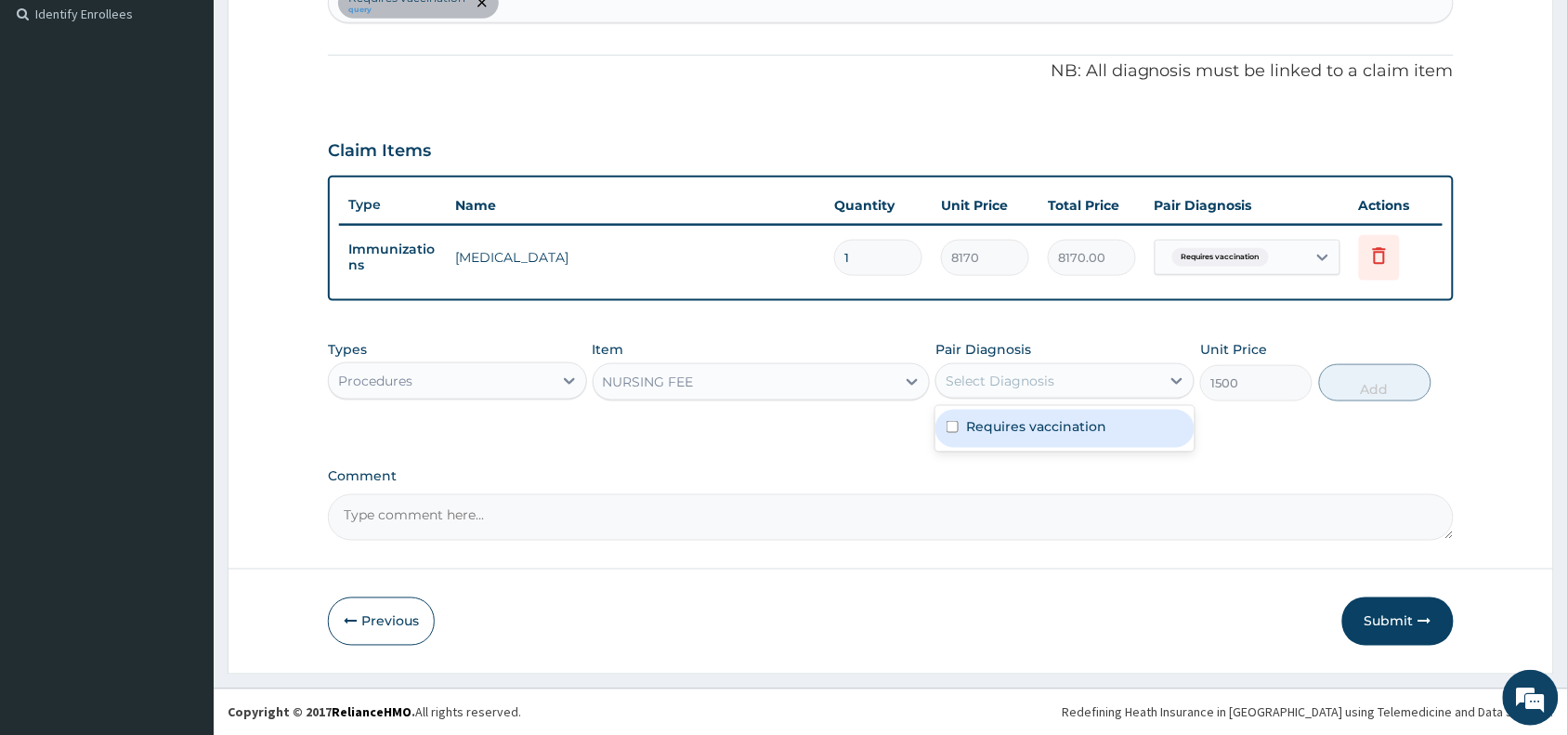
click at [978, 374] on div "Select Diagnosis" at bounding box center [999, 380] width 108 height 19
click at [996, 418] on label "Requires vaccination" at bounding box center [1037, 426] width 141 height 19
checkbox input "true"
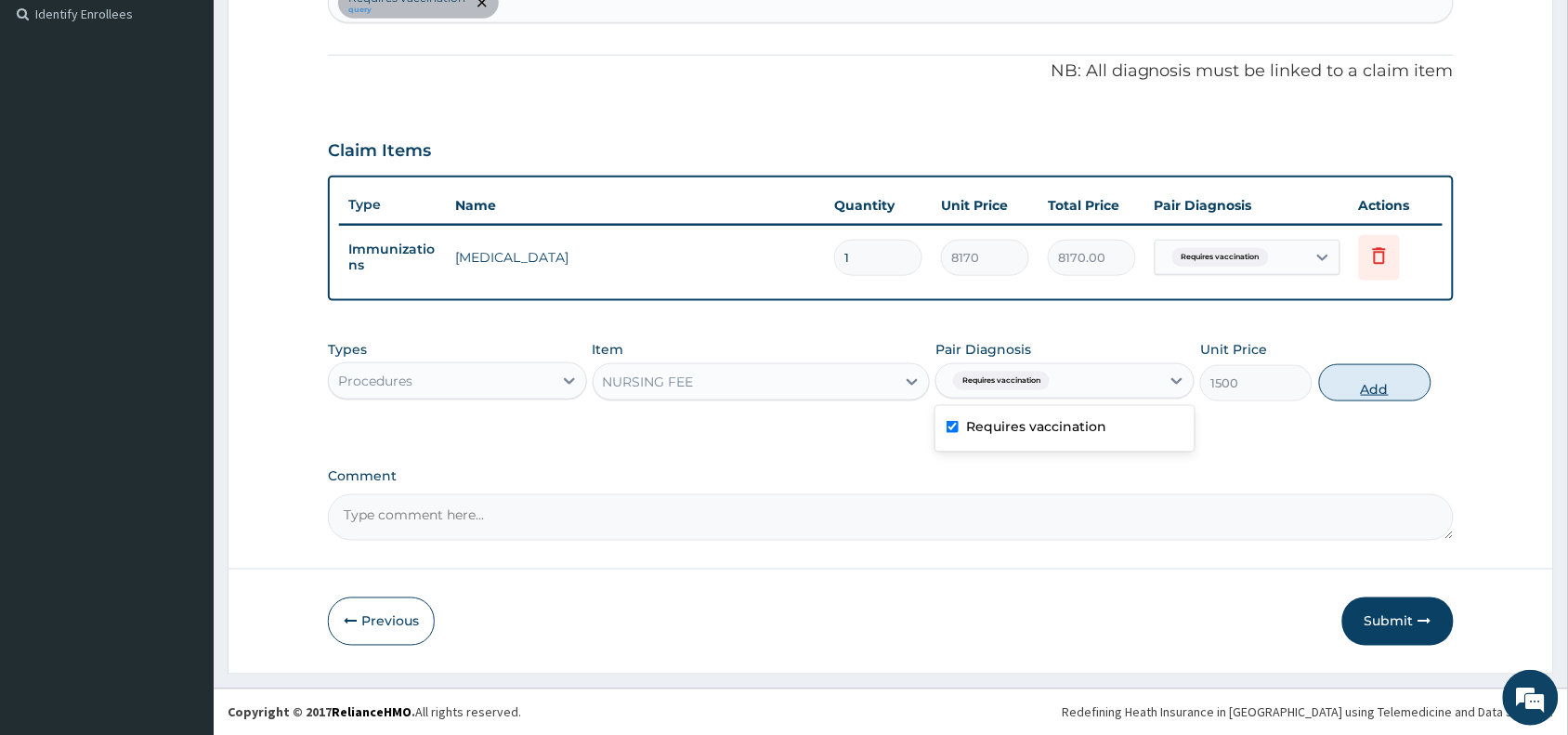
click at [1357, 378] on button "Add" at bounding box center [1376, 383] width 112 height 37
type input "0"
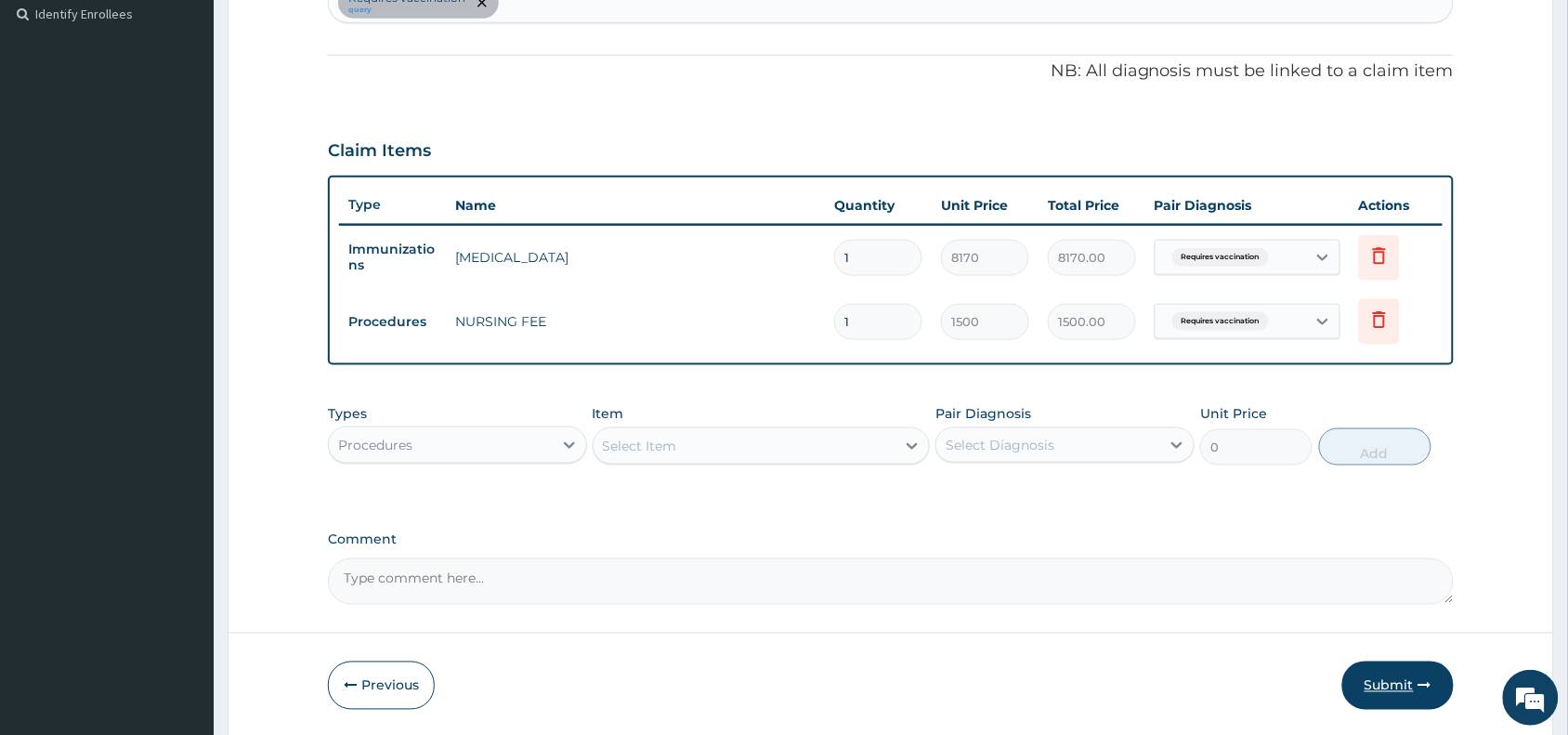
click at [1372, 675] on button "Submit" at bounding box center [1398, 685] width 111 height 48
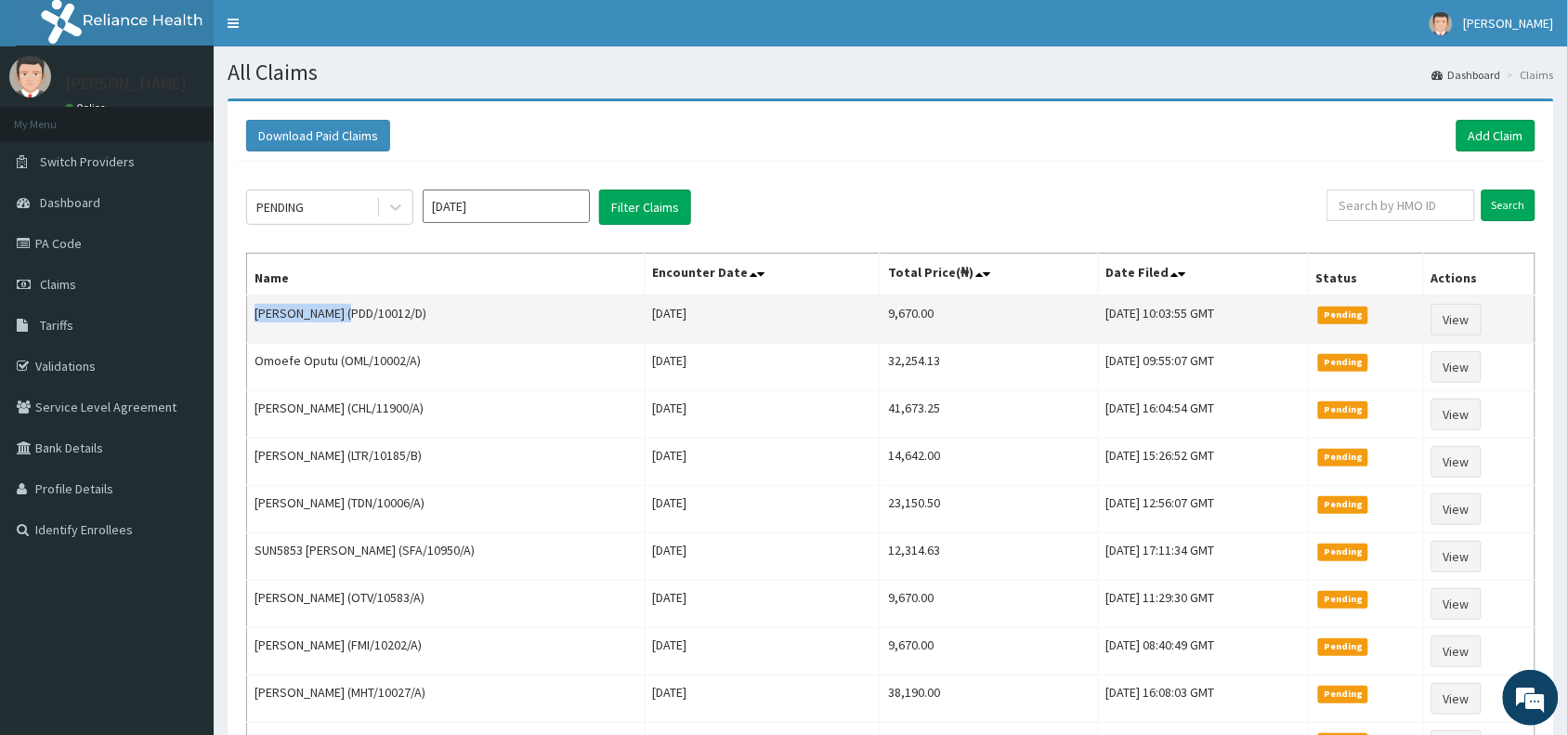
drag, startPoint x: 347, startPoint y: 316, endPoint x: 249, endPoint y: 317, distance: 98.0
click at [249, 317] on td "[PERSON_NAME] (PDD/10012/D)" at bounding box center [446, 319] width 399 height 48
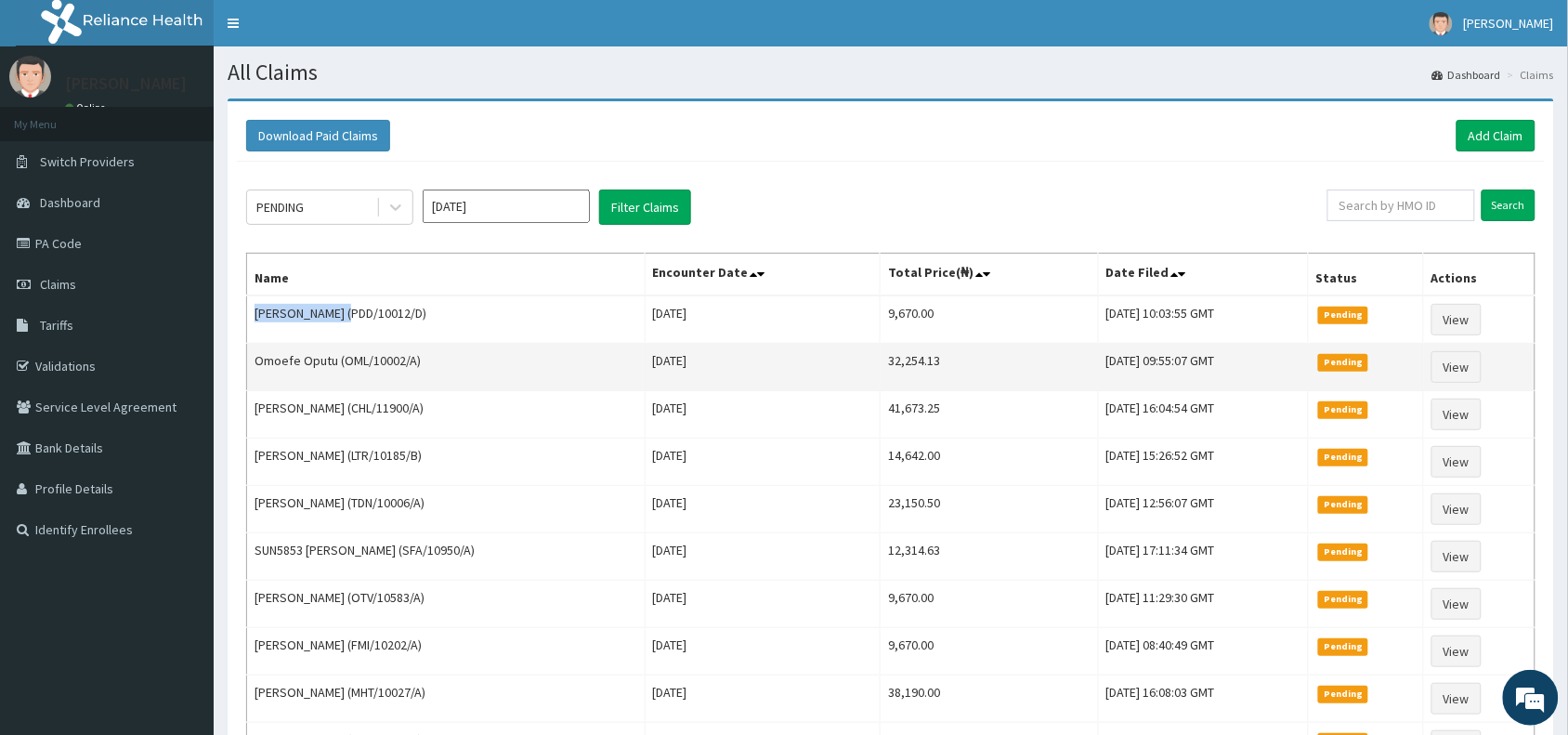
copy td "[PERSON_NAME]"
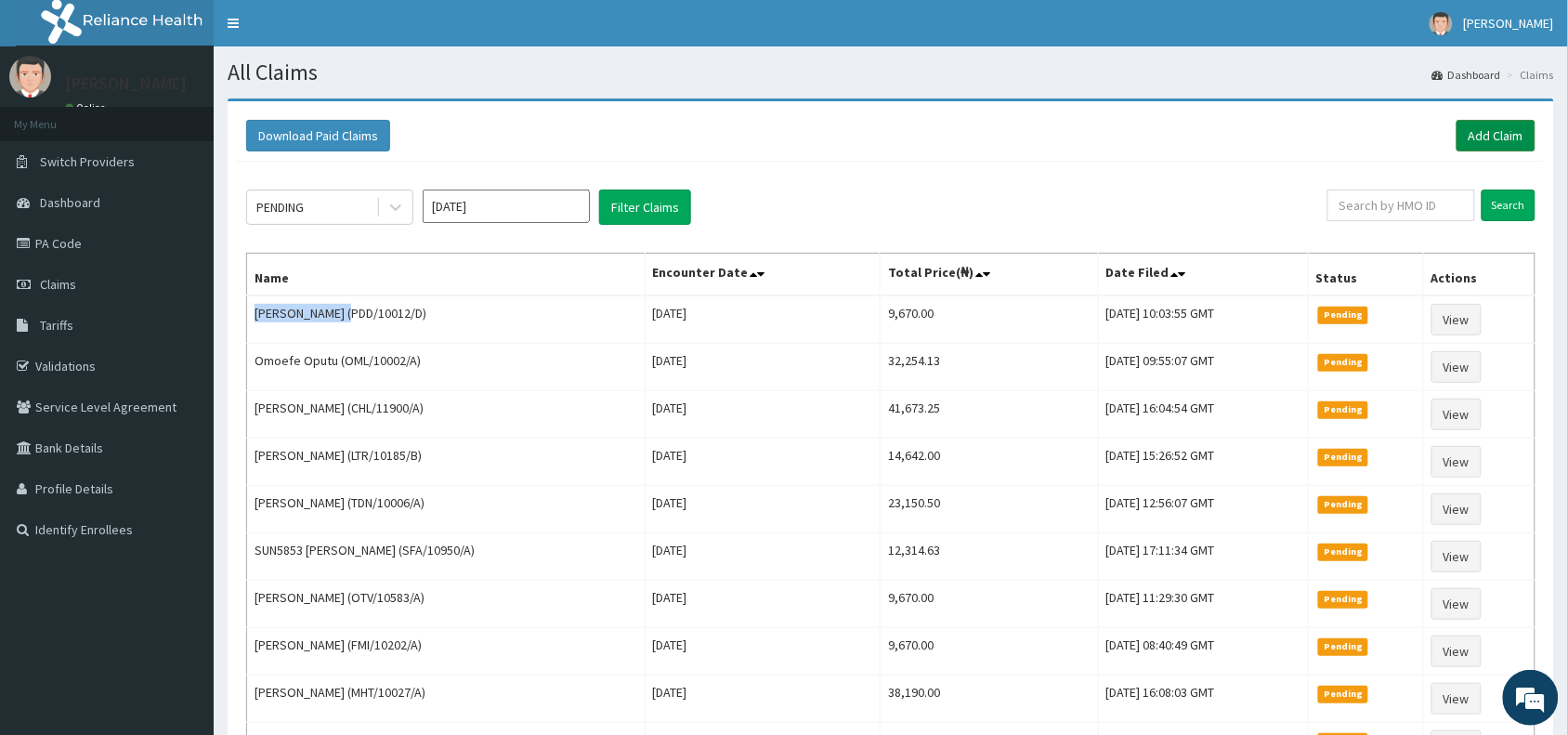
click at [1493, 128] on link "Add Claim" at bounding box center [1496, 136] width 79 height 31
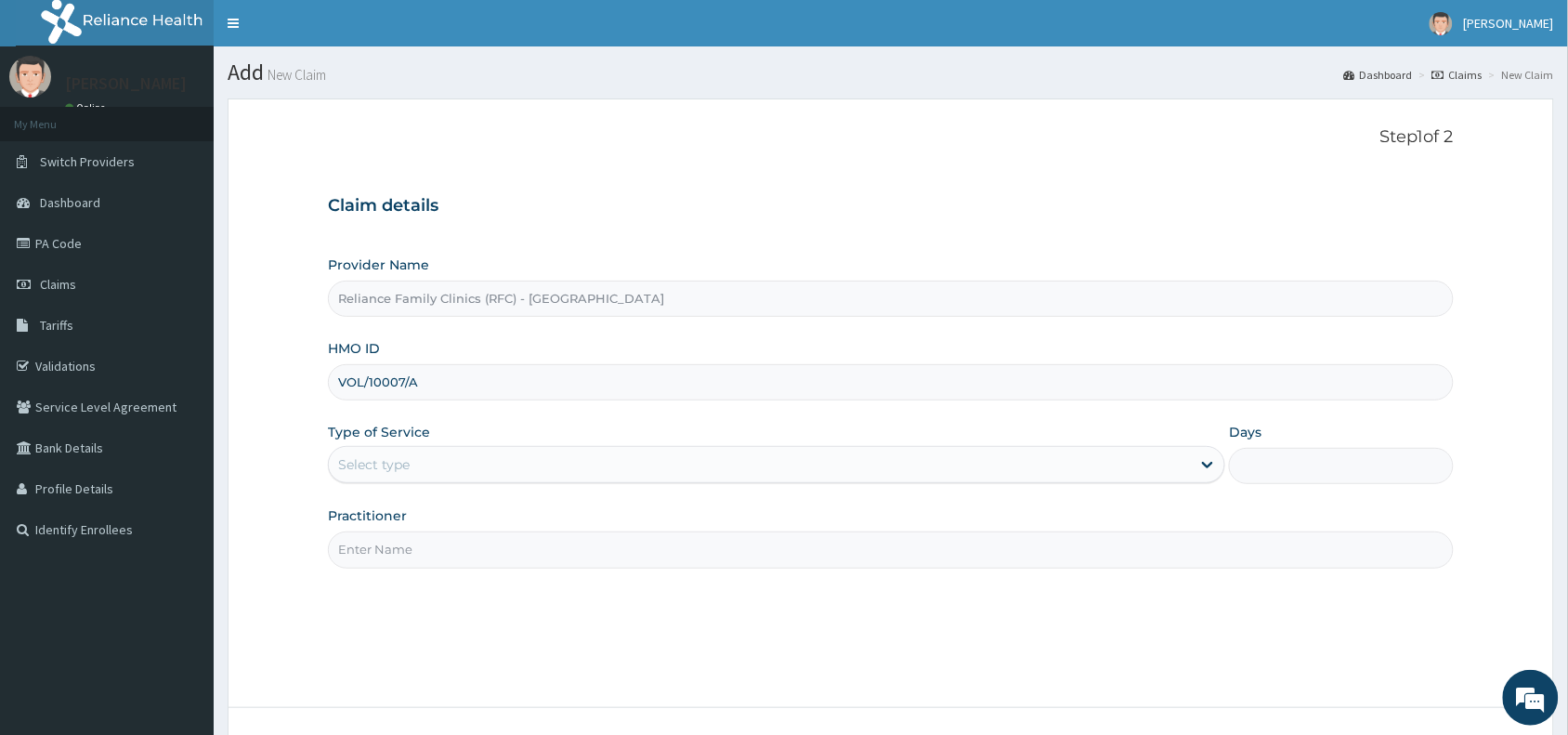
type input "VOL/10007/A"
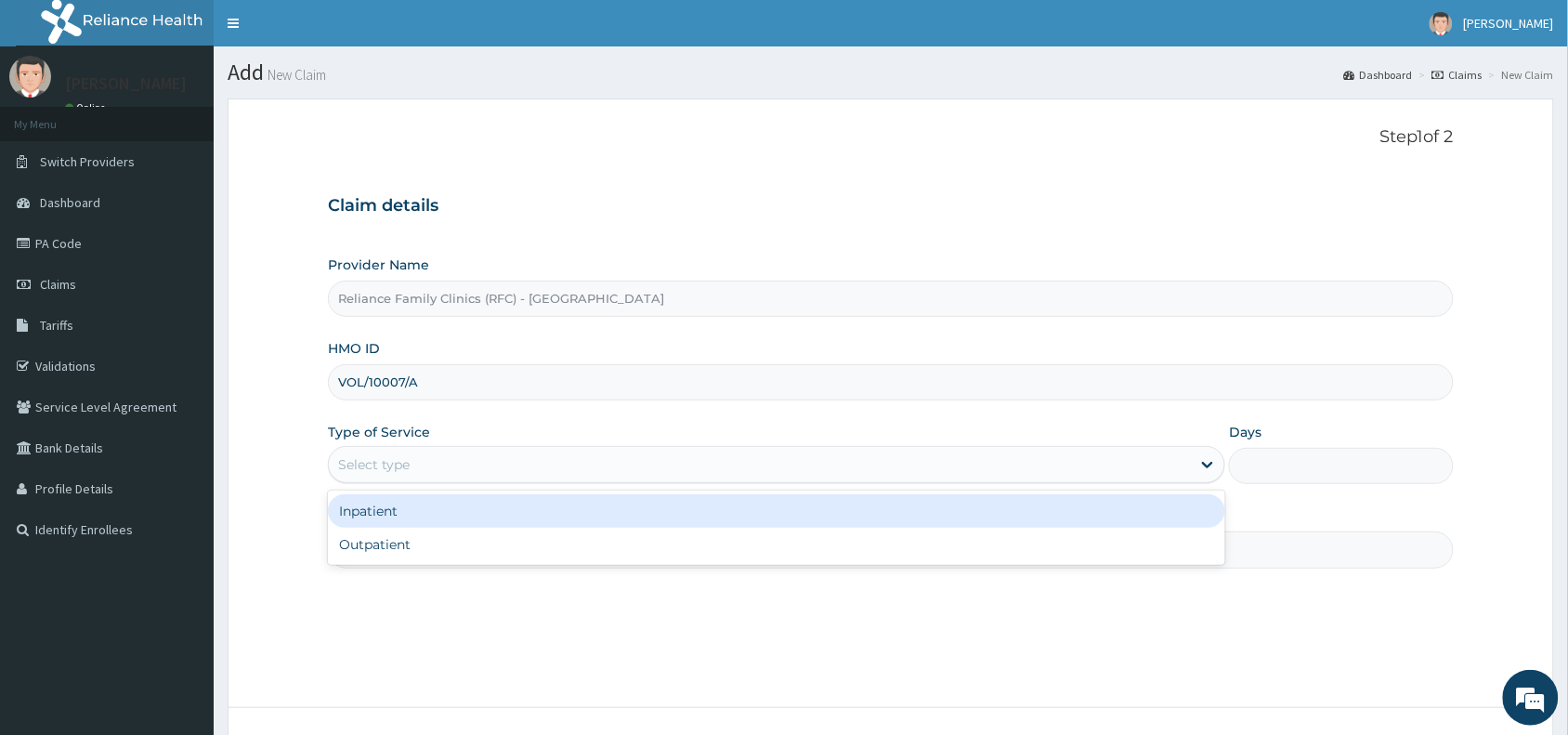
click at [388, 470] on div "Select type" at bounding box center [373, 464] width 71 height 19
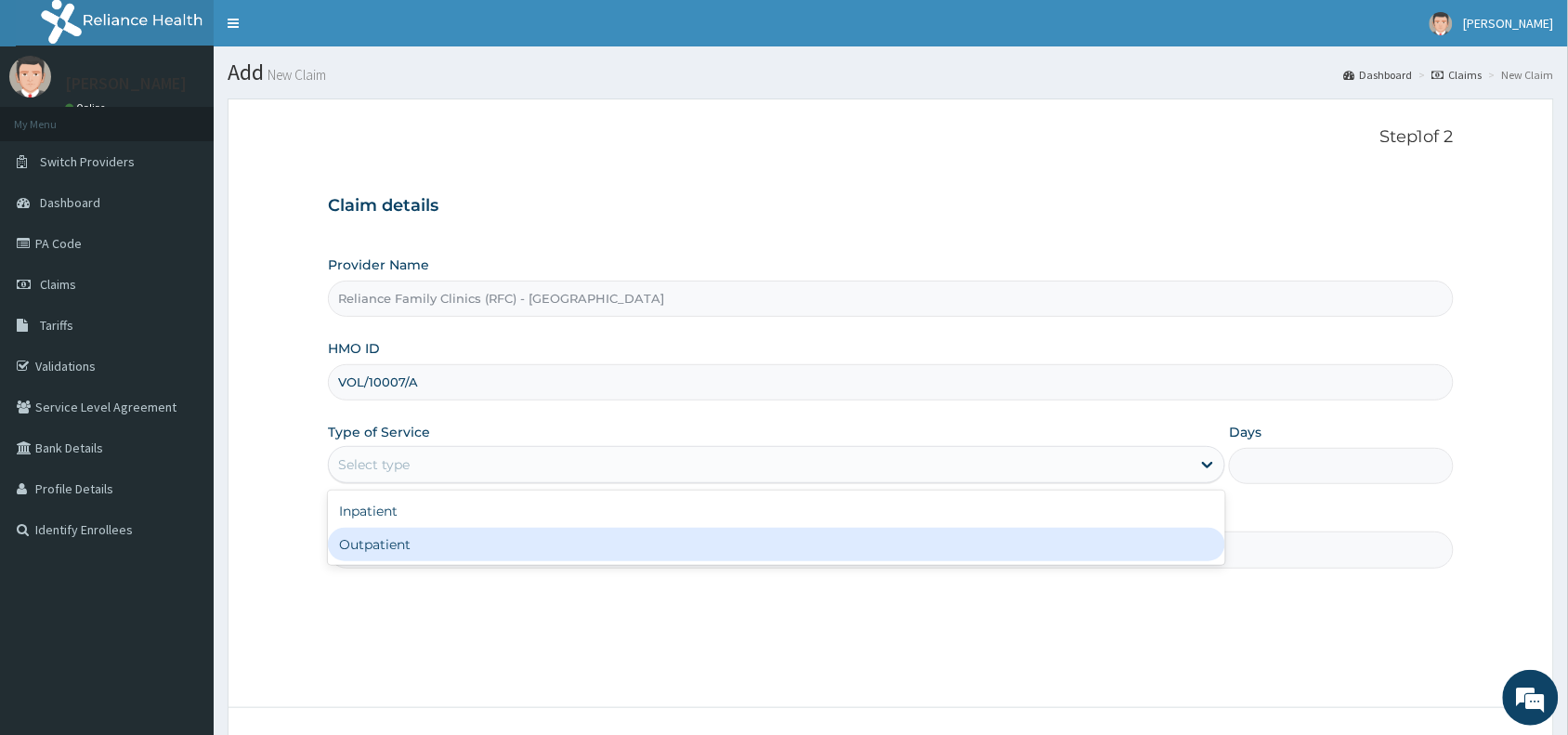
click at [389, 541] on div "Outpatient" at bounding box center [777, 544] width 898 height 33
type input "1"
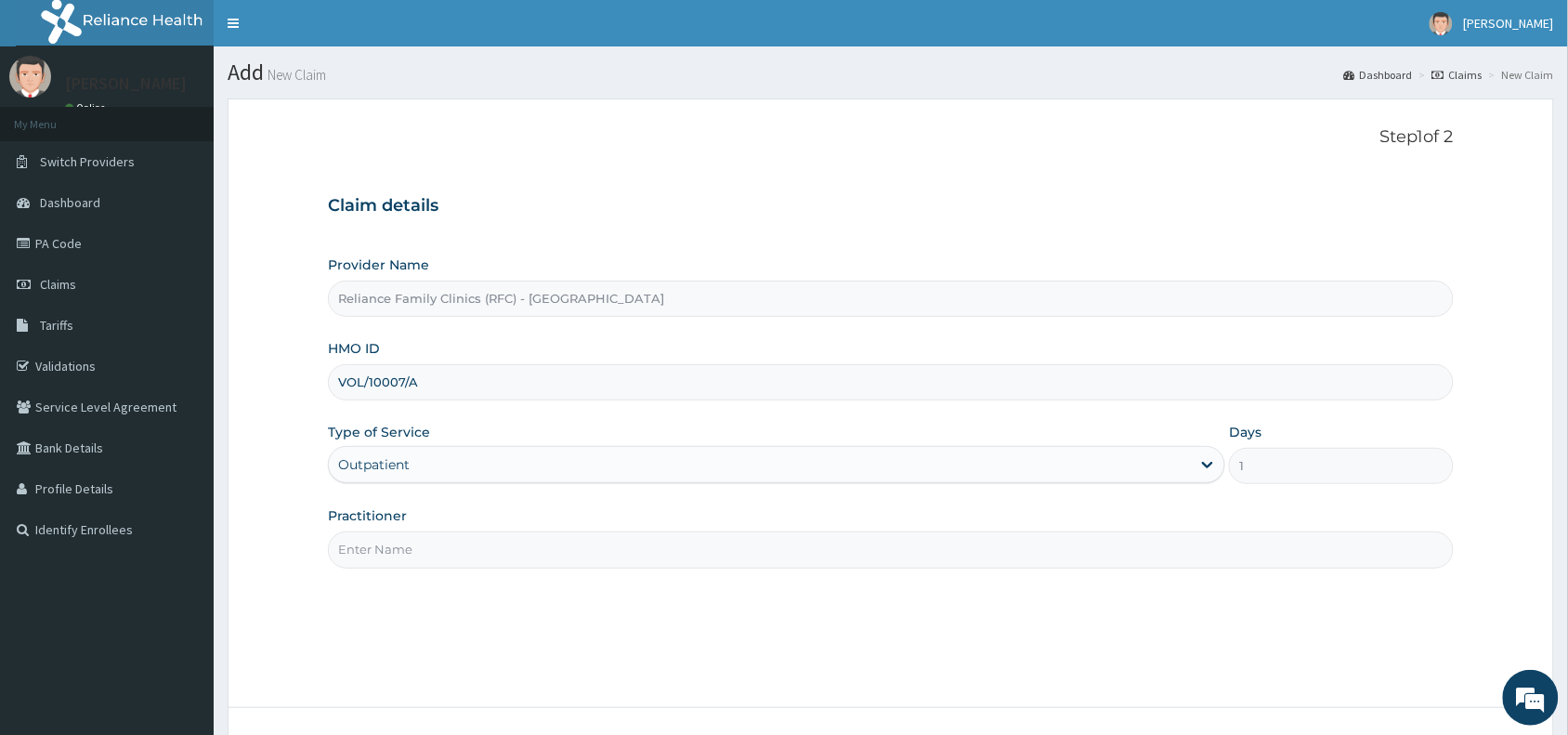
click at [371, 558] on input "Practitioner" at bounding box center [891, 549] width 1126 height 36
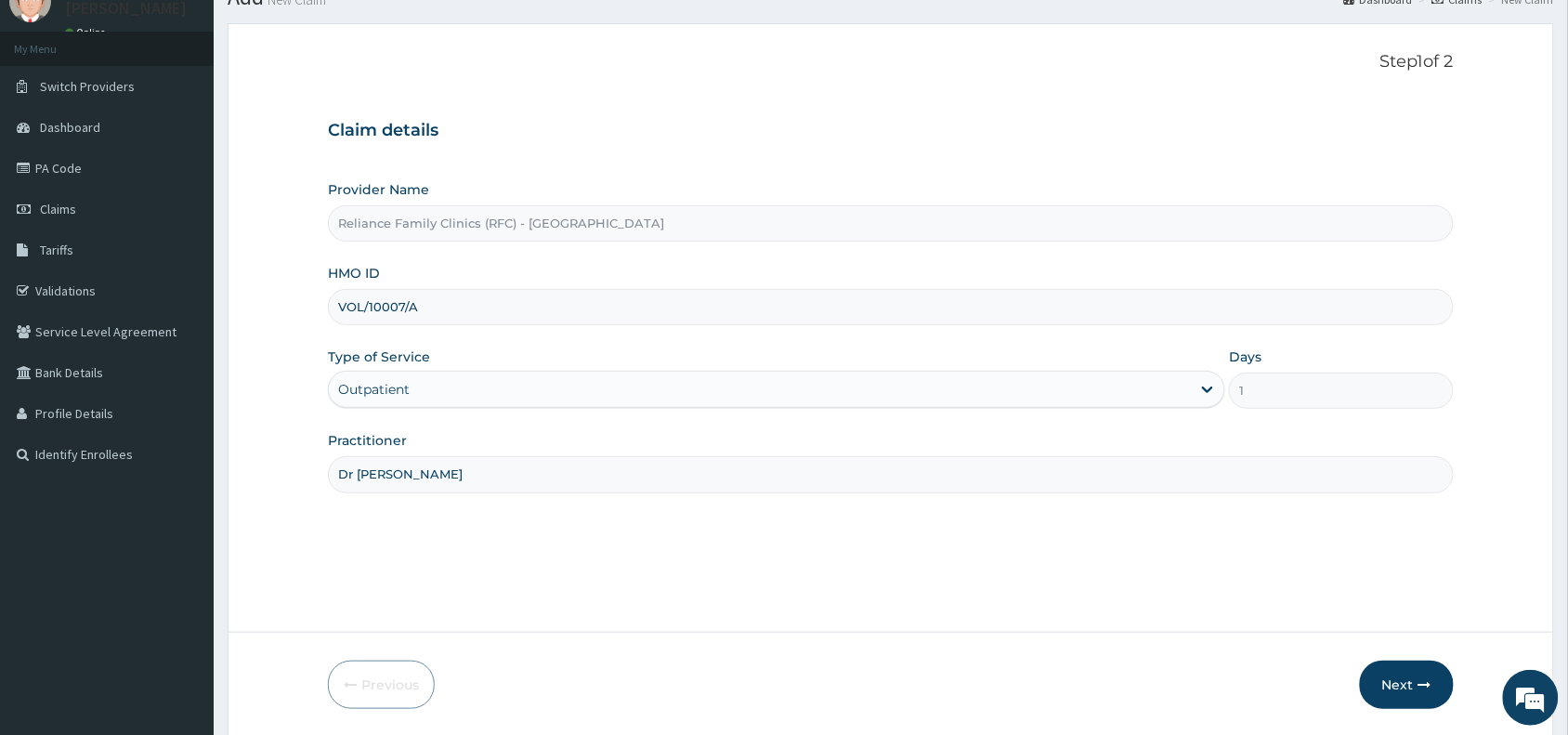
scroll to position [140, 0]
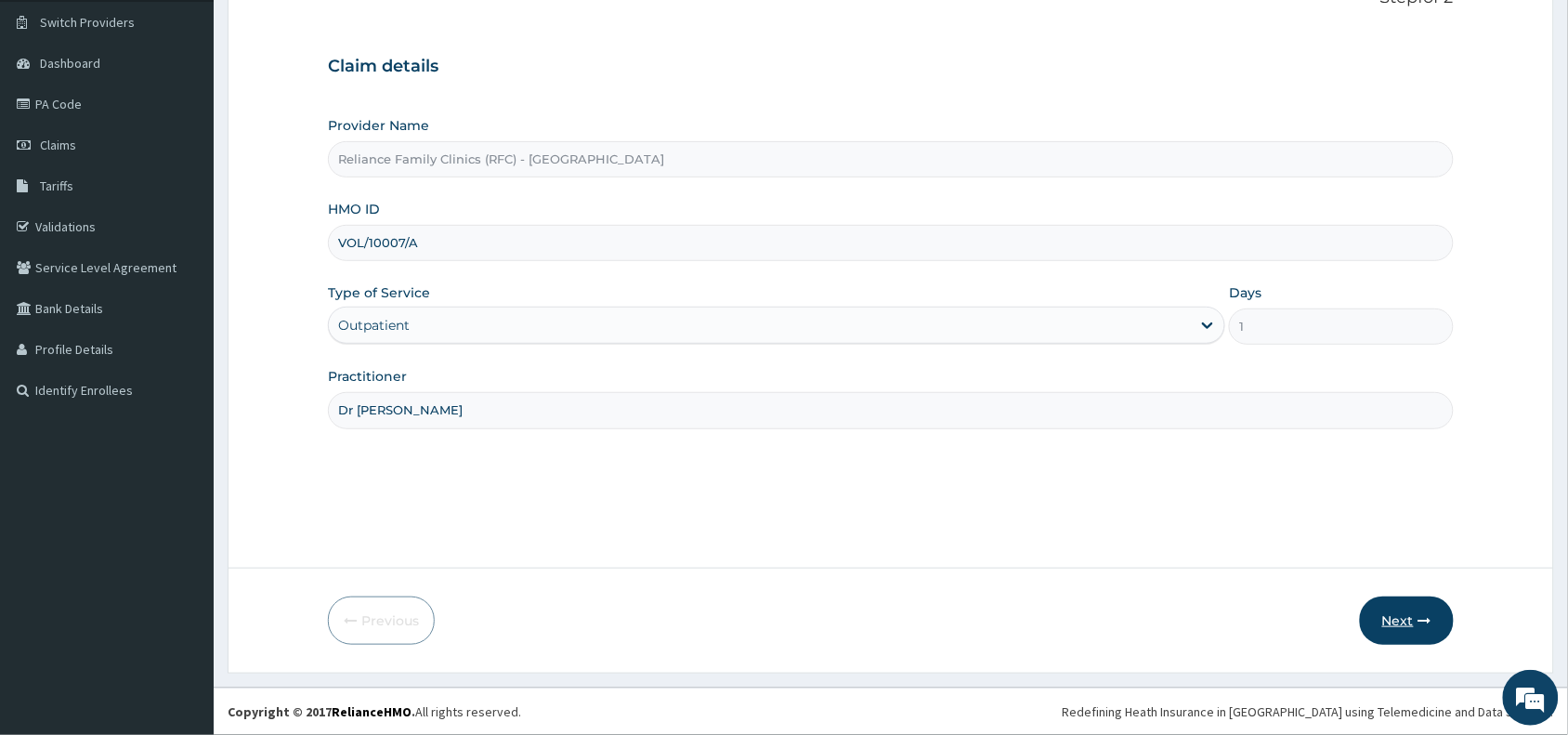
type input "Dr Aisha"
click at [1394, 616] on button "Next" at bounding box center [1407, 621] width 94 height 48
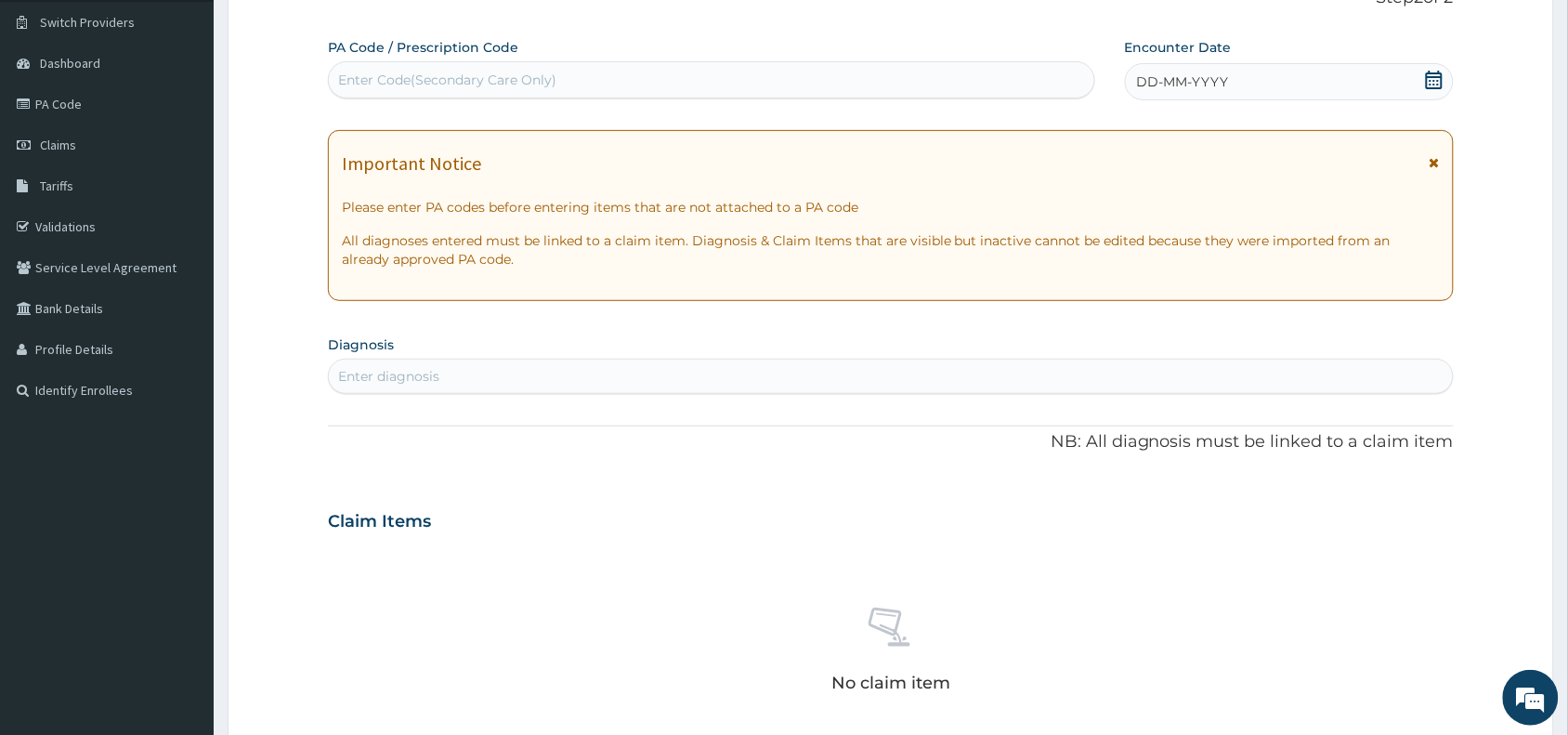
click at [1224, 79] on span "DD-MM-YYYY" at bounding box center [1183, 81] width 92 height 19
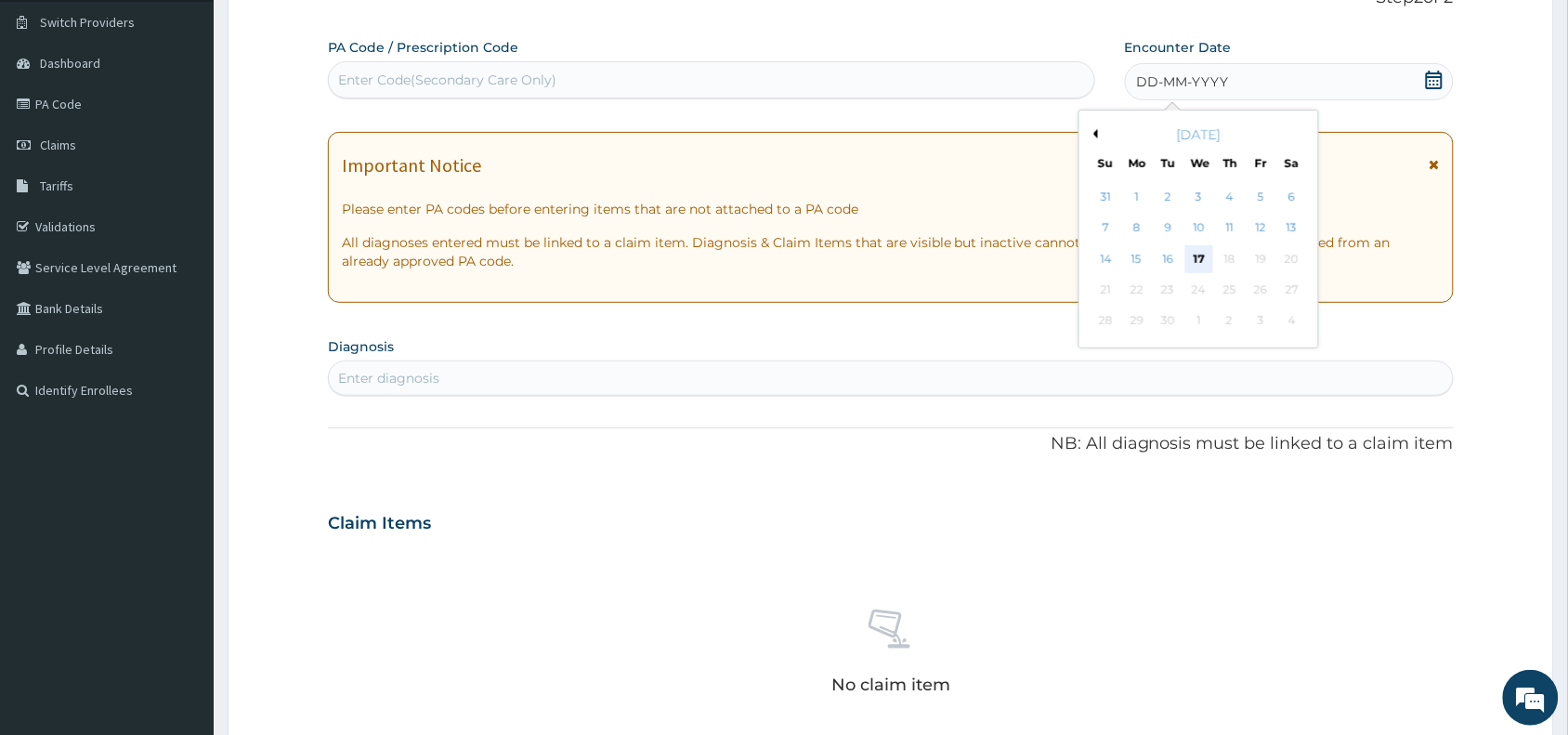
click at [1200, 261] on div "17" at bounding box center [1200, 259] width 28 height 28
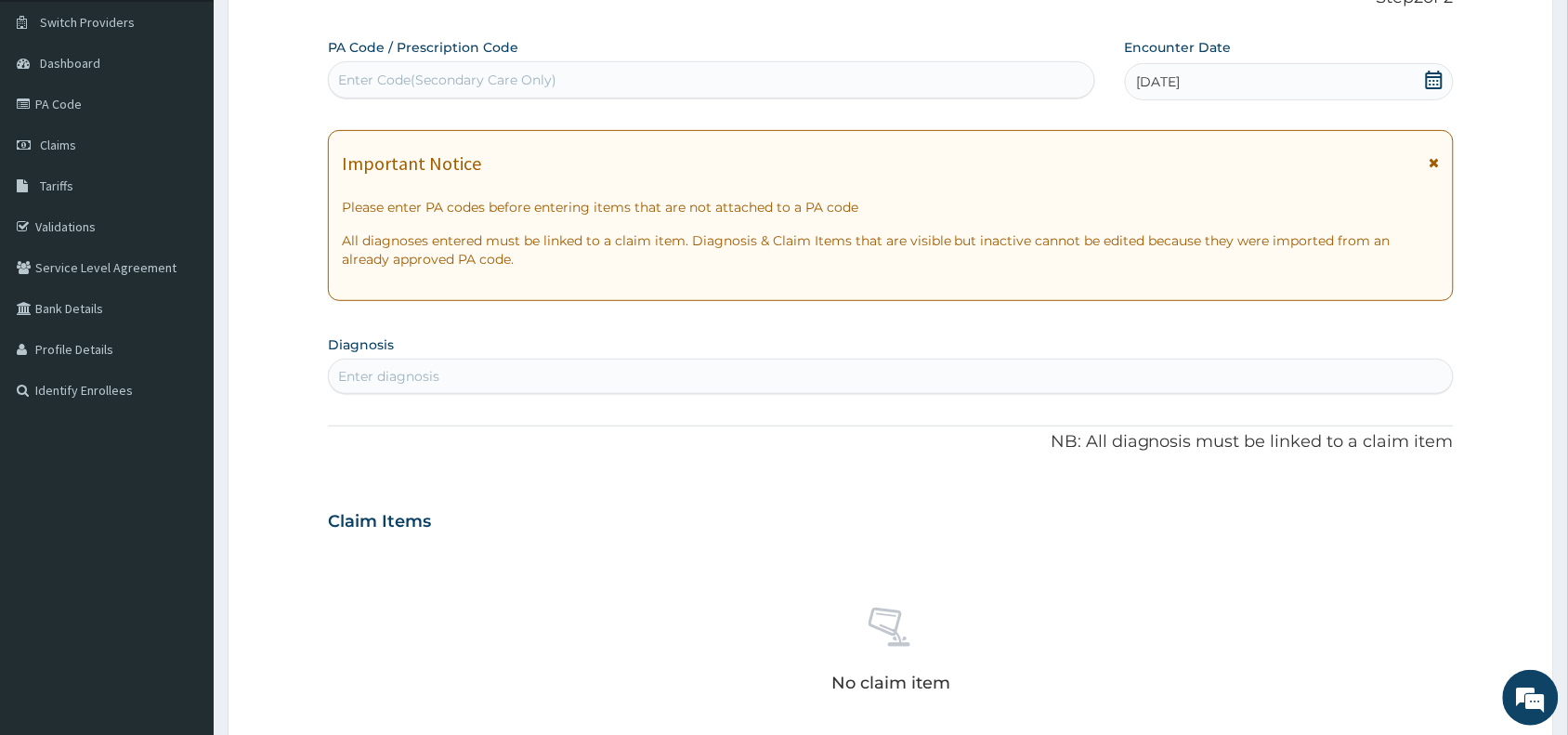
click at [362, 378] on div "Enter diagnosis" at bounding box center [389, 376] width 102 height 19
click at [371, 370] on div "Enter diagnosis" at bounding box center [389, 376] width 102 height 19
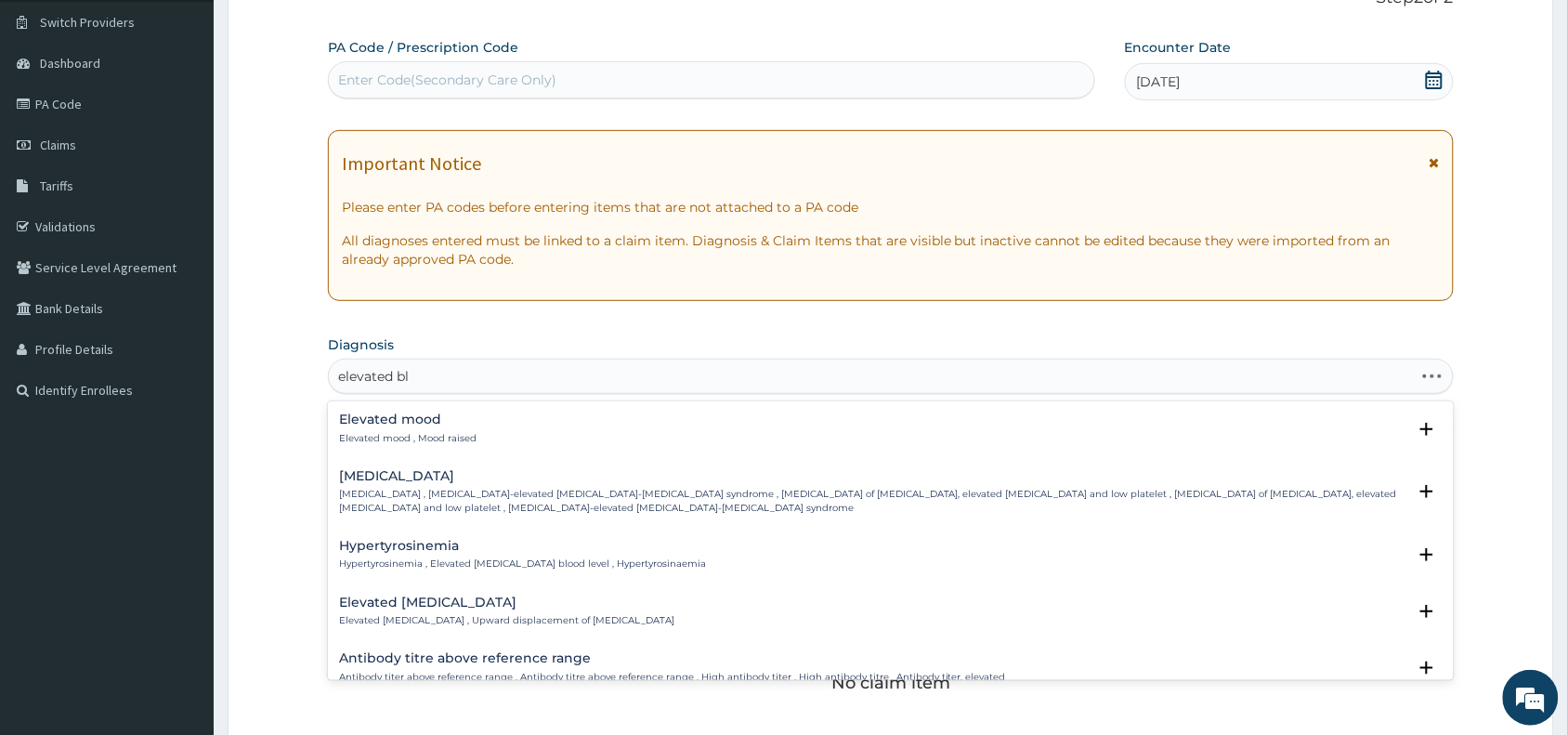
type input "elevated blo"
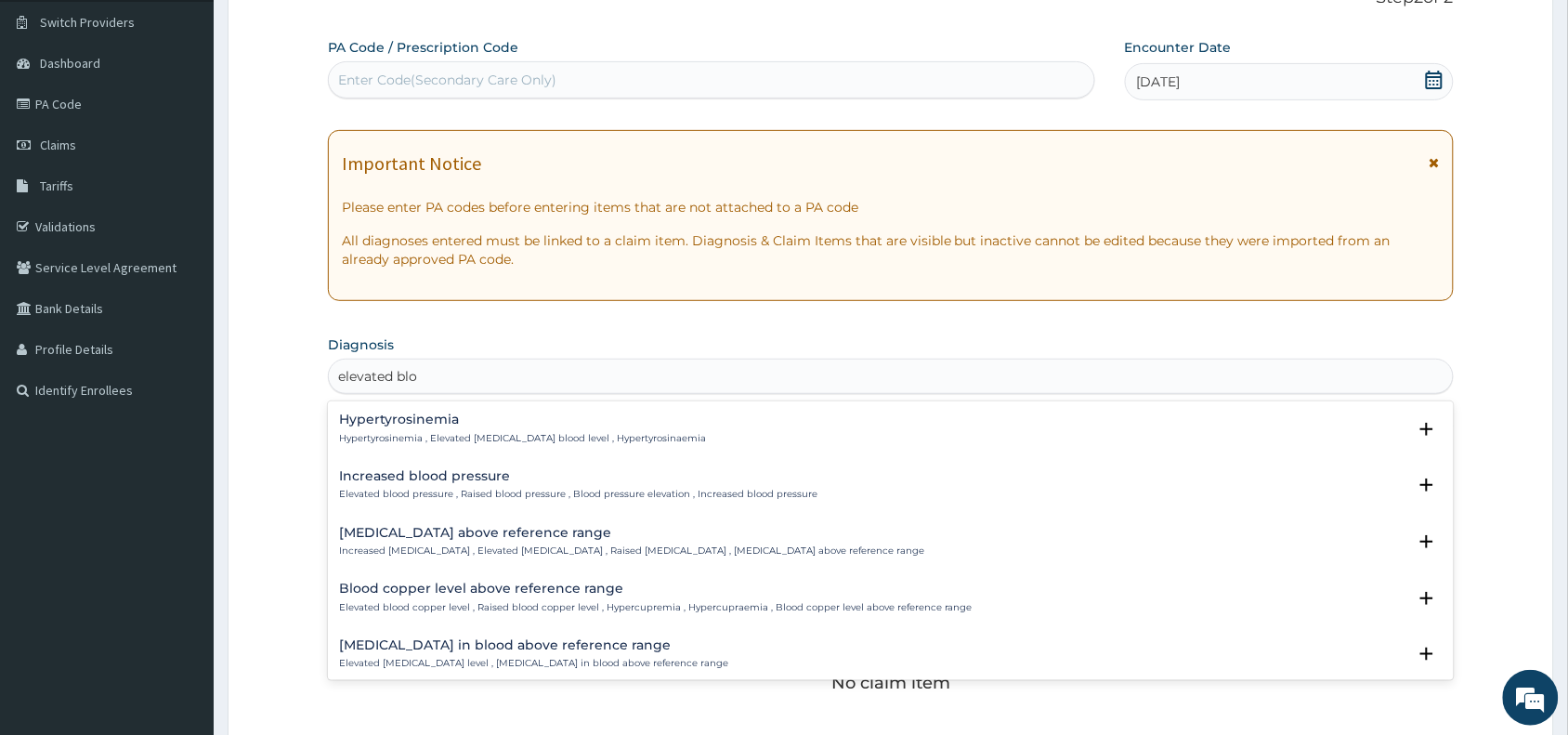
click at [401, 480] on h4 "Increased blood pressure" at bounding box center [578, 476] width 479 height 14
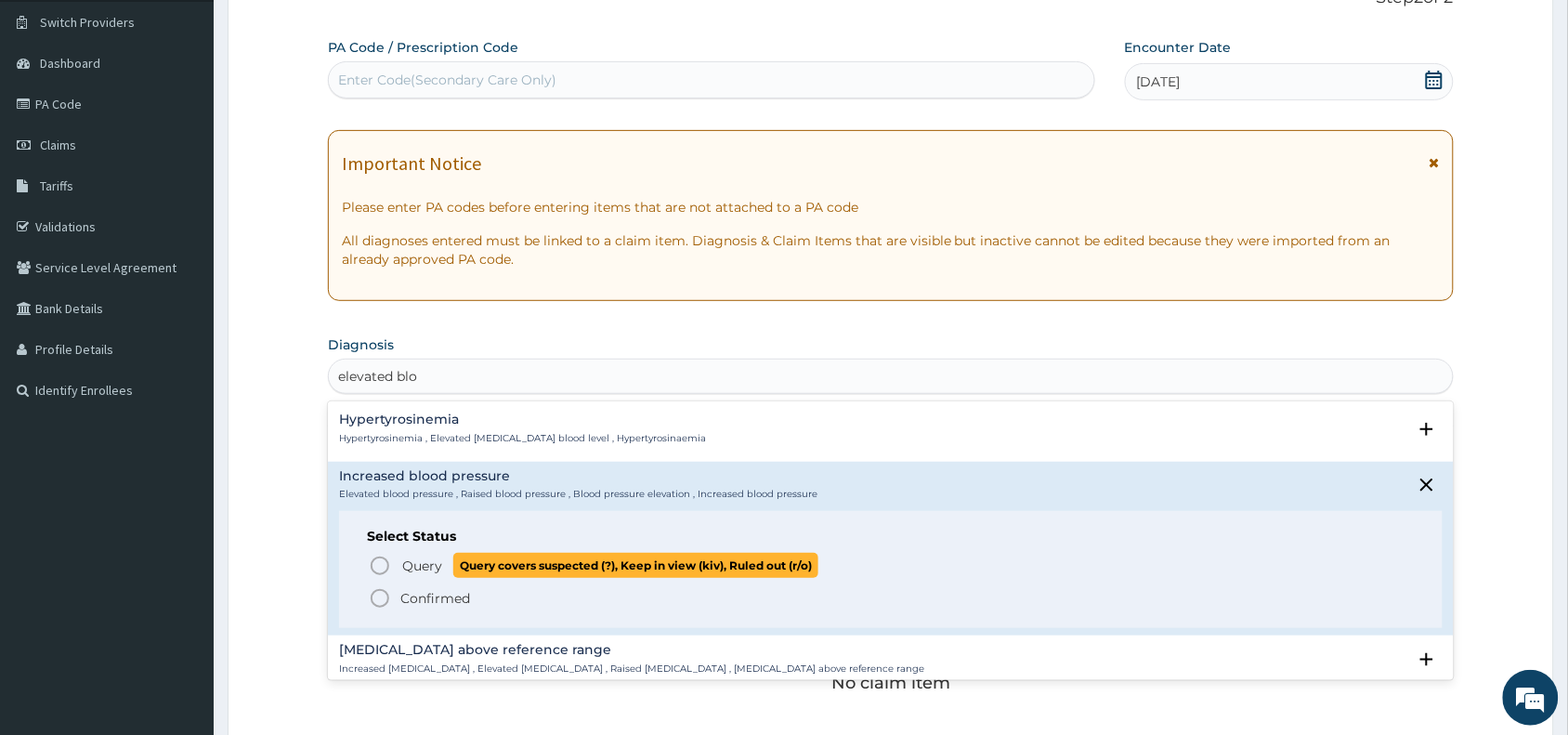
click at [381, 563] on icon "status option query" at bounding box center [380, 566] width 22 height 22
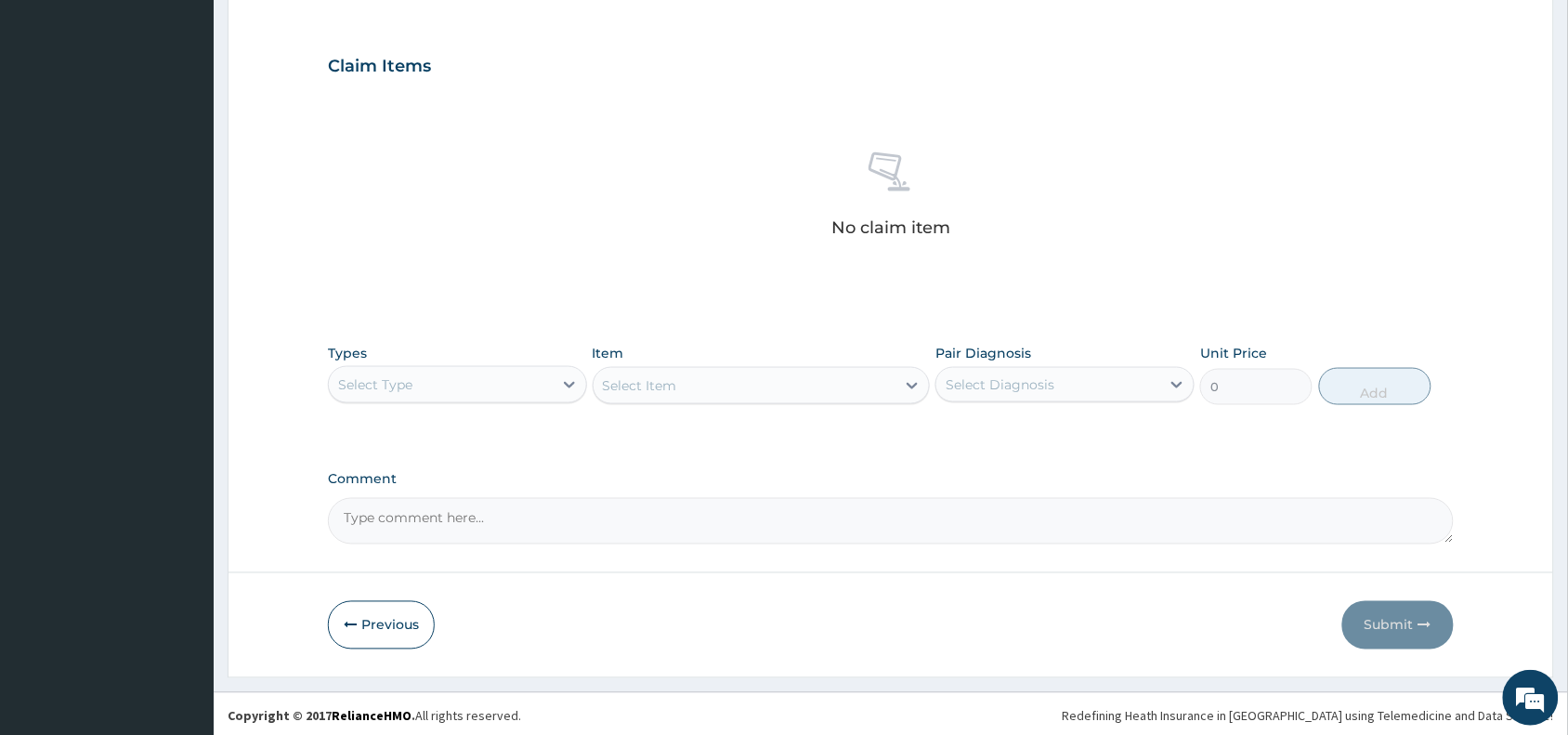
scroll to position [606, 0]
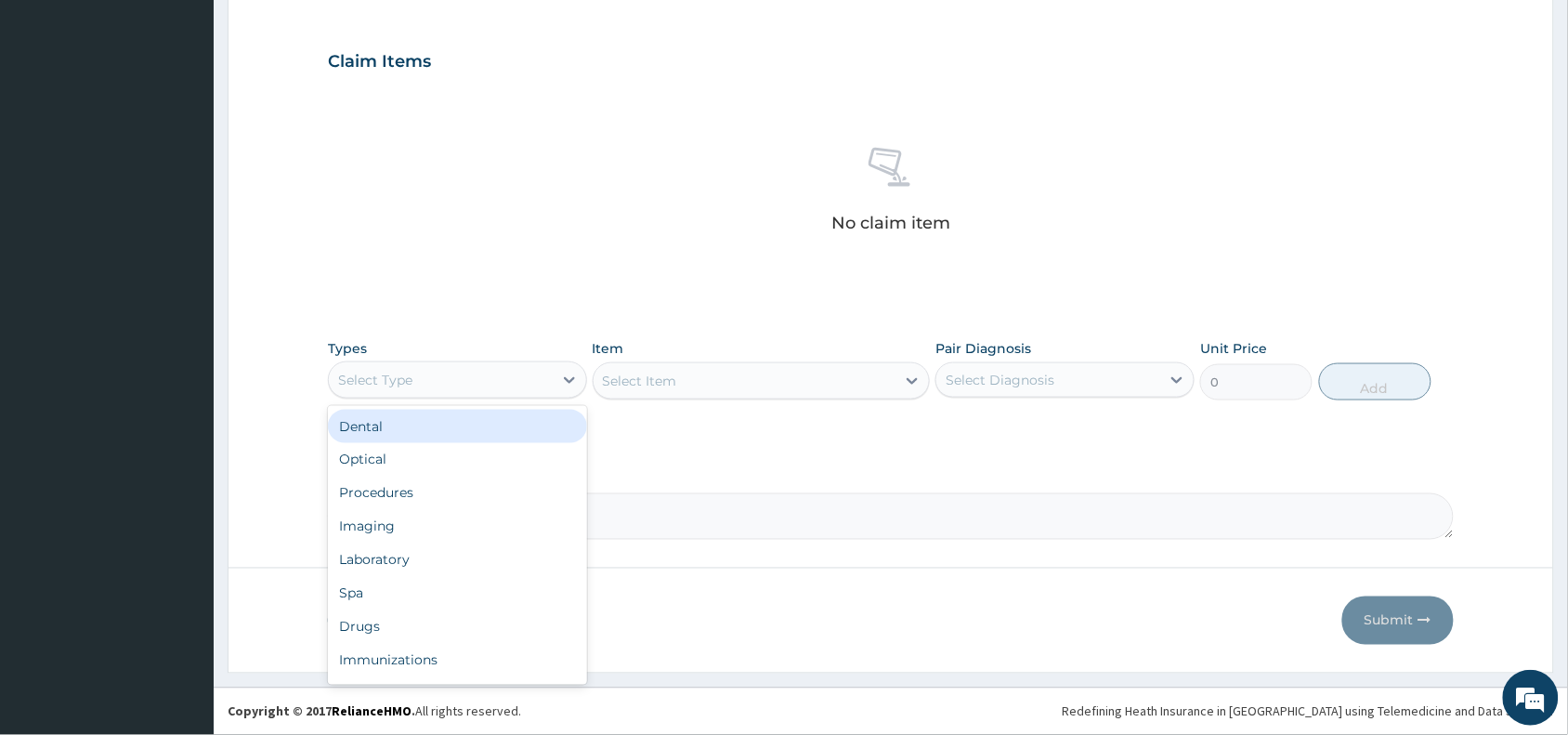
click at [397, 376] on div "Select Type" at bounding box center [375, 379] width 74 height 19
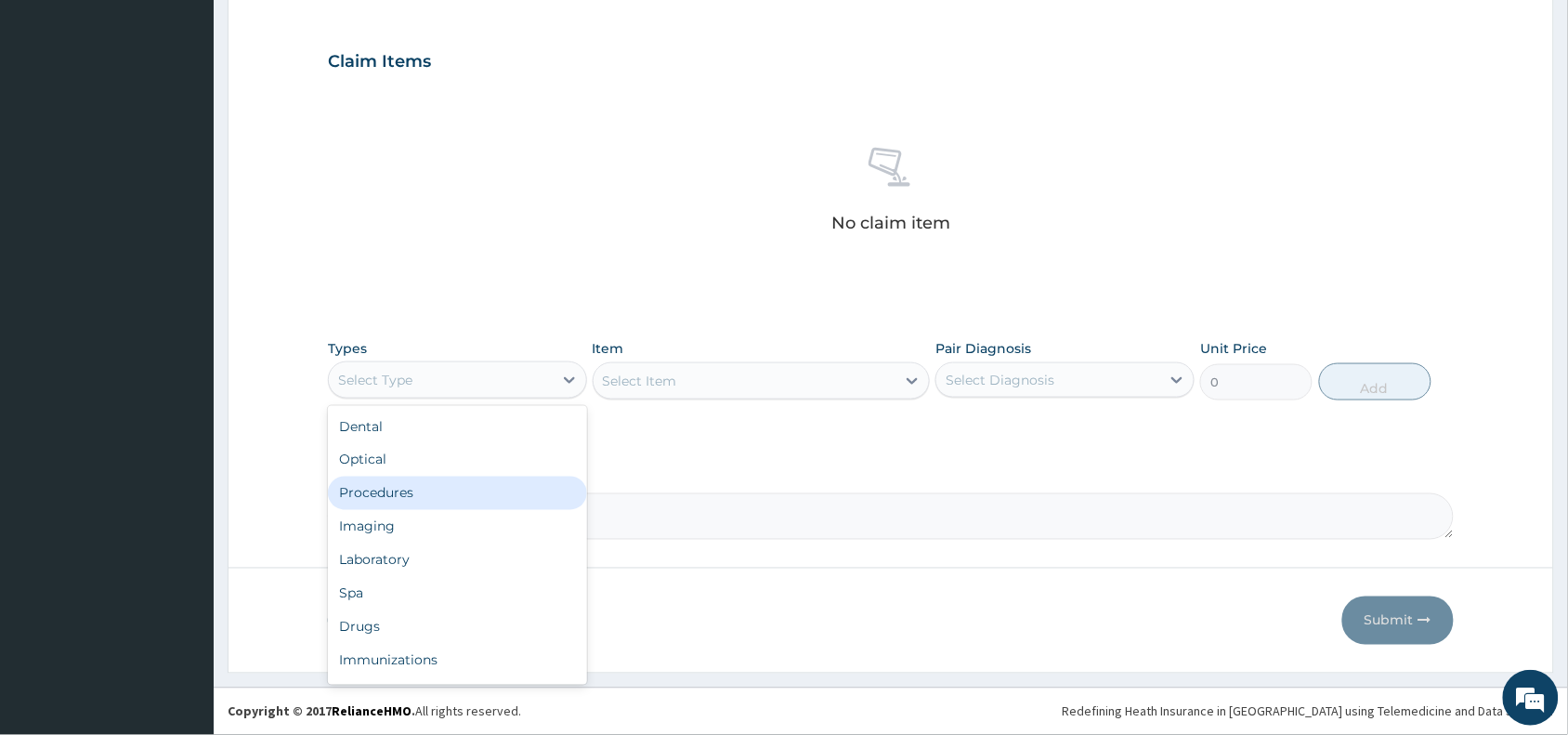
click at [384, 500] on div "Procedures" at bounding box center [457, 494] width 259 height 33
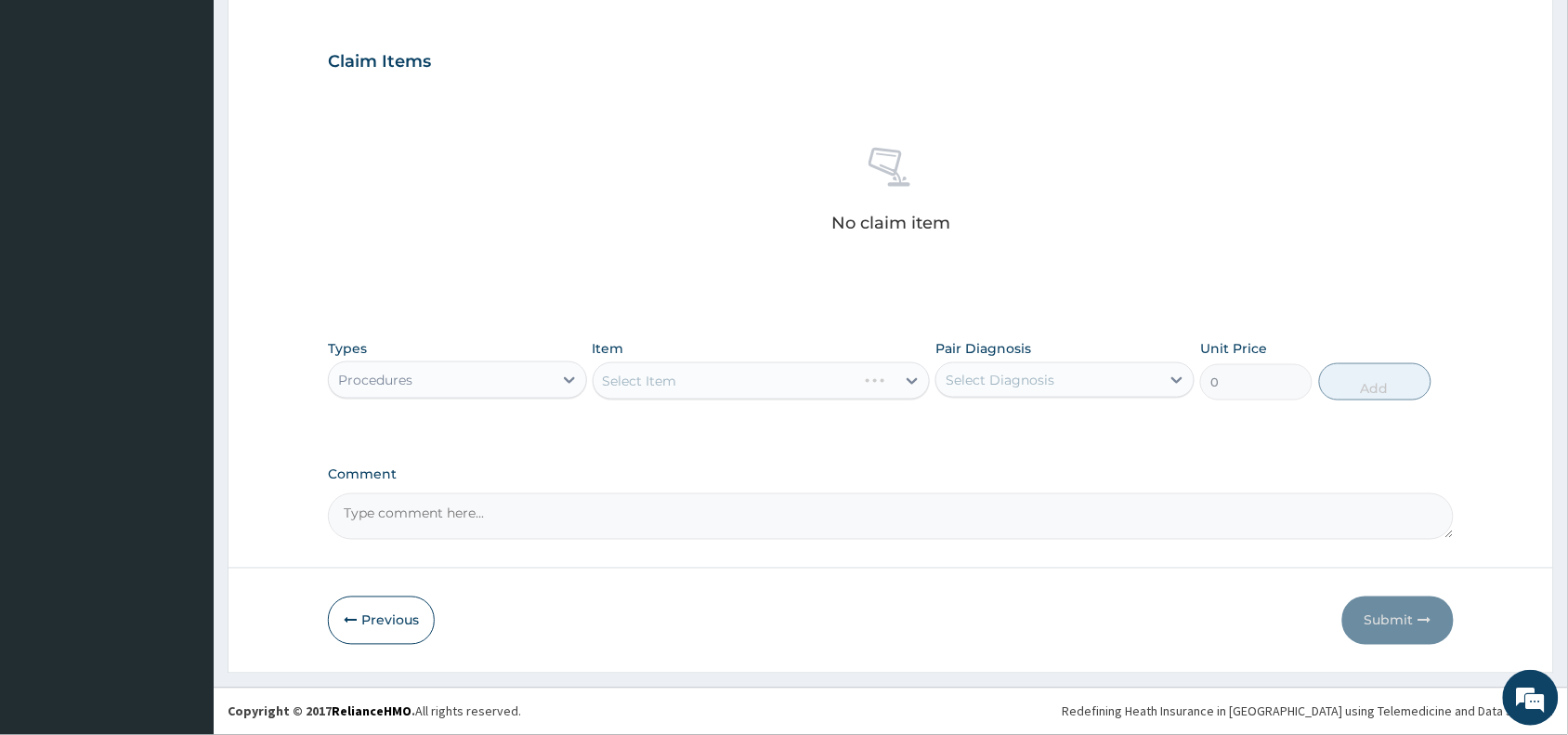
click at [762, 374] on div "Select Item" at bounding box center [762, 381] width 338 height 37
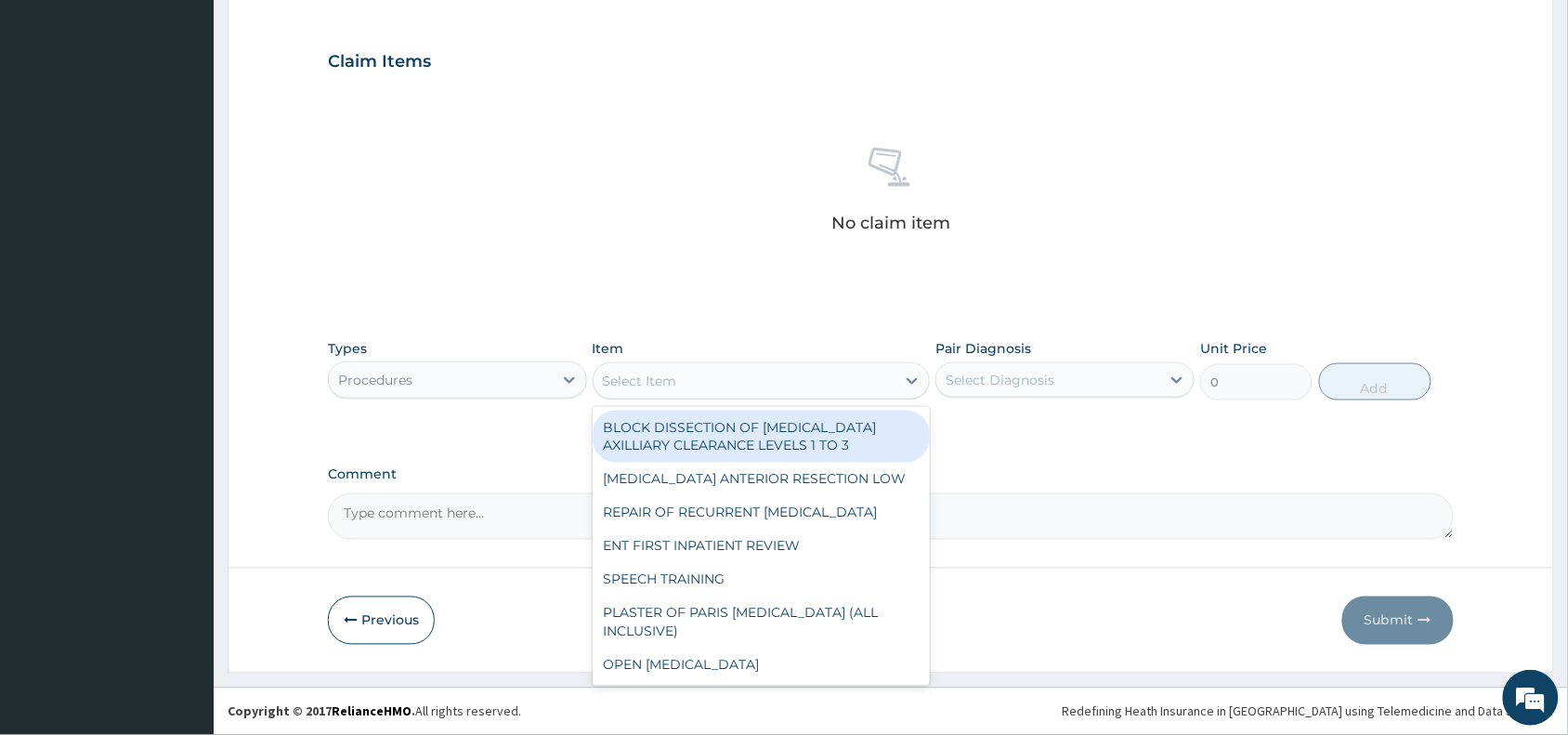
click at [732, 381] on div "Select Item" at bounding box center [745, 381] width 303 height 29
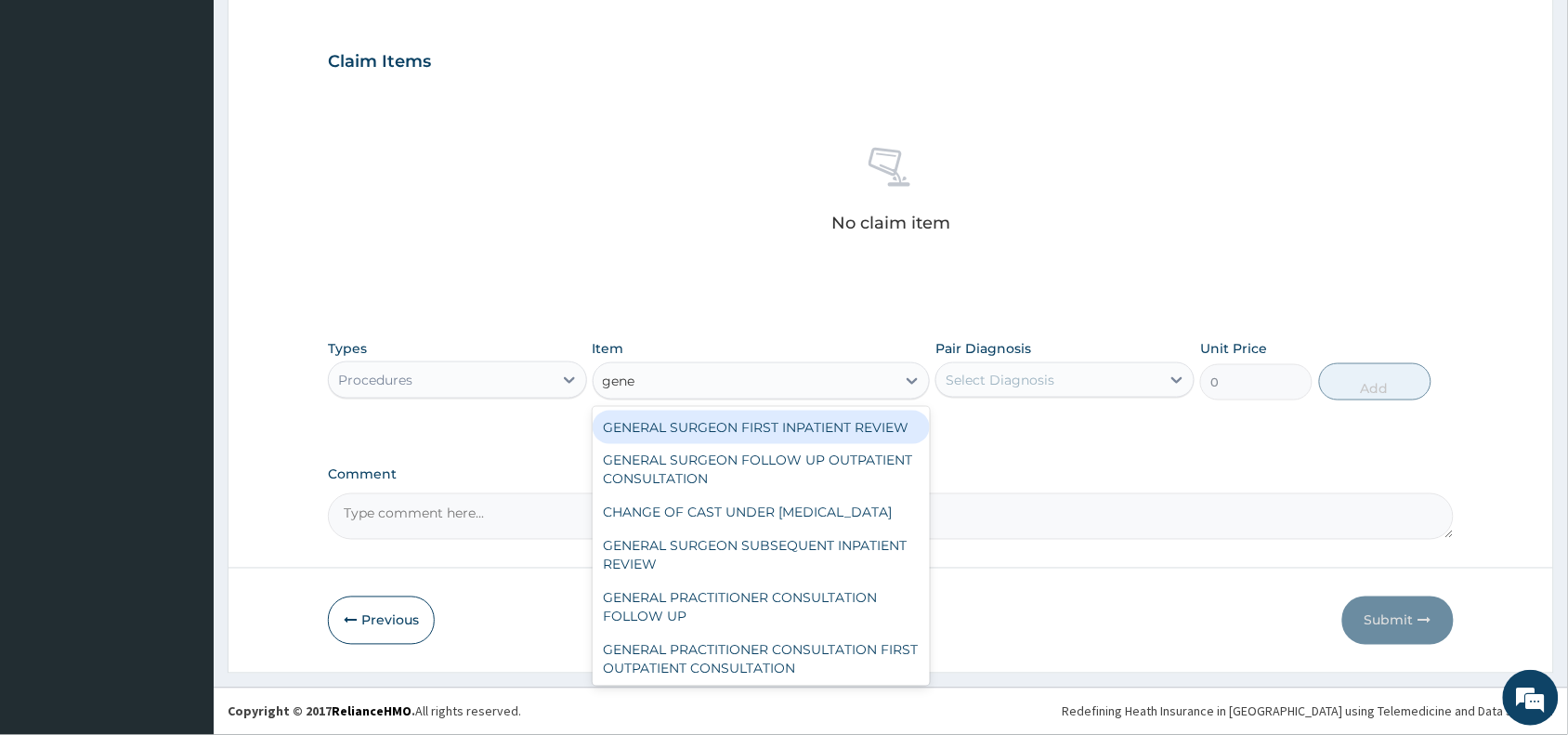
type input "gener"
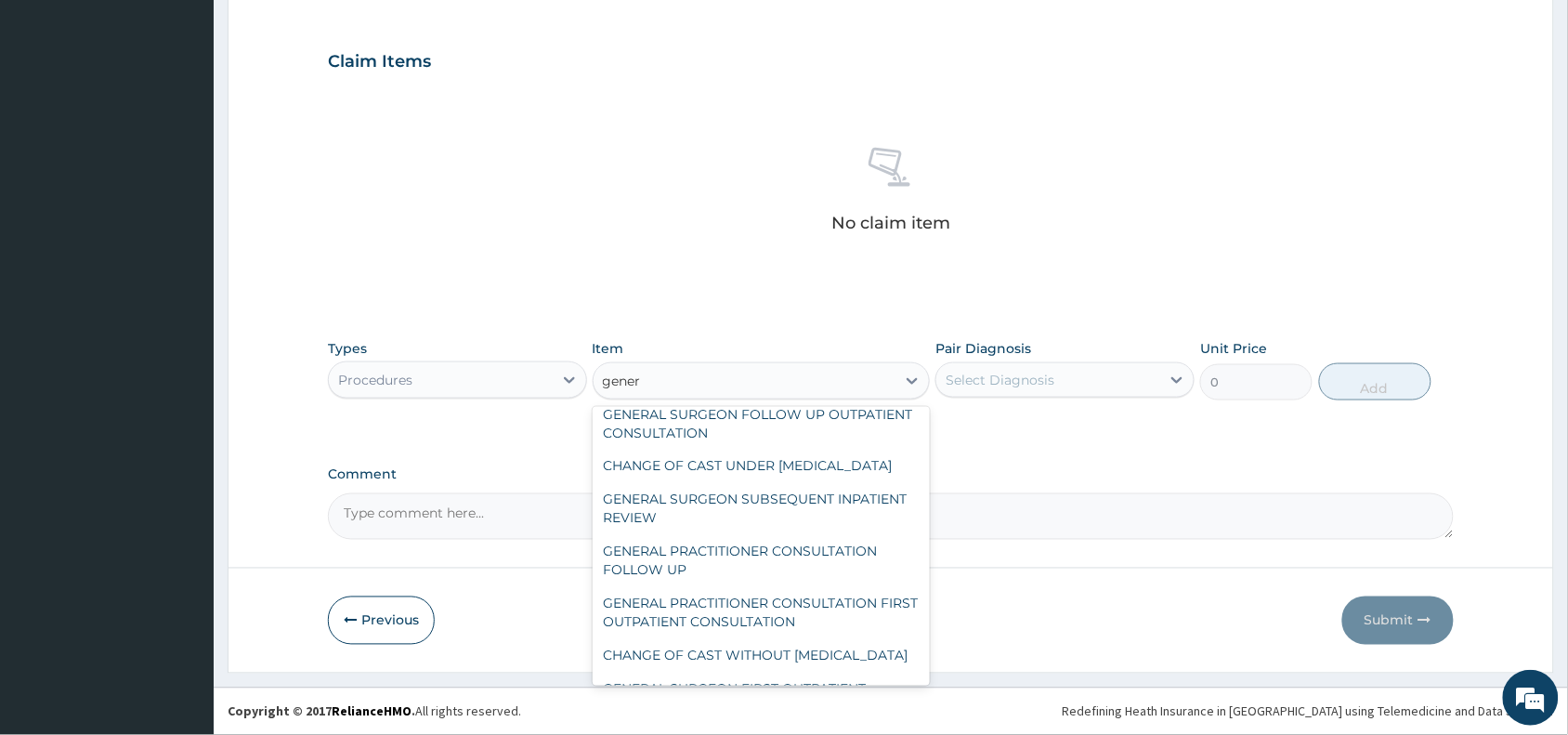
scroll to position [93, 0]
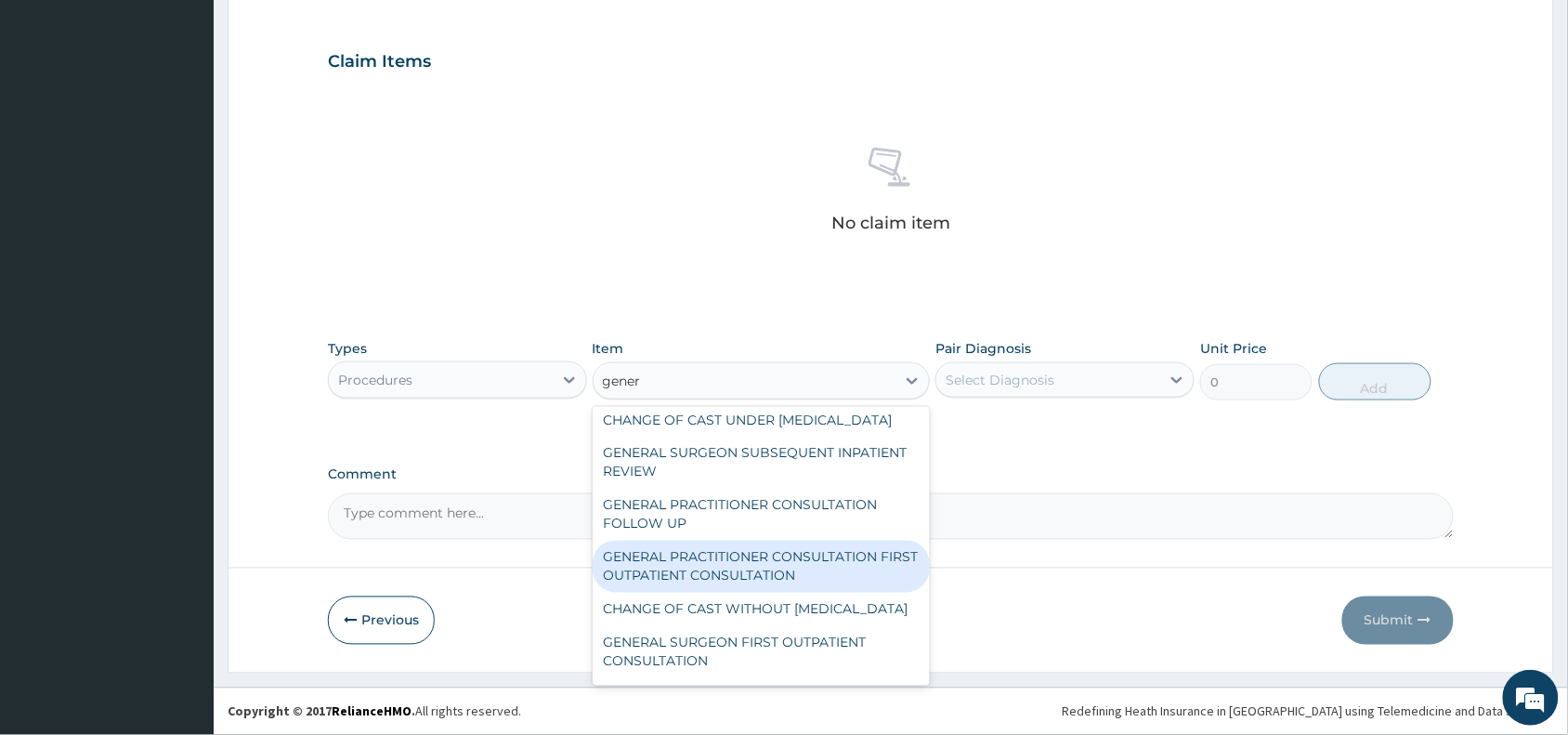
click at [678, 593] on div "GENERAL PRACTITIONER CONSULTATION FIRST OUTPATIENT CONSULTATION" at bounding box center [762, 567] width 338 height 52
type input "3370.125"
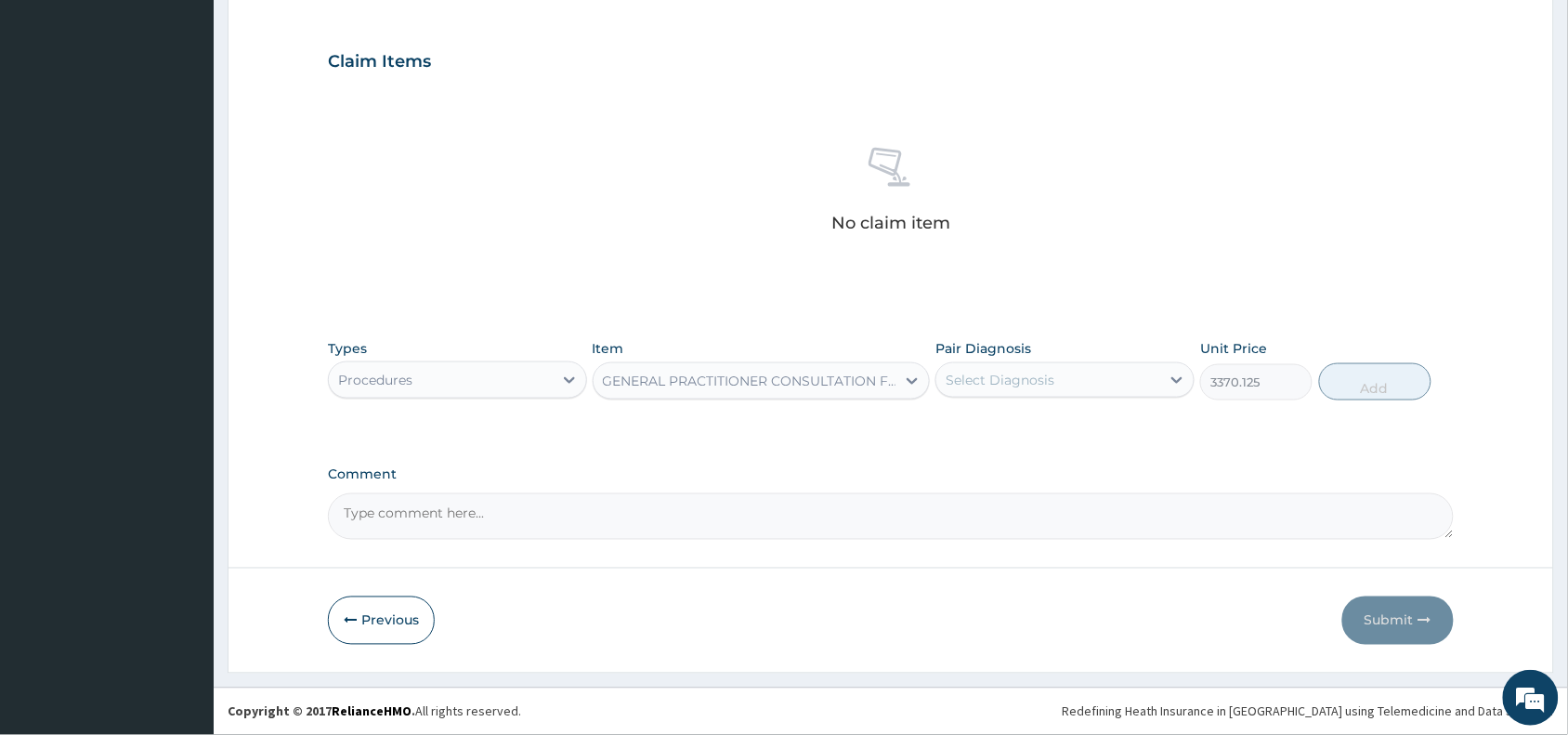
drag, startPoint x: 1037, startPoint y: 374, endPoint x: 1050, endPoint y: 368, distance: 14.3
click at [1038, 372] on div "Select Diagnosis" at bounding box center [999, 379] width 108 height 19
click at [1046, 421] on label "Increased blood pressure" at bounding box center [1051, 425] width 171 height 19
checkbox input "true"
click at [1354, 382] on button "Add" at bounding box center [1376, 382] width 112 height 37
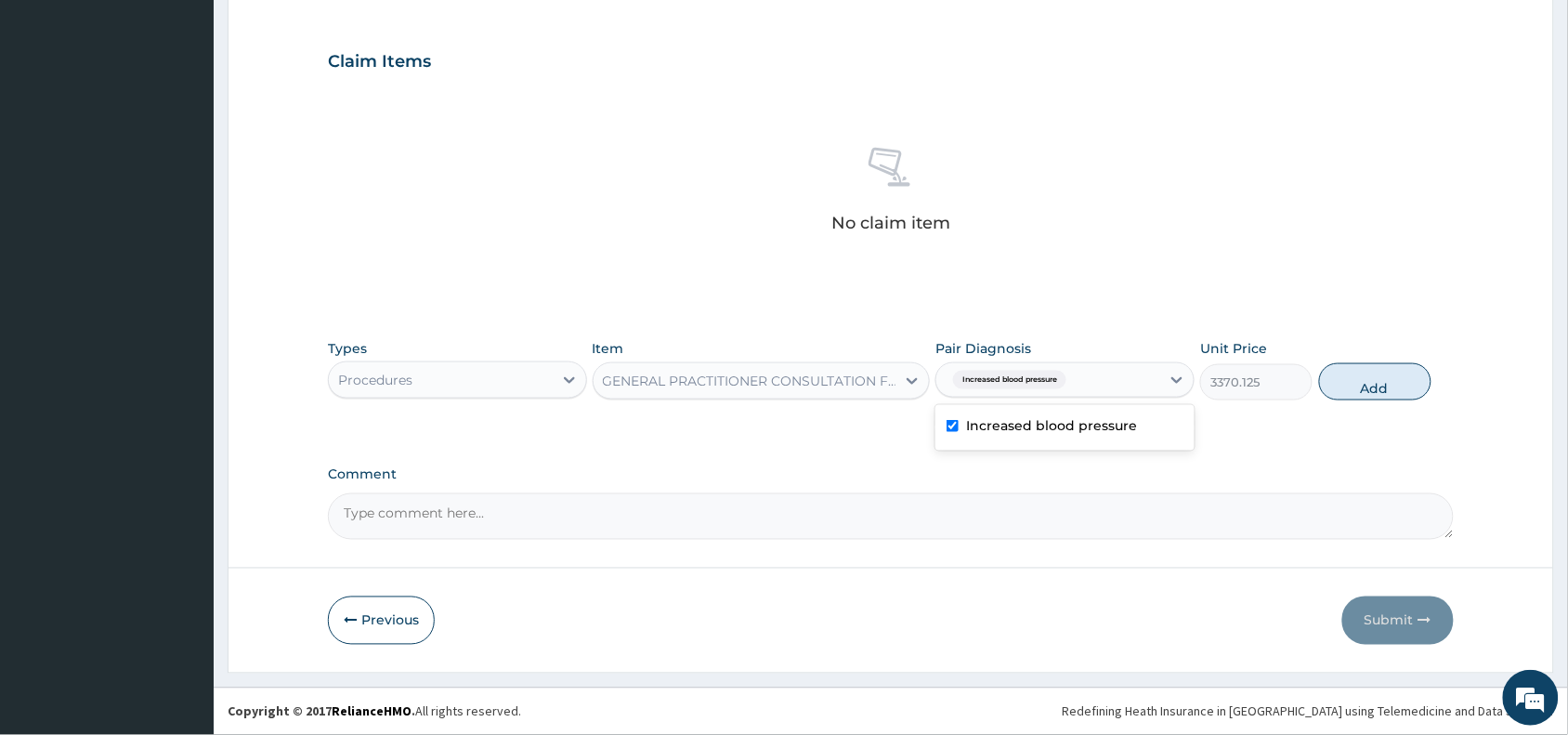
type input "0"
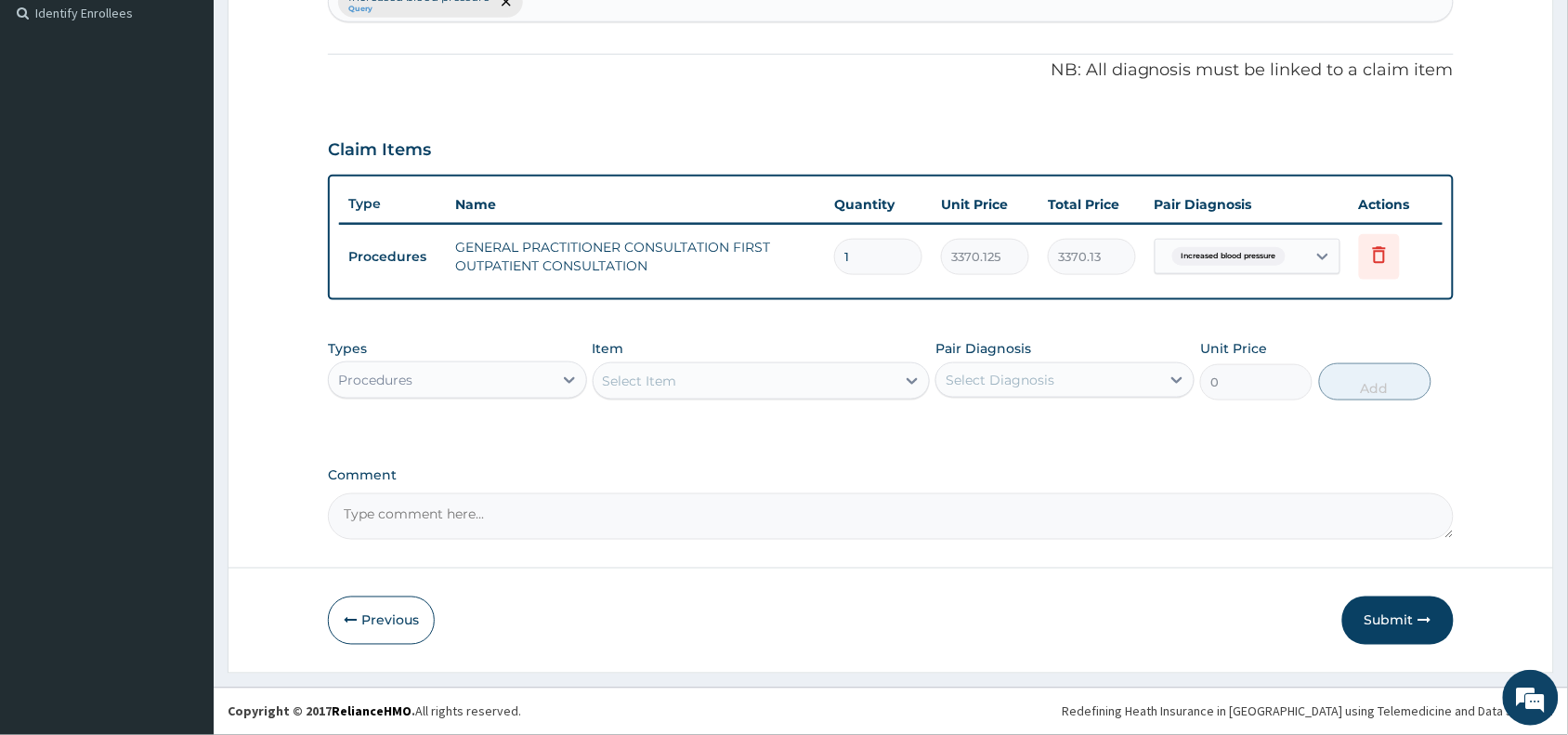
scroll to position [516, 0]
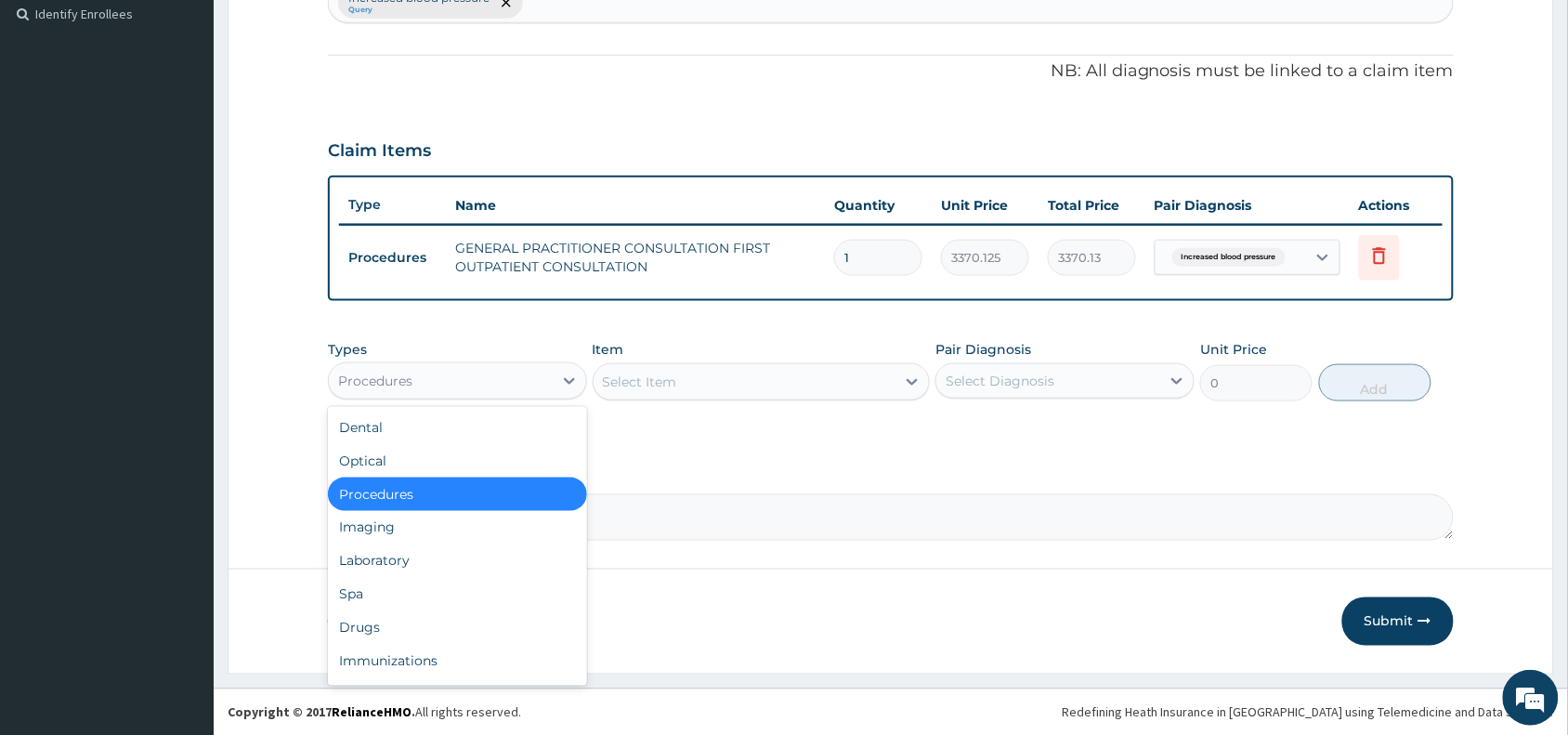
click at [432, 370] on div "Procedures" at bounding box center [441, 381] width 224 height 29
drag, startPoint x: 387, startPoint y: 565, endPoint x: 463, endPoint y: 537, distance: 81.0
click at [387, 564] on div "Laboratory" at bounding box center [457, 561] width 259 height 33
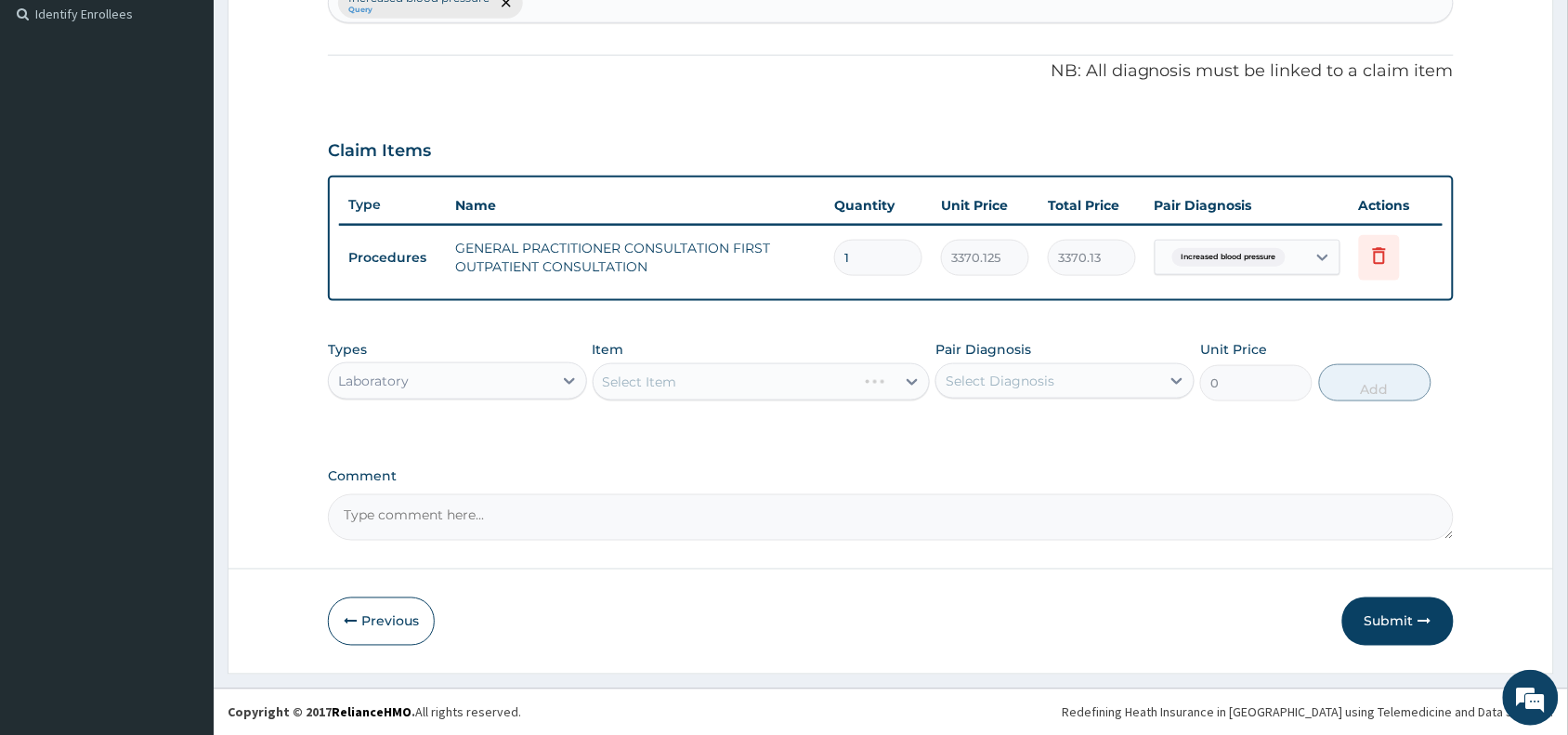
click at [652, 390] on div "Select Item" at bounding box center [762, 382] width 338 height 37
click at [665, 376] on div "Select Item" at bounding box center [762, 382] width 338 height 37
click at [665, 376] on div "Select Item" at bounding box center [640, 381] width 74 height 19
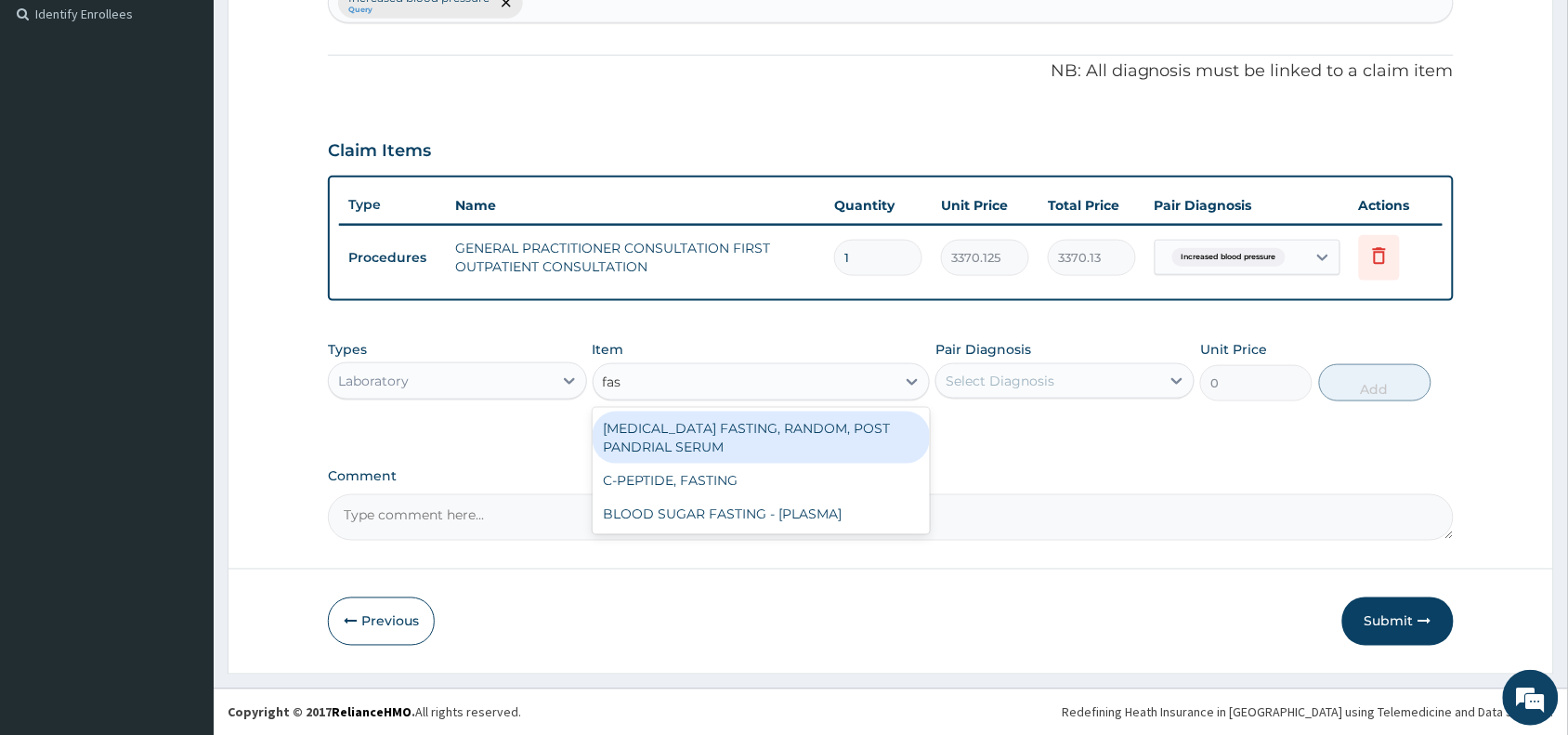
type input "fast"
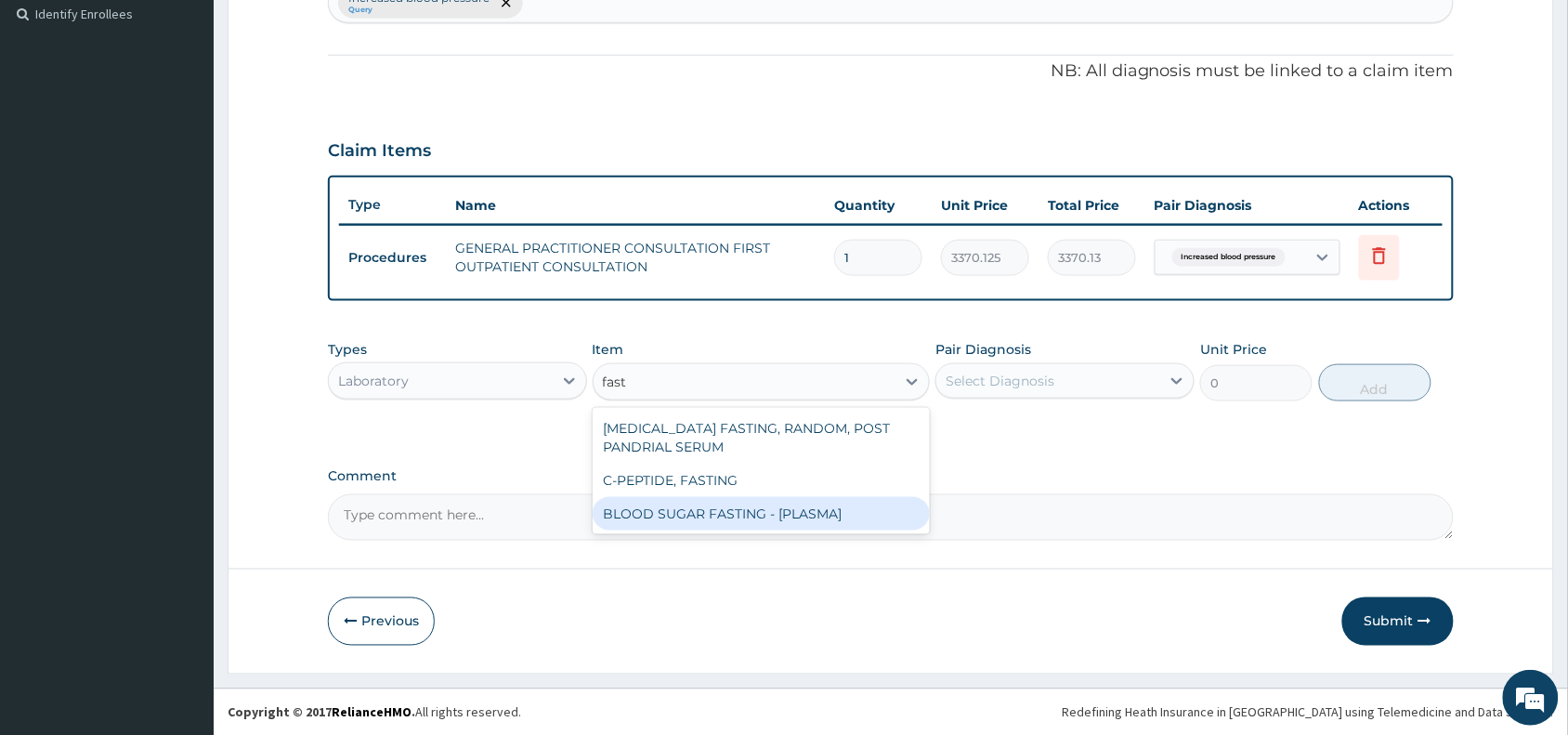
click at [711, 514] on div "BLOOD SUGAR FASTING - [PLASMA]" at bounding box center [762, 514] width 338 height 33
type input "1800"
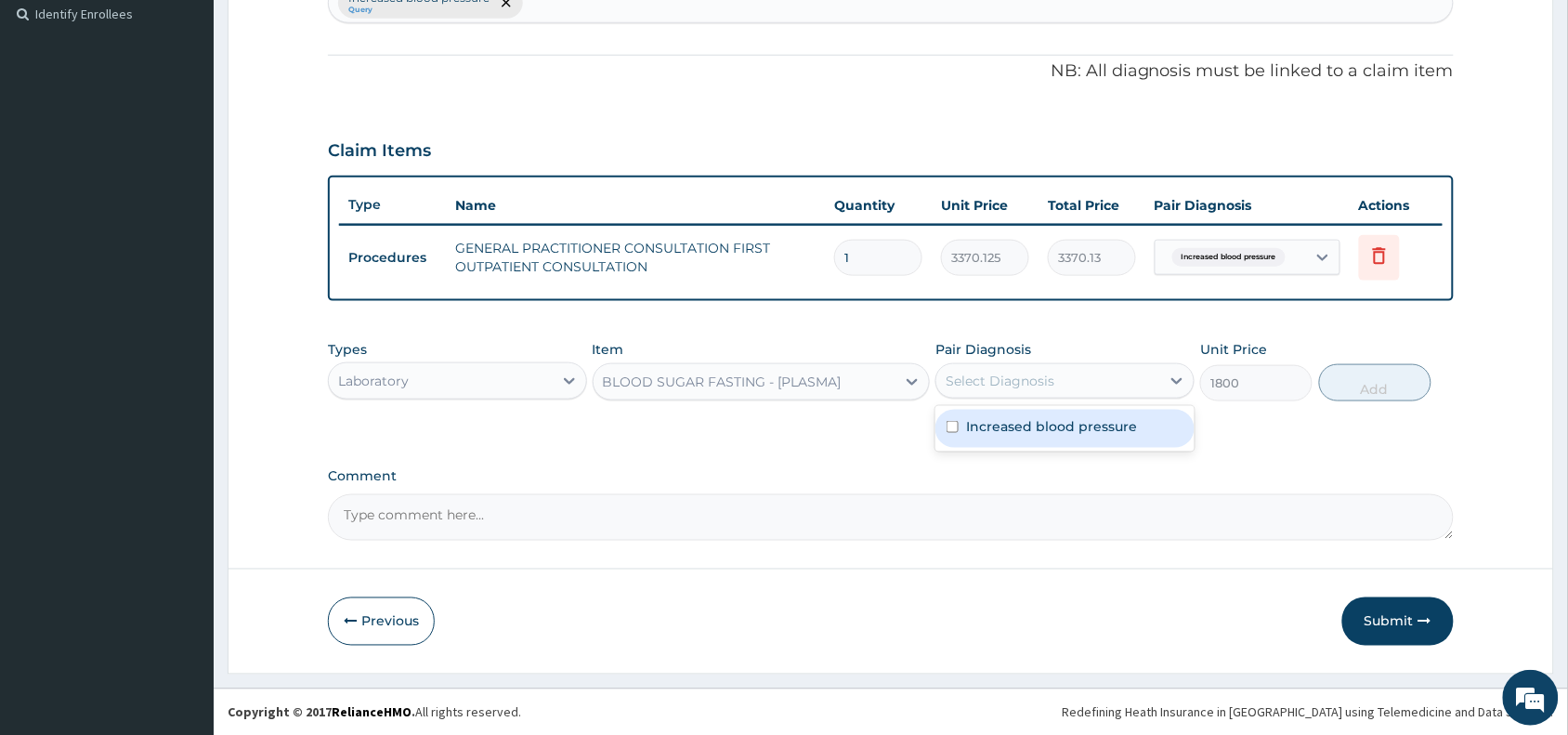
click at [1036, 371] on div "Select Diagnosis" at bounding box center [999, 380] width 108 height 19
click at [1052, 430] on label "Increased blood pressure" at bounding box center [1051, 426] width 171 height 19
checkbox input "true"
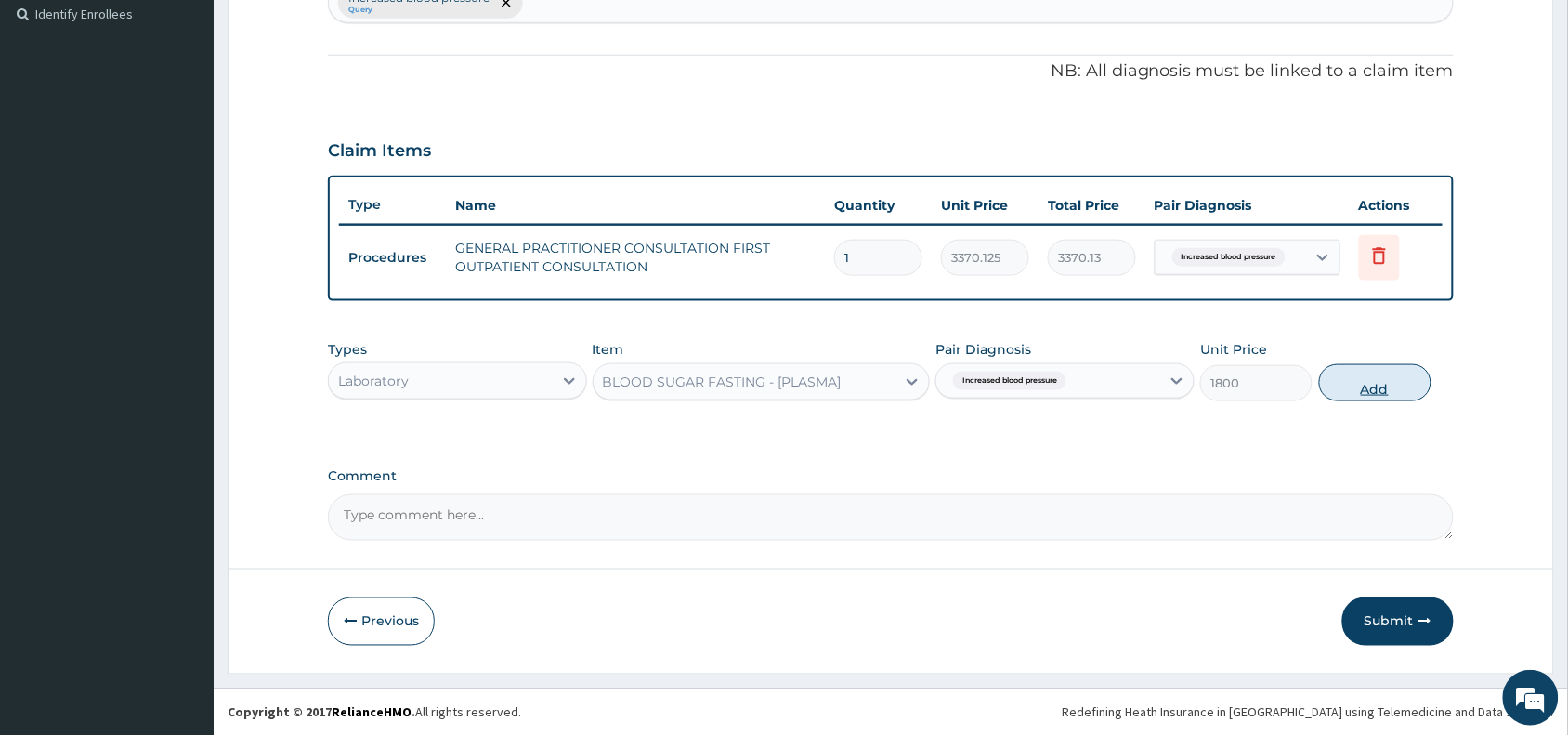
click at [1380, 373] on button "Add" at bounding box center [1376, 383] width 112 height 37
type input "0"
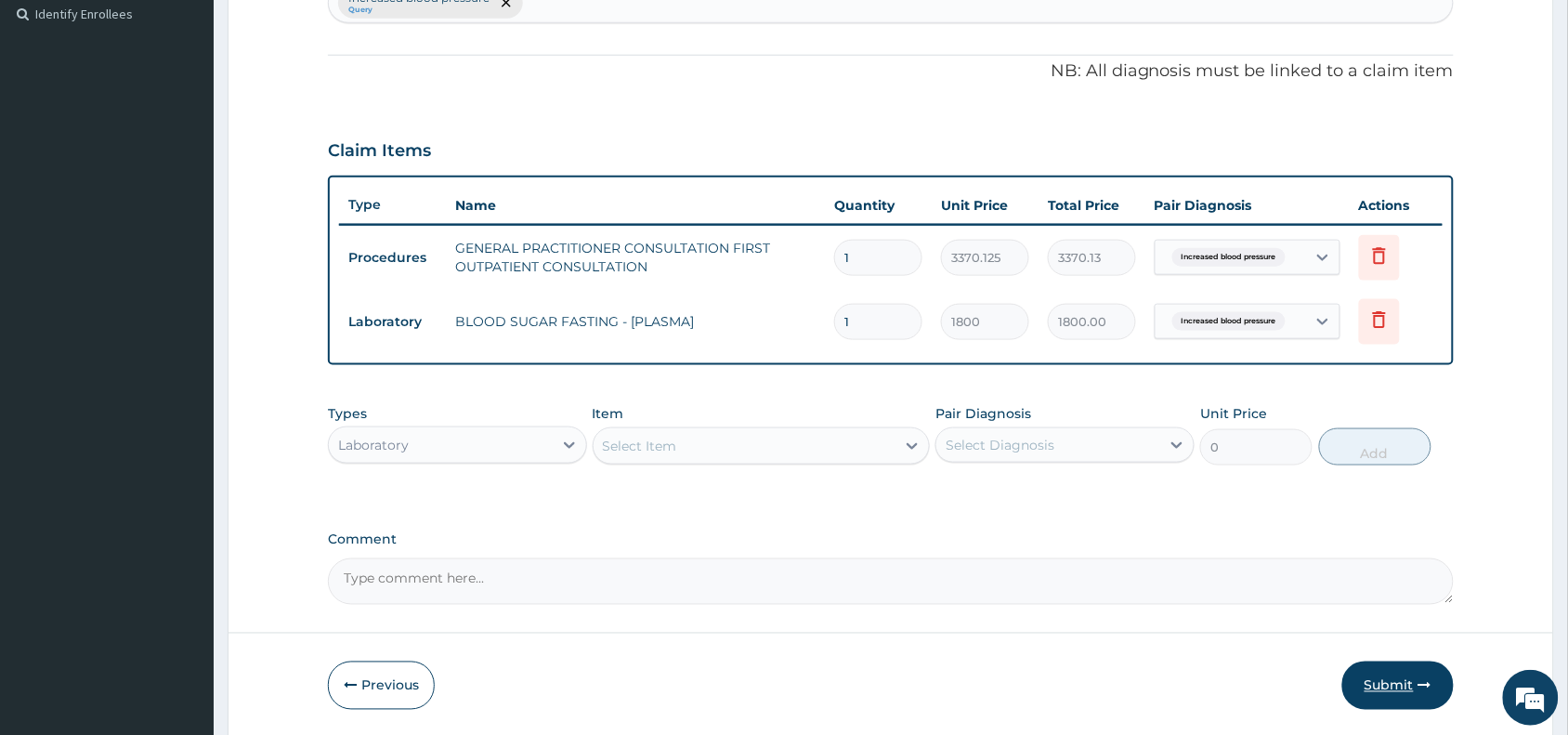
click at [1395, 685] on button "Submit" at bounding box center [1398, 685] width 111 height 48
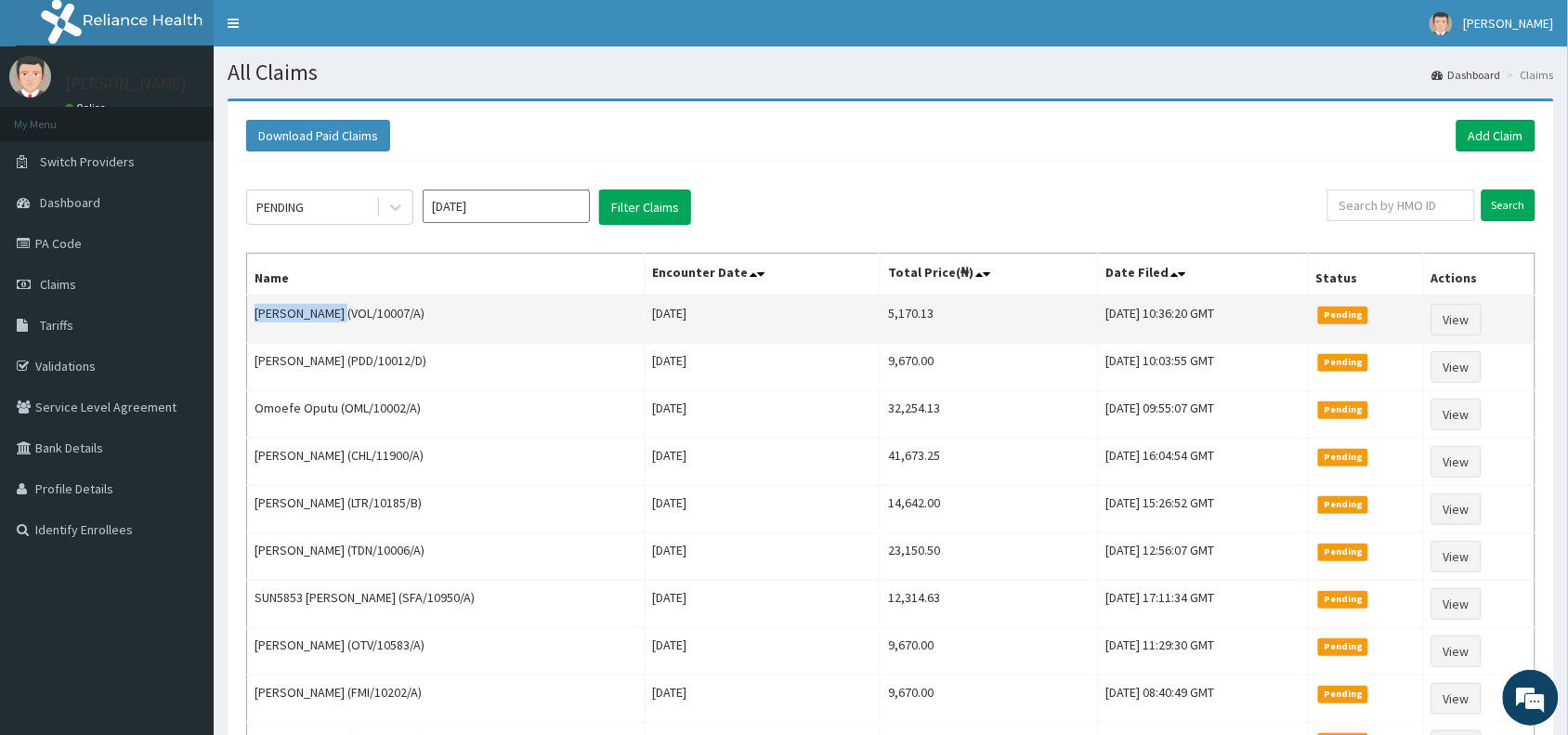
drag, startPoint x: 358, startPoint y: 317, endPoint x: 252, endPoint y: 314, distance: 106.0
click at [252, 314] on td "[PERSON_NAME] (VOL/10007/A)" at bounding box center [446, 319] width 399 height 48
copy td "[PERSON_NAME]"
